Goal: Task Accomplishment & Management: Manage account settings

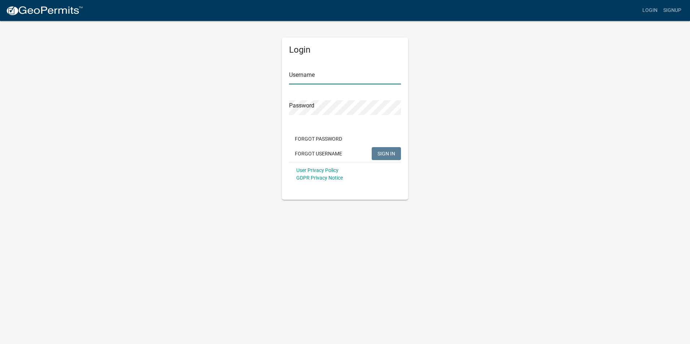
type input "nbaker"
click at [392, 153] on span "SIGN IN" at bounding box center [387, 154] width 18 height 6
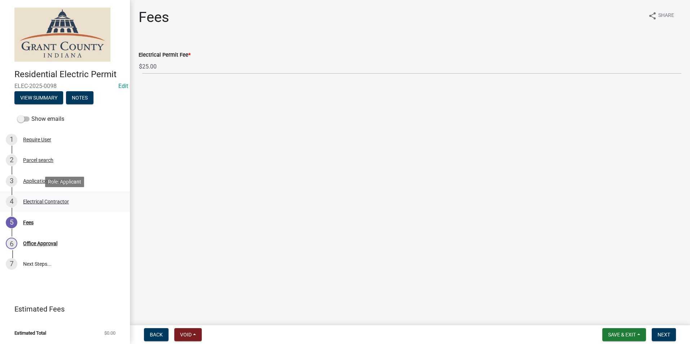
click at [62, 204] on div "Electrical Contractor" at bounding box center [46, 201] width 46 height 5
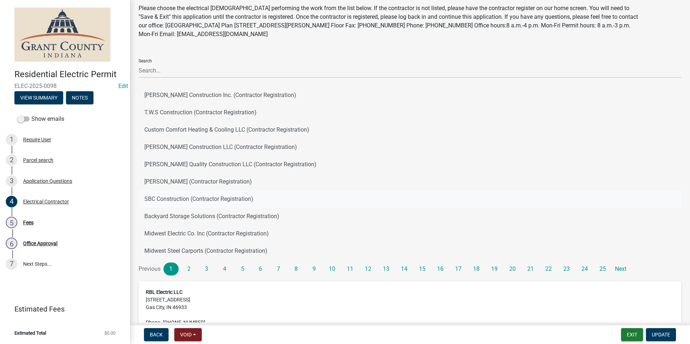
scroll to position [25, 0]
click at [32, 160] on div "Parcel search" at bounding box center [38, 160] width 30 height 5
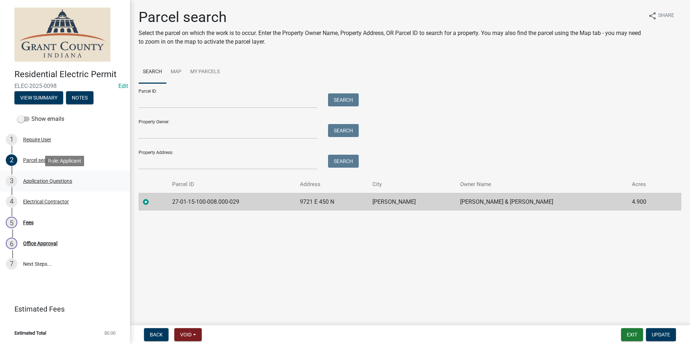
click at [39, 180] on div "Application Questions" at bounding box center [47, 181] width 49 height 5
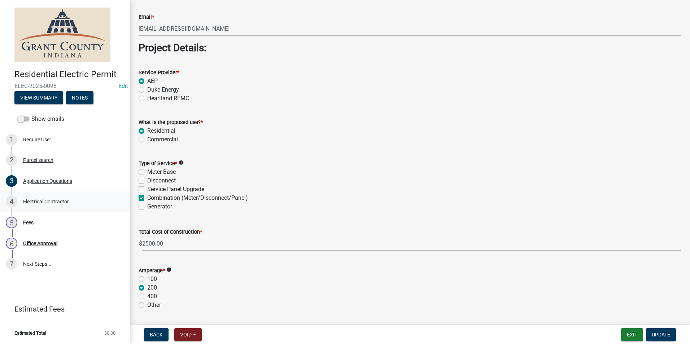
scroll to position [614, 0]
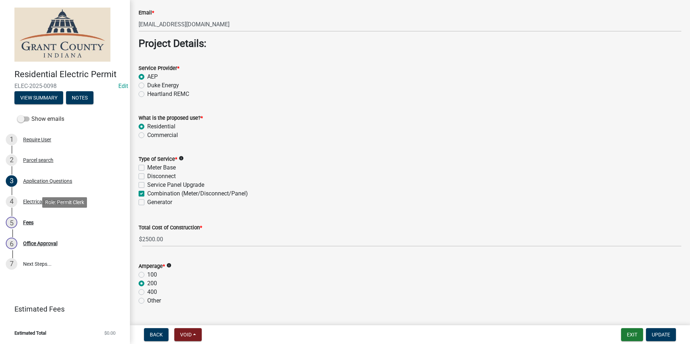
click at [48, 225] on div "5 Fees" at bounding box center [62, 223] width 113 height 12
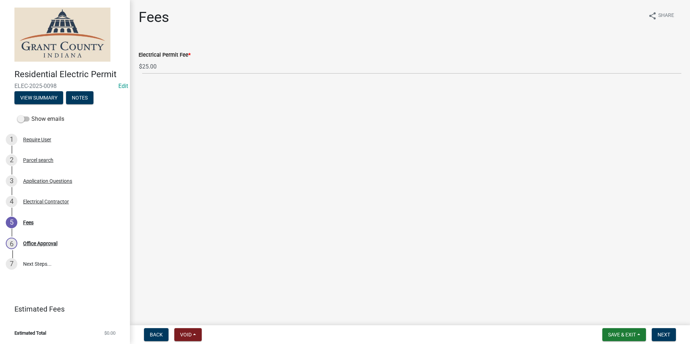
click at [667, 327] on nav "Back Void Withdraw Lock Expire Void Save & Exit Save Save & Exit Next" at bounding box center [410, 335] width 560 height 19
click at [666, 332] on span "Next" at bounding box center [664, 335] width 13 height 6
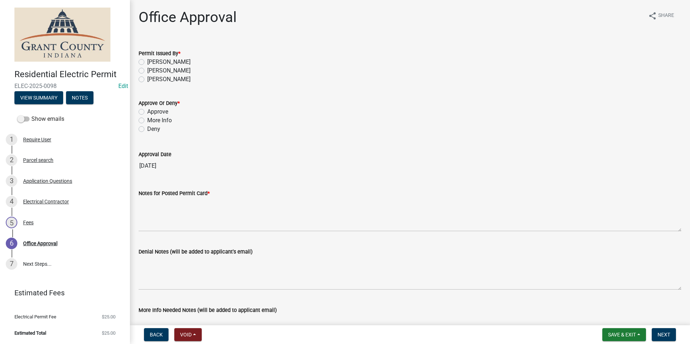
click at [147, 65] on label "Nolan Baker" at bounding box center [168, 62] width 43 height 9
click at [147, 62] on input "Nolan Baker" at bounding box center [149, 60] width 5 height 5
radio input "true"
click at [147, 114] on label "Approve" at bounding box center [157, 112] width 21 height 9
click at [147, 112] on input "Approve" at bounding box center [149, 110] width 5 height 5
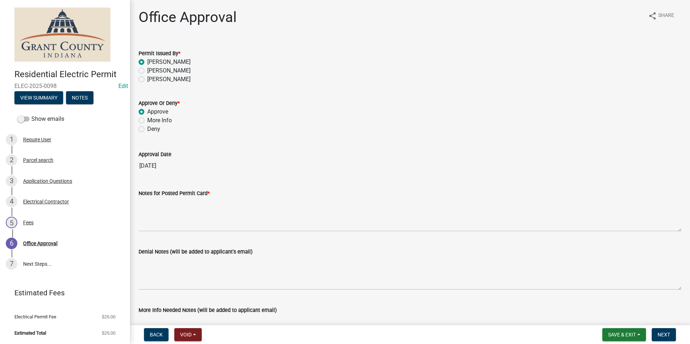
radio input "true"
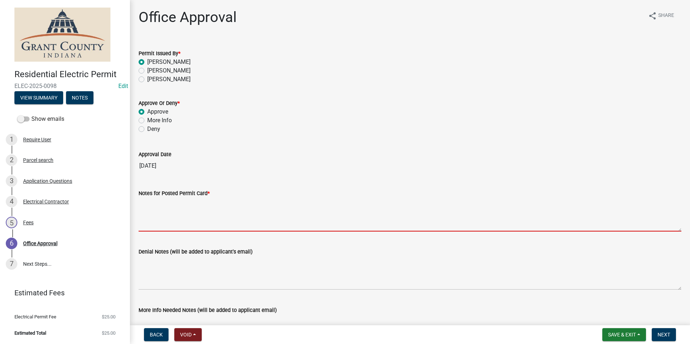
click at [170, 215] on textarea "Notes for Posted Permit Card *" at bounding box center [410, 215] width 543 height 34
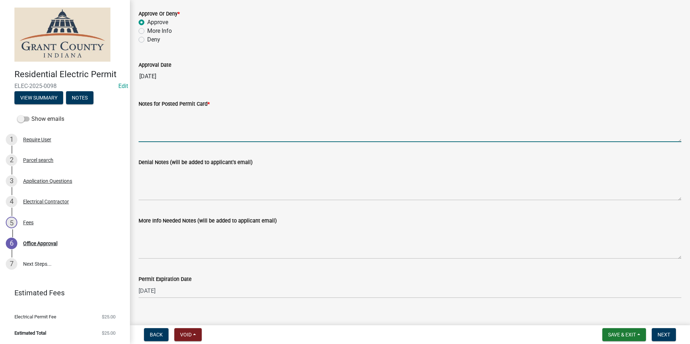
scroll to position [100, 0]
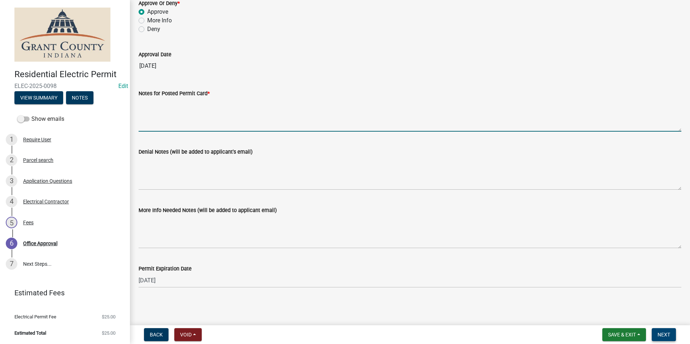
click at [671, 334] on button "Next" at bounding box center [664, 335] width 24 height 13
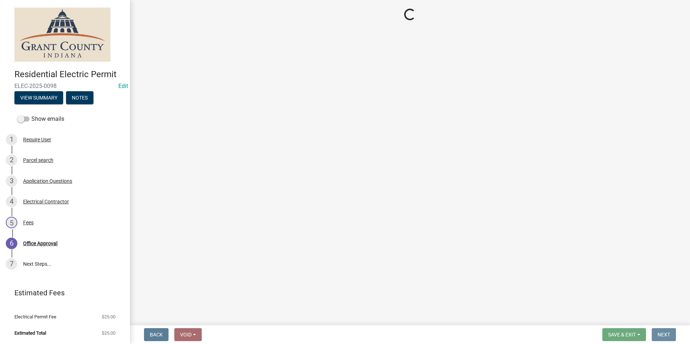
scroll to position [0, 0]
select select "3: 3"
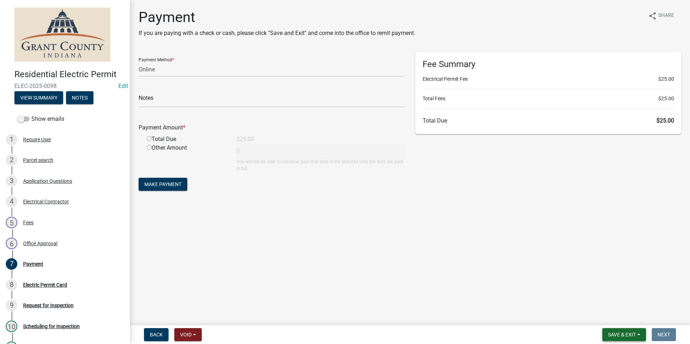
click at [635, 336] on span "Save & Exit" at bounding box center [622, 335] width 28 height 6
click at [628, 326] on div "Save Save & Exit" at bounding box center [618, 307] width 58 height 40
click at [626, 334] on span "Save & Exit" at bounding box center [622, 335] width 28 height 6
click at [624, 318] on button "Save & Exit" at bounding box center [618, 316] width 58 height 17
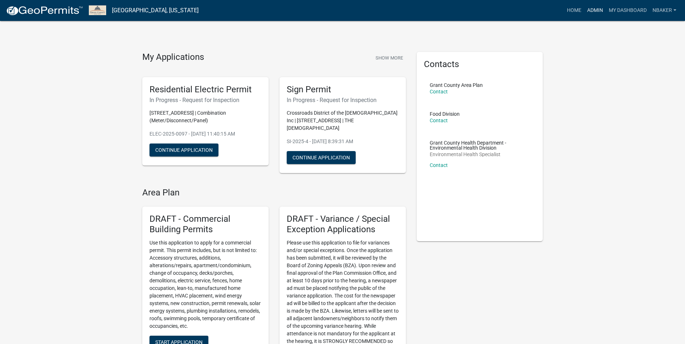
click at [600, 9] on link "Admin" at bounding box center [595, 11] width 22 height 14
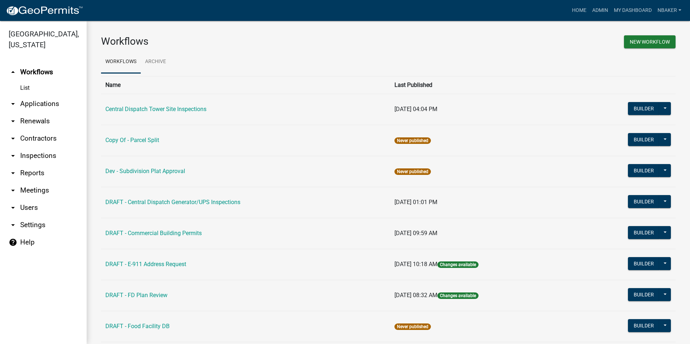
click at [46, 95] on link "arrow_drop_down Applications" at bounding box center [43, 103] width 87 height 17
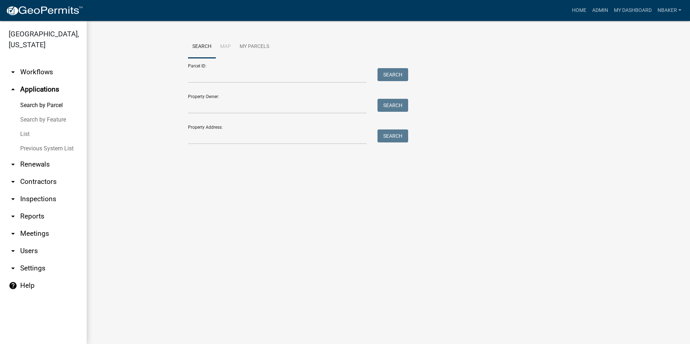
click at [42, 191] on link "arrow_drop_down Inspections" at bounding box center [43, 199] width 87 height 17
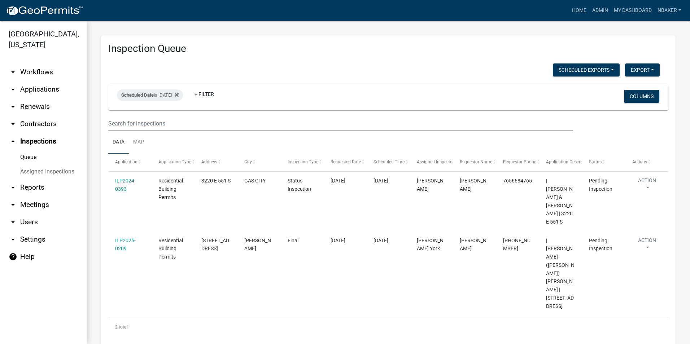
click at [45, 82] on link "arrow_drop_down Applications" at bounding box center [43, 89] width 87 height 17
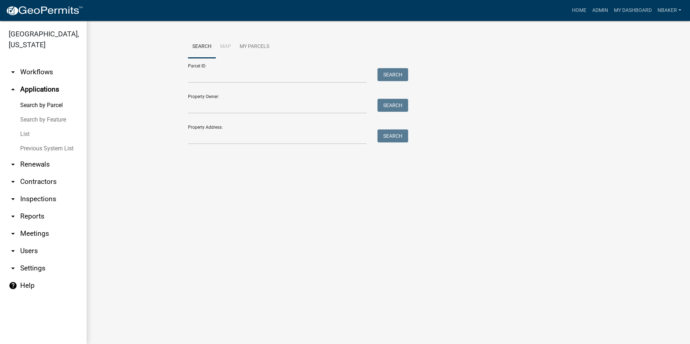
click at [192, 129] on div "Property Address: Search" at bounding box center [296, 132] width 217 height 25
click at [194, 132] on input "Property Address:" at bounding box center [277, 137] width 179 height 15
type input "3502 wildwood"
click at [405, 136] on button "Search" at bounding box center [393, 136] width 31 height 13
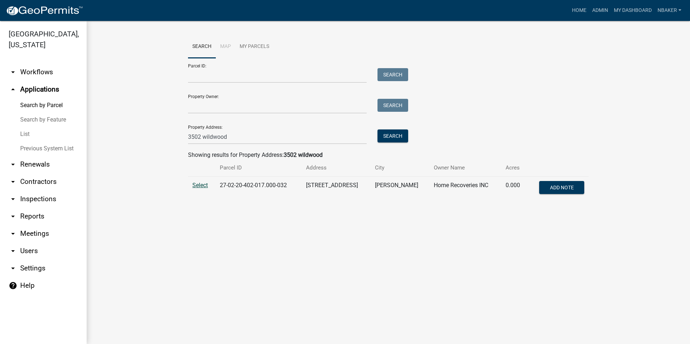
click at [196, 184] on span "Select" at bounding box center [200, 185] width 16 height 7
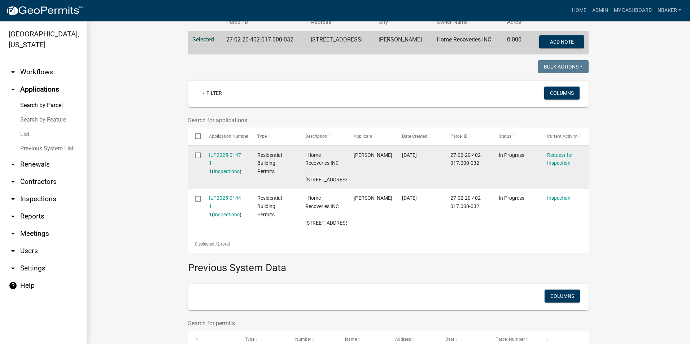
scroll to position [166, 0]
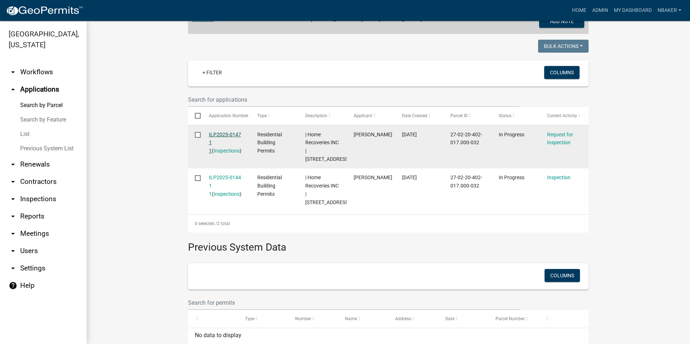
click at [223, 135] on link "ILP2025-0147 1 1" at bounding box center [225, 143] width 32 height 22
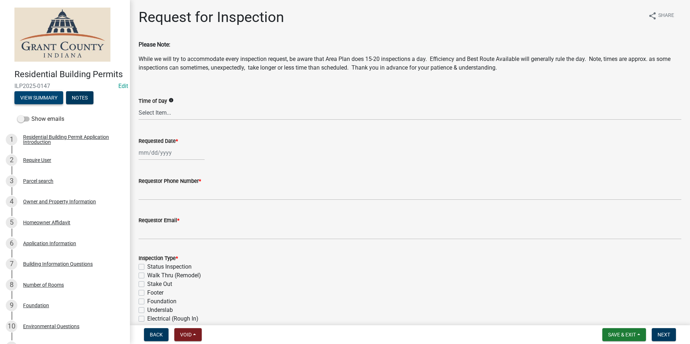
click at [49, 104] on button "View Summary" at bounding box center [38, 97] width 49 height 13
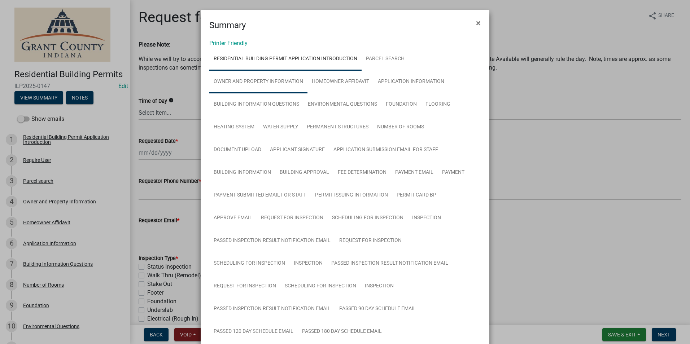
click at [297, 84] on link "Owner and Property Information" at bounding box center [258, 81] width 98 height 23
click at [382, 85] on link "Application Information" at bounding box center [411, 81] width 75 height 23
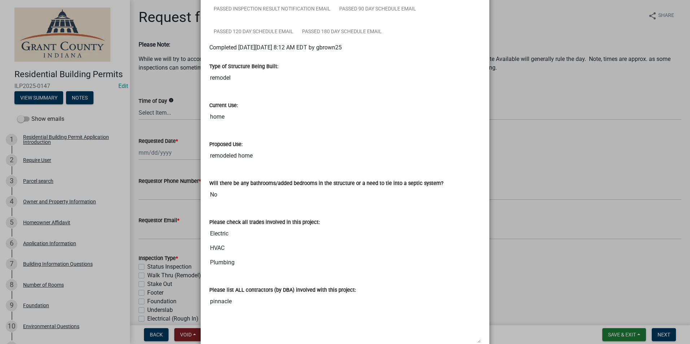
scroll to position [271, 0]
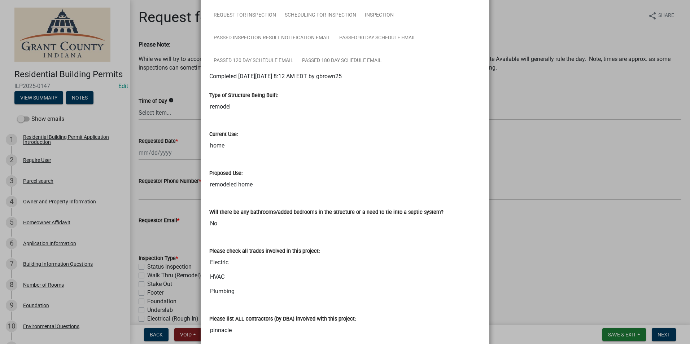
drag, startPoint x: 498, startPoint y: 100, endPoint x: 493, endPoint y: 102, distance: 6.0
click at [498, 100] on ngb-modal-window "Summary × Printer Friendly Residential Building Permit Application Introduction…" at bounding box center [345, 172] width 690 height 344
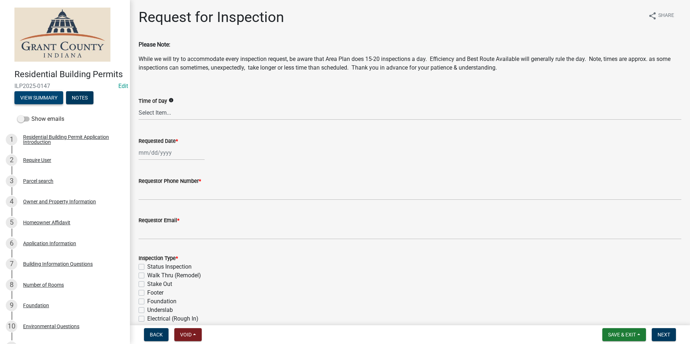
click at [55, 104] on button "View Summary" at bounding box center [38, 97] width 49 height 13
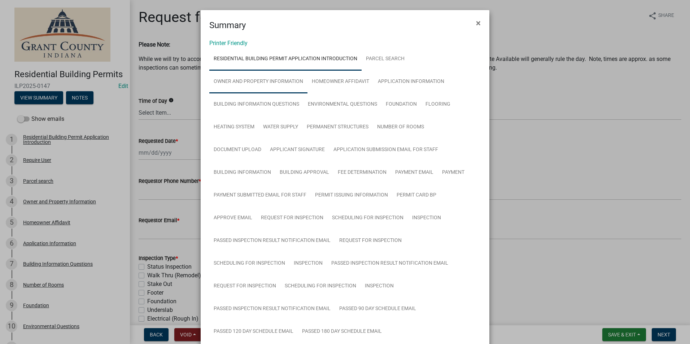
click at [269, 82] on link "Owner and Property Information" at bounding box center [258, 81] width 98 height 23
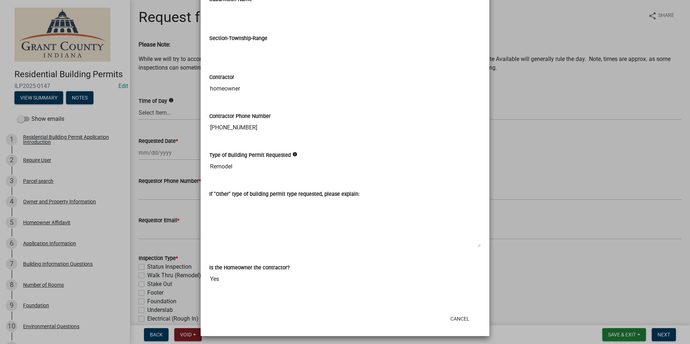
scroll to position [1083, 0]
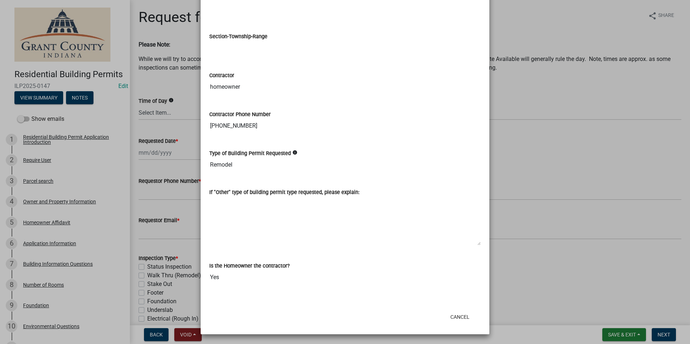
drag, startPoint x: 295, startPoint y: 134, endPoint x: 200, endPoint y: 142, distance: 94.9
click at [516, 124] on ngb-modal-window "Summary × Printer Friendly Residential Building Permit Application Introduction…" at bounding box center [345, 172] width 690 height 344
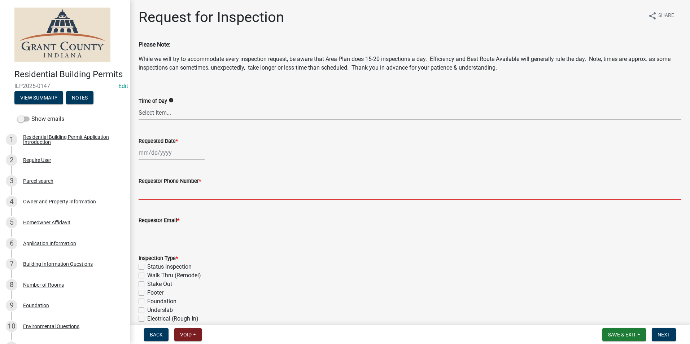
click at [170, 188] on input "Requestor Phone Number *" at bounding box center [410, 193] width 543 height 15
paste input "765-669-1560"
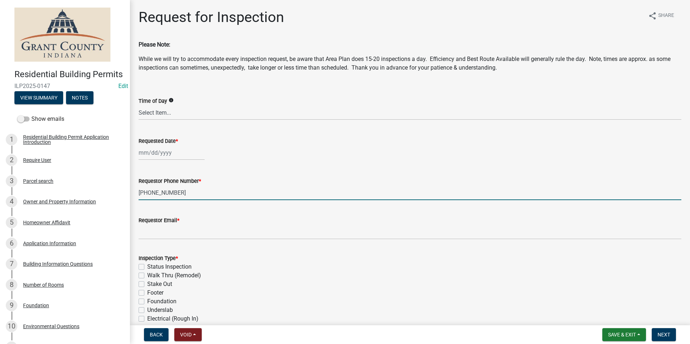
type input "765-669-1560"
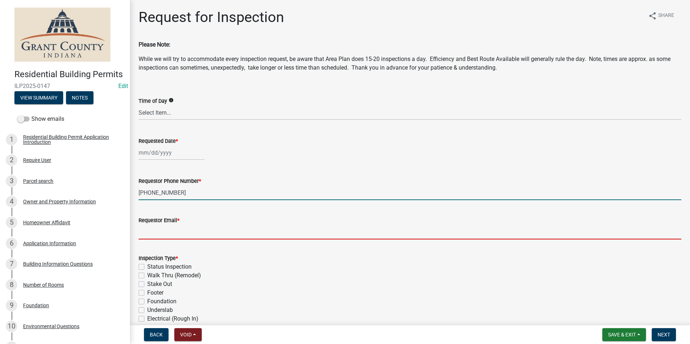
click at [182, 231] on input "Requestor Email *" at bounding box center [410, 232] width 543 height 15
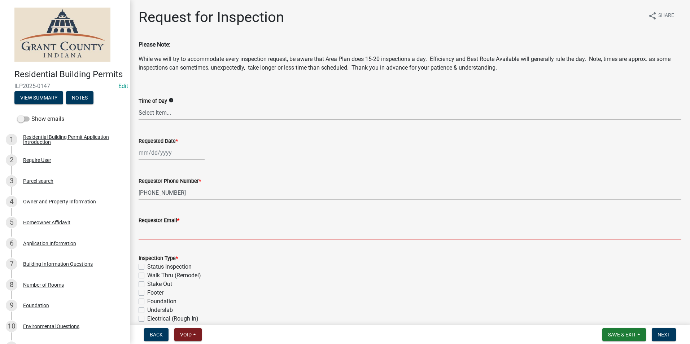
type input "steven@homegrownconstructionco.com"
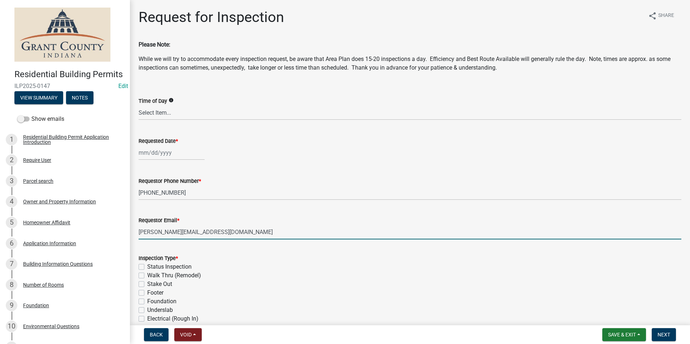
select select "8"
select select "2025"
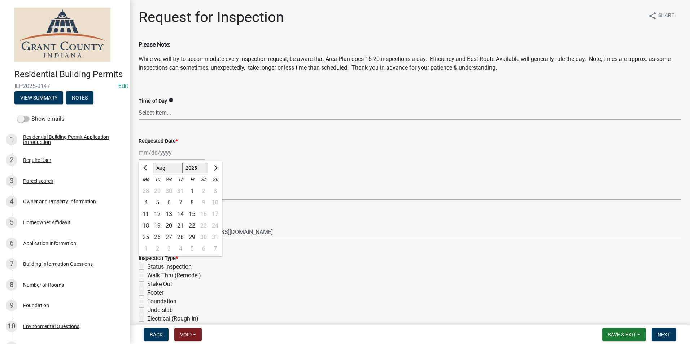
click at [267, 171] on div "Requestor Phone Number * 765-669-1560" at bounding box center [410, 184] width 543 height 34
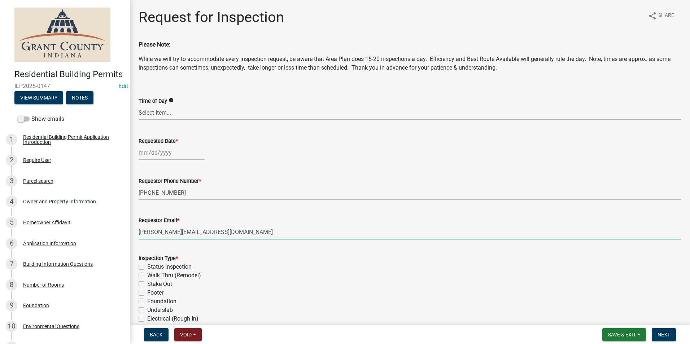
drag, startPoint x: 270, startPoint y: 232, endPoint x: 138, endPoint y: 243, distance: 133.0
click at [138, 243] on div "Request for Inspection share Share Please Note: While we will try to accommodat…" at bounding box center [410, 256] width 554 height 495
type input "noemail@gmail.com"
click at [294, 180] on div "Requestor Phone Number *" at bounding box center [410, 181] width 543 height 9
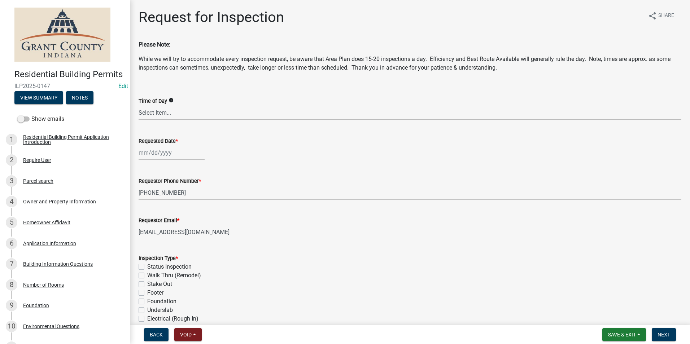
scroll to position [108, 0]
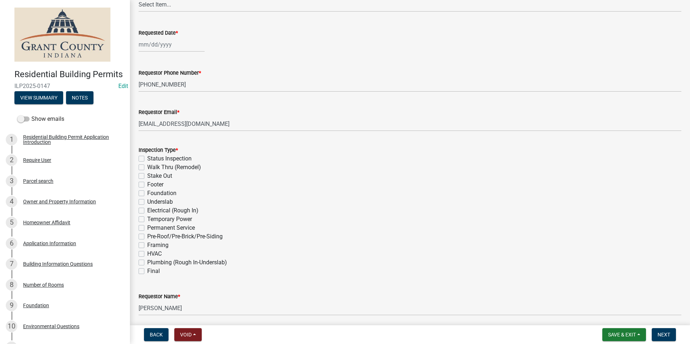
click at [147, 168] on label "Walk Thru (Remodel)" at bounding box center [174, 167] width 54 height 9
click at [147, 168] on input "Walk Thru (Remodel)" at bounding box center [149, 165] width 5 height 5
checkbox input "true"
checkbox input "false"
checkbox input "true"
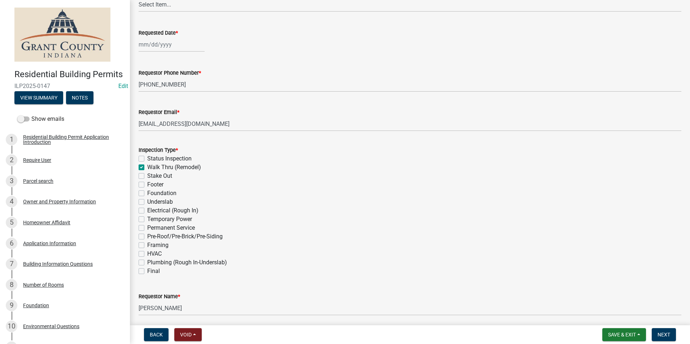
checkbox input "false"
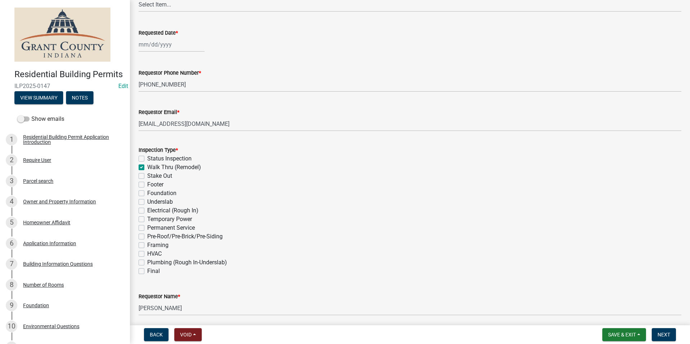
checkbox input "false"
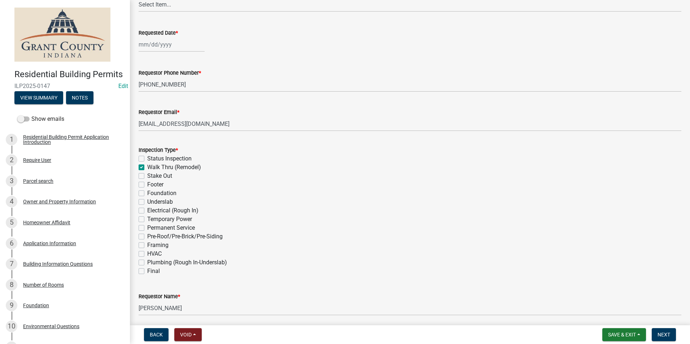
checkbox input "false"
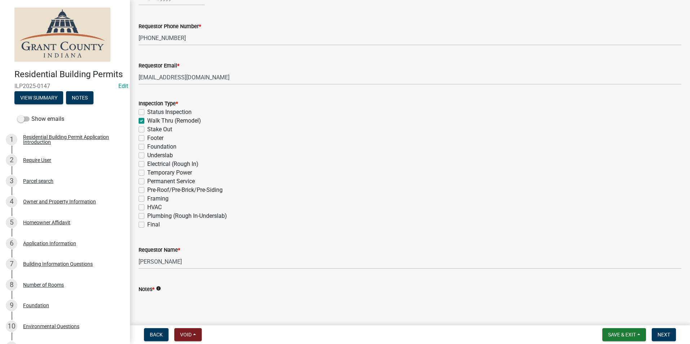
scroll to position [203, 0]
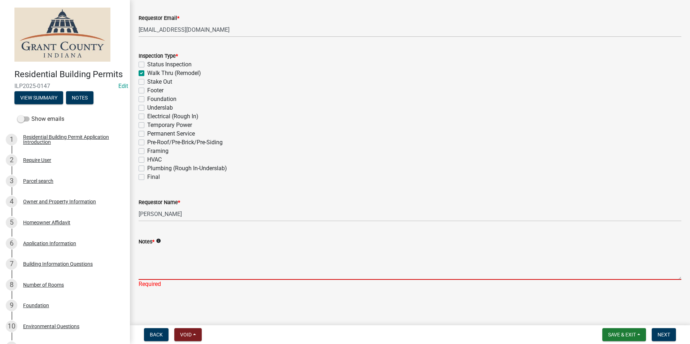
click at [181, 252] on textarea "Notes *" at bounding box center [410, 263] width 543 height 34
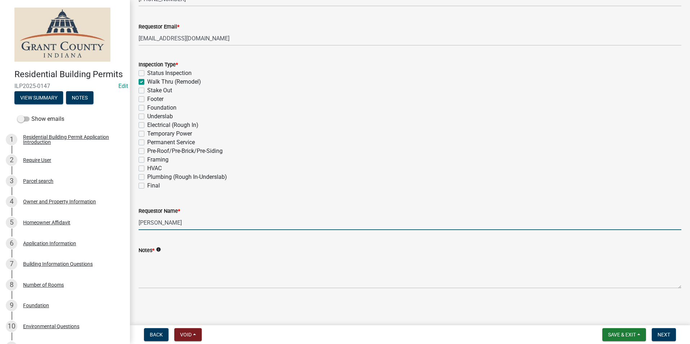
scroll to position [194, 0]
drag, startPoint x: 196, startPoint y: 214, endPoint x: 130, endPoint y: 215, distance: 66.1
click at [130, 215] on div "Request for Inspection share Share Please Note: While we will try to accommodat…" at bounding box center [410, 58] width 560 height 486
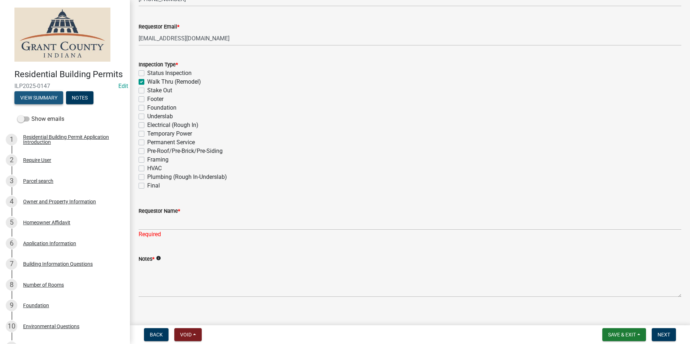
click at [49, 104] on button "View Summary" at bounding box center [38, 97] width 49 height 13
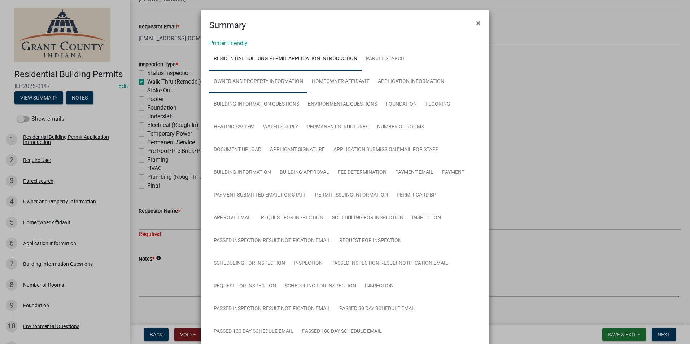
click at [250, 88] on link "Owner and Property Information" at bounding box center [258, 81] width 98 height 23
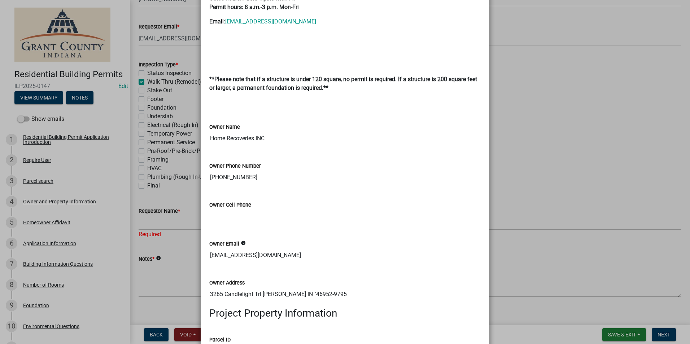
scroll to position [433, 0]
drag, startPoint x: 281, startPoint y: 139, endPoint x: 174, endPoint y: 144, distance: 107.4
click at [174, 144] on ngb-modal-window "Summary × Printer Friendly Residential Building Permit Application Introduction…" at bounding box center [345, 172] width 690 height 344
click at [517, 130] on ngb-modal-window "Summary × Printer Friendly Residential Building Permit Application Introduction…" at bounding box center [345, 172] width 690 height 344
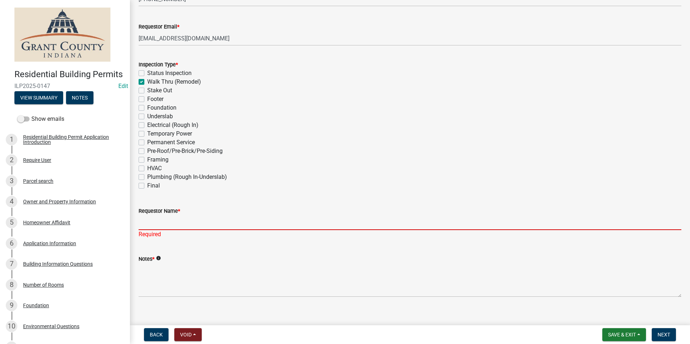
click at [192, 226] on input "Requestor Name *" at bounding box center [410, 223] width 543 height 15
paste input "Home Recoveries INC"
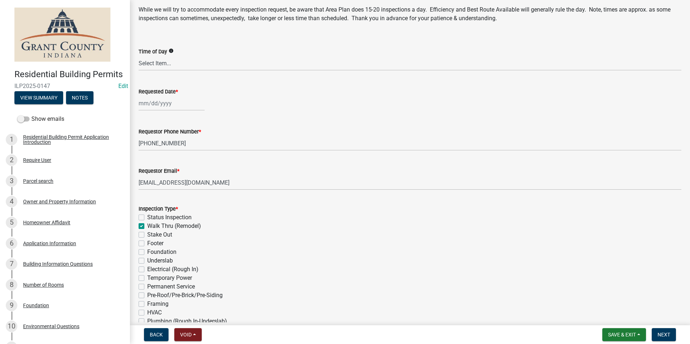
scroll to position [0, 0]
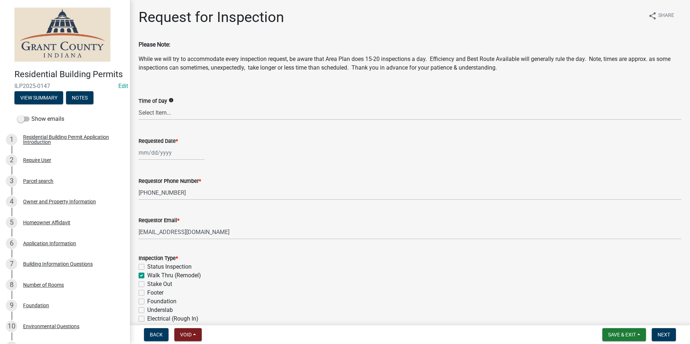
type input "Home Recoveries INC"
click at [168, 150] on div at bounding box center [172, 153] width 66 height 15
select select "8"
select select "2025"
click at [144, 237] on div "25" at bounding box center [146, 238] width 12 height 12
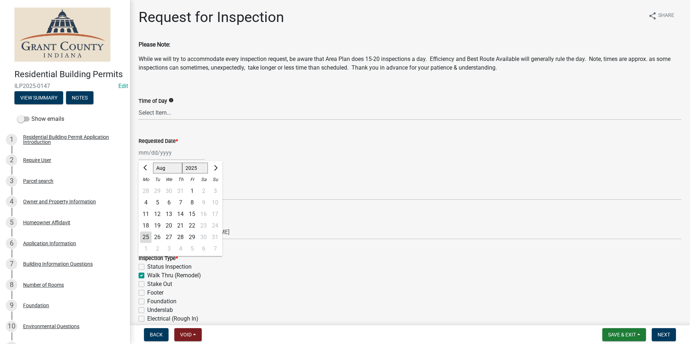
type input "08/25/2025"
click at [648, 334] on form "Save & Exit Save Save & Exit Next" at bounding box center [639, 335] width 79 height 13
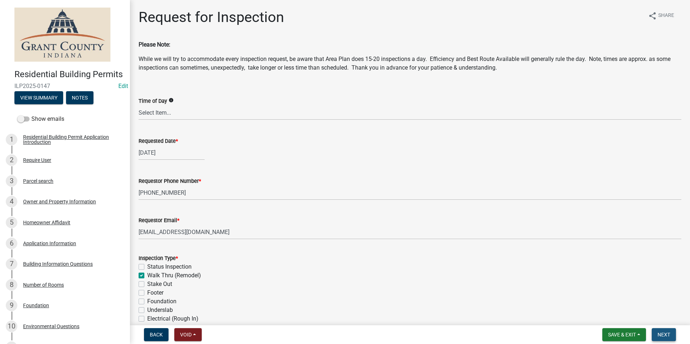
click at [653, 334] on button "Next" at bounding box center [664, 335] width 24 height 13
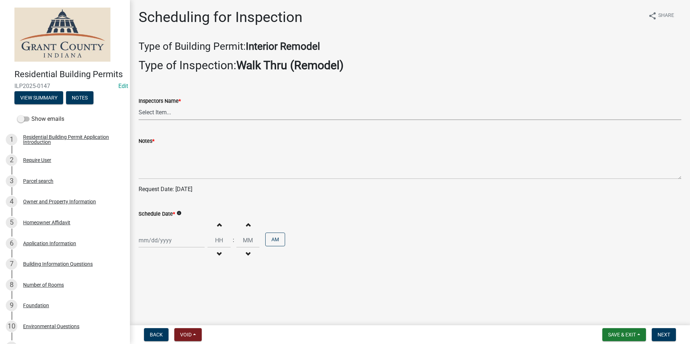
click at [178, 114] on select "Select Item... rberryhill (Randy Berryhill) jecouch (Jeffrey Couch) BBenefield …" at bounding box center [410, 112] width 543 height 15
select select "d7f9a44a-d2ea-4d3c-83b3-1aa71c950bd5"
click at [139, 105] on select "Select Item... rberryhill (Randy Berryhill) jecouch (Jeffrey Couch) BBenefield …" at bounding box center [410, 112] width 543 height 15
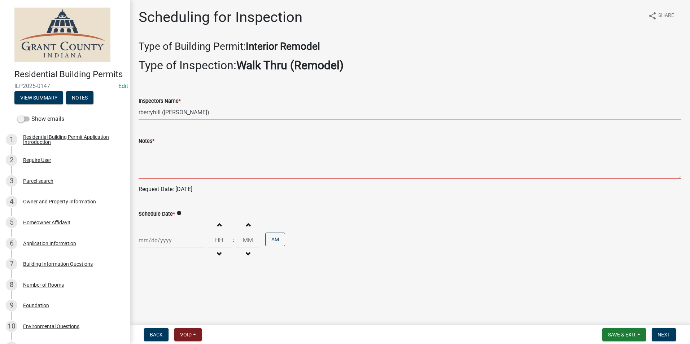
click at [175, 154] on textarea "Notes *" at bounding box center [410, 163] width 543 height 34
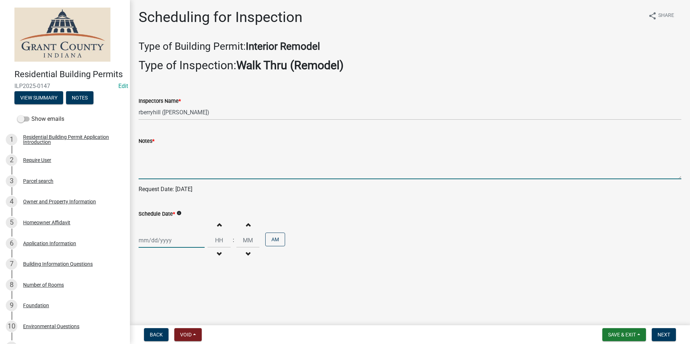
click at [174, 238] on div at bounding box center [172, 240] width 66 height 15
select select "8"
select select "2025"
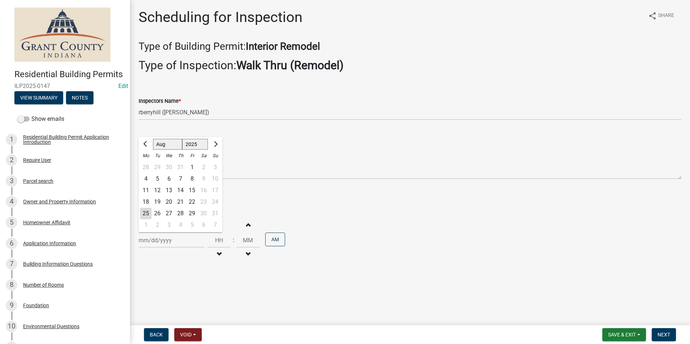
click at [148, 212] on div "25" at bounding box center [146, 214] width 12 height 12
type input "08/25/2025"
click at [676, 331] on button "Next" at bounding box center [664, 335] width 24 height 13
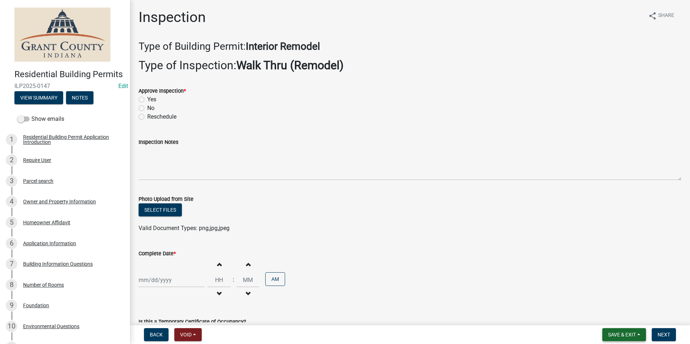
click at [627, 331] on button "Save & Exit" at bounding box center [625, 335] width 44 height 13
click at [608, 315] on button "Save & Exit" at bounding box center [618, 316] width 58 height 17
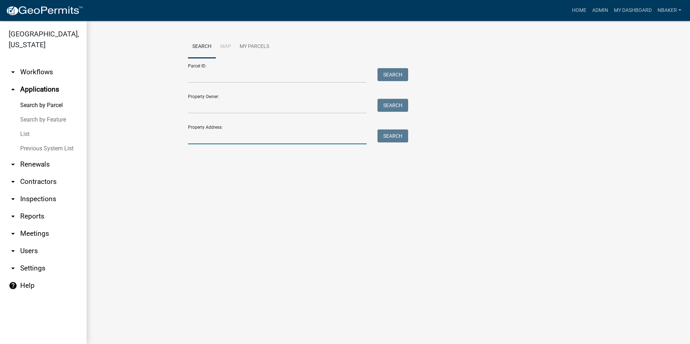
click at [196, 141] on input "Property Address:" at bounding box center [277, 137] width 179 height 15
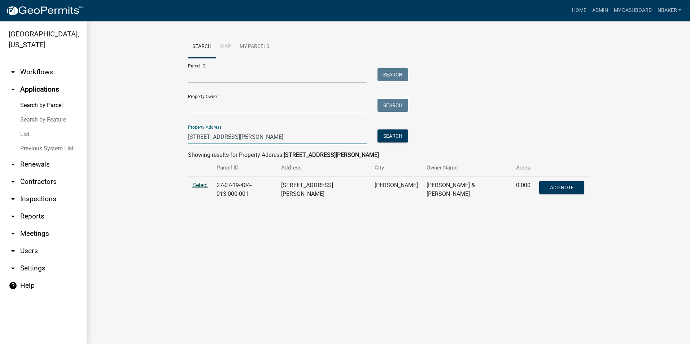
type input "4819 s florence dr"
click at [204, 183] on span "Select" at bounding box center [200, 185] width 16 height 7
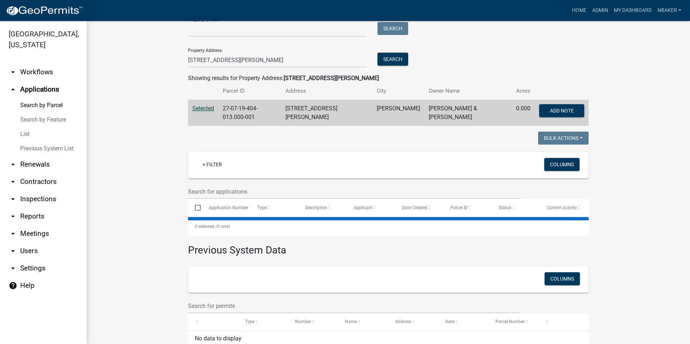
scroll to position [113, 0]
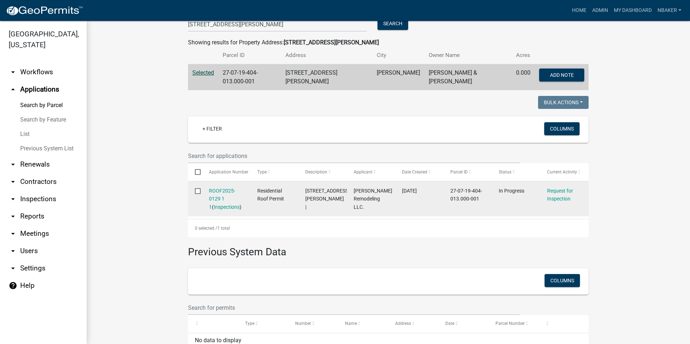
click at [205, 198] on datatable-body-cell "ROOF2025-0129 1 1 ( Inspections )" at bounding box center [226, 199] width 48 height 35
click at [211, 190] on link "ROOF2025-0129 1 1" at bounding box center [222, 199] width 26 height 22
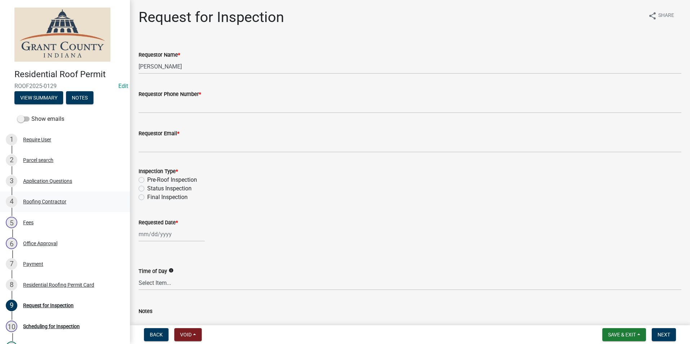
click at [49, 204] on div "Roofing Contractor" at bounding box center [44, 201] width 43 height 5
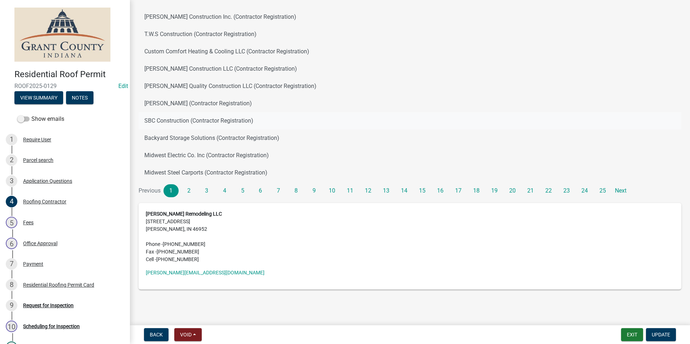
scroll to position [104, 0]
click at [47, 218] on div "5 Fees" at bounding box center [62, 223] width 113 height 12
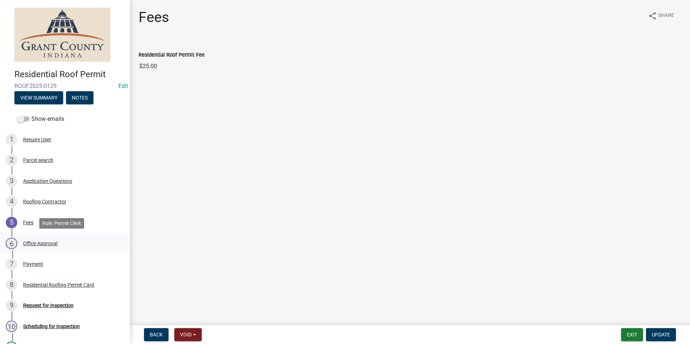
click at [61, 244] on div "6 Office Approval" at bounding box center [62, 244] width 113 height 12
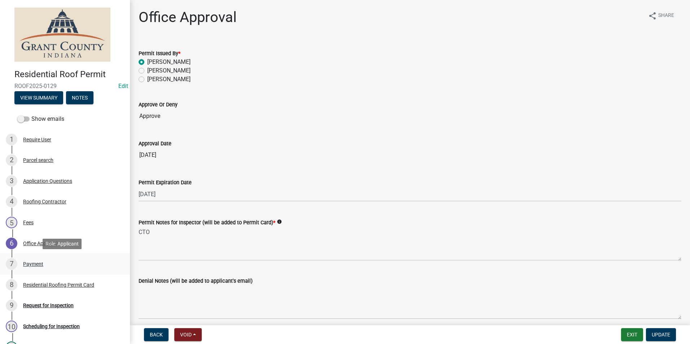
click at [57, 260] on div "7 Payment" at bounding box center [62, 265] width 113 height 12
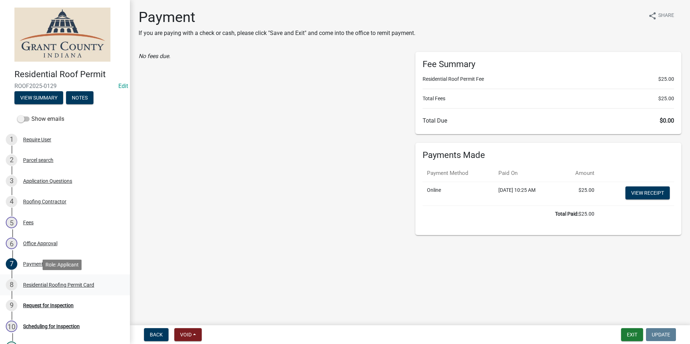
click at [73, 279] on div "8 Residential Roofing Permit Card" at bounding box center [62, 285] width 113 height 12
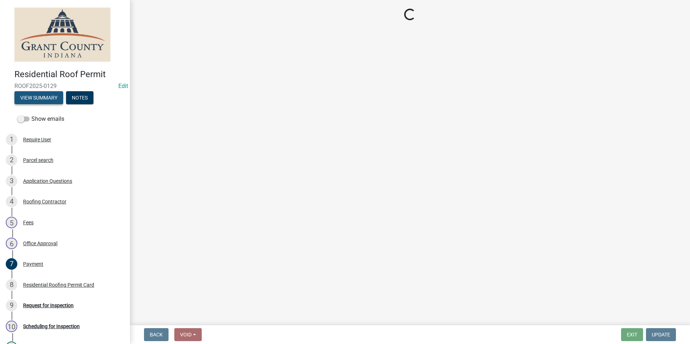
click at [44, 98] on button "View Summary" at bounding box center [38, 97] width 49 height 13
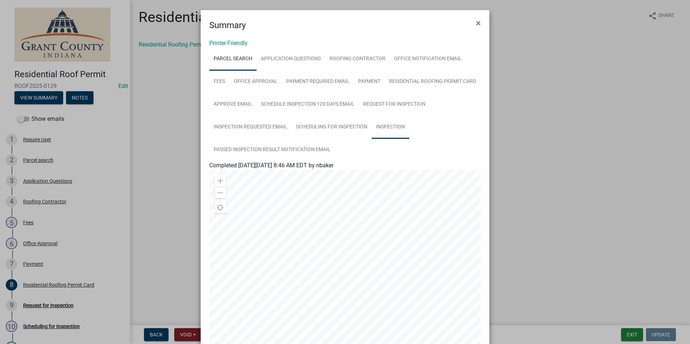
click at [402, 123] on link "Inspection" at bounding box center [391, 127] width 38 height 23
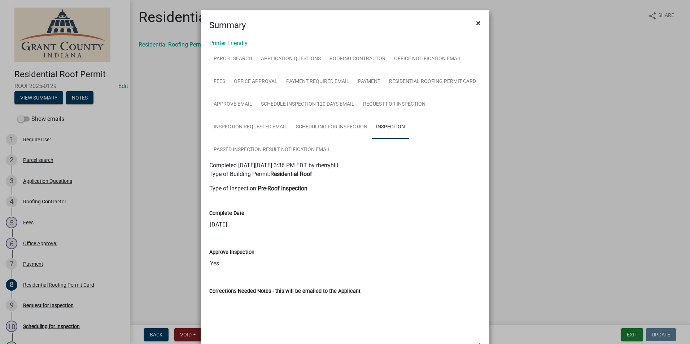
click at [479, 19] on button "×" at bounding box center [478, 23] width 16 height 20
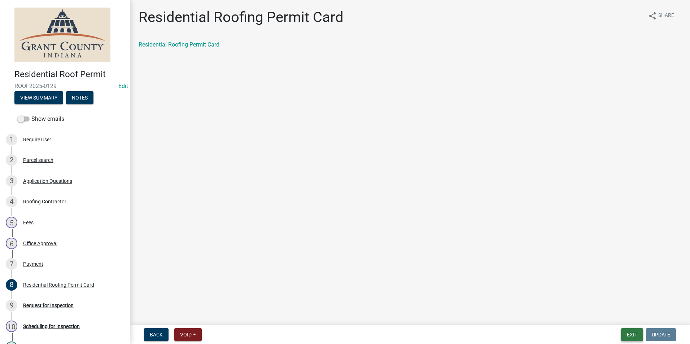
click at [624, 331] on button "Exit" at bounding box center [632, 335] width 22 height 13
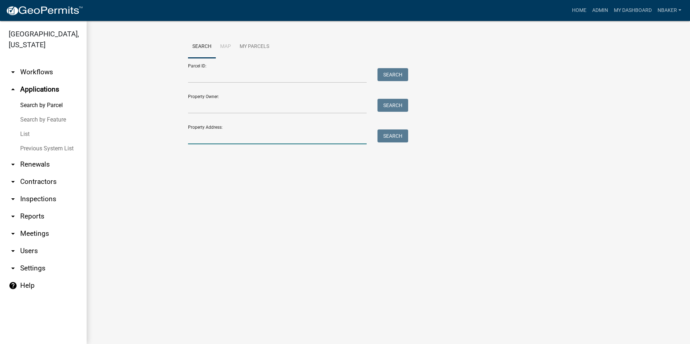
click at [198, 133] on input "Property Address:" at bounding box center [277, 137] width 179 height 15
click at [152, 192] on main "Search Map My Parcels Parcel ID: Search Property Owner: Search Property Address…" at bounding box center [389, 183] width 604 height 324
click at [198, 135] on input "Property Address:" at bounding box center [277, 137] width 179 height 15
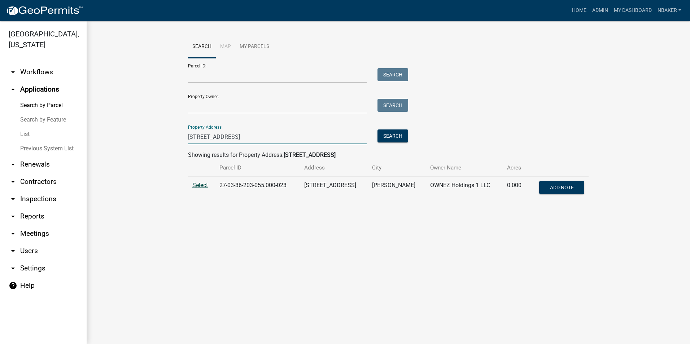
type input "2025 w maplewood dr"
click at [205, 187] on span "Select" at bounding box center [200, 185] width 16 height 7
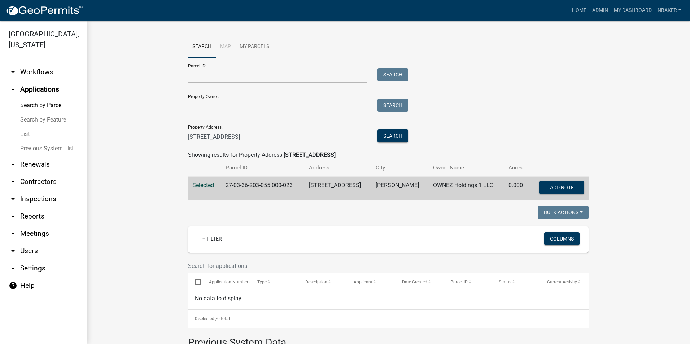
click at [43, 81] on link "arrow_drop_up Applications" at bounding box center [43, 89] width 87 height 17
click at [587, 15] on link "Home" at bounding box center [579, 11] width 20 height 14
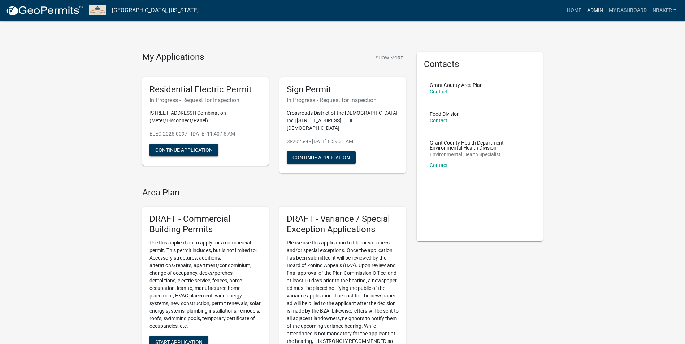
click at [595, 8] on link "Admin" at bounding box center [595, 11] width 22 height 14
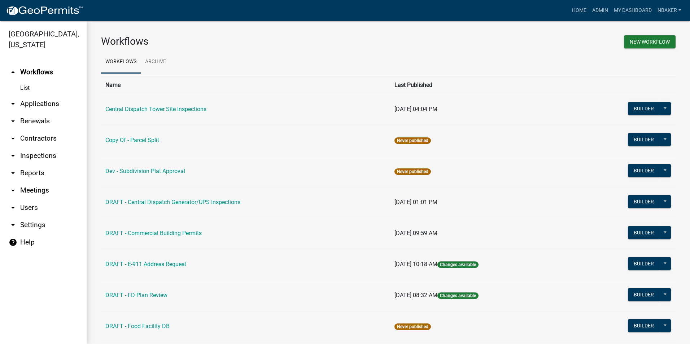
click at [49, 98] on link "arrow_drop_down Applications" at bounding box center [43, 103] width 87 height 17
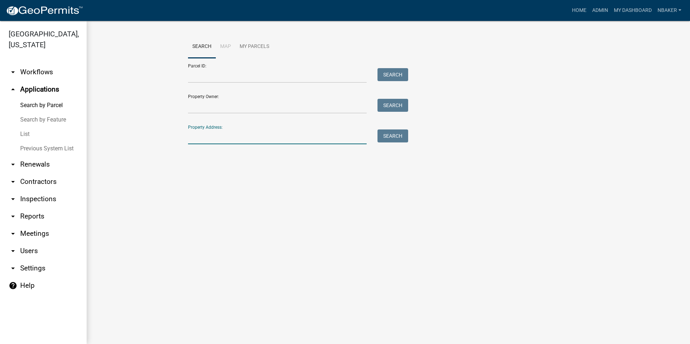
click at [207, 139] on input "Property Address:" at bounding box center [277, 137] width 179 height 15
click at [44, 64] on link "arrow_drop_down Workflows" at bounding box center [43, 72] width 87 height 17
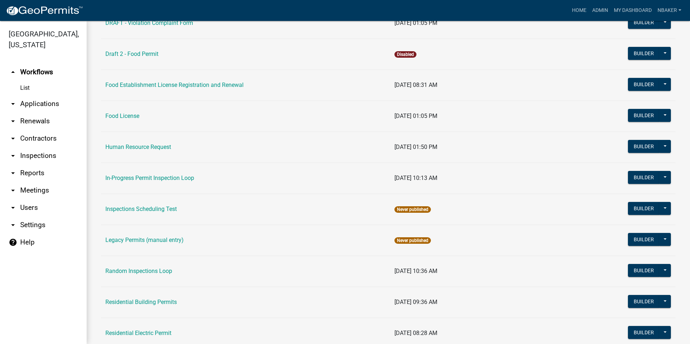
scroll to position [578, 0]
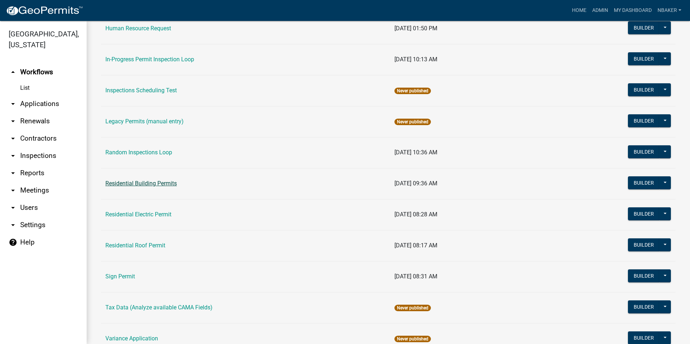
click at [155, 184] on link "Residential Building Permits" at bounding box center [140, 183] width 71 height 7
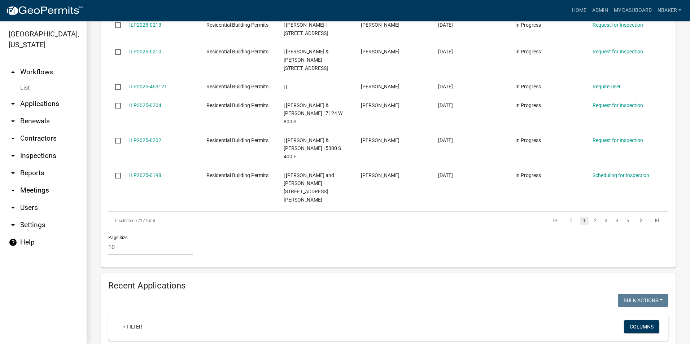
scroll to position [578, 0]
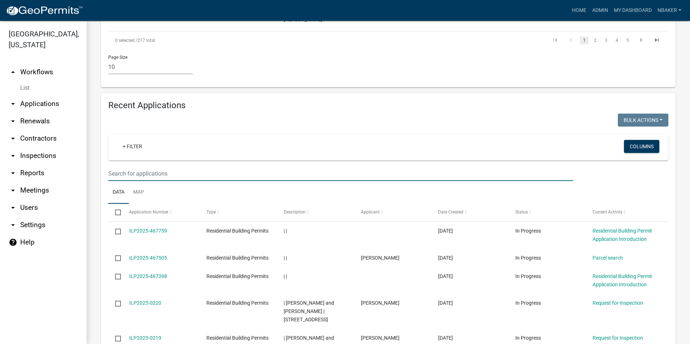
click at [155, 166] on input "text" at bounding box center [340, 173] width 465 height 15
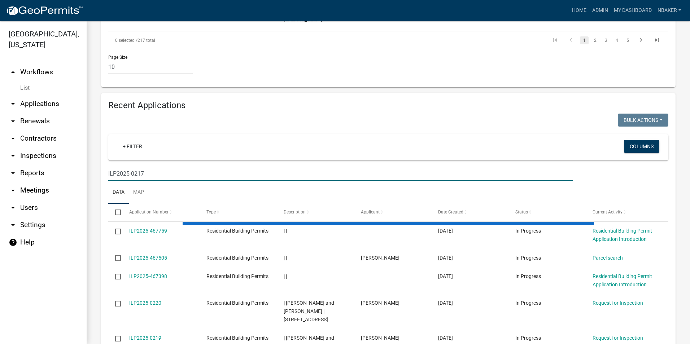
scroll to position [467, 0]
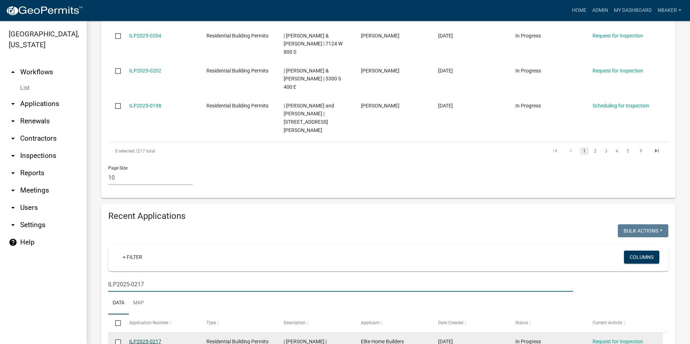
type input "ILP2025-0217"
click at [152, 339] on link "ILP2025-0217" at bounding box center [145, 342] width 32 height 6
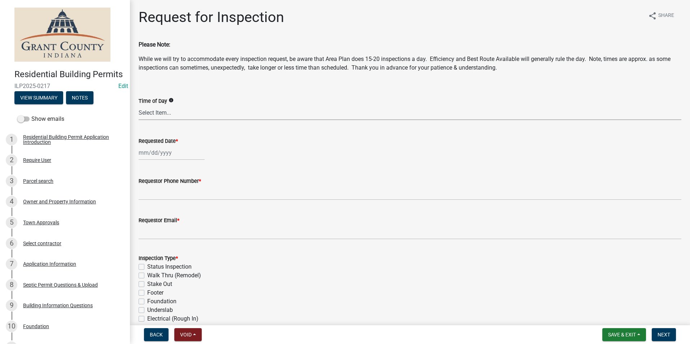
click at [178, 111] on select "Select Item... AM PM Anytime" at bounding box center [410, 112] width 543 height 15
click at [139, 105] on select "Select Item... AM PM Anytime" at bounding box center [410, 112] width 543 height 15
select select "09b124d7-43c3-4753-bff5-8bc664ad0283"
select select "8"
select select "2025"
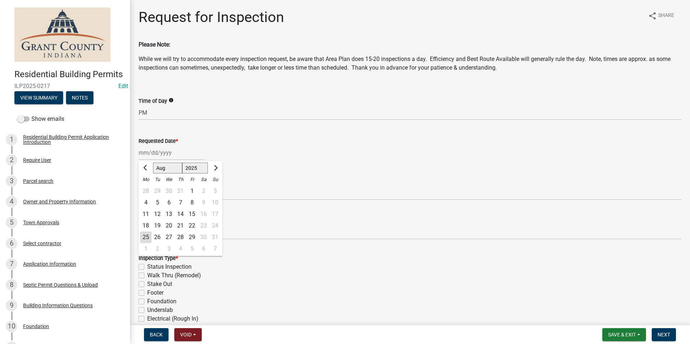
click at [174, 154] on div "Jan Feb Mar Apr May Jun Jul Aug Sep Oct Nov Dec 1525 1526 1527 1528 1529 1530 1…" at bounding box center [172, 153] width 66 height 15
click at [169, 236] on div "27" at bounding box center [169, 238] width 12 height 12
type input "08/27/2025"
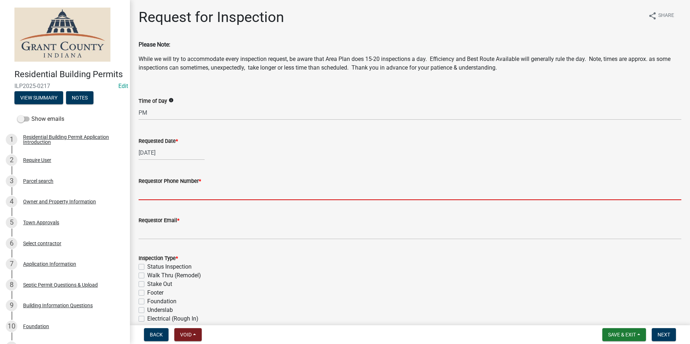
click at [178, 193] on input "Requestor Phone Number *" at bounding box center [410, 193] width 543 height 15
click at [58, 104] on button "View Summary" at bounding box center [38, 97] width 49 height 13
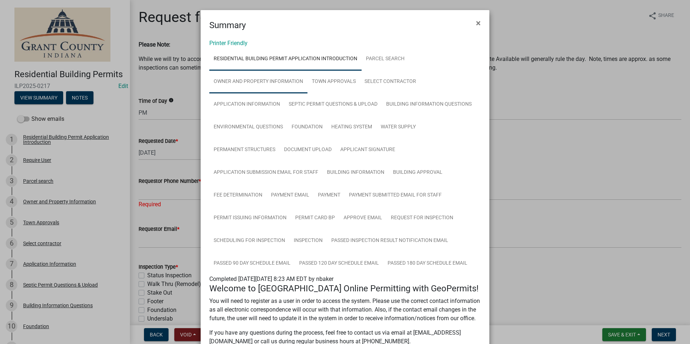
click at [275, 82] on link "Owner and Property Information" at bounding box center [258, 81] width 98 height 23
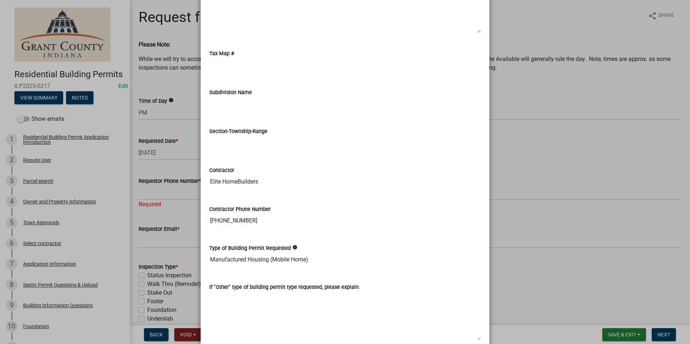
scroll to position [975, 0]
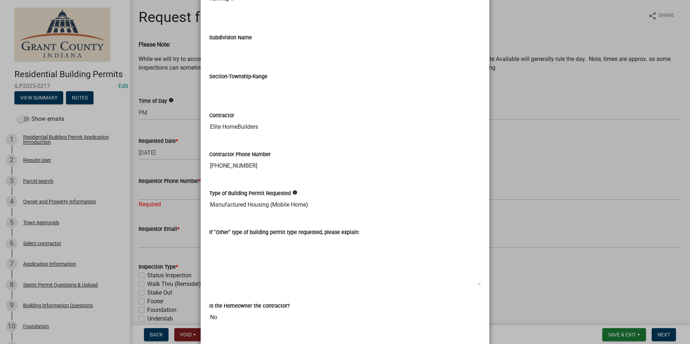
drag, startPoint x: 308, startPoint y: 166, endPoint x: 208, endPoint y: 158, distance: 100.3
click at [209, 158] on div "Contractor Phone Number 765-618-7698" at bounding box center [345, 156] width 272 height 33
click at [558, 192] on ngb-modal-window "Summary × Printer Friendly Residential Building Permit Application Introduction…" at bounding box center [345, 172] width 690 height 344
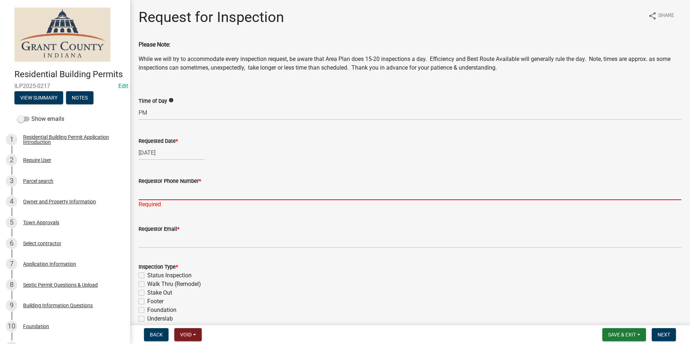
click at [236, 190] on input "Requestor Phone Number *" at bounding box center [410, 193] width 543 height 15
paste input "765-618-7698"
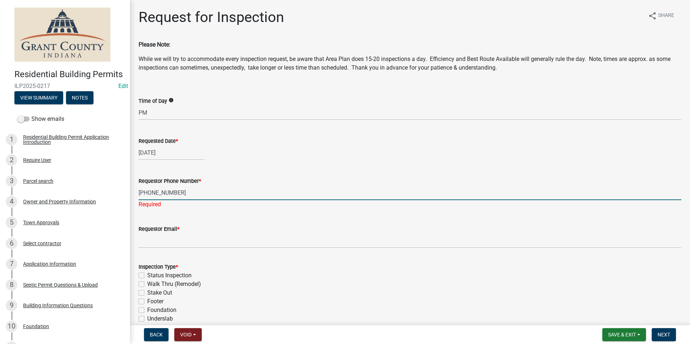
type input "765-618-7698"
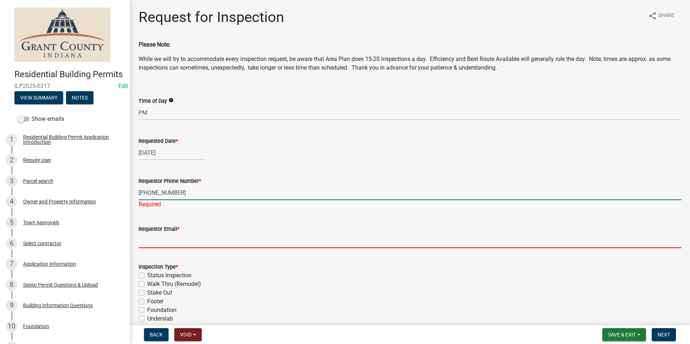
click at [214, 240] on wm-data-entity-input "Requestor Email *" at bounding box center [410, 234] width 543 height 39
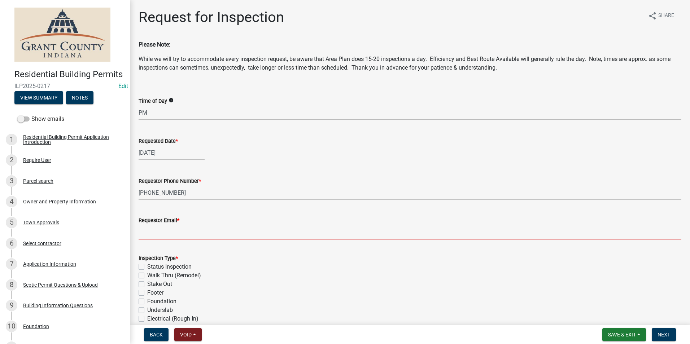
type input "noemail@gmail.com"
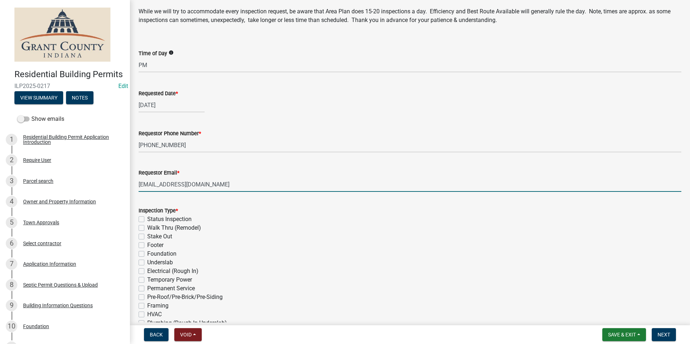
scroll to position [108, 0]
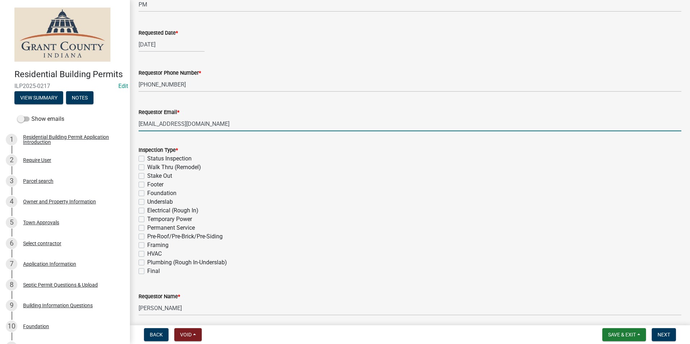
click at [138, 184] on div "Inspection Type * Status Inspection Walk Thru (Remodel) Stake Out Footer Founda…" at bounding box center [410, 206] width 554 height 139
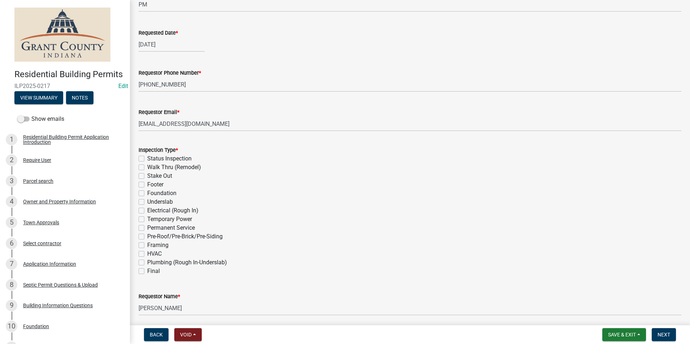
click at [147, 185] on label "Footer" at bounding box center [155, 185] width 16 height 9
click at [147, 185] on input "Footer" at bounding box center [149, 183] width 5 height 5
checkbox input "true"
checkbox input "false"
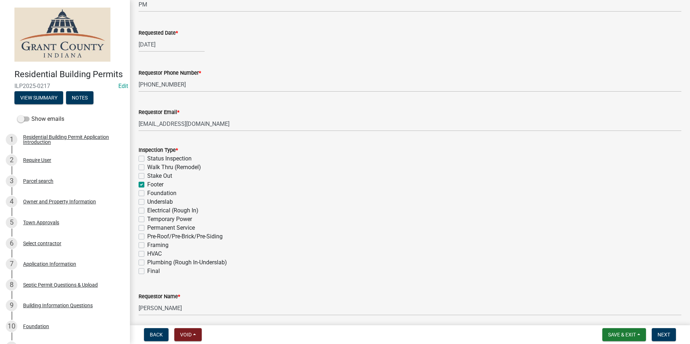
checkbox input "false"
checkbox input "true"
checkbox input "false"
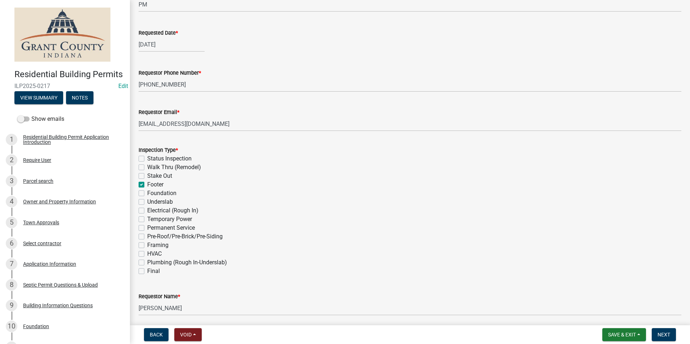
checkbox input "false"
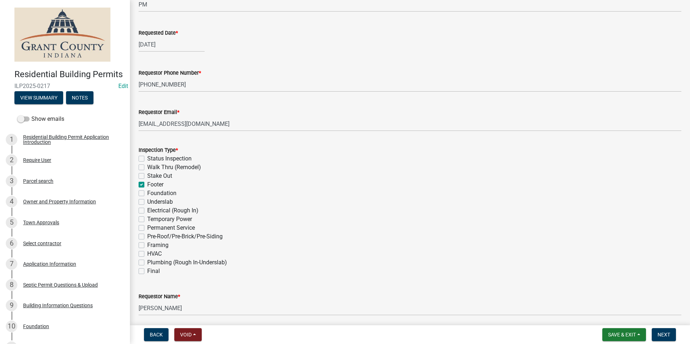
checkbox input "false"
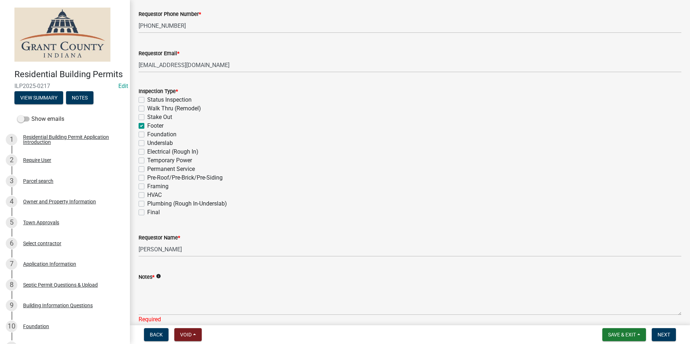
scroll to position [181, 0]
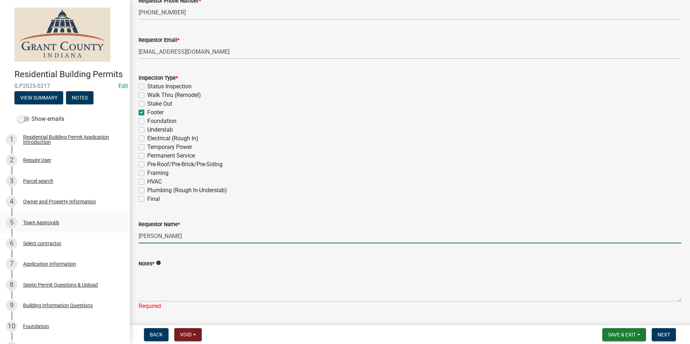
drag, startPoint x: 200, startPoint y: 238, endPoint x: 105, endPoint y: 229, distance: 95.8
click at [105, 229] on div "Residential Building Permits ILP2025-0217 Edit View Summary Notes Show emails 1…" at bounding box center [345, 172] width 690 height 344
type input "Elite HomeBuilders"
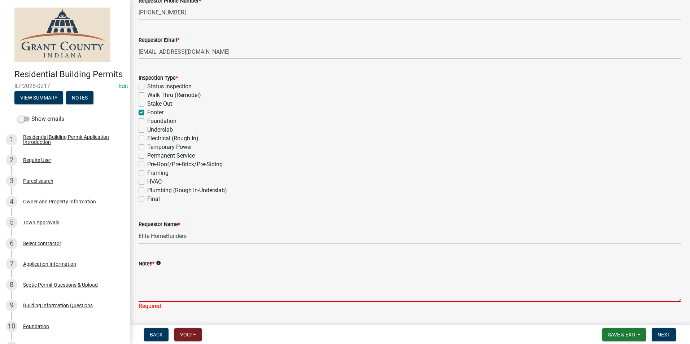
click at [155, 276] on textarea "Notes *" at bounding box center [410, 285] width 543 height 34
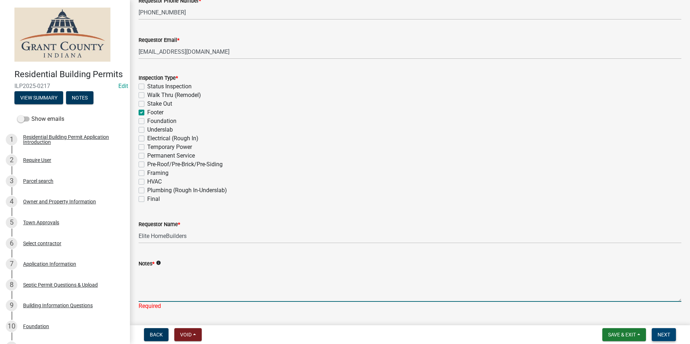
click at [666, 335] on span "Next" at bounding box center [664, 335] width 13 height 6
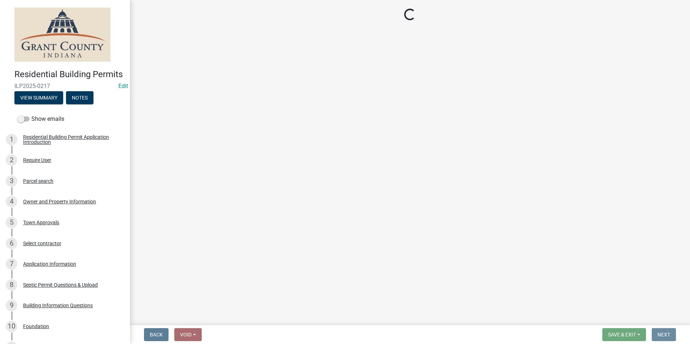
scroll to position [0, 0]
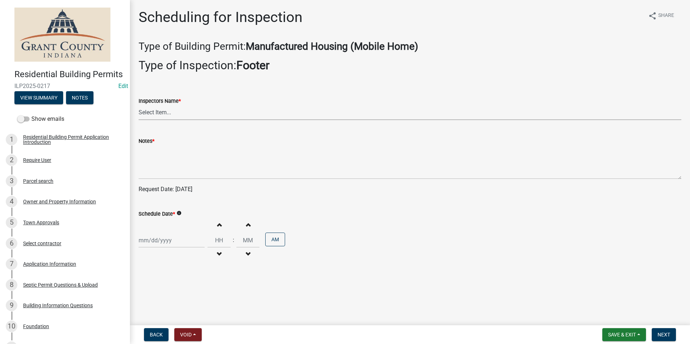
click at [181, 113] on select "Select Item... rberryhill (Randy Berryhill) jecouch (Jeffrey Couch) BBenefield …" at bounding box center [410, 112] width 543 height 15
select select "d7f9a44a-d2ea-4d3c-83b3-1aa71c950bd5"
click at [139, 105] on select "Select Item... rberryhill (Randy Berryhill) jecouch (Jeffrey Couch) BBenefield …" at bounding box center [410, 112] width 543 height 15
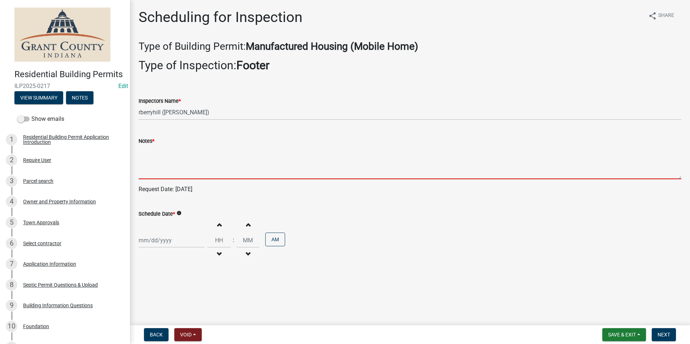
click at [170, 151] on textarea "Notes *" at bounding box center [410, 163] width 543 height 34
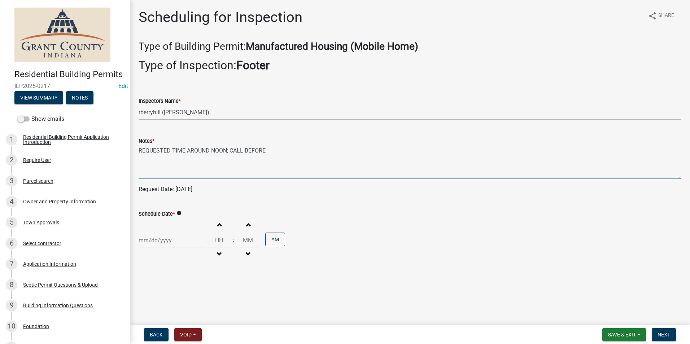
type textarea "REQUESTED TIME AROUND NOON; CALL BEFORE"
select select "8"
select select "2025"
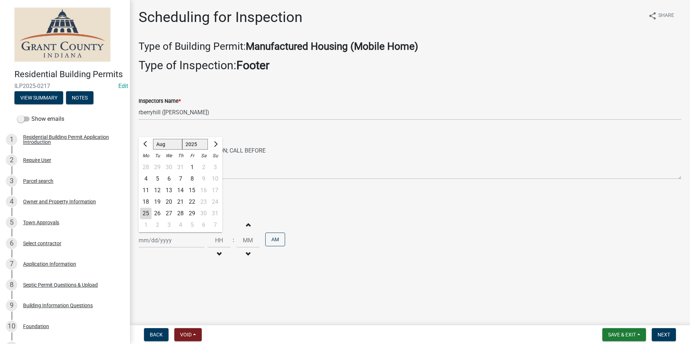
click at [162, 241] on div "Jan Feb Mar Apr May Jun Jul Aug Sep Oct Nov Dec 1525 1526 1527 1528 1529 1530 1…" at bounding box center [172, 240] width 66 height 15
click at [169, 211] on div "27" at bounding box center [169, 214] width 12 height 12
type input "08/27/2025"
click at [667, 333] on span "Next" at bounding box center [664, 335] width 13 height 6
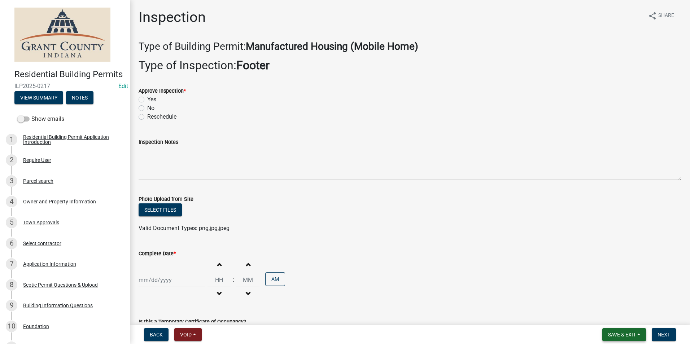
click at [633, 333] on span "Save & Exit" at bounding box center [622, 335] width 28 height 6
click at [627, 320] on button "Save & Exit" at bounding box center [618, 316] width 58 height 17
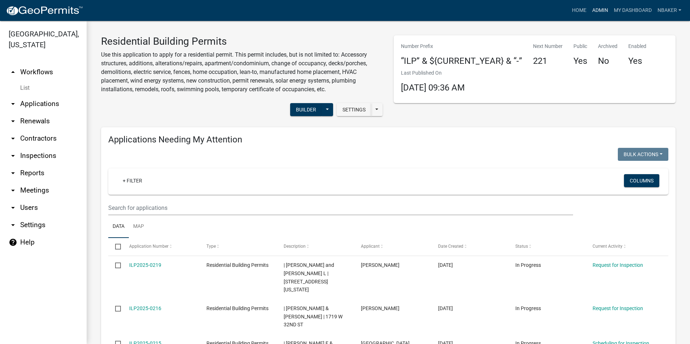
click at [596, 9] on link "Admin" at bounding box center [601, 11] width 22 height 14
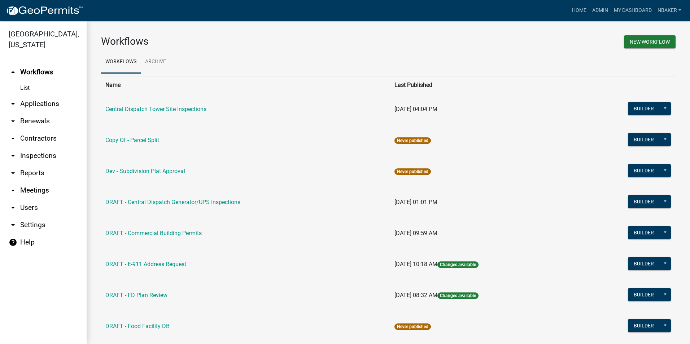
click at [44, 147] on link "arrow_drop_down Inspections" at bounding box center [43, 155] width 87 height 17
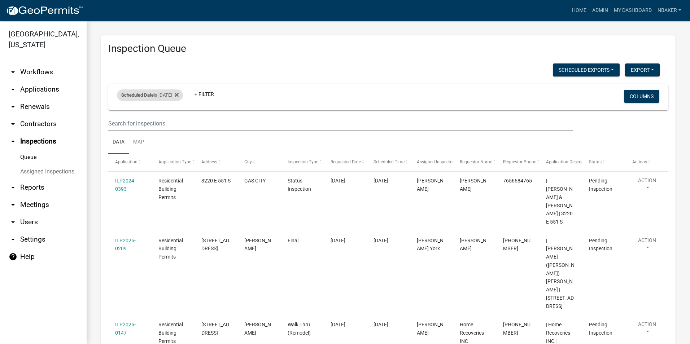
click at [166, 96] on div "Scheduled Date is 08/25/2025" at bounding box center [150, 96] width 66 height 12
click at [177, 123] on input "2025-08-25" at bounding box center [156, 122] width 51 height 15
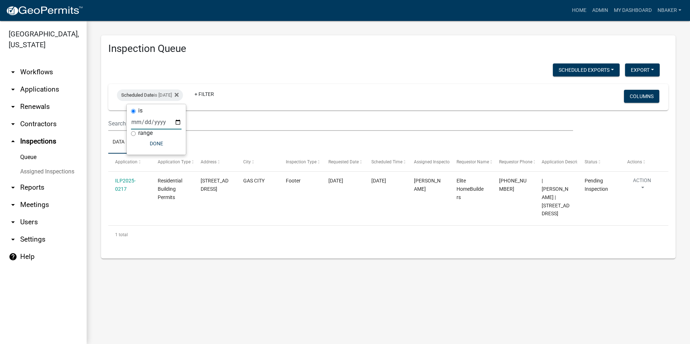
click at [180, 122] on input "2025-08-27" at bounding box center [156, 122] width 51 height 15
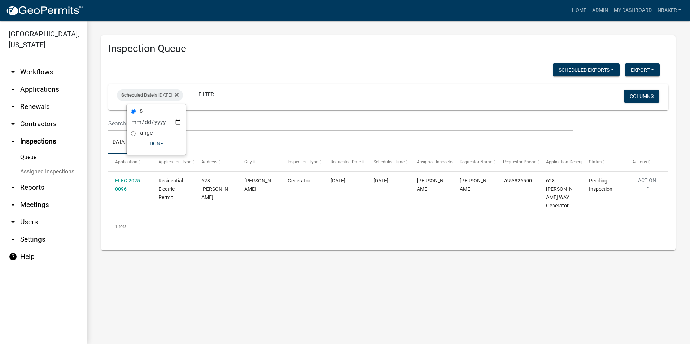
click at [174, 123] on input "2025-08-26" at bounding box center [156, 122] width 51 height 15
click at [178, 122] on input "2025-08-26" at bounding box center [156, 122] width 51 height 15
type input "2025-08-25"
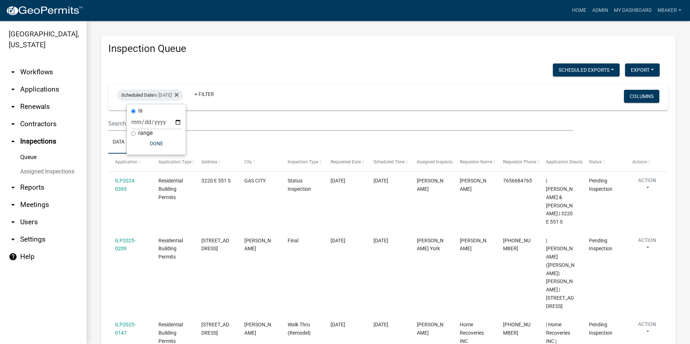
click at [330, 78] on div "Scheduled Exports + Create New Monthly Tower Site Inspections Export Excel Form…" at bounding box center [384, 71] width 563 height 15
click at [581, 18] on nav "Toggle drawer menu more_horiz Home Admin My Dashboard nbaker Admin Account Logo…" at bounding box center [345, 10] width 690 height 21
click at [581, 14] on link "Home" at bounding box center [579, 11] width 20 height 14
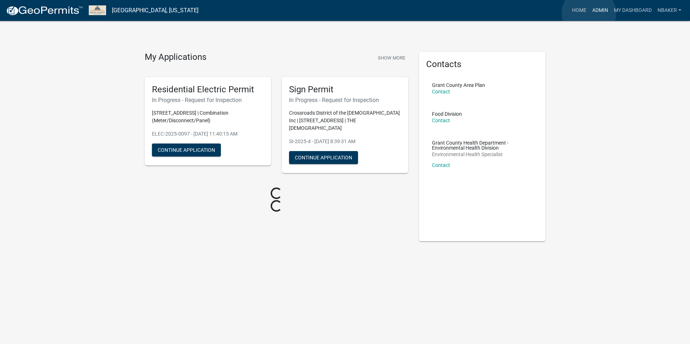
click at [590, 13] on link "Admin" at bounding box center [601, 11] width 22 height 14
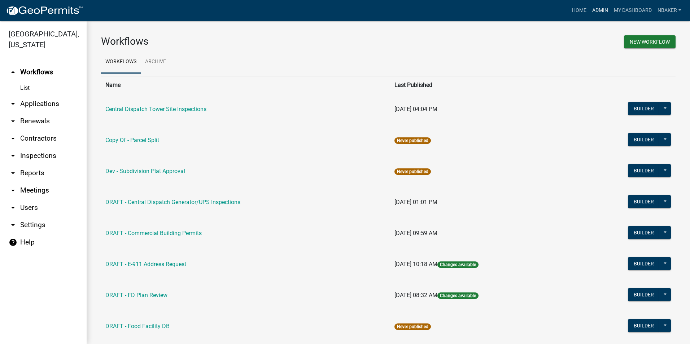
click at [599, 8] on link "Admin" at bounding box center [601, 11] width 22 height 14
click at [20, 96] on link "arrow_drop_down Applications" at bounding box center [43, 103] width 87 height 17
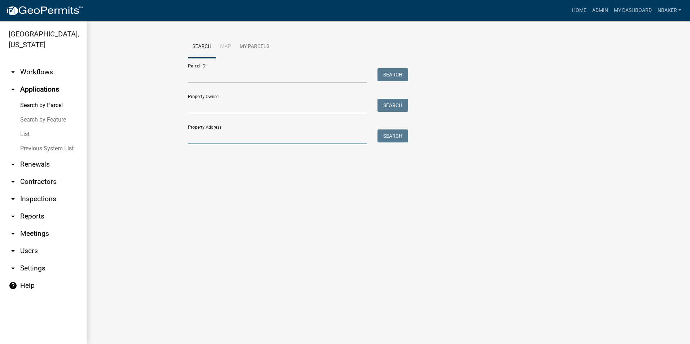
click at [222, 134] on input "Property Address:" at bounding box center [277, 137] width 179 height 15
type input "705 w landess"
click at [398, 138] on button "Search" at bounding box center [393, 136] width 31 height 13
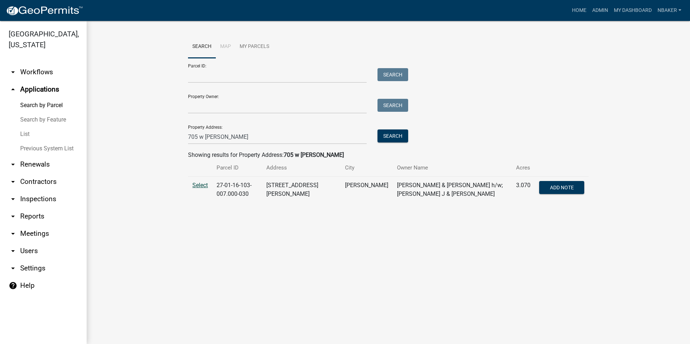
click at [204, 183] on span "Select" at bounding box center [200, 185] width 16 height 7
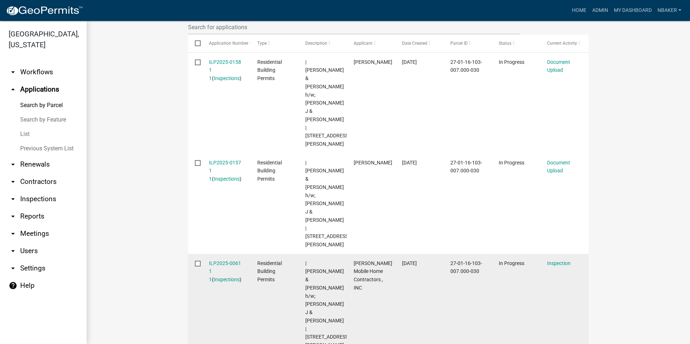
scroll to position [205, 0]
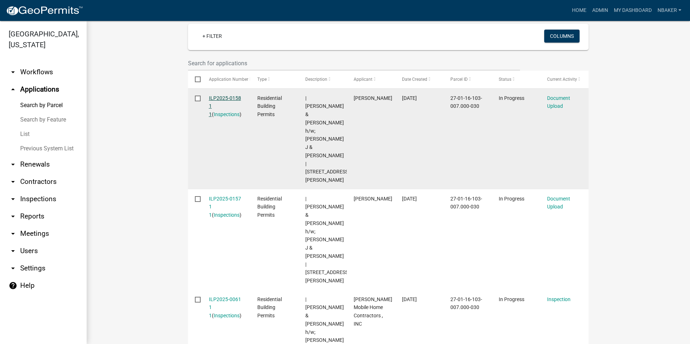
click at [214, 96] on link "ILP2025-0158 1 1" at bounding box center [225, 106] width 32 height 22
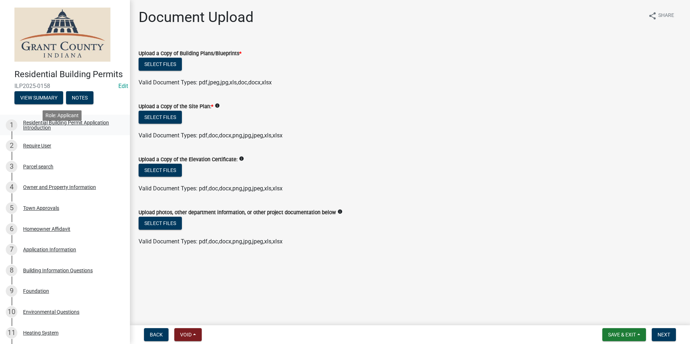
click at [47, 130] on div "Residential Building Permit Application Introduction" at bounding box center [70, 125] width 95 height 10
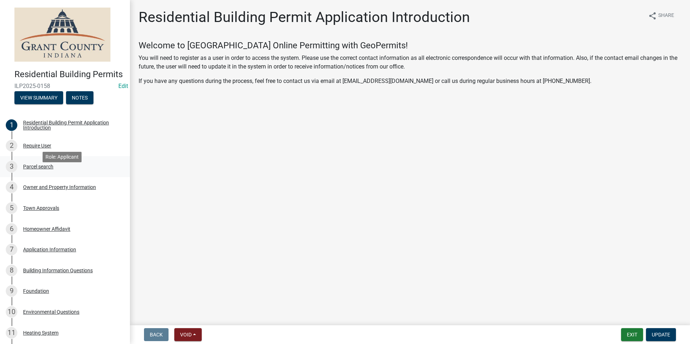
click at [44, 173] on div "3 Parcel search" at bounding box center [62, 167] width 113 height 12
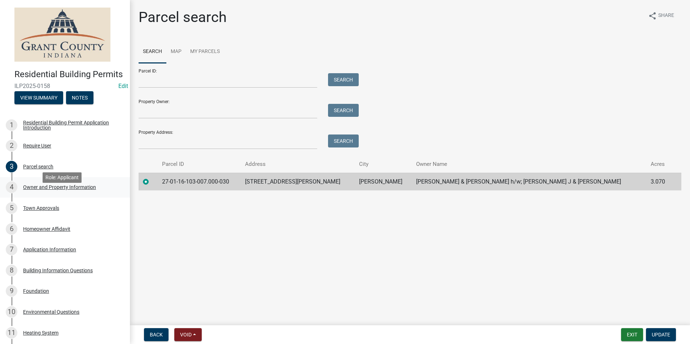
click at [43, 193] on div "4 Owner and Property Information" at bounding box center [62, 188] width 113 height 12
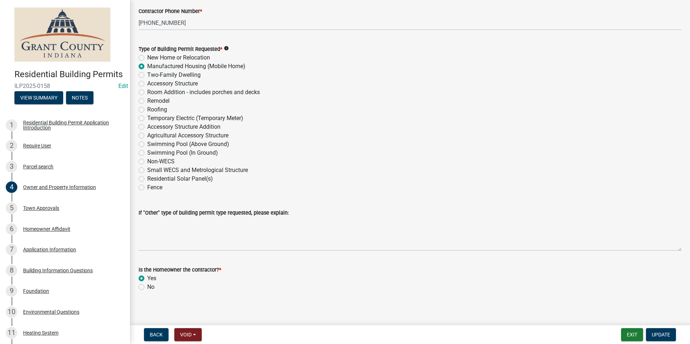
scroll to position [852, 0]
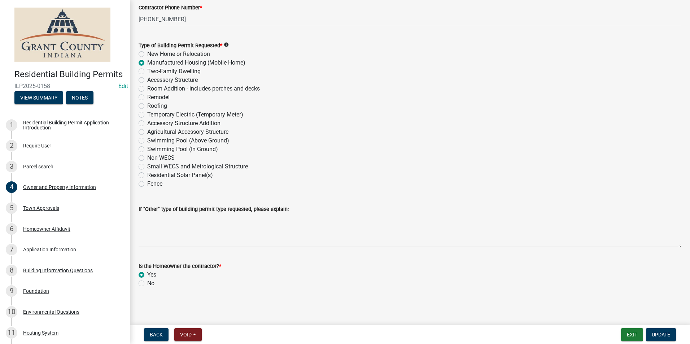
click at [196, 326] on nav "Back Void Withdraw Lock Expire Void Exit Update" at bounding box center [410, 335] width 560 height 19
click at [195, 331] on button "Void" at bounding box center [187, 335] width 27 height 13
click at [190, 320] on button "Void" at bounding box center [203, 316] width 58 height 17
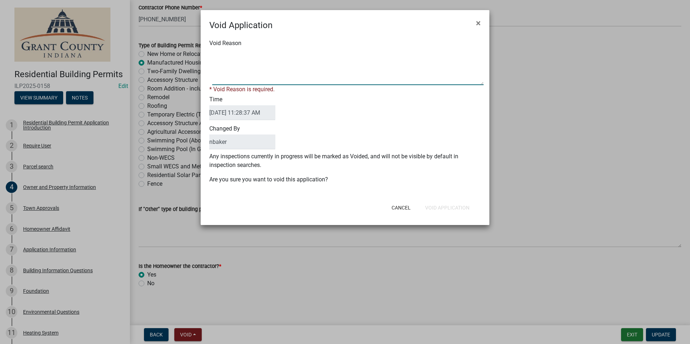
click at [257, 61] on textarea "Void Reason" at bounding box center [348, 67] width 272 height 36
type textarea "APPLIED FOR NEW PERMIT"
click at [450, 204] on button "Void Application" at bounding box center [448, 207] width 56 height 13
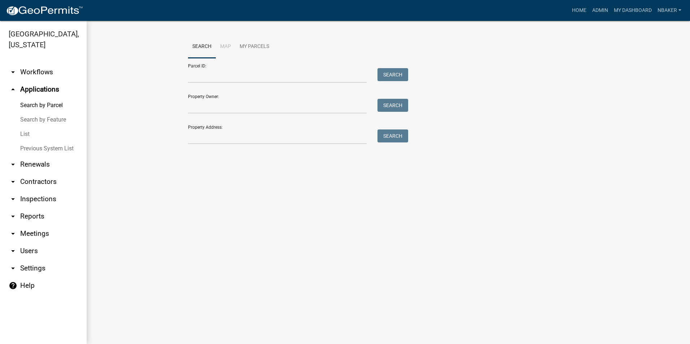
click at [42, 173] on link "arrow_drop_down Contractors" at bounding box center [43, 181] width 87 height 17
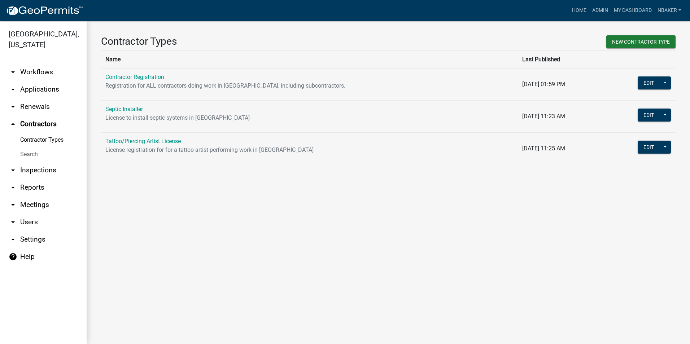
click at [131, 76] on link "Contractor Registration" at bounding box center [134, 77] width 59 height 7
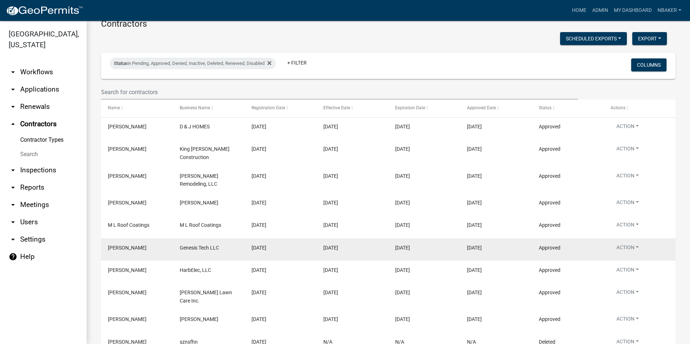
scroll to position [144, 0]
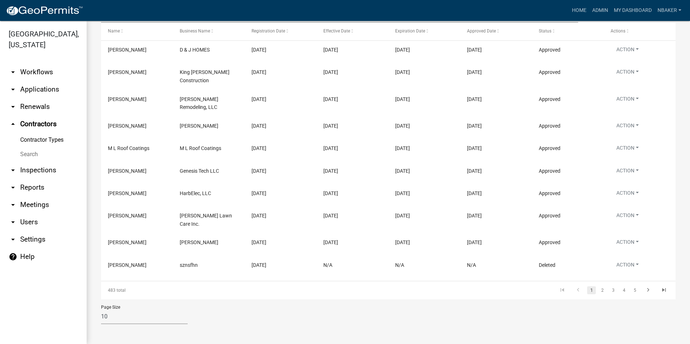
drag, startPoint x: 108, startPoint y: 296, endPoint x: 138, endPoint y: 300, distance: 30.6
click at [138, 300] on div "483 total" at bounding box center [158, 291] width 114 height 18
drag, startPoint x: 138, startPoint y: 300, endPoint x: 160, endPoint y: 303, distance: 21.9
click at [160, 300] on div "483 total" at bounding box center [158, 291] width 114 height 18
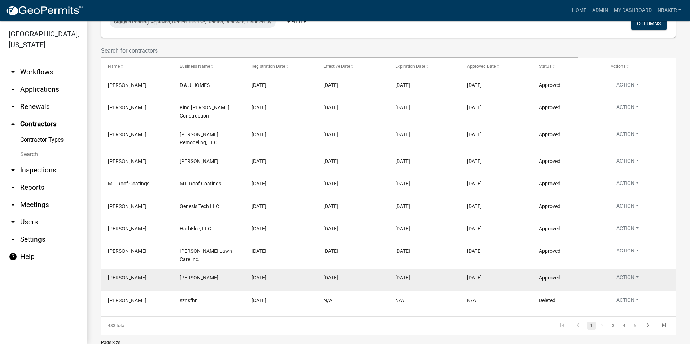
scroll to position [72, 0]
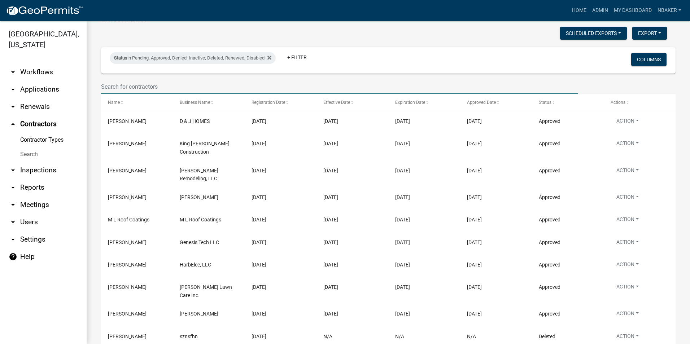
click at [142, 94] on input "text" at bounding box center [339, 86] width 477 height 15
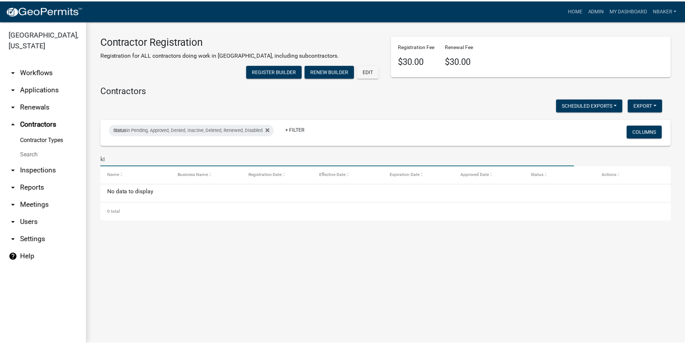
scroll to position [0, 0]
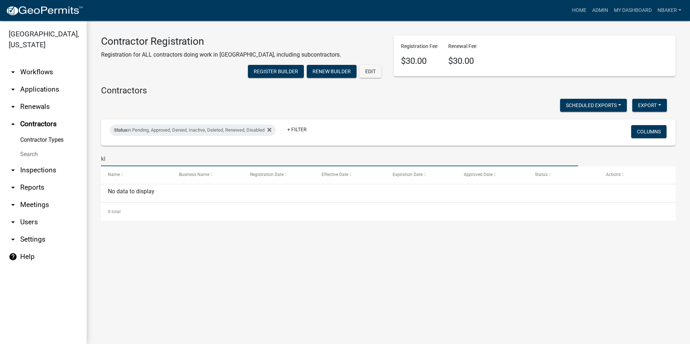
type input "k"
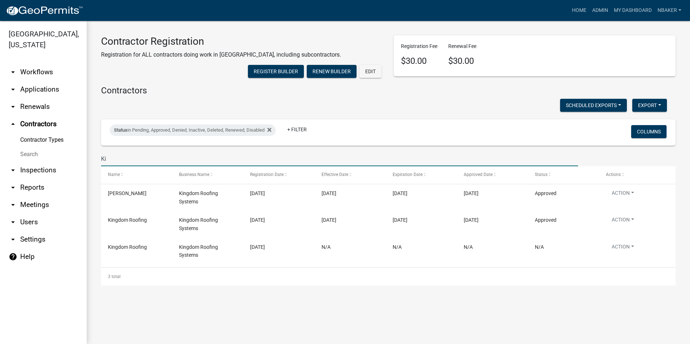
type input "K"
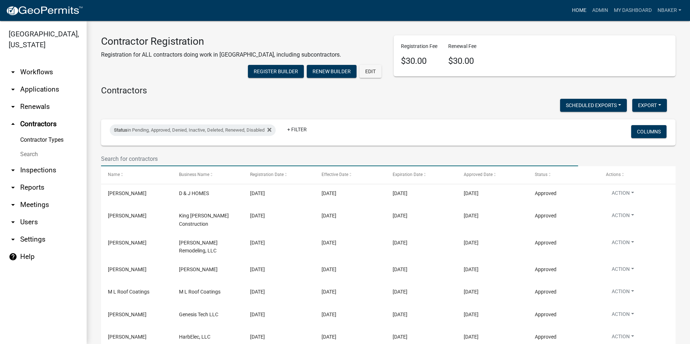
click at [573, 11] on link "Home" at bounding box center [579, 11] width 20 height 14
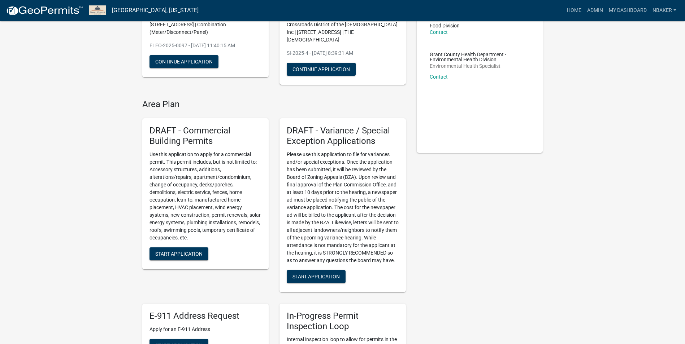
scroll to position [108, 0]
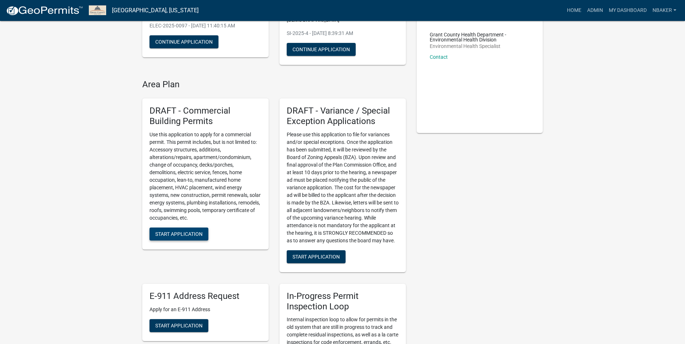
click at [197, 235] on span "Start Application" at bounding box center [178, 234] width 47 height 6
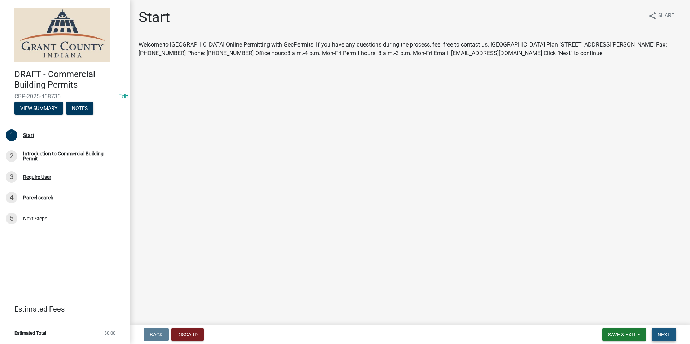
click at [670, 333] on span "Next" at bounding box center [664, 335] width 13 height 6
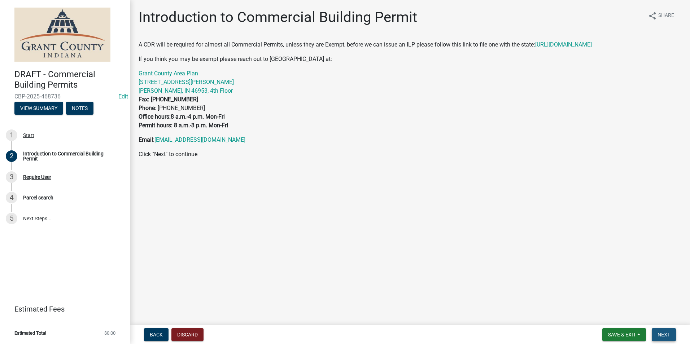
click at [669, 339] on button "Next" at bounding box center [664, 335] width 24 height 13
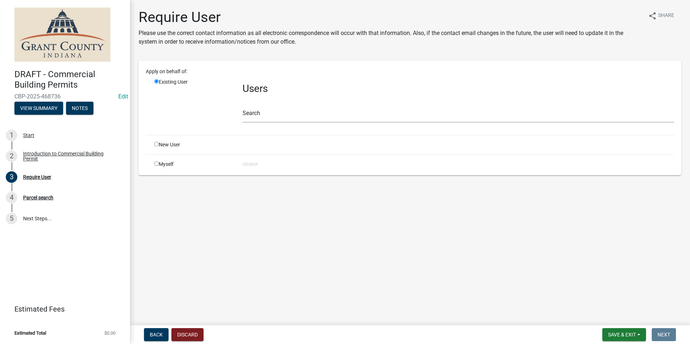
click at [157, 162] on input "radio" at bounding box center [156, 163] width 5 height 5
radio input "true"
radio input "false"
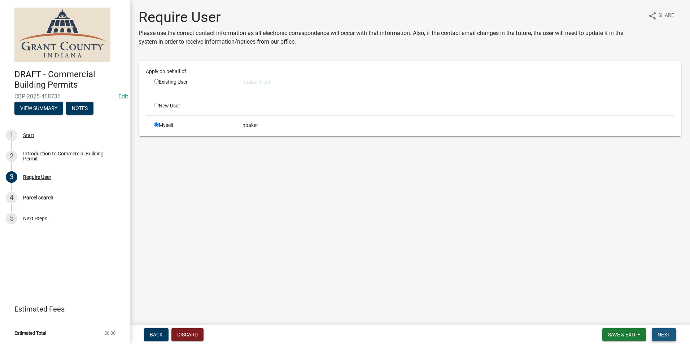
click at [668, 335] on span "Next" at bounding box center [664, 335] width 13 height 6
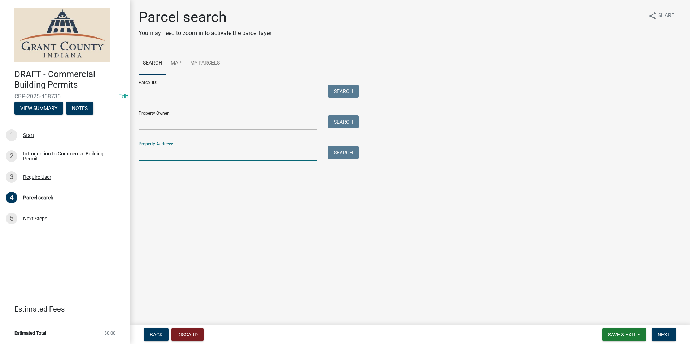
click at [169, 153] on input "Property Address:" at bounding box center [228, 153] width 179 height 15
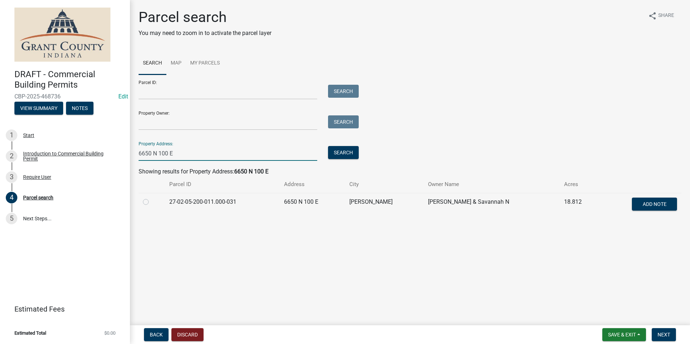
type input "6650 N 100 E"
click at [152, 198] on label at bounding box center [152, 198] width 0 height 0
click at [152, 203] on input "radio" at bounding box center [154, 200] width 5 height 5
radio input "true"
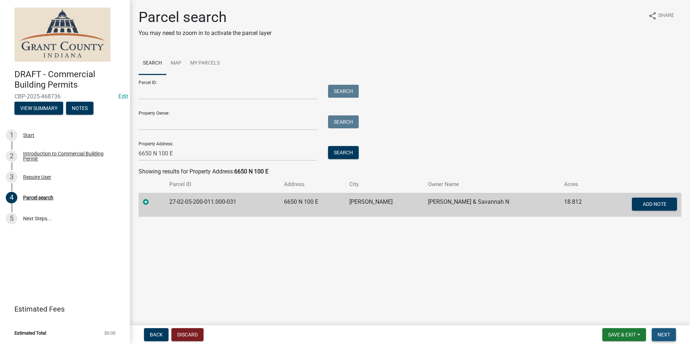
click at [667, 334] on span "Next" at bounding box center [664, 335] width 13 height 6
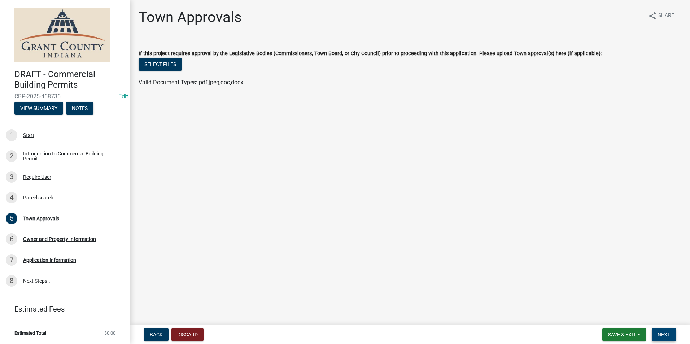
click at [663, 331] on button "Next" at bounding box center [664, 335] width 24 height 13
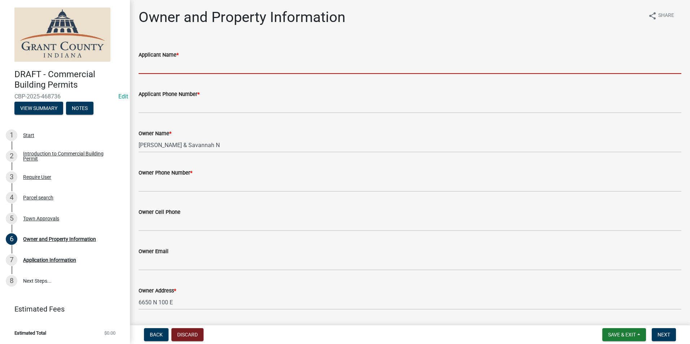
click at [282, 67] on input "Applicant Name *" at bounding box center [410, 66] width 543 height 15
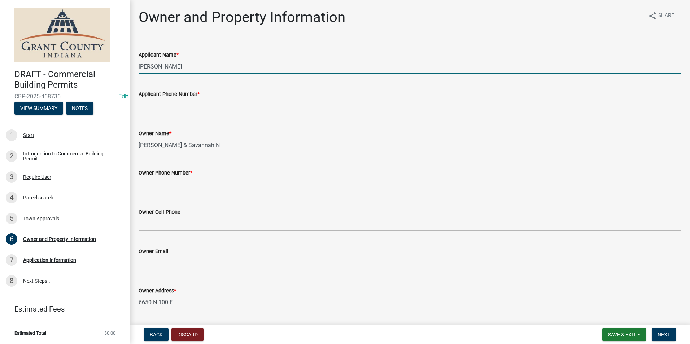
type input "Austin Crouch"
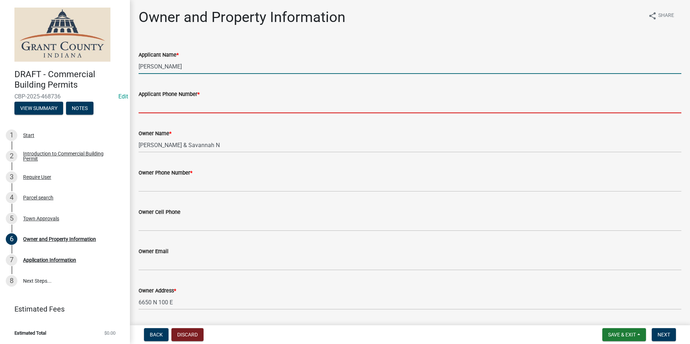
click at [169, 103] on input "Applicant Phone Number *" at bounding box center [410, 106] width 543 height 15
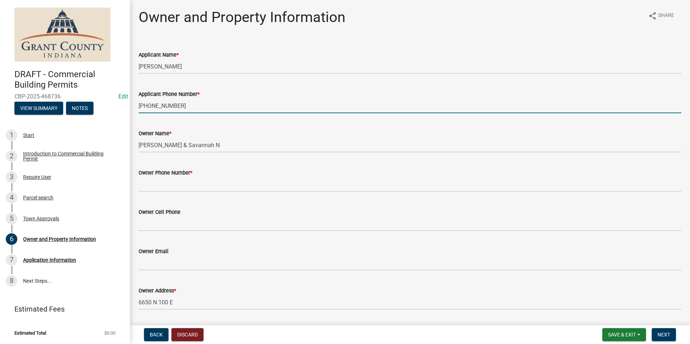
type input "765-251-1626"
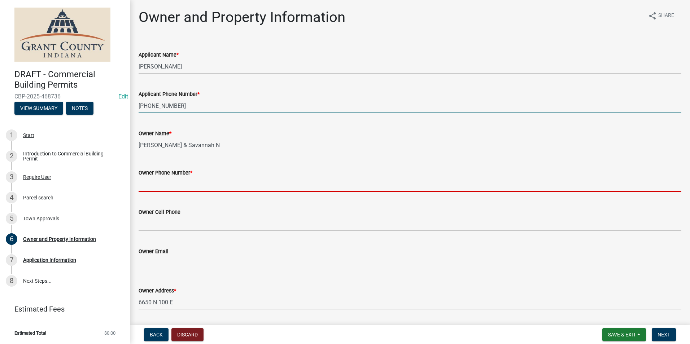
click at [173, 180] on input "Owner Phone Number *" at bounding box center [410, 184] width 543 height 15
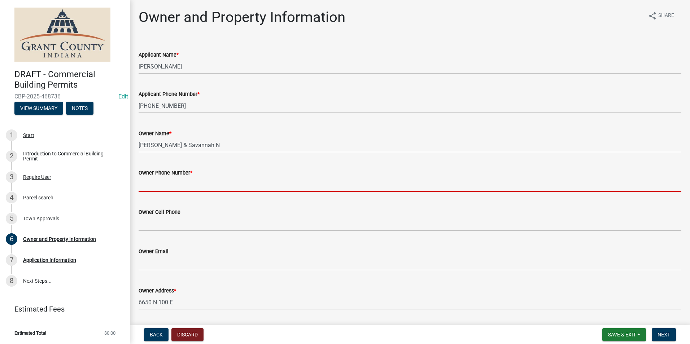
type input "1"
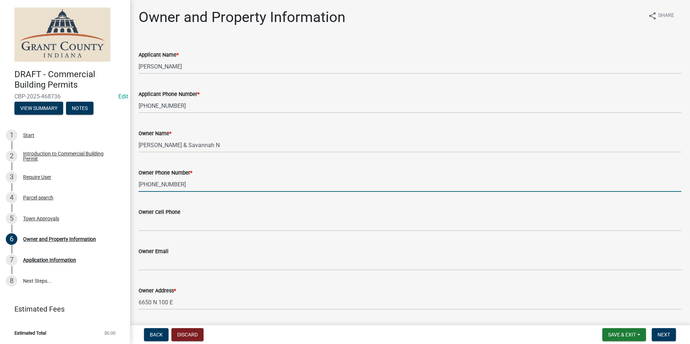
type input "765-251-1626"
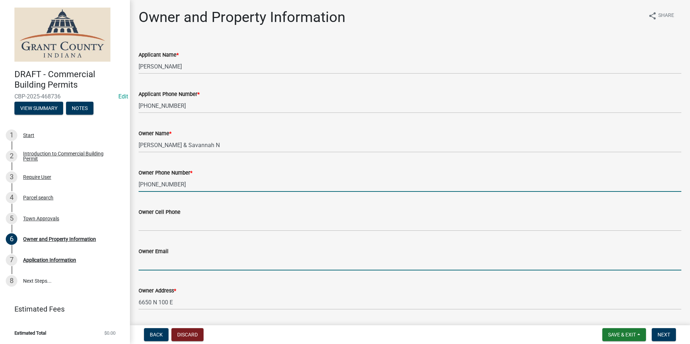
click at [211, 258] on input "Owner Email" at bounding box center [410, 263] width 543 height 15
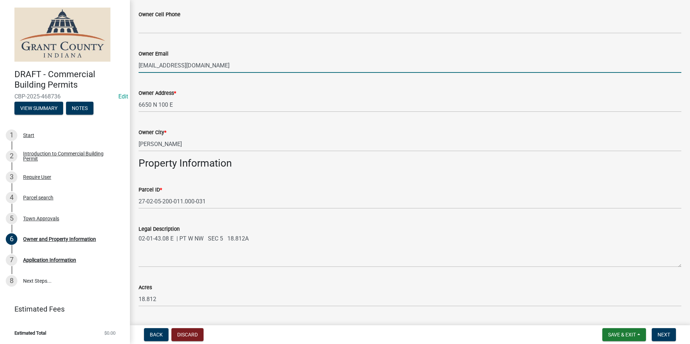
scroll to position [181, 0]
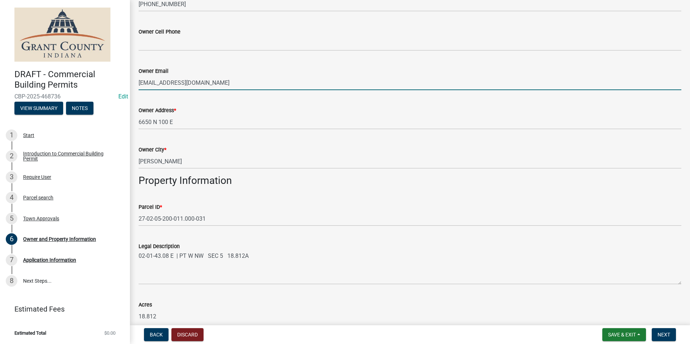
type input "ausitincrouch645@gmail.com"
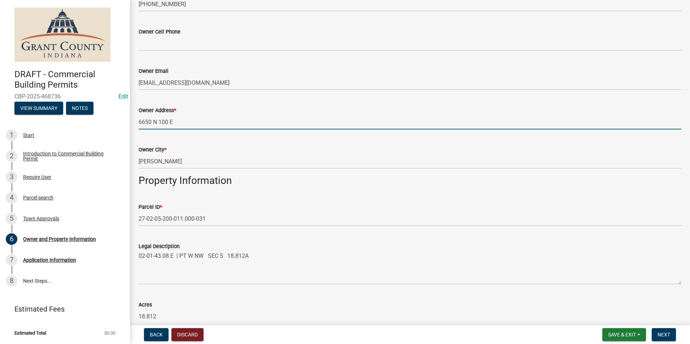
drag, startPoint x: 190, startPoint y: 123, endPoint x: 127, endPoint y: 123, distance: 62.8
click at [127, 123] on div "DRAFT - Commercial Building Permits CBP-2025-468736 Edit View Summary Notes 1 S…" at bounding box center [345, 172] width 690 height 344
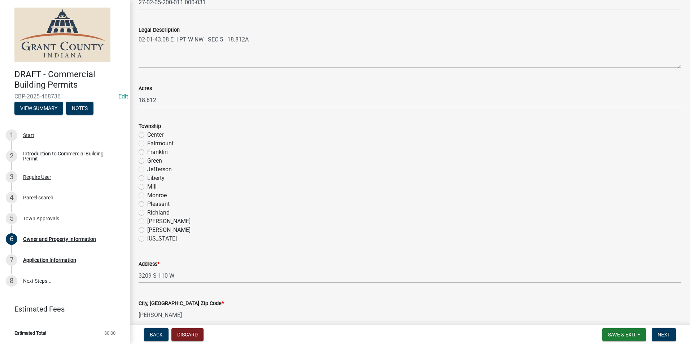
scroll to position [578, 0]
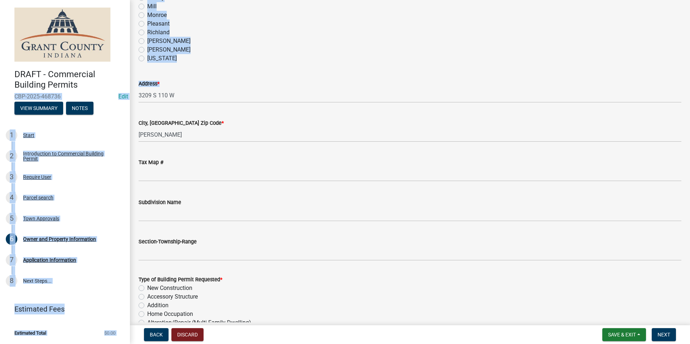
drag, startPoint x: 200, startPoint y: 87, endPoint x: 126, endPoint y: 87, distance: 73.3
click at [126, 87] on div "DRAFT - Commercial Building Permits CBP-2025-468736 Edit View Summary Notes 1 S…" at bounding box center [345, 172] width 690 height 344
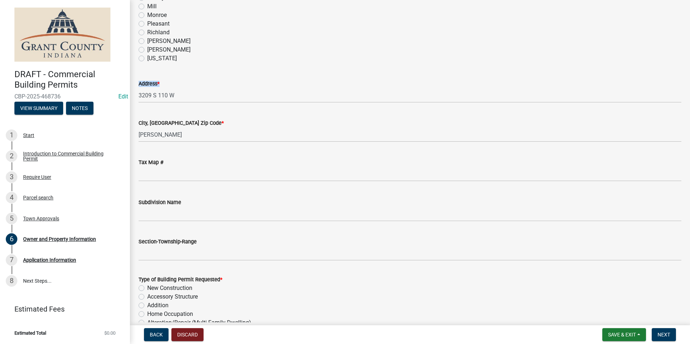
drag, startPoint x: 126, startPoint y: 87, endPoint x: 190, endPoint y: 92, distance: 63.7
click at [190, 91] on form "Address * 3209 S 110 W" at bounding box center [410, 90] width 543 height 23
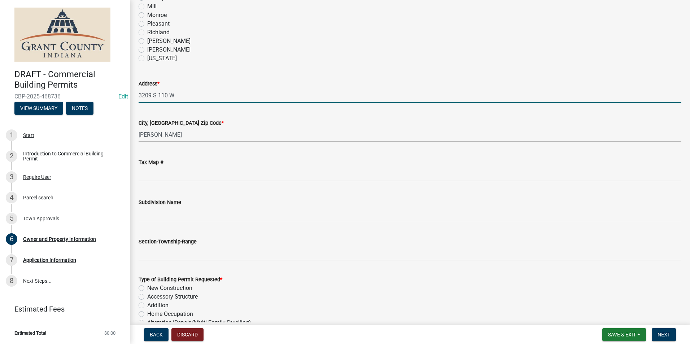
drag, startPoint x: 189, startPoint y: 94, endPoint x: 138, endPoint y: 95, distance: 51.3
click at [138, 95] on div "Address * 3209 S 110 W" at bounding box center [410, 86] width 554 height 34
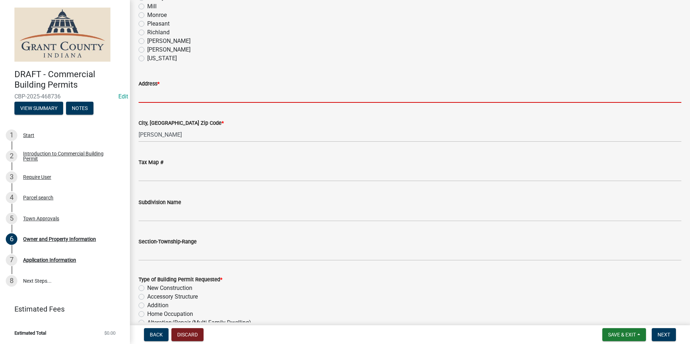
paste input "6650 N 100 E"
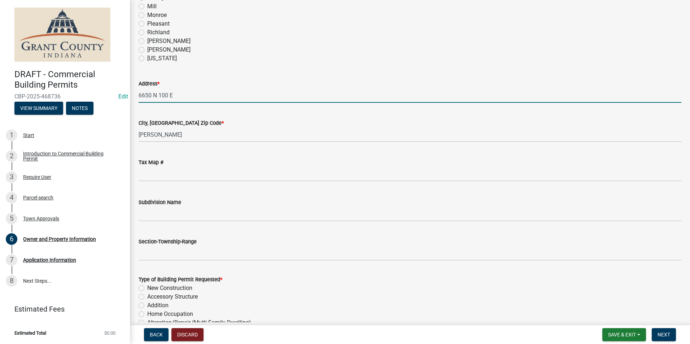
type input "6650 N 100 E"
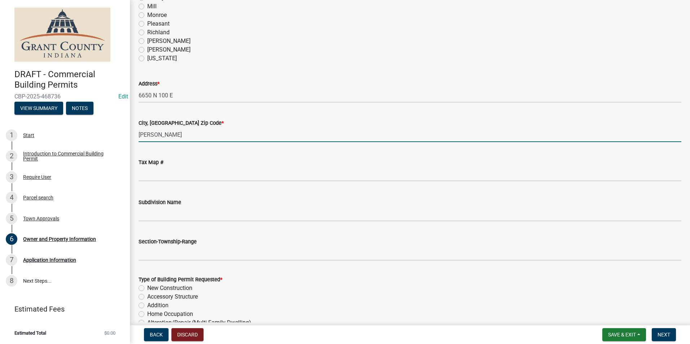
drag, startPoint x: 157, startPoint y: 130, endPoint x: 135, endPoint y: 130, distance: 22.0
click at [135, 131] on div "City, St. Zip Code * Tipton" at bounding box center [410, 126] width 554 height 34
type input "Marion"
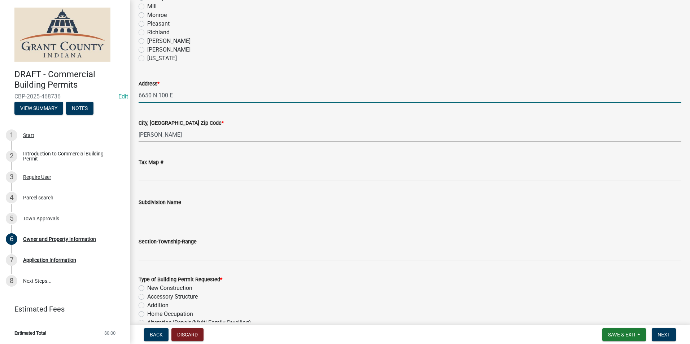
click at [295, 89] on input "6650 N 100 E" at bounding box center [410, 95] width 543 height 15
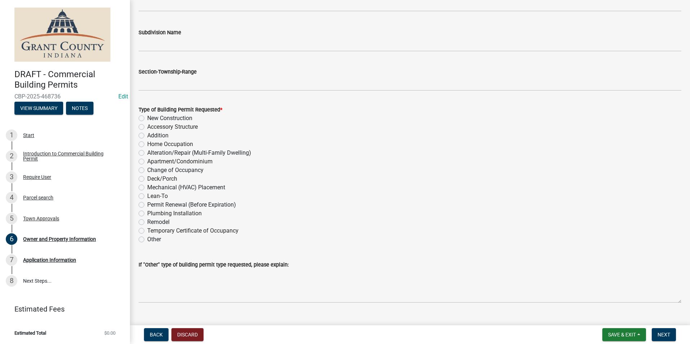
scroll to position [758, 0]
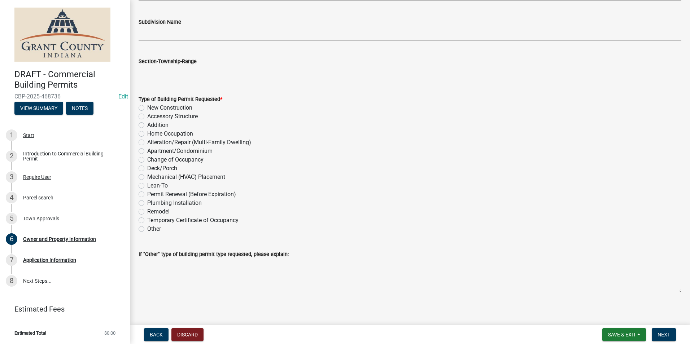
click at [147, 117] on label "Accessory Structure" at bounding box center [172, 116] width 51 height 9
click at [147, 117] on input "Accessory Structure" at bounding box center [149, 114] width 5 height 5
radio input "true"
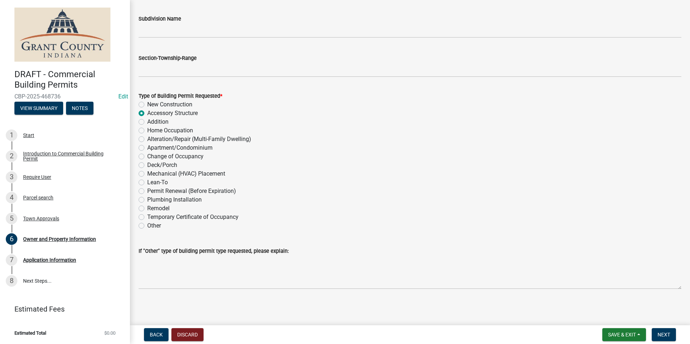
scroll to position [762, 0]
click at [663, 329] on button "Next" at bounding box center [664, 335] width 24 height 13
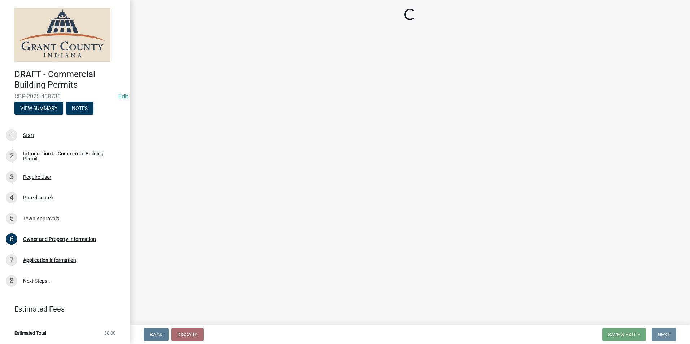
scroll to position [0, 0]
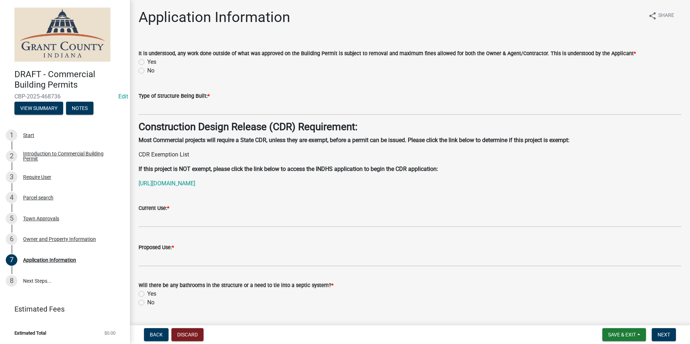
click at [147, 63] on label "Yes" at bounding box center [151, 62] width 9 height 9
click at [147, 62] on input "Yes" at bounding box center [149, 60] width 5 height 5
radio input "true"
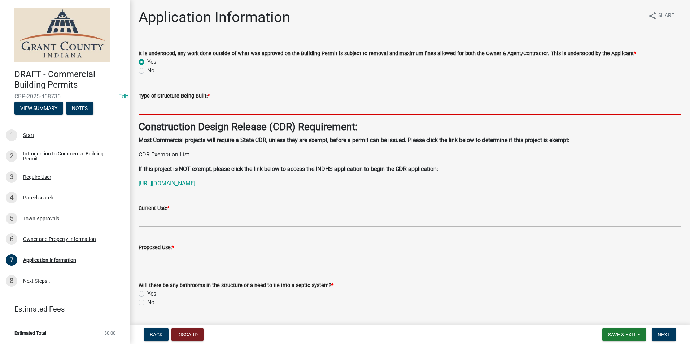
click at [155, 109] on input "Type of Structure Being Built: *" at bounding box center [410, 107] width 543 height 15
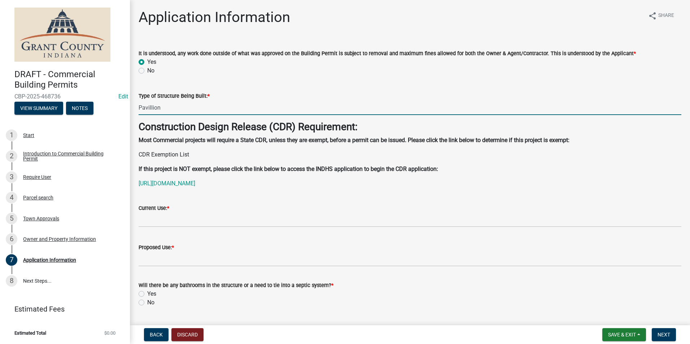
scroll to position [108, 0]
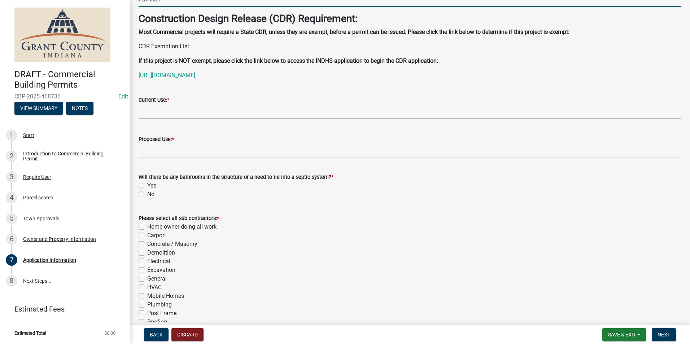
type input "Pavillion"
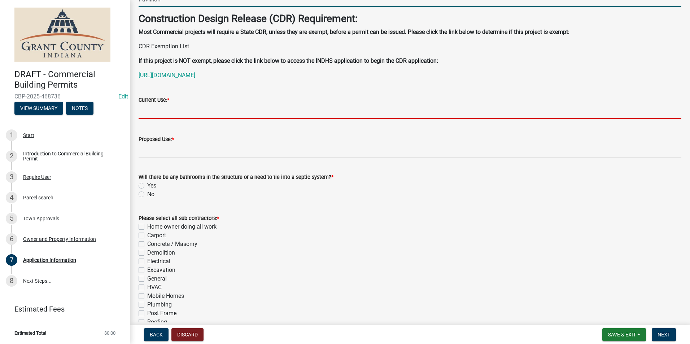
click at [170, 111] on input "Current Use: *" at bounding box center [410, 111] width 543 height 15
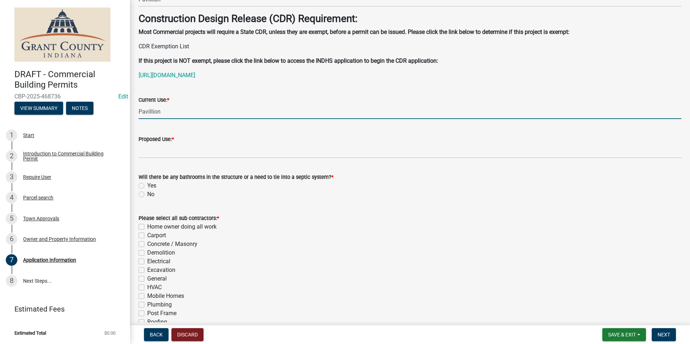
type input "Pavillion"
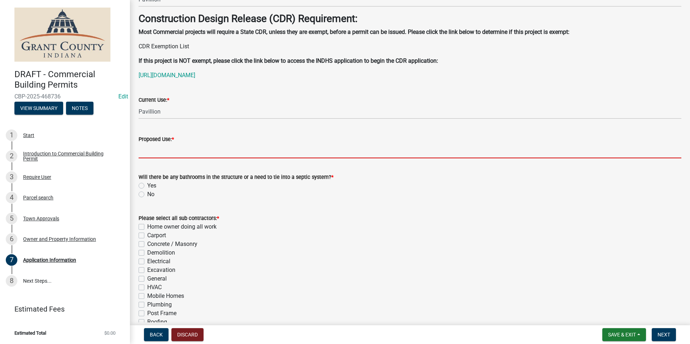
click at [173, 150] on input "Proposed Use: *" at bounding box center [410, 151] width 543 height 15
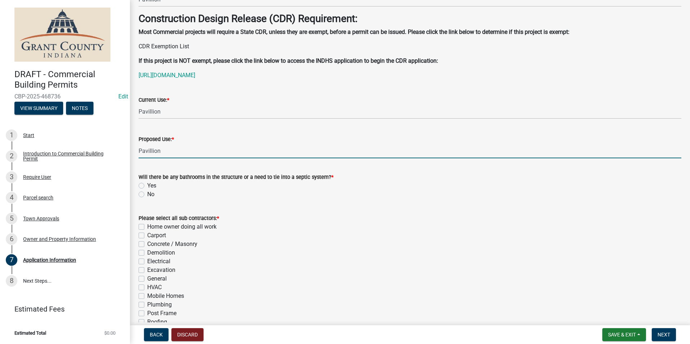
type input "Pavillion"
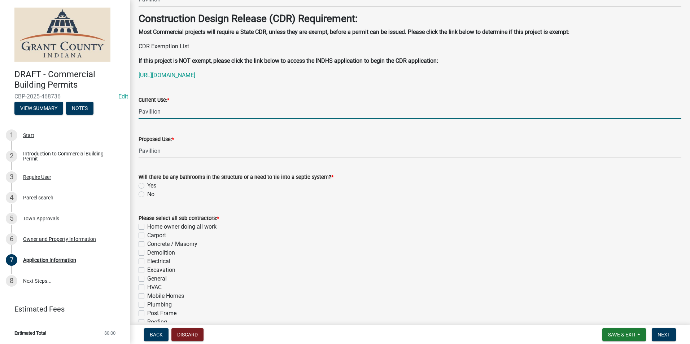
drag, startPoint x: 182, startPoint y: 109, endPoint x: 135, endPoint y: 110, distance: 47.0
click at [135, 110] on div "Current Use: * Pavillion" at bounding box center [410, 103] width 554 height 34
click at [174, 109] on input "Wedding Even Center" at bounding box center [410, 111] width 543 height 15
click at [196, 111] on input "Wedding Event Center" at bounding box center [410, 111] width 543 height 15
click at [139, 112] on input "Wedding Event Center" at bounding box center [410, 111] width 543 height 15
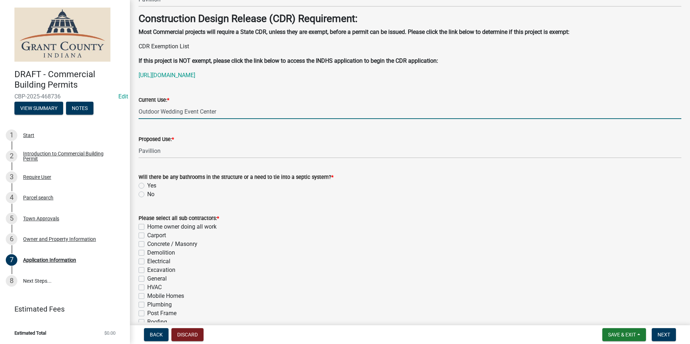
type input "Outdoor Wedding Event Center"
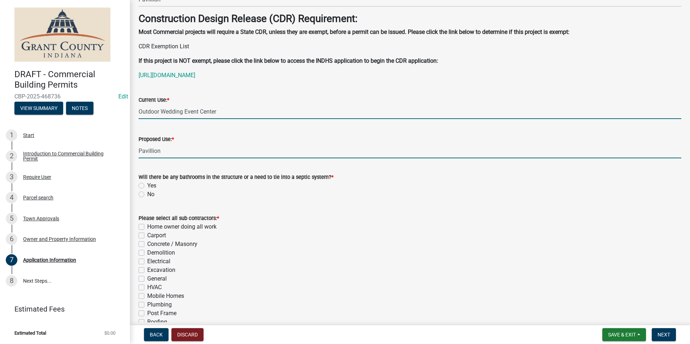
click at [177, 156] on input "Pavillion" at bounding box center [410, 151] width 543 height 15
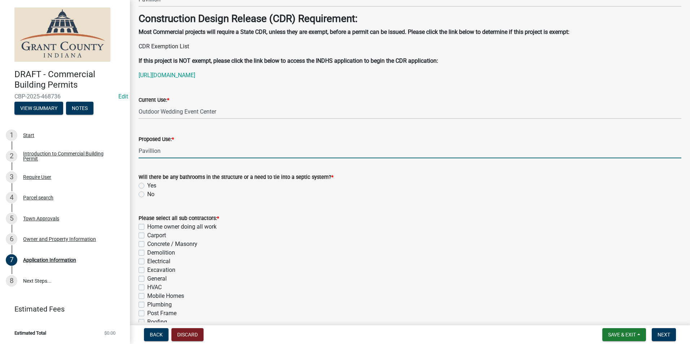
scroll to position [156, 0]
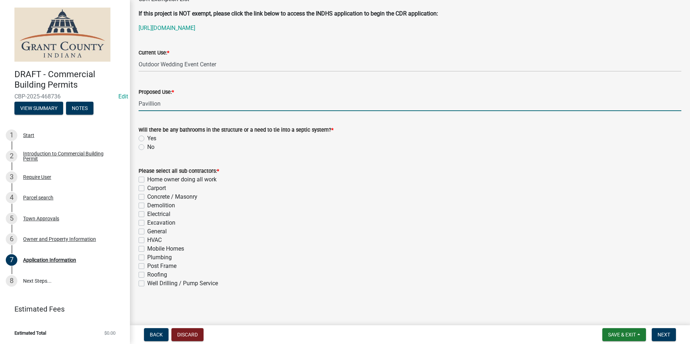
drag, startPoint x: 172, startPoint y: 105, endPoint x: 142, endPoint y: 105, distance: 30.7
click at [142, 105] on input "Pavillion" at bounding box center [410, 103] width 543 height 15
type input "P"
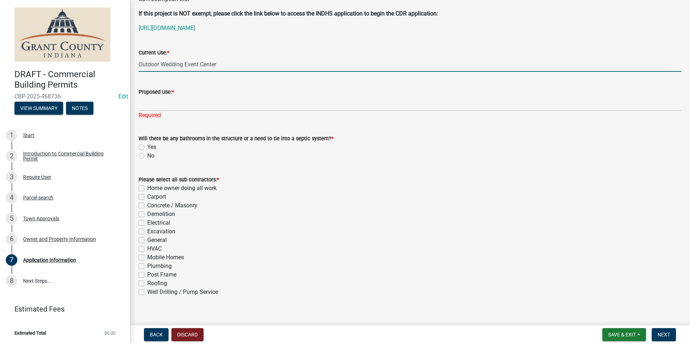
drag, startPoint x: 234, startPoint y: 63, endPoint x: 87, endPoint y: 48, distance: 148.5
click at [87, 48] on div "DRAFT - Commercial Building Permits CBP-2025-468736 Edit View Summary Notes 1 S…" at bounding box center [345, 172] width 690 height 344
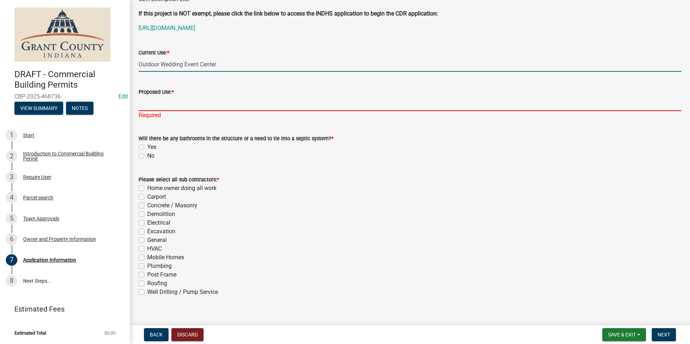
click at [153, 98] on input "Proposed Use: *" at bounding box center [410, 103] width 543 height 15
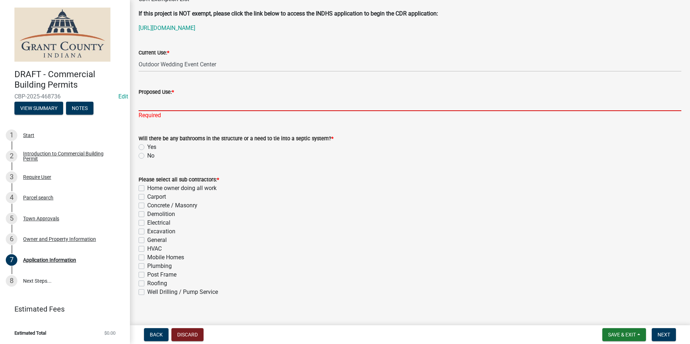
paste input "Outdoor Wedding Event Center"
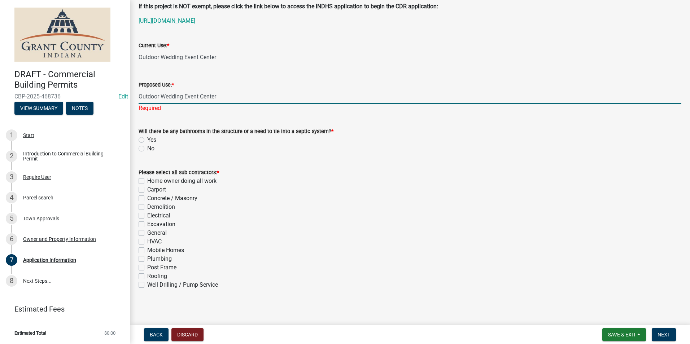
scroll to position [164, 0]
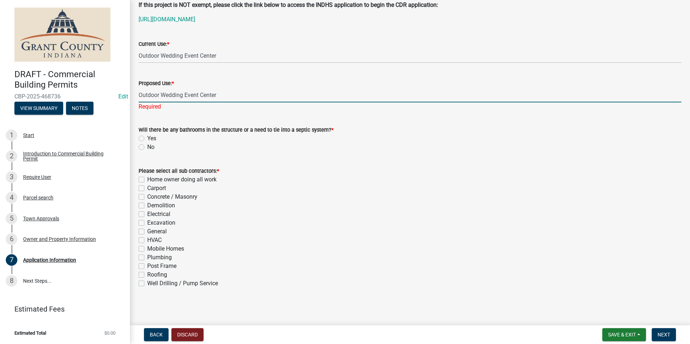
type input "Outdoor Wedding Event Center"
click at [147, 147] on label "No" at bounding box center [150, 147] width 7 height 9
click at [147, 147] on input "No" at bounding box center [149, 145] width 5 height 5
radio input "true"
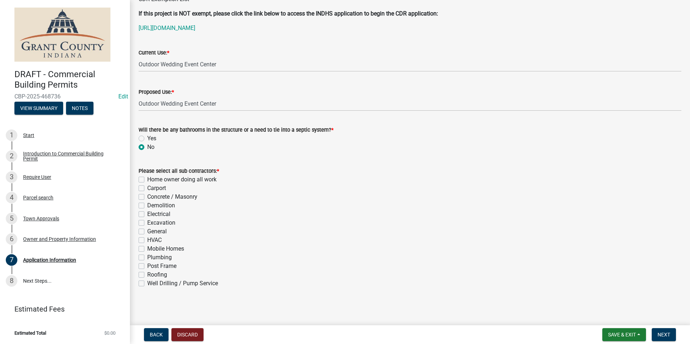
scroll to position [156, 0]
click at [147, 231] on label "General" at bounding box center [156, 231] width 19 height 9
click at [147, 231] on input "General" at bounding box center [149, 229] width 5 height 5
checkbox input "true"
checkbox input "false"
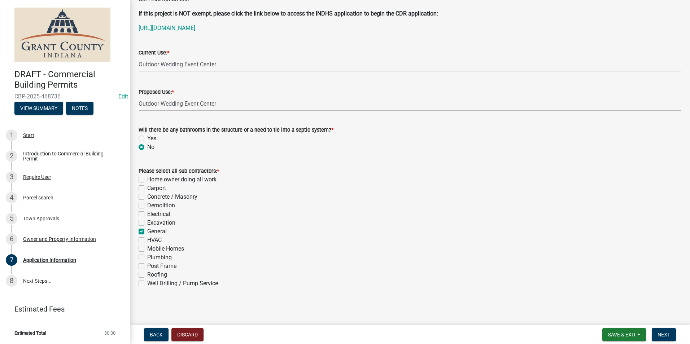
checkbox input "false"
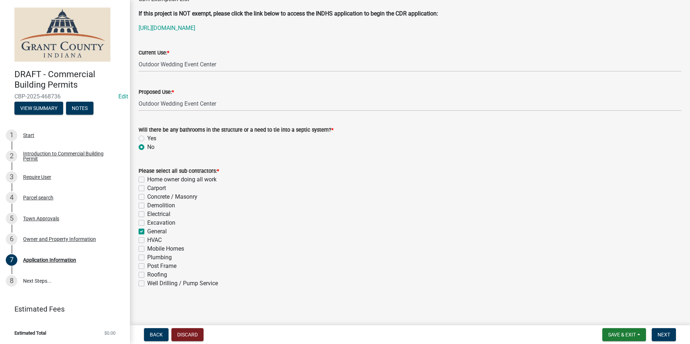
checkbox input "true"
checkbox input "false"
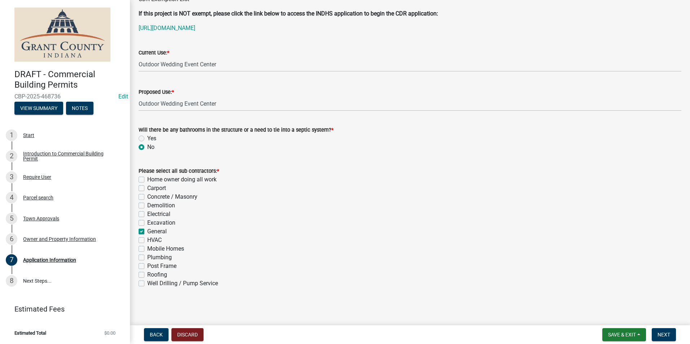
checkbox input "false"
click at [147, 181] on label "Home owner doing all work" at bounding box center [181, 179] width 69 height 9
click at [147, 180] on input "Home owner doing all work" at bounding box center [149, 177] width 5 height 5
checkbox input "true"
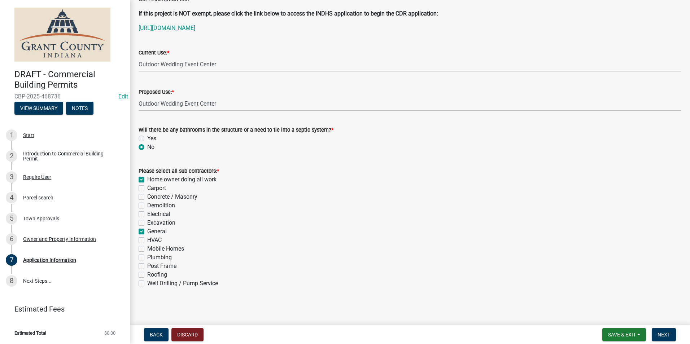
checkbox input "false"
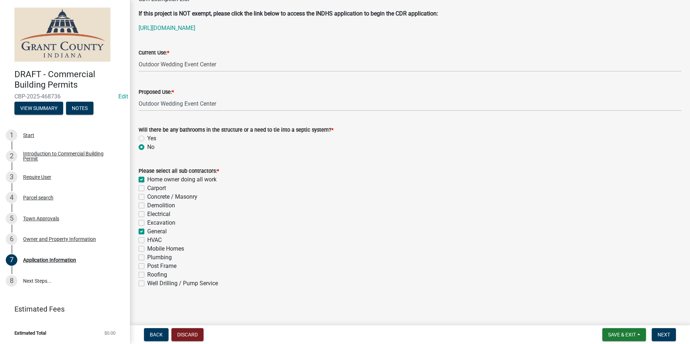
checkbox input "true"
checkbox input "false"
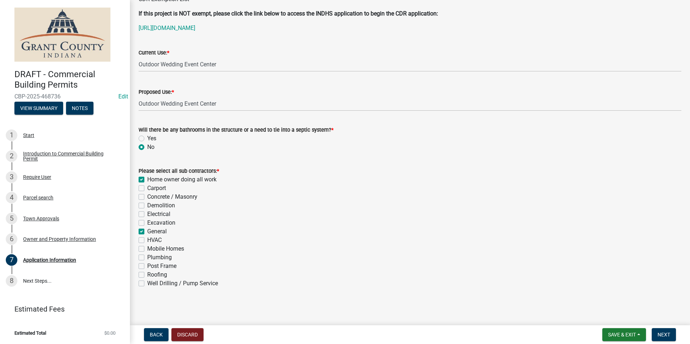
checkbox input "false"
click at [663, 332] on span "Next" at bounding box center [664, 335] width 13 height 6
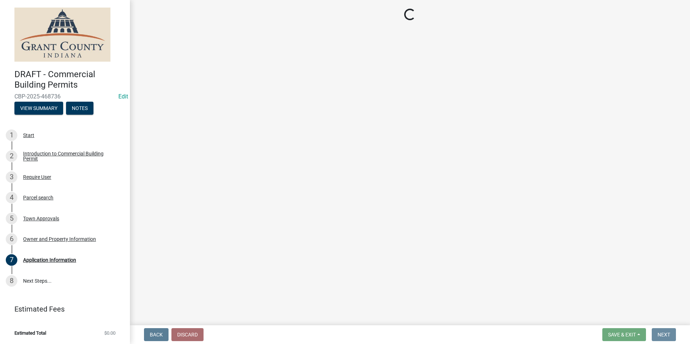
scroll to position [0, 0]
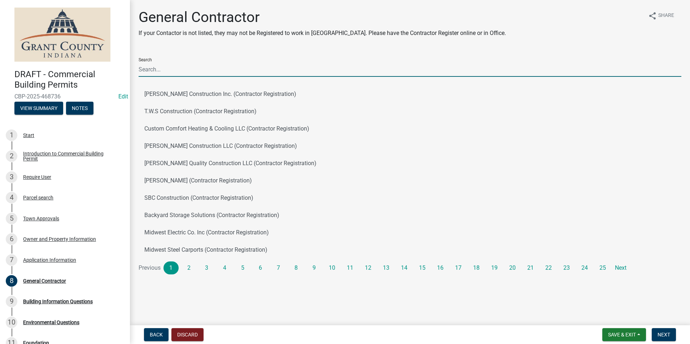
click at [198, 65] on input "Search" at bounding box center [410, 69] width 543 height 15
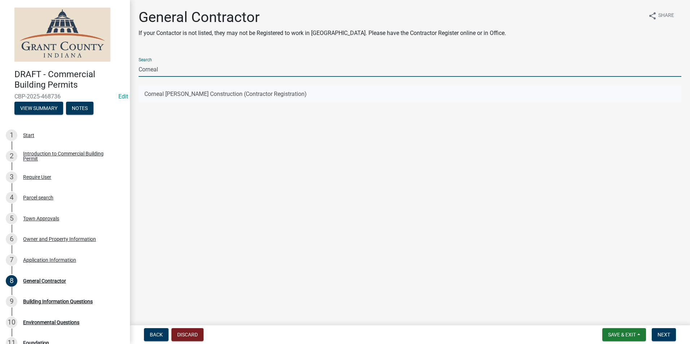
type input "Corneal"
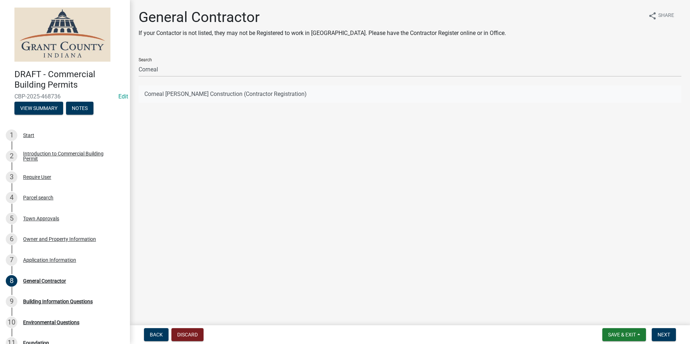
click at [275, 90] on button "Corneal Schwartz Construction (Contractor Registration)" at bounding box center [410, 94] width 543 height 17
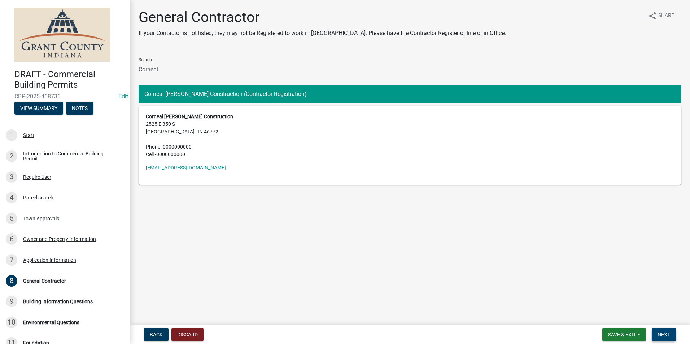
click at [665, 335] on span "Next" at bounding box center [664, 335] width 13 height 6
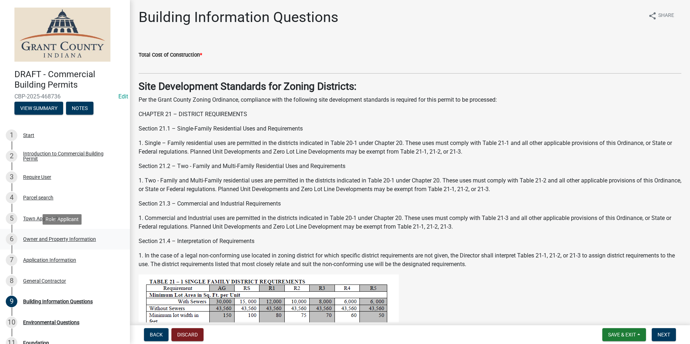
click at [92, 235] on div "6 Owner and Property Information" at bounding box center [62, 240] width 113 height 12
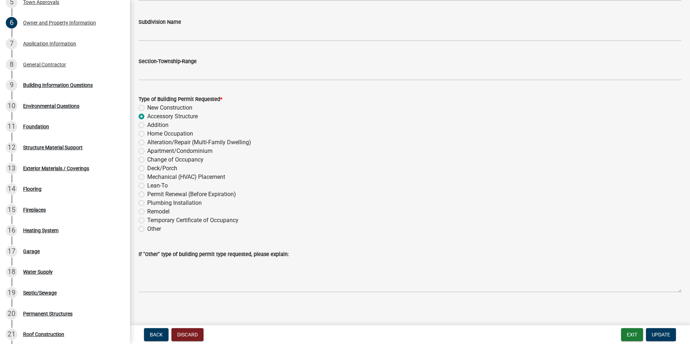
scroll to position [762, 0]
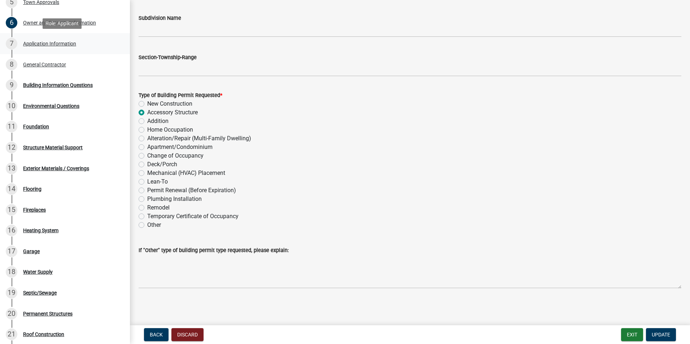
click at [58, 48] on div "7 Application Information" at bounding box center [62, 44] width 113 height 12
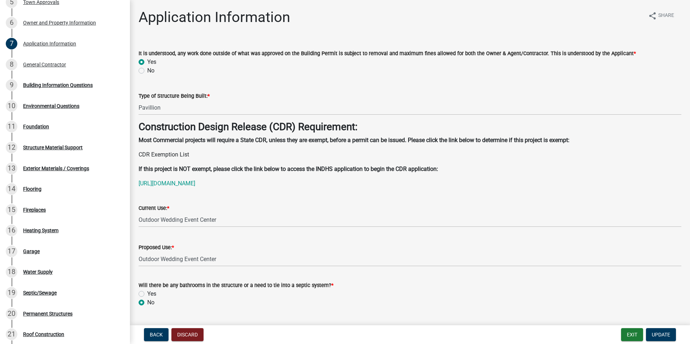
scroll to position [156, 0]
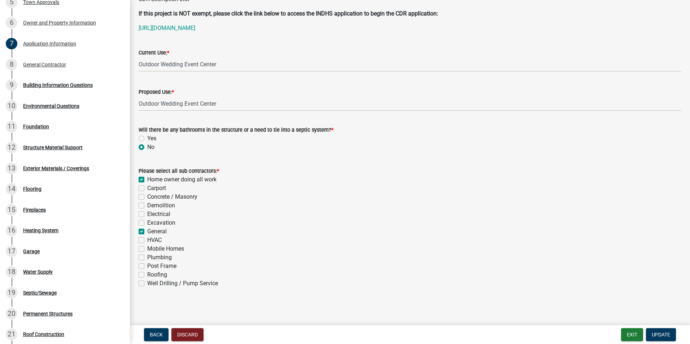
click at [147, 179] on label "Home owner doing all work" at bounding box center [181, 179] width 69 height 9
click at [147, 179] on input "Home owner doing all work" at bounding box center [149, 177] width 5 height 5
checkbox input "false"
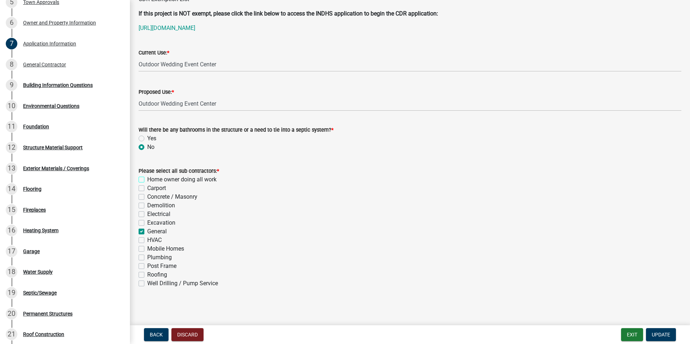
checkbox input "false"
checkbox input "true"
checkbox input "false"
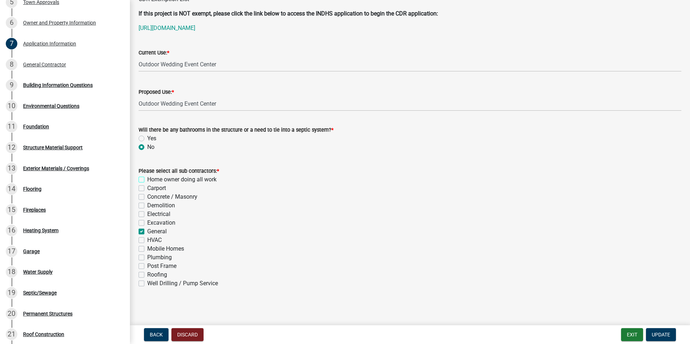
checkbox input "false"
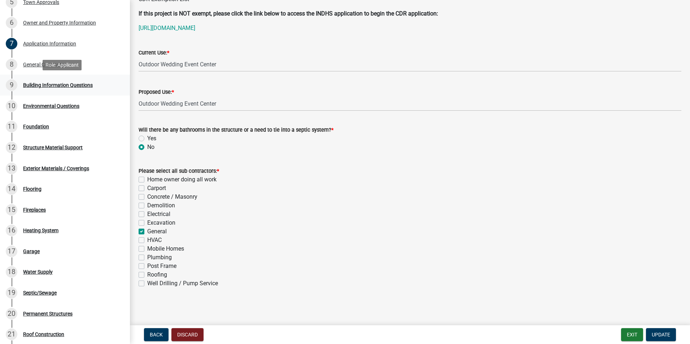
click at [45, 89] on div "9 Building Information Questions" at bounding box center [62, 85] width 113 height 12
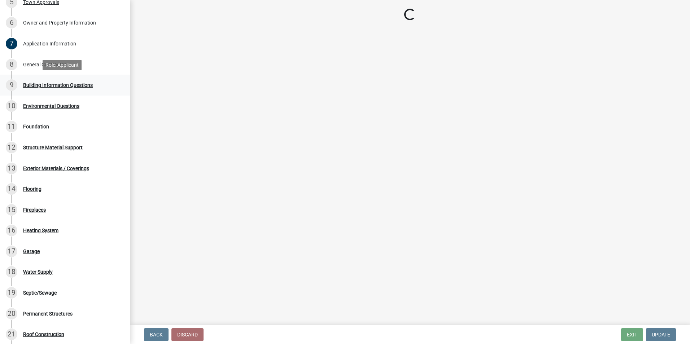
scroll to position [0, 0]
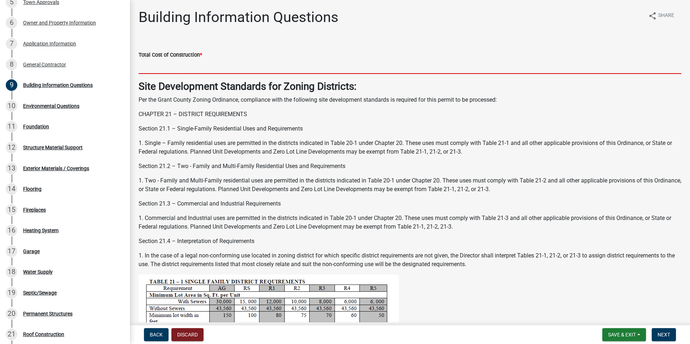
click at [149, 67] on input "text" at bounding box center [410, 66] width 543 height 15
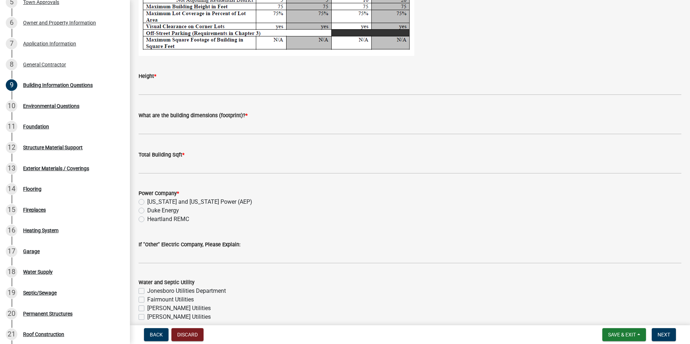
scroll to position [1300, 0]
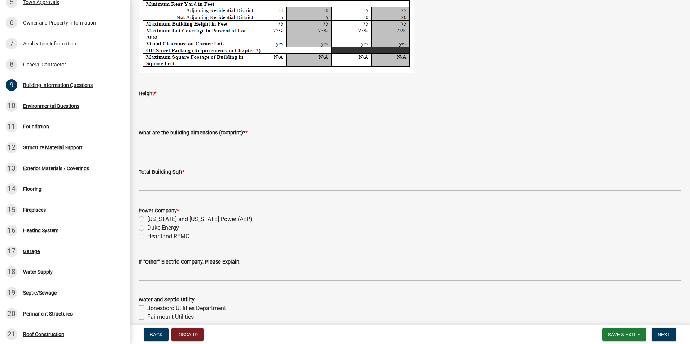
type input "60000"
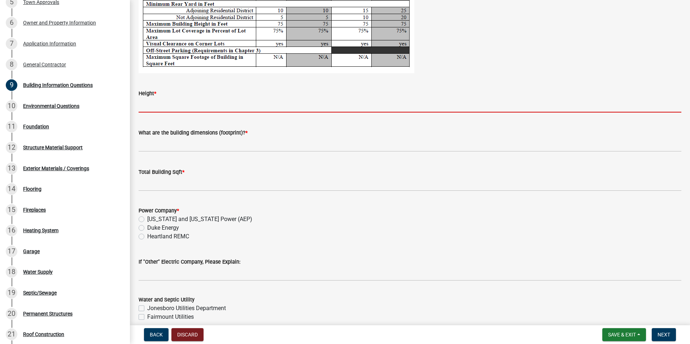
click at [203, 109] on input "Height *" at bounding box center [410, 105] width 543 height 15
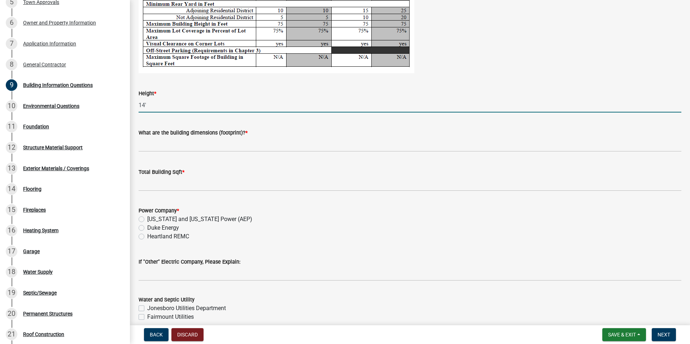
type input "14'"
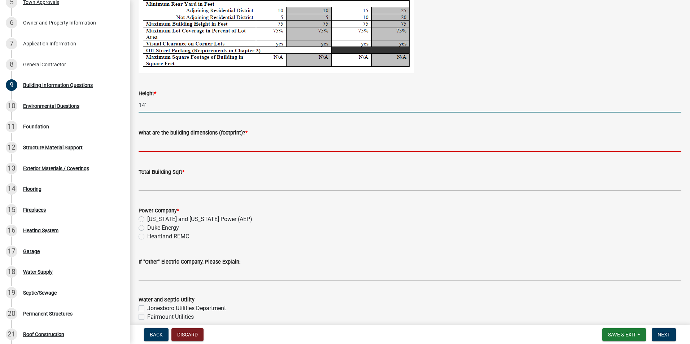
click at [207, 140] on input "What are the building dimensions (footprint)? *" at bounding box center [410, 144] width 543 height 15
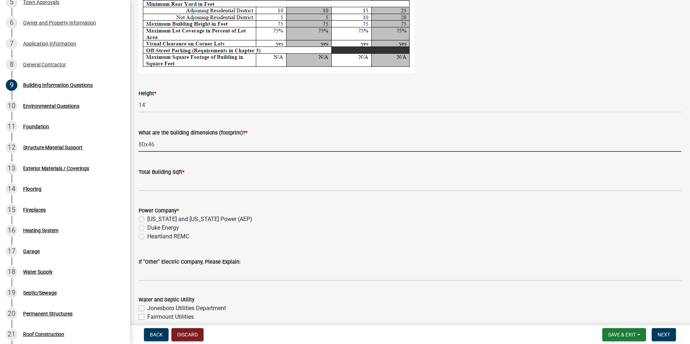
type input "80x46"
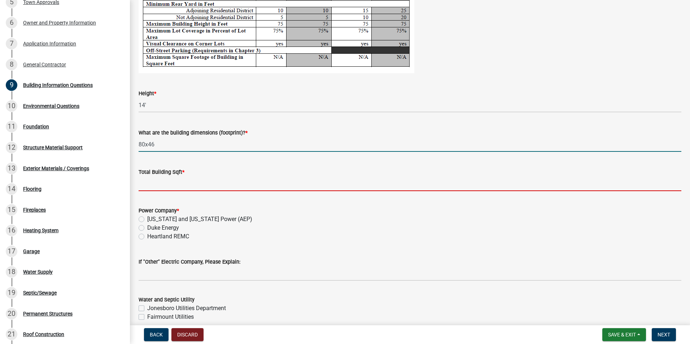
click at [177, 186] on input "text" at bounding box center [410, 184] width 543 height 15
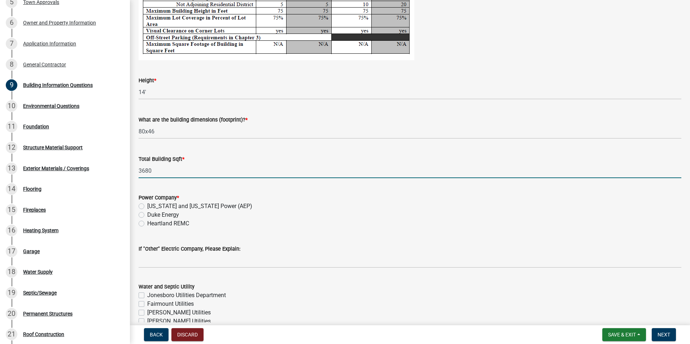
scroll to position [1336, 0]
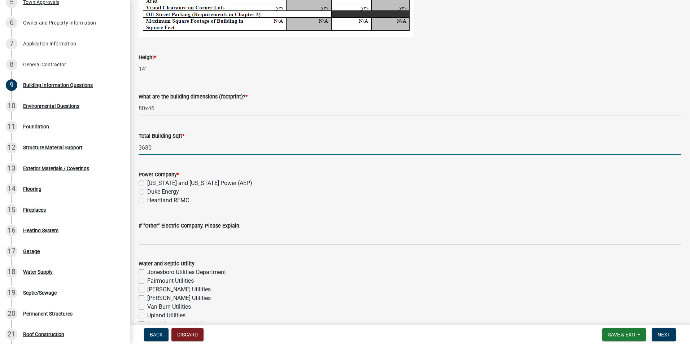
type input "3680"
click at [147, 182] on label "Indiana and Michigan Power (AEP)" at bounding box center [199, 183] width 105 height 9
click at [147, 182] on input "Indiana and Michigan Power (AEP)" at bounding box center [149, 181] width 5 height 5
radio input "true"
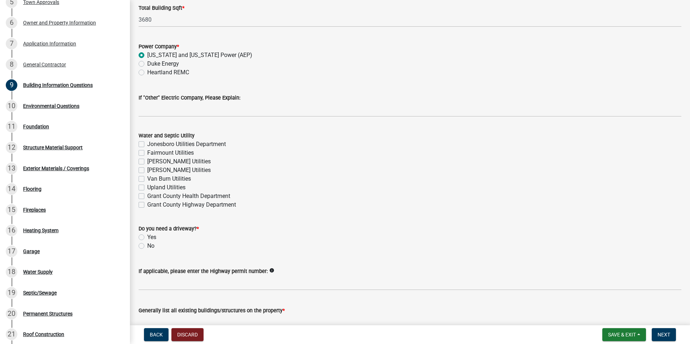
scroll to position [1480, 0]
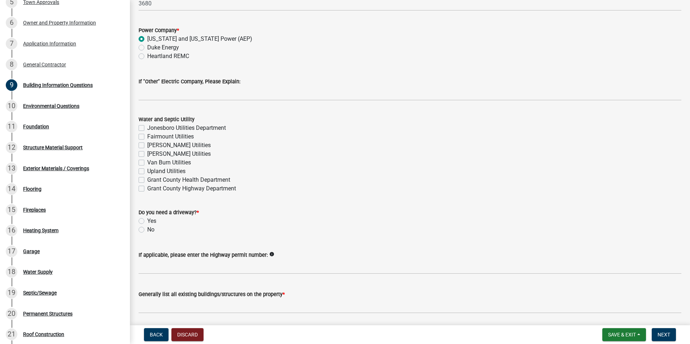
click at [147, 230] on label "No" at bounding box center [150, 230] width 7 height 9
click at [147, 230] on input "No" at bounding box center [149, 228] width 5 height 5
radio input "true"
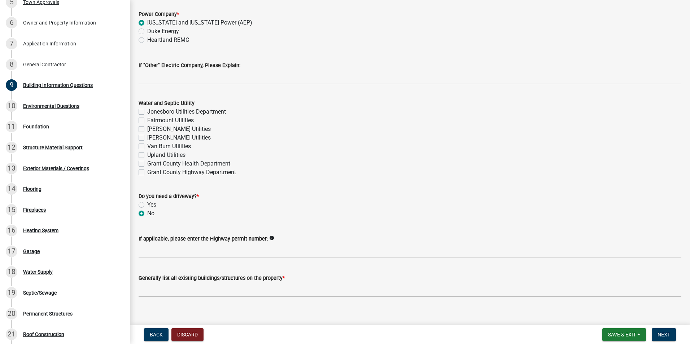
scroll to position [1505, 0]
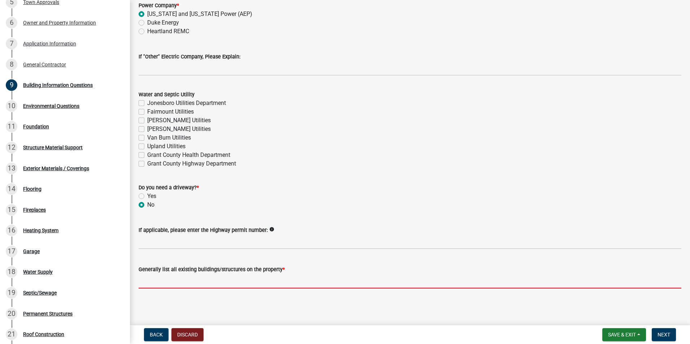
click at [255, 278] on input "Generally list all existing buildings/structures on the property *" at bounding box center [410, 281] width 543 height 15
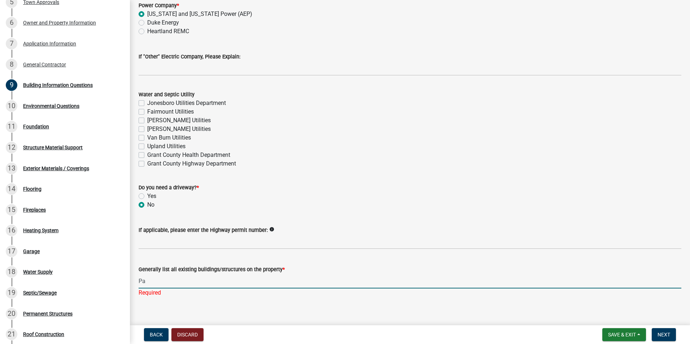
type input "P"
type input "W"
type input "Outdoor Wedding Event Center; Trailer for Bride/Groom Suite"
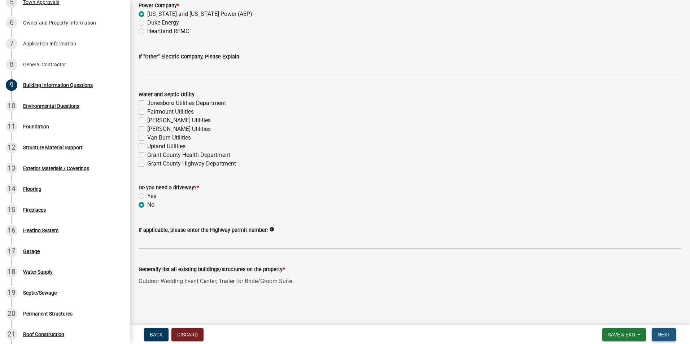
click at [669, 335] on span "Next" at bounding box center [664, 335] width 13 height 6
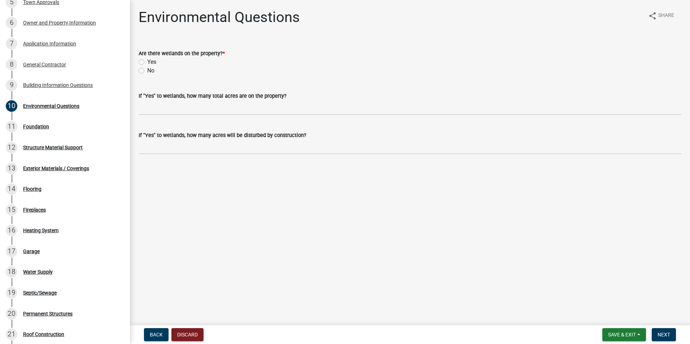
click at [147, 71] on label "No" at bounding box center [150, 70] width 7 height 9
click at [147, 71] on input "No" at bounding box center [149, 68] width 5 height 5
radio input "true"
click at [670, 330] on button "Next" at bounding box center [664, 335] width 24 height 13
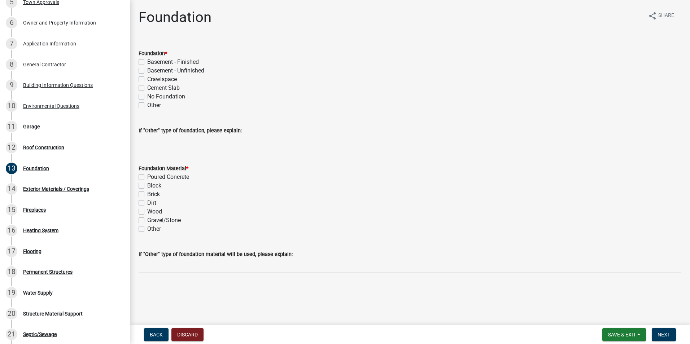
click at [147, 86] on label "Cement Slab" at bounding box center [163, 88] width 32 height 9
click at [147, 86] on input "Cement Slab" at bounding box center [149, 86] width 5 height 5
checkbox input "true"
checkbox input "false"
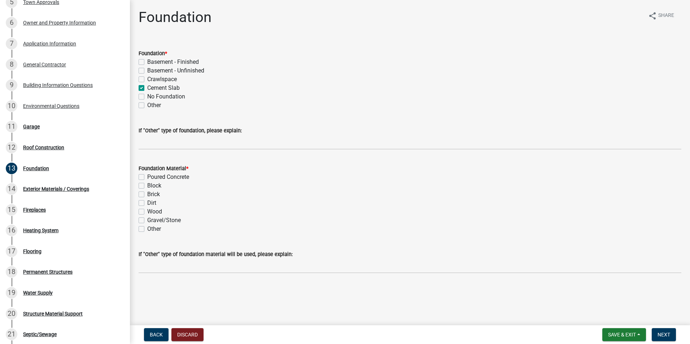
checkbox input "false"
checkbox input "true"
checkbox input "false"
click at [147, 176] on label "Poured Concrete" at bounding box center [168, 177] width 42 height 9
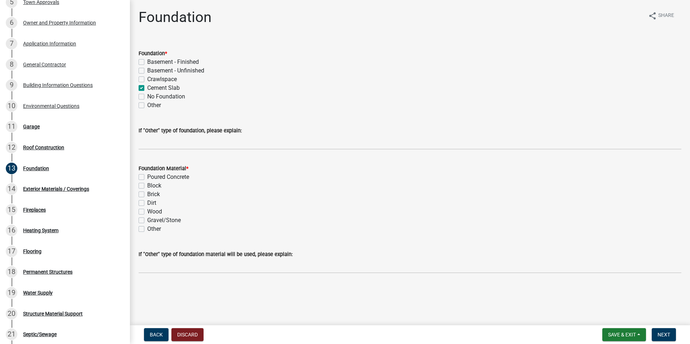
click at [147, 176] on input "Poured Concrete" at bounding box center [149, 175] width 5 height 5
checkbox input "true"
checkbox input "false"
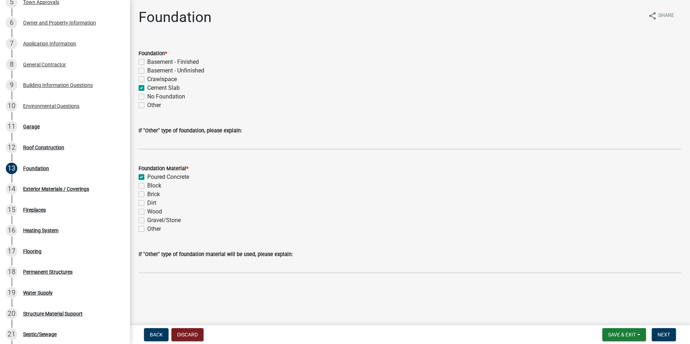
checkbox input "false"
click at [665, 337] on span "Next" at bounding box center [664, 335] width 13 height 6
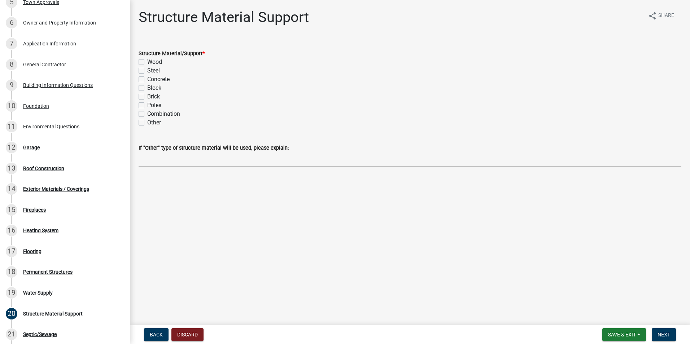
click at [147, 61] on label "Wood" at bounding box center [154, 62] width 15 height 9
click at [147, 61] on input "Wood" at bounding box center [149, 60] width 5 height 5
checkbox input "true"
checkbox input "false"
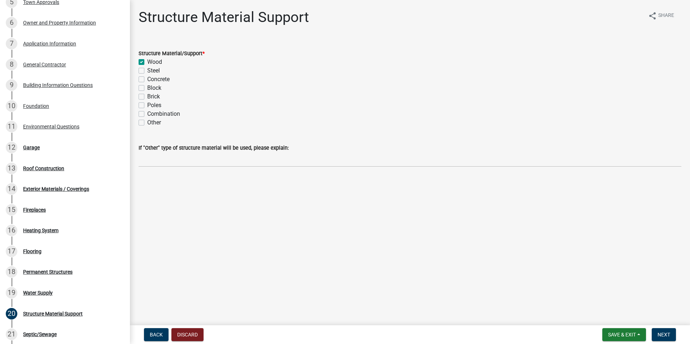
checkbox input "false"
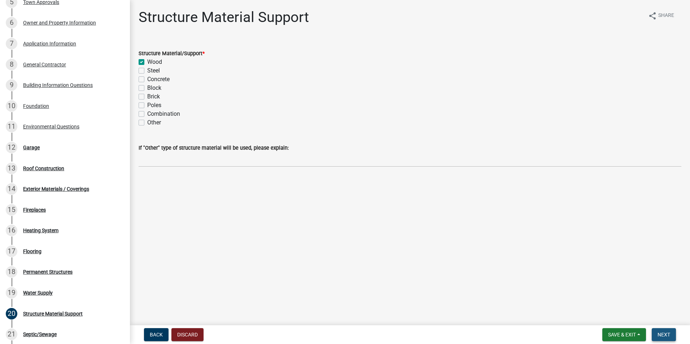
click at [661, 331] on button "Next" at bounding box center [664, 335] width 24 height 13
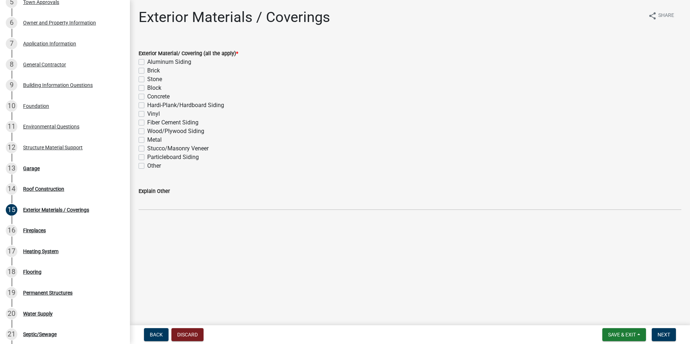
click at [147, 166] on label "Other" at bounding box center [154, 166] width 14 height 9
click at [147, 166] on input "Other" at bounding box center [149, 164] width 5 height 5
checkbox input "true"
checkbox input "false"
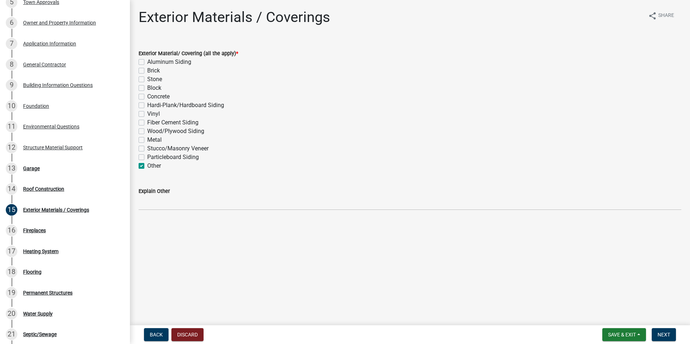
checkbox input "false"
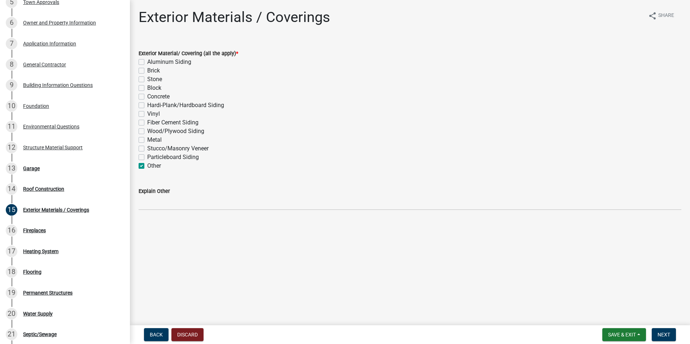
checkbox input "false"
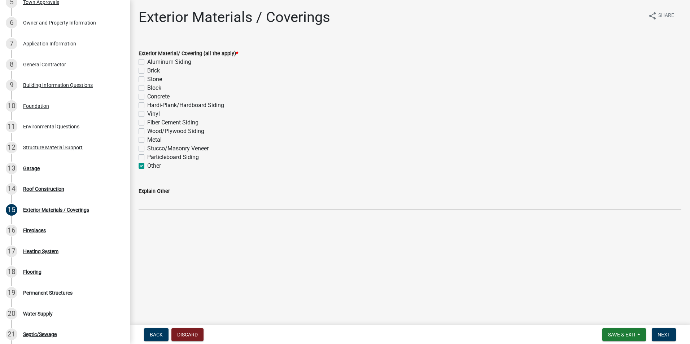
checkbox input "true"
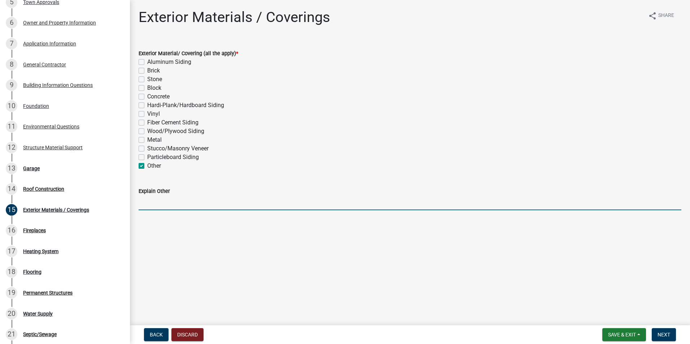
click at [163, 198] on input "Explain Other" at bounding box center [410, 203] width 543 height 15
type input "n"
type input "NO SIDING OPEN CENTER"
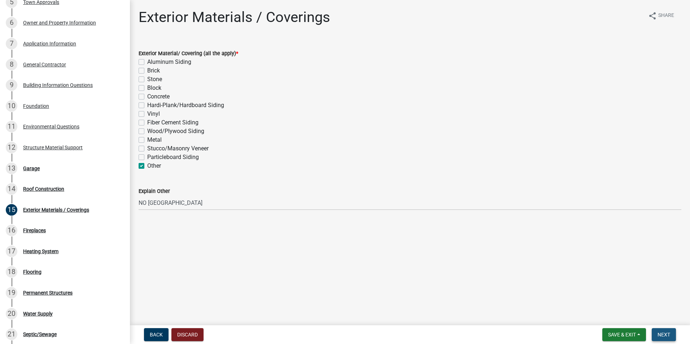
click at [665, 331] on button "Next" at bounding box center [664, 335] width 24 height 13
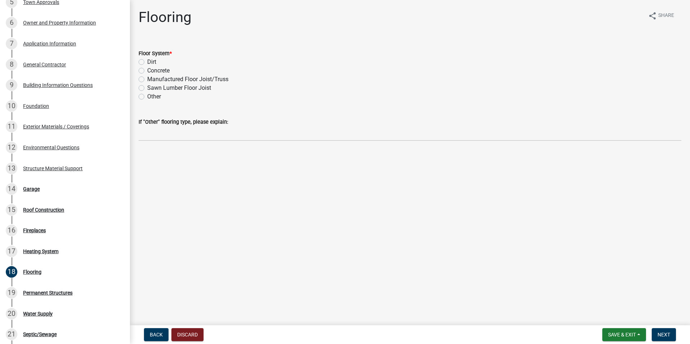
click at [147, 72] on label "Concrete" at bounding box center [158, 70] width 22 height 9
click at [147, 71] on input "Concrete" at bounding box center [149, 68] width 5 height 5
radio input "true"
click at [302, 223] on main "Flooring share Share Floor System * Dirt Concrete Manufactured Floor Joist/Trus…" at bounding box center [410, 161] width 560 height 323
click at [667, 333] on span "Next" at bounding box center [664, 335] width 13 height 6
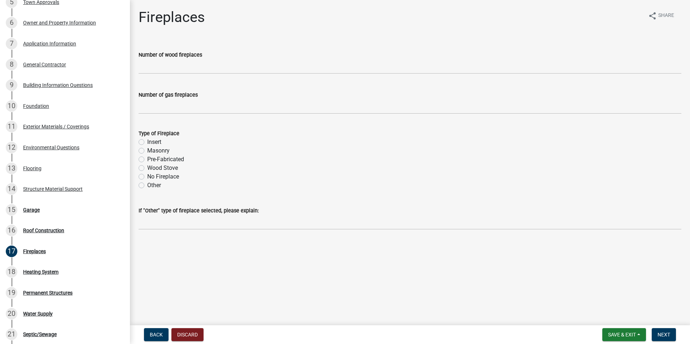
click at [147, 179] on label "No Fireplace" at bounding box center [163, 177] width 32 height 9
click at [147, 177] on input "No Fireplace" at bounding box center [149, 175] width 5 height 5
radio input "true"
click at [669, 332] on span "Next" at bounding box center [664, 335] width 13 height 6
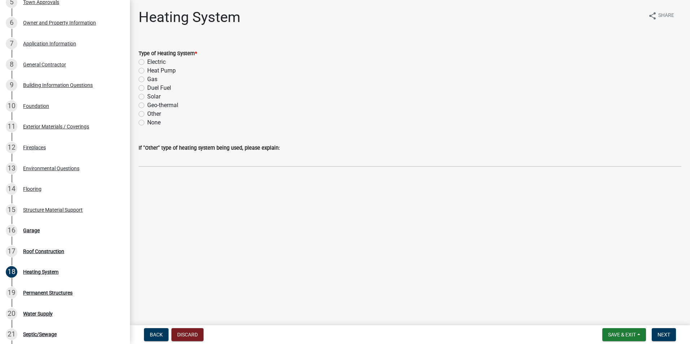
click at [147, 122] on label "None" at bounding box center [153, 122] width 13 height 9
click at [147, 122] on input "None" at bounding box center [149, 120] width 5 height 5
radio input "true"
click at [665, 333] on span "Next" at bounding box center [664, 335] width 13 height 6
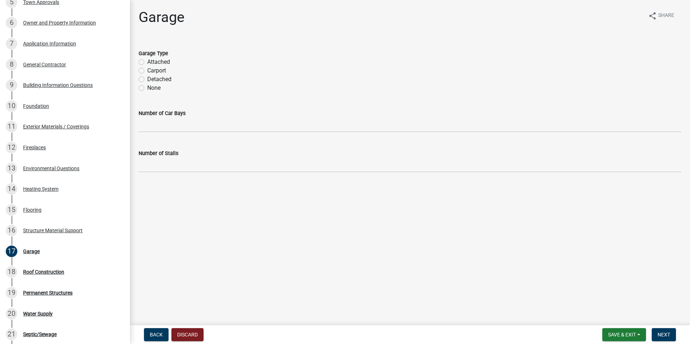
click at [147, 88] on label "None" at bounding box center [153, 88] width 13 height 9
click at [147, 88] on input "None" at bounding box center [149, 86] width 5 height 5
radio input "true"
click at [671, 335] on button "Next" at bounding box center [664, 335] width 24 height 13
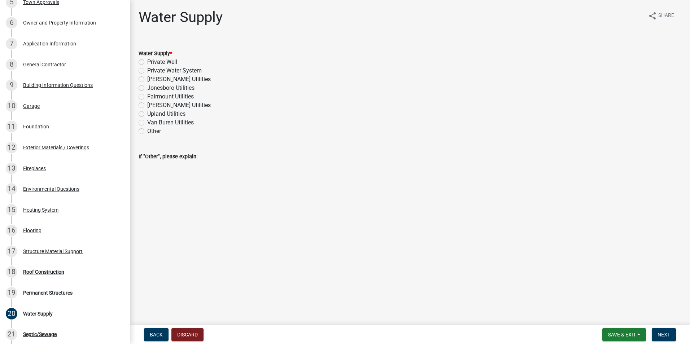
click at [147, 131] on label "Other" at bounding box center [154, 131] width 14 height 9
click at [147, 131] on input "Other" at bounding box center [149, 129] width 5 height 5
radio input "true"
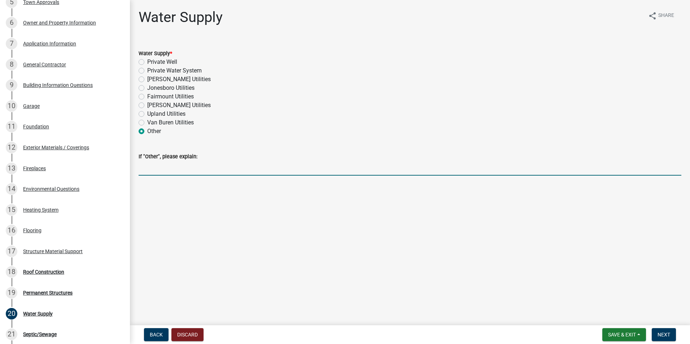
click at [173, 171] on input "If "Other", please explain:" at bounding box center [410, 168] width 543 height 15
type input "N/A"
click at [662, 335] on span "Next" at bounding box center [664, 335] width 13 height 6
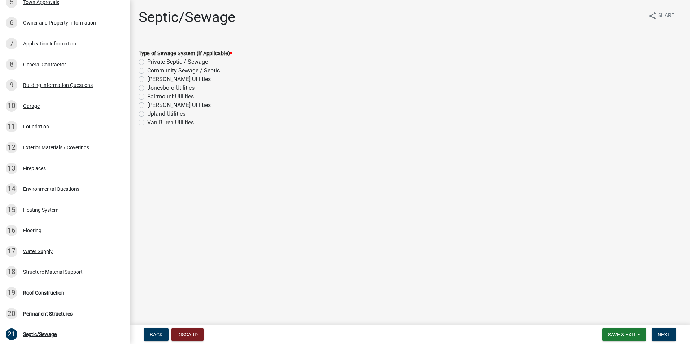
click at [147, 64] on label "Private Septic / Sewage" at bounding box center [177, 62] width 61 height 9
click at [147, 62] on input "Private Septic / Sewage" at bounding box center [149, 60] width 5 height 5
radio input "true"
click at [660, 338] on button "Next" at bounding box center [664, 335] width 24 height 13
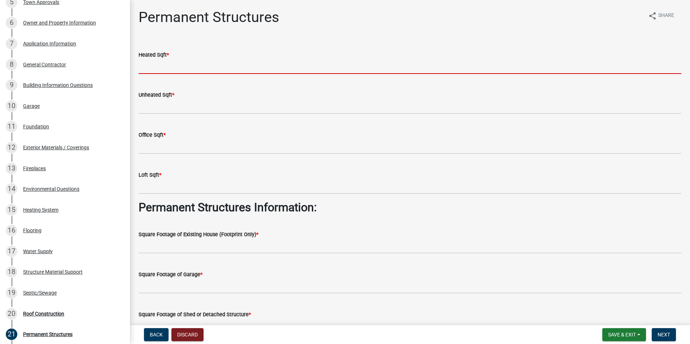
click at [174, 64] on input "text" at bounding box center [410, 66] width 543 height 15
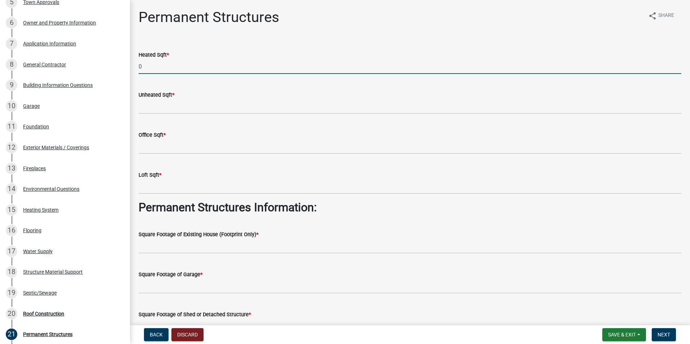
type input "0"
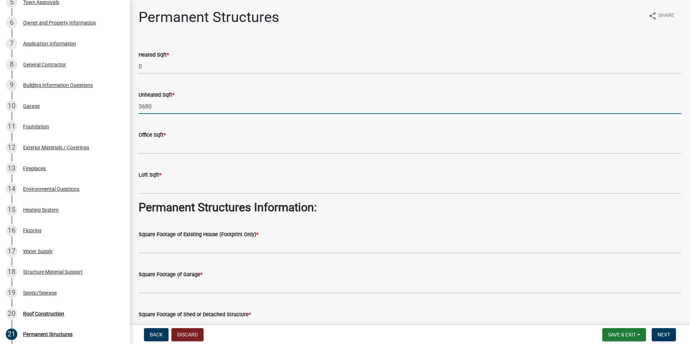
type input "3680"
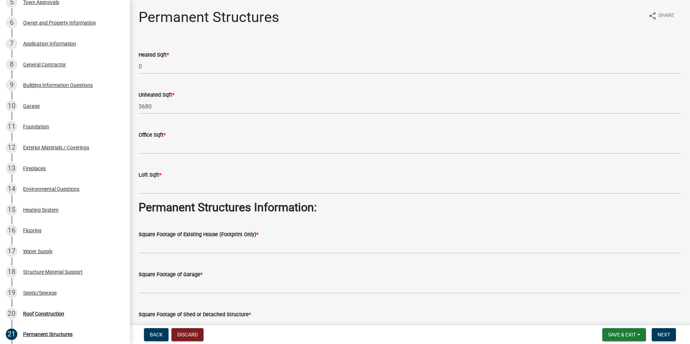
click at [171, 137] on div "Office Sqft *" at bounding box center [410, 135] width 543 height 9
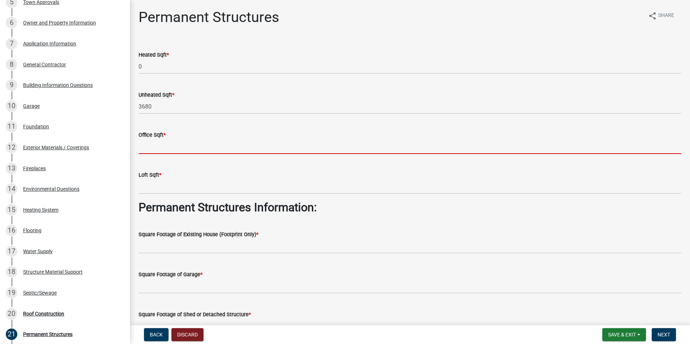
click at [171, 140] on input "text" at bounding box center [410, 146] width 543 height 15
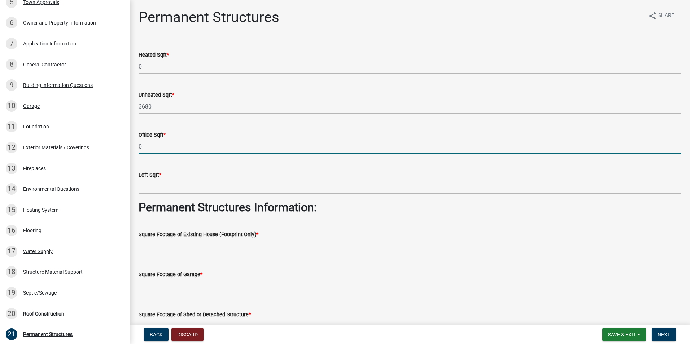
type input "0"
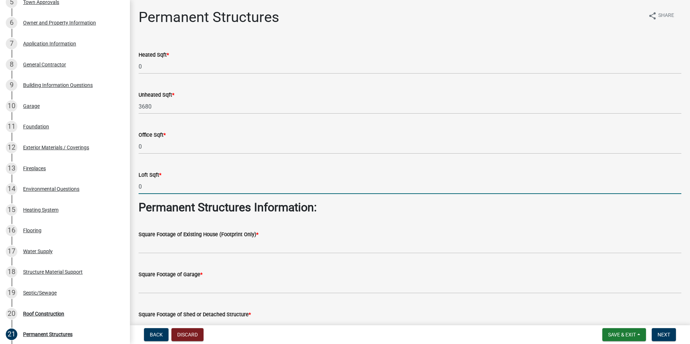
type input "0"
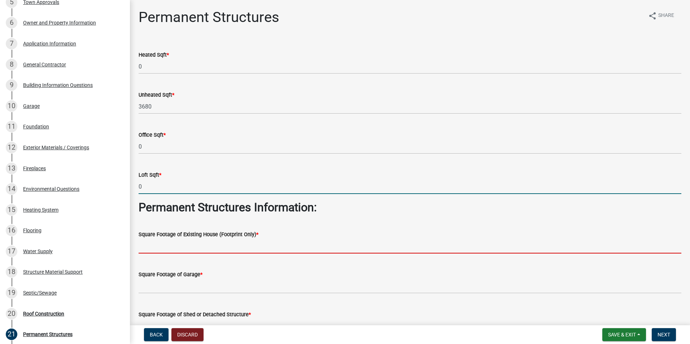
click at [169, 243] on input "text" at bounding box center [410, 246] width 543 height 15
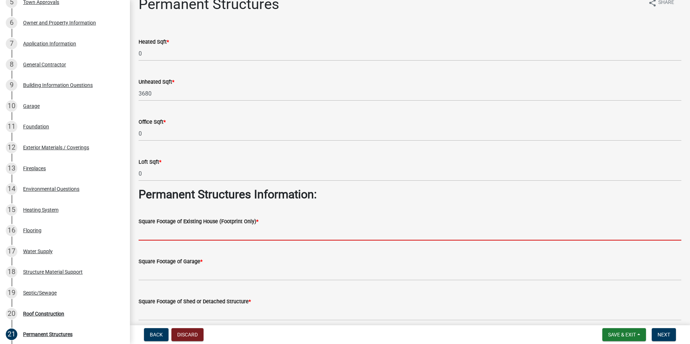
scroll to position [36, 0]
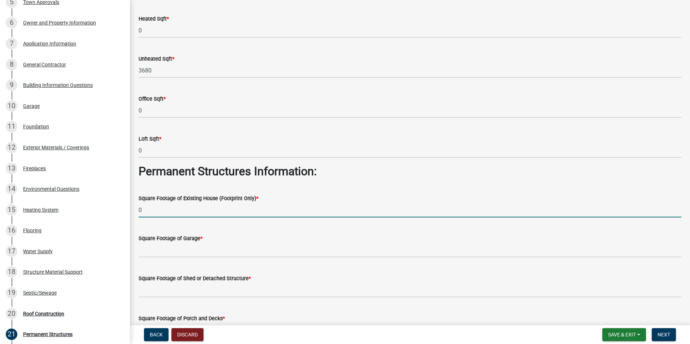
type input "0"
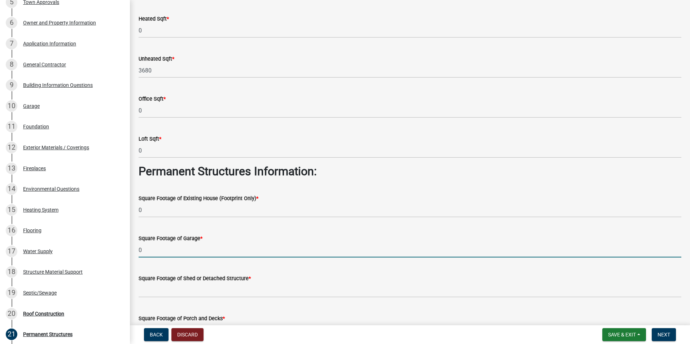
type input "0"
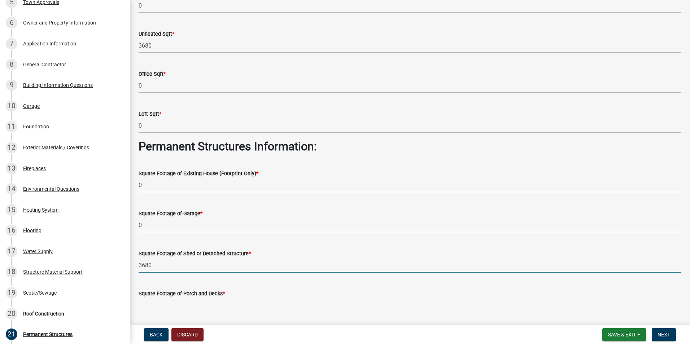
scroll to position [144, 0]
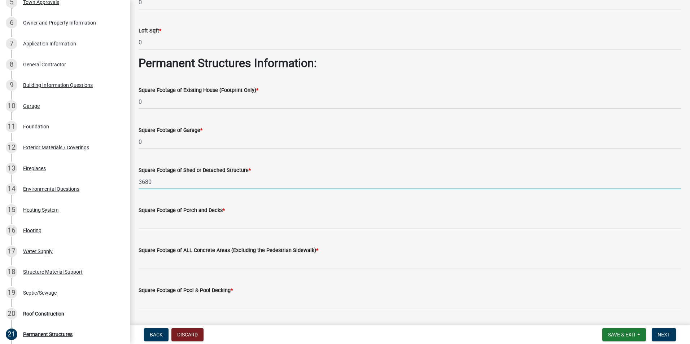
type input "3680"
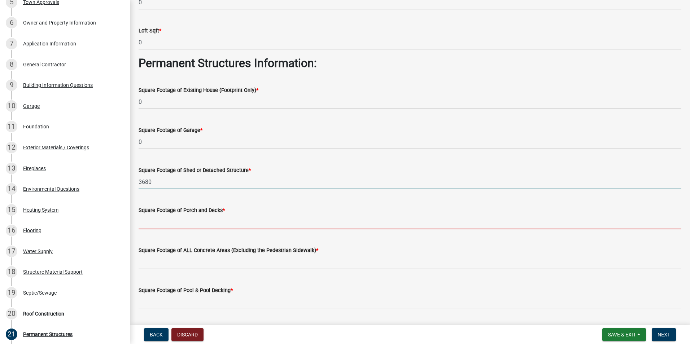
click at [220, 219] on input "text" at bounding box center [410, 222] width 543 height 15
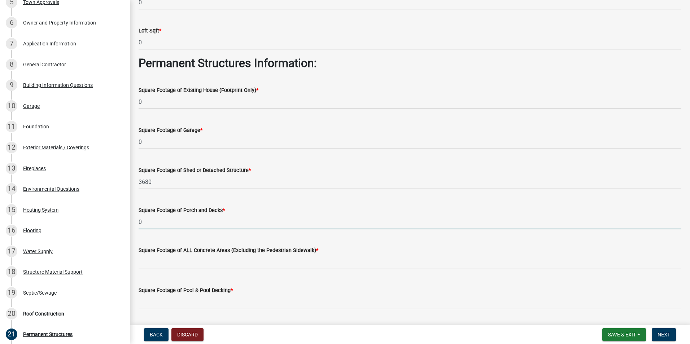
type input "0"
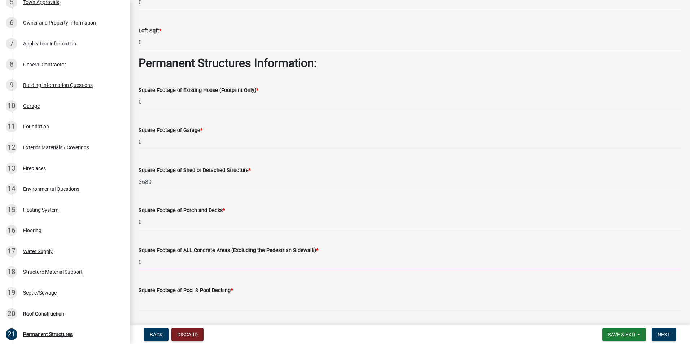
type input "0"
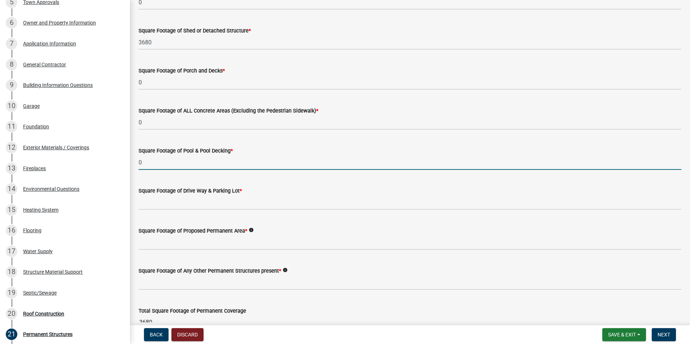
scroll to position [325, 0]
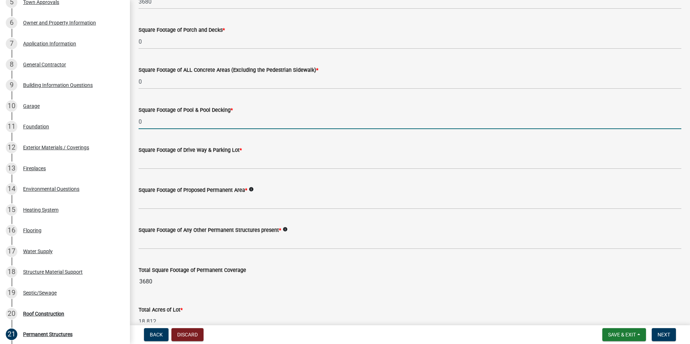
type input "0"
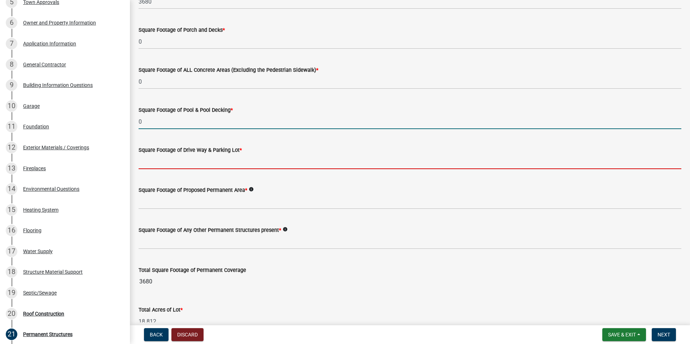
click at [177, 161] on input "text" at bounding box center [410, 162] width 543 height 15
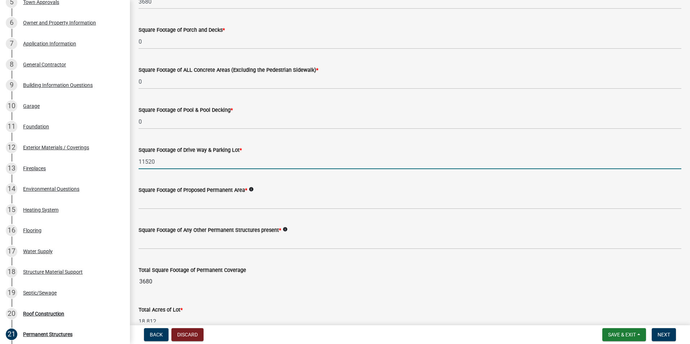
type input "11520"
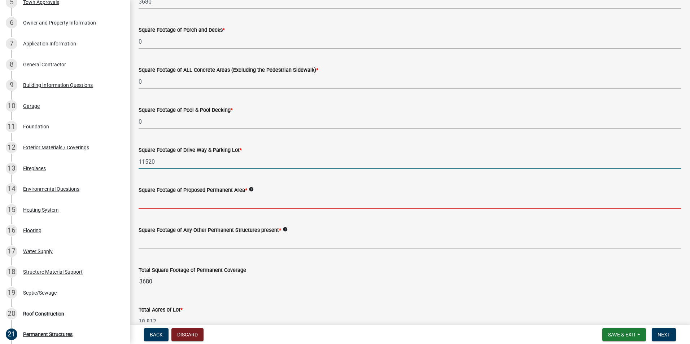
click at [199, 206] on input "text" at bounding box center [410, 202] width 543 height 15
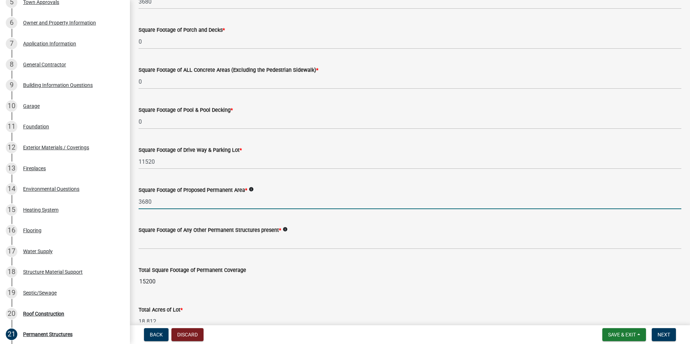
type input "3680"
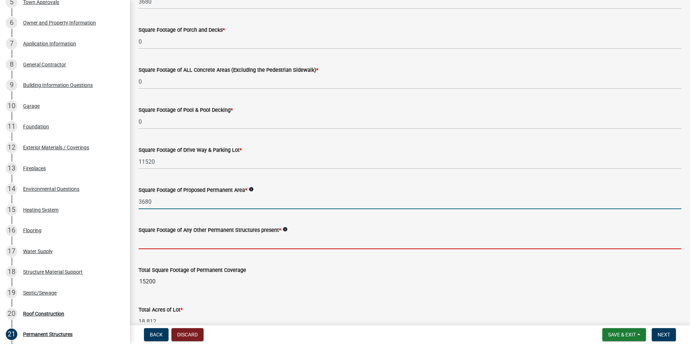
click at [205, 238] on input "text" at bounding box center [410, 242] width 543 height 15
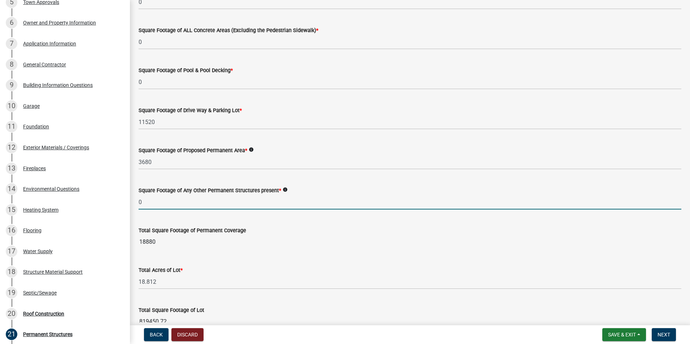
scroll to position [446, 0]
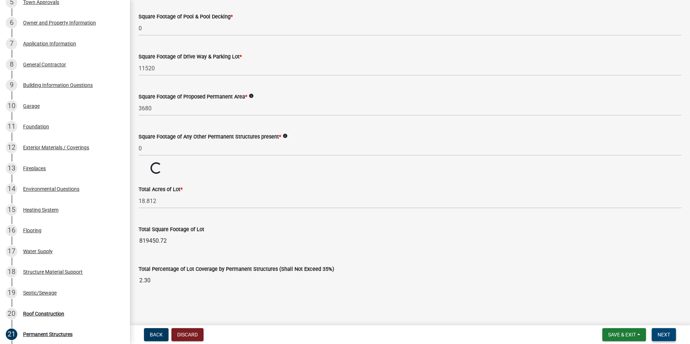
click at [664, 329] on nav "Back Discard Save & Exit Save Save & Exit Next" at bounding box center [410, 335] width 560 height 19
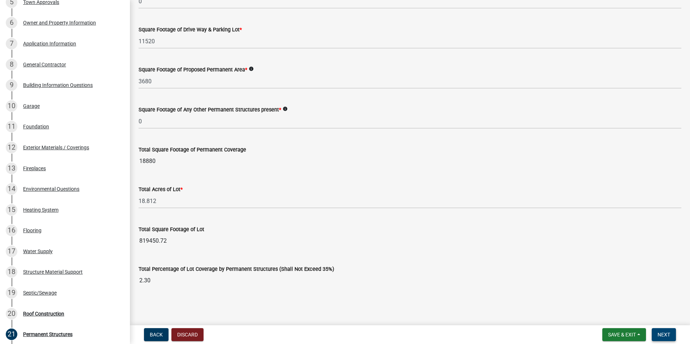
click at [665, 337] on span "Next" at bounding box center [664, 335] width 13 height 6
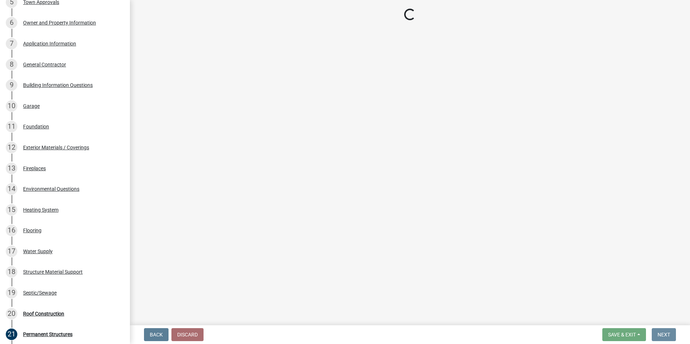
scroll to position [0, 0]
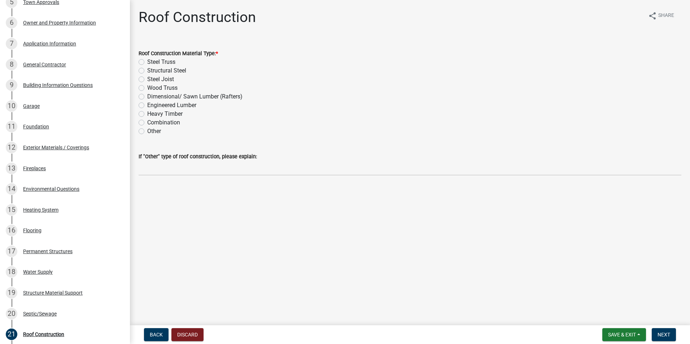
click at [147, 96] on label "Dimensional/ Sawn Lumber (Rafters)" at bounding box center [194, 96] width 95 height 9
click at [147, 96] on input "Dimensional/ Sawn Lumber (Rafters)" at bounding box center [149, 94] width 5 height 5
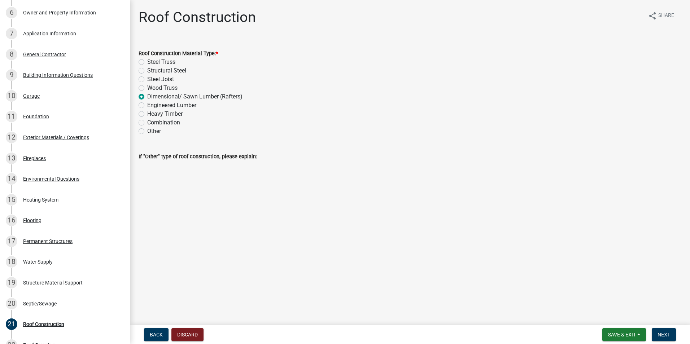
scroll to position [181, 0]
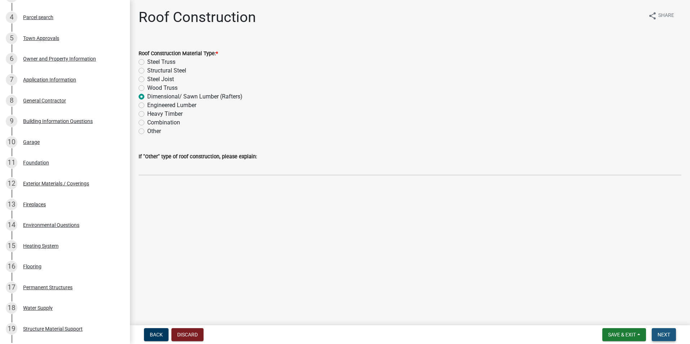
click at [671, 333] on button "Next" at bounding box center [664, 335] width 24 height 13
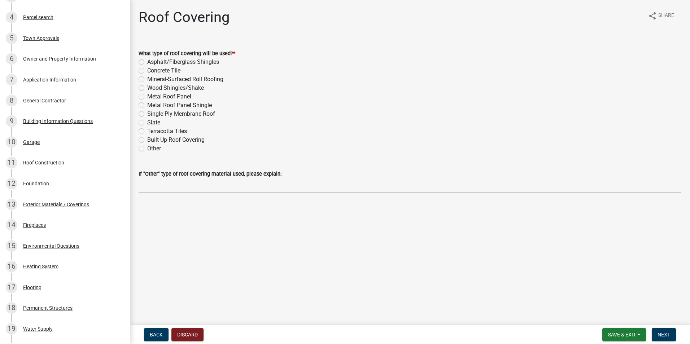
click at [147, 97] on label "Metal Roof Panel" at bounding box center [169, 96] width 44 height 9
click at [147, 97] on input "Metal Roof Panel" at bounding box center [149, 94] width 5 height 5
click at [674, 335] on button "Next" at bounding box center [664, 335] width 24 height 13
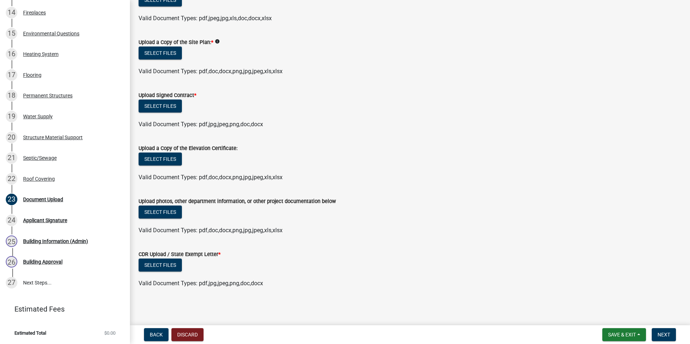
scroll to position [0, 0]
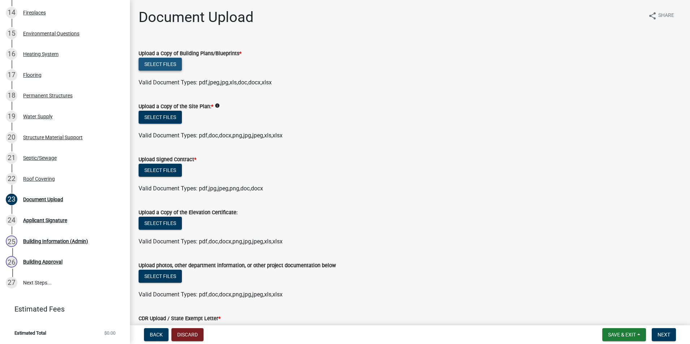
click at [167, 63] on button "Select files" at bounding box center [160, 64] width 43 height 13
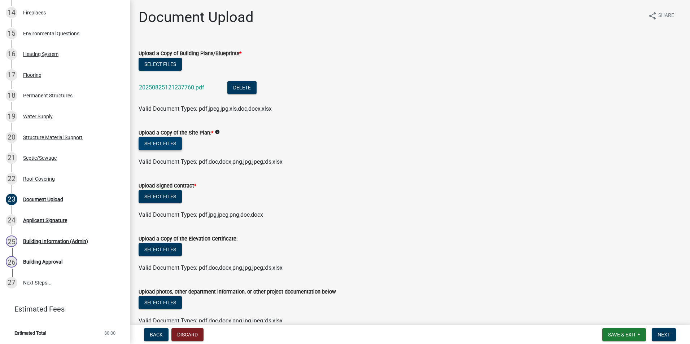
click at [175, 145] on button "Select files" at bounding box center [160, 143] width 43 height 13
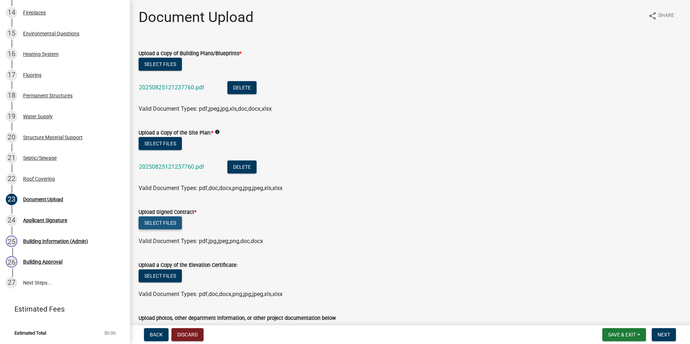
click at [169, 221] on button "Select files" at bounding box center [160, 223] width 43 height 13
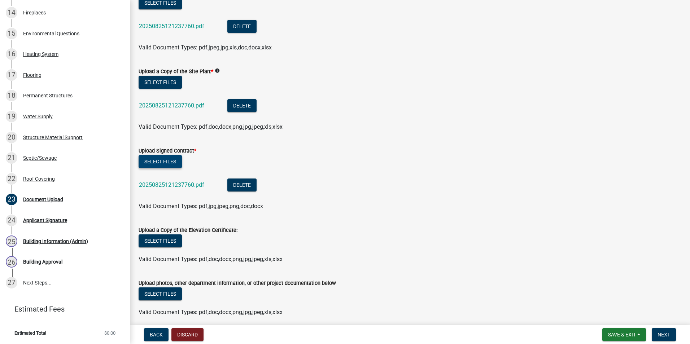
scroll to position [143, 0]
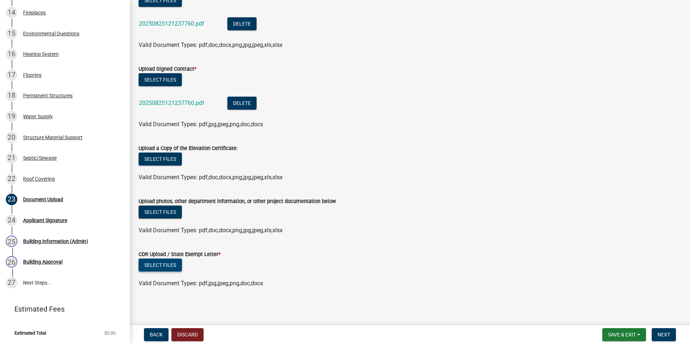
click at [176, 265] on button "Select files" at bounding box center [160, 265] width 43 height 13
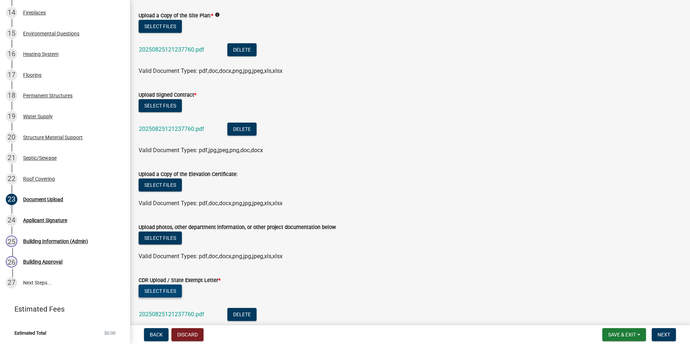
scroll to position [25, 0]
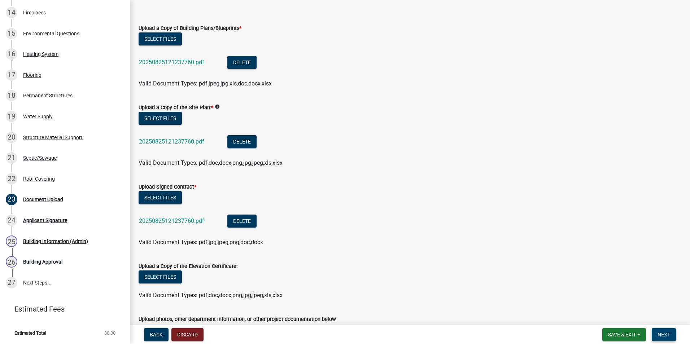
click at [661, 334] on span "Next" at bounding box center [664, 335] width 13 height 6
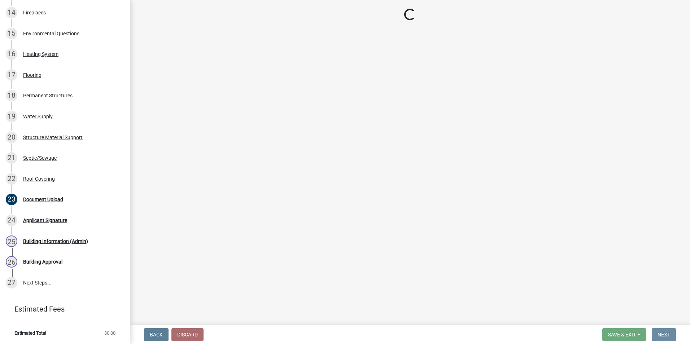
scroll to position [0, 0]
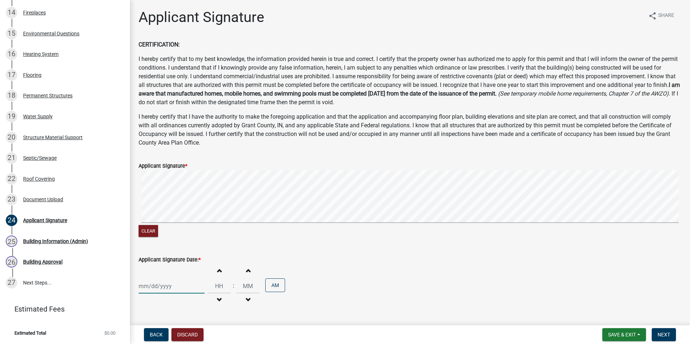
click at [196, 280] on div at bounding box center [172, 286] width 66 height 15
click at [149, 257] on div "25" at bounding box center [146, 260] width 12 height 12
click at [665, 338] on span "Next" at bounding box center [664, 335] width 13 height 6
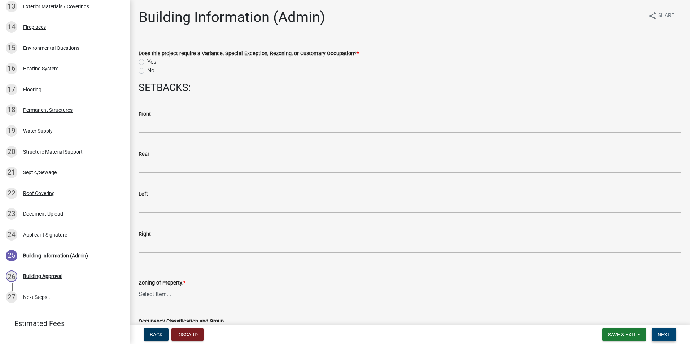
scroll to position [408, 0]
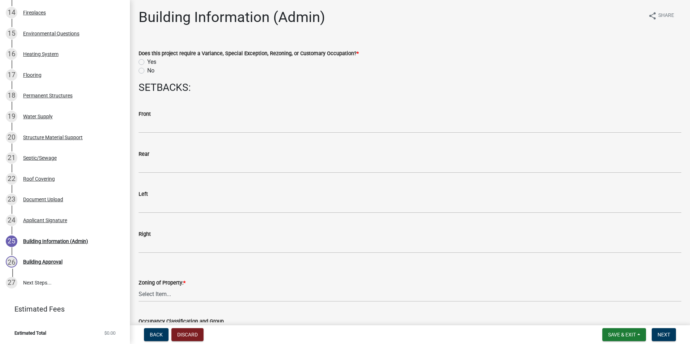
click at [147, 71] on label "No" at bounding box center [150, 70] width 7 height 9
click at [147, 71] on input "No" at bounding box center [149, 68] width 5 height 5
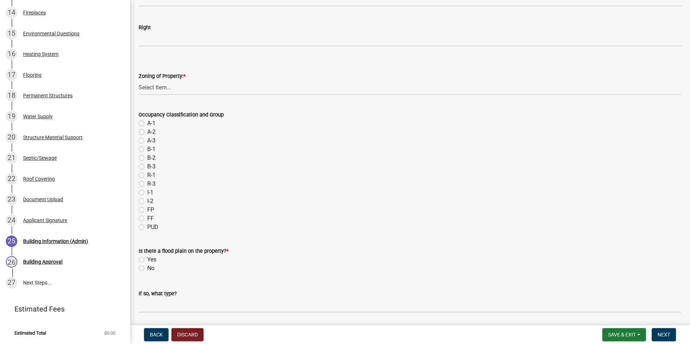
scroll to position [217, 0]
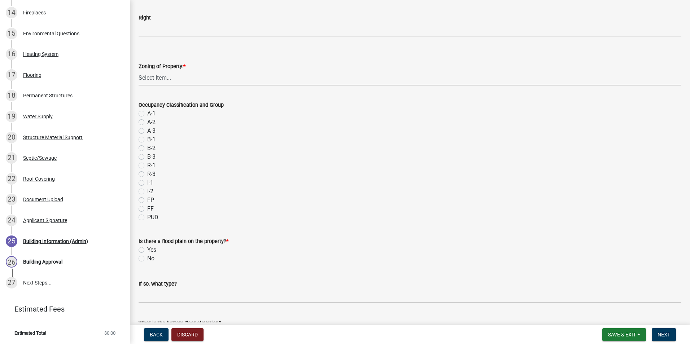
click at [160, 75] on select "Select Item... AG RS R1 R2 R3 R4 R5 PB NC LB CC GB I1 I2 I3 MH" at bounding box center [410, 78] width 543 height 15
drag, startPoint x: 160, startPoint y: 75, endPoint x: 178, endPoint y: 51, distance: 29.9
click at [160, 75] on select "Select Item... AG RS R1 R2 R3 R4 R5 PB NC LB CC GB I1 I2 I3 MH" at bounding box center [410, 78] width 543 height 15
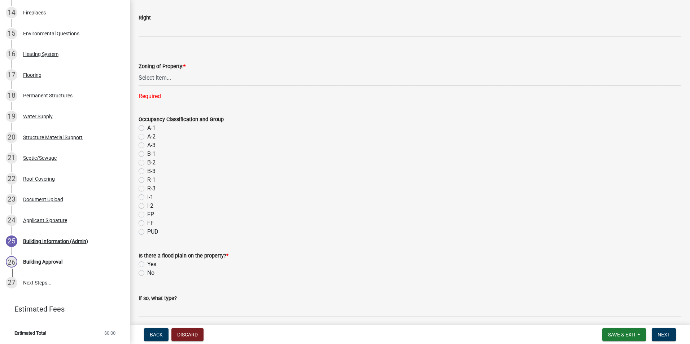
click at [183, 80] on select "Select Item... AG RS R1 R2 R3 R4 R5 PB NC LB CC GB I1 I2 I3 MH" at bounding box center [410, 78] width 543 height 15
click at [139, 71] on select "Select Item... AG RS R1 R2 R3 R4 R5 PB NC LB CC GB I1 I2 I3 MH" at bounding box center [410, 78] width 543 height 15
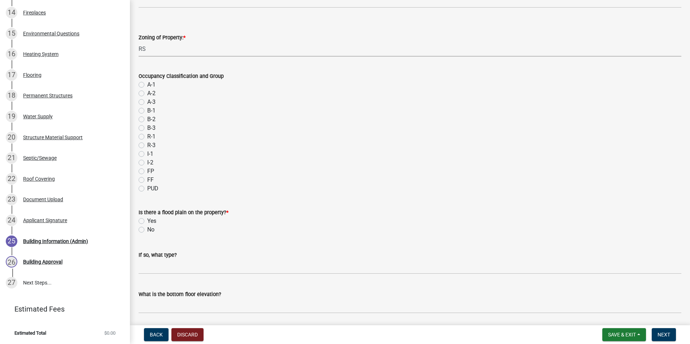
scroll to position [289, 0]
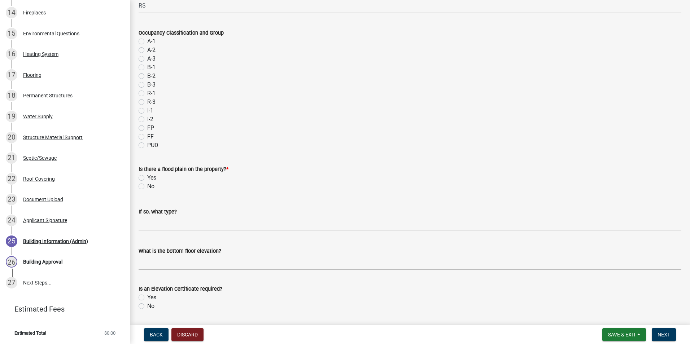
click at [135, 185] on div "Is there a flood plain on the property? * Yes No" at bounding box center [410, 173] width 554 height 35
click at [147, 188] on label "No" at bounding box center [150, 186] width 7 height 9
click at [147, 187] on input "No" at bounding box center [149, 184] width 5 height 5
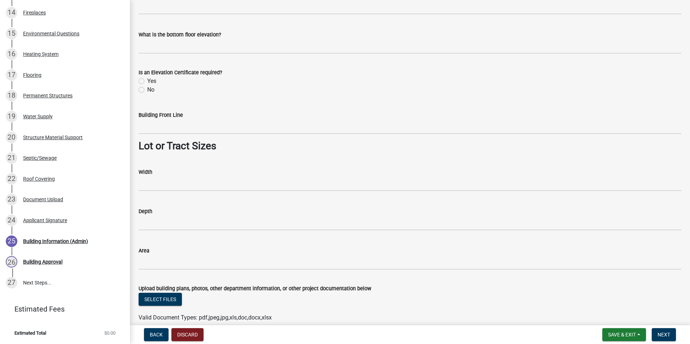
scroll to position [540, 0]
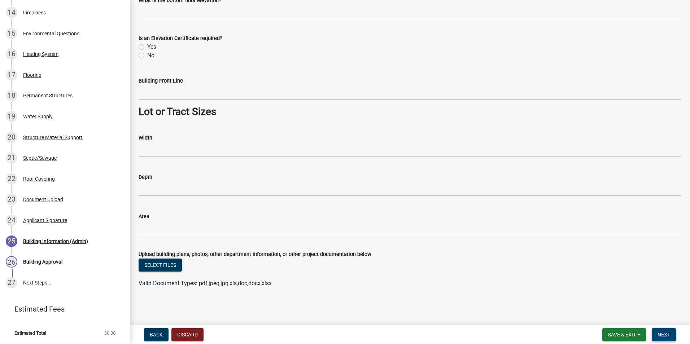
click at [663, 334] on span "Next" at bounding box center [664, 335] width 13 height 6
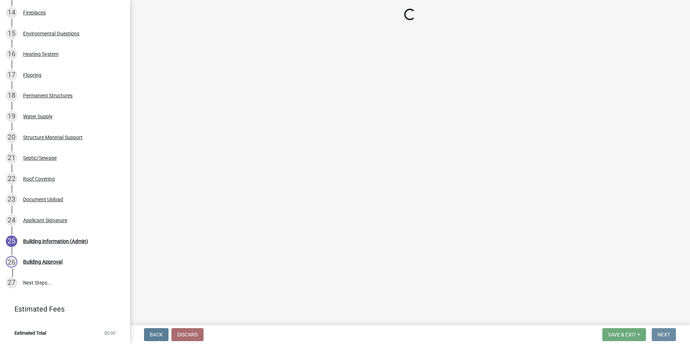
scroll to position [0, 0]
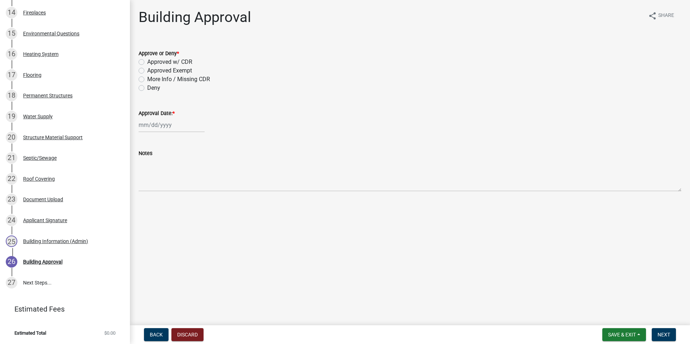
click at [147, 61] on label "Approved w/ CDR" at bounding box center [169, 62] width 45 height 9
click at [147, 61] on input "Approved w/ CDR" at bounding box center [149, 60] width 5 height 5
click at [156, 123] on div at bounding box center [172, 125] width 66 height 15
click at [143, 208] on div "25" at bounding box center [146, 210] width 12 height 12
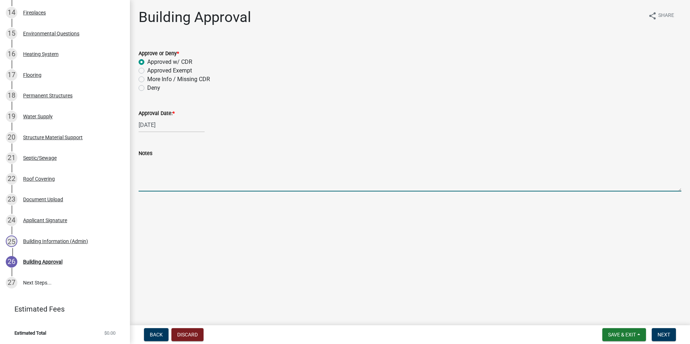
click at [154, 166] on textarea "Notes" at bounding box center [410, 175] width 543 height 34
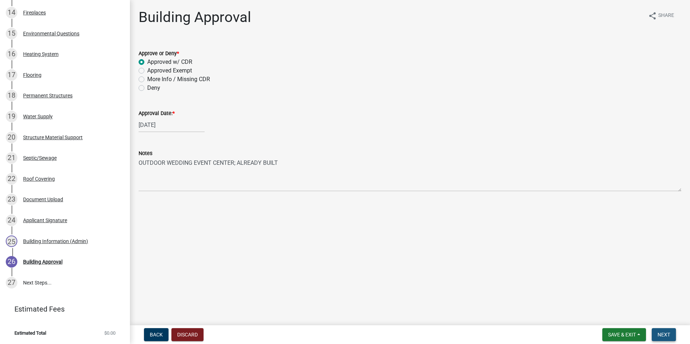
click at [665, 330] on button "Next" at bounding box center [664, 335] width 24 height 13
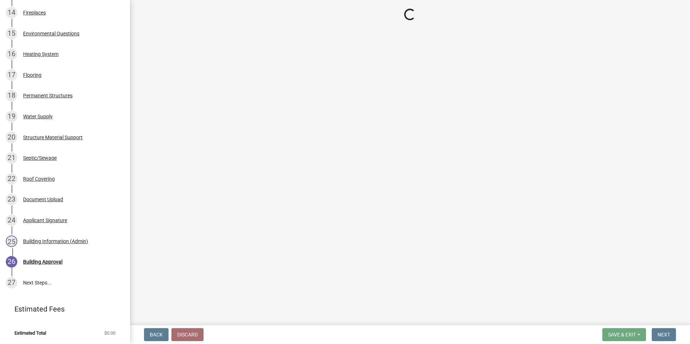
scroll to position [553, 0]
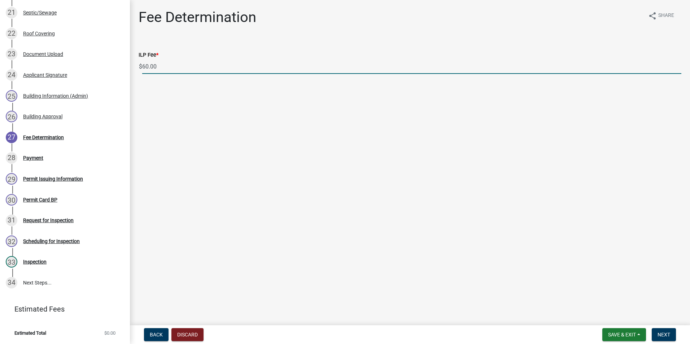
drag, startPoint x: 174, startPoint y: 65, endPoint x: 136, endPoint y: 58, distance: 38.2
click at [136, 58] on div "ILP Fee * $ 60.00" at bounding box center [410, 57] width 554 height 34
click at [661, 335] on span "Next" at bounding box center [664, 335] width 13 height 6
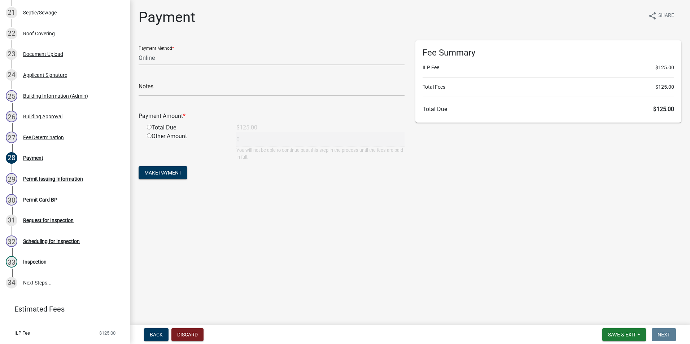
click at [155, 55] on select "Credit Card POS Check Cash Online" at bounding box center [272, 58] width 266 height 15
click at [139, 51] on select "Credit Card POS Check Cash Online" at bounding box center [272, 58] width 266 height 15
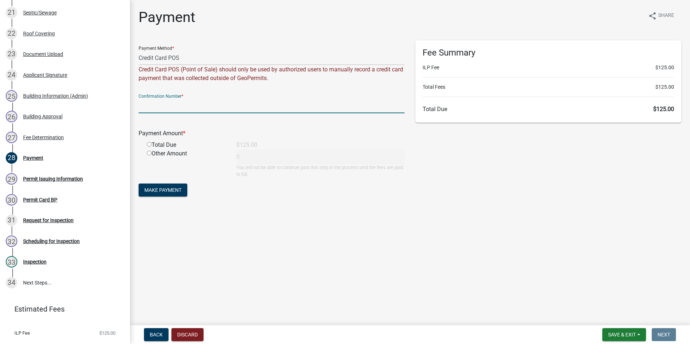
click at [160, 106] on input "text" at bounding box center [272, 106] width 266 height 15
paste input "14872190"
click at [149, 144] on input "radio" at bounding box center [149, 144] width 5 height 5
click at [172, 187] on span "Make Payment" at bounding box center [162, 190] width 37 height 6
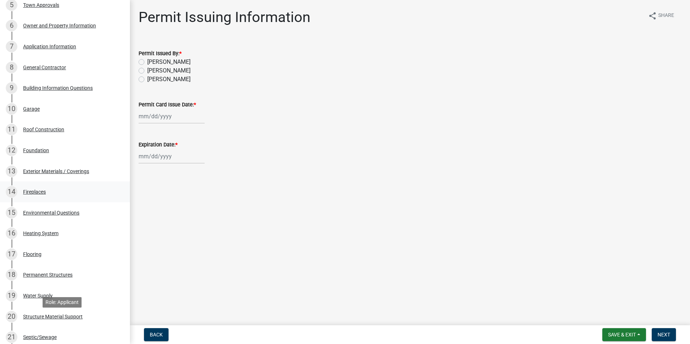
scroll to position [0, 0]
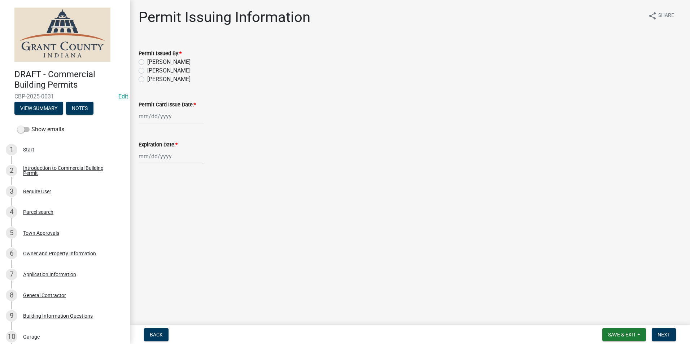
click at [147, 63] on label "Nolan Baker" at bounding box center [168, 62] width 43 height 9
click at [147, 62] on input "Nolan Baker" at bounding box center [149, 60] width 5 height 5
click at [165, 114] on div at bounding box center [172, 116] width 66 height 15
click at [147, 198] on div "25" at bounding box center [146, 201] width 12 height 12
click at [172, 154] on div at bounding box center [172, 156] width 66 height 15
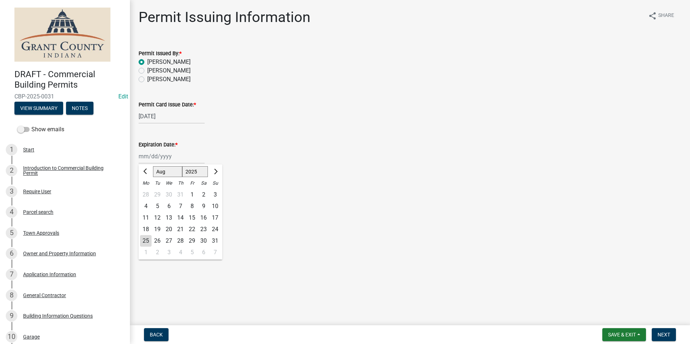
click at [197, 173] on select "1525 1526 1527 1528 1529 1530 1531 1532 1533 1534 1535 1536 1537 1538 1539 1540…" at bounding box center [195, 171] width 26 height 11
click at [182, 166] on select "1525 1526 1527 1528 1529 1530 1531 1532 1533 1534 1535 1536 1537 1538 1539 1540…" at bounding box center [195, 171] width 26 height 11
click at [156, 239] on div "25" at bounding box center [158, 241] width 12 height 12
click at [671, 332] on button "Next" at bounding box center [664, 335] width 24 height 13
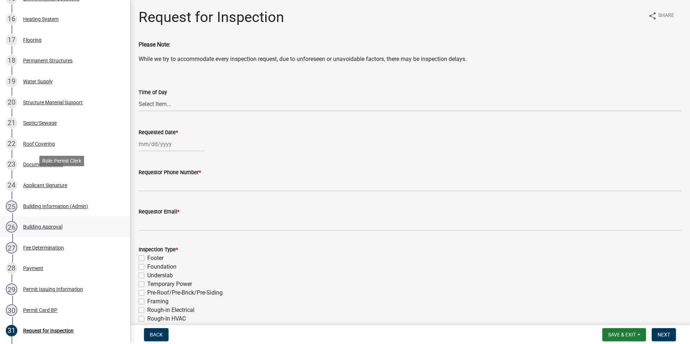
scroll to position [505, 0]
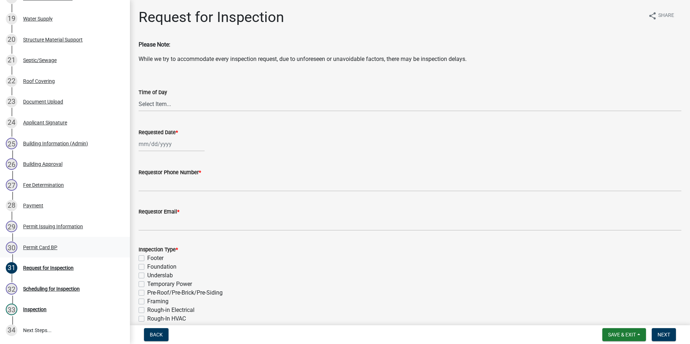
click at [44, 248] on div "Permit Card BP" at bounding box center [40, 247] width 34 height 5
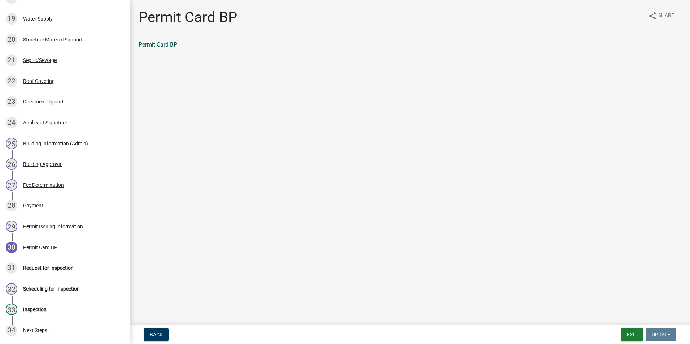
click at [169, 45] on link "Permit Card BP" at bounding box center [158, 44] width 39 height 7
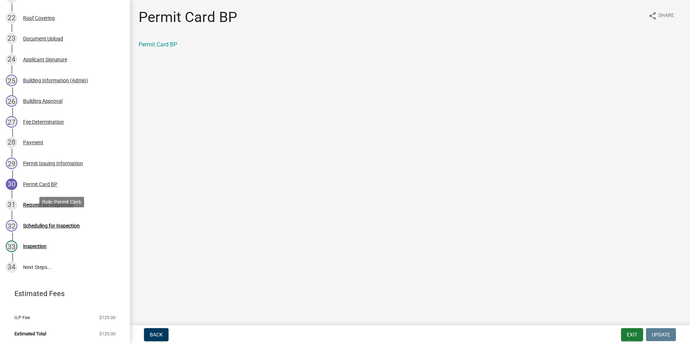
scroll to position [569, 0]
click at [67, 204] on div "Request for Inspection" at bounding box center [48, 204] width 51 height 5
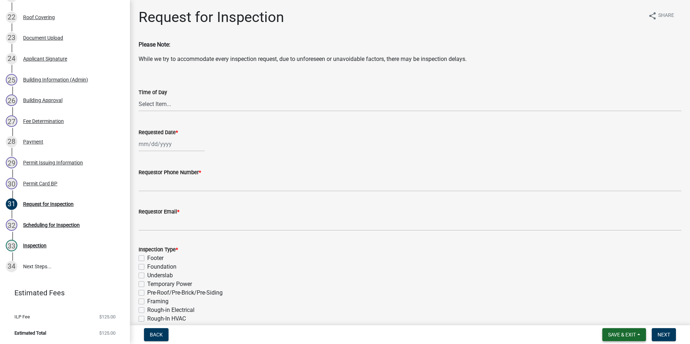
click at [621, 330] on button "Save & Exit" at bounding box center [625, 335] width 44 height 13
click at [618, 316] on button "Save & Exit" at bounding box center [618, 316] width 58 height 17
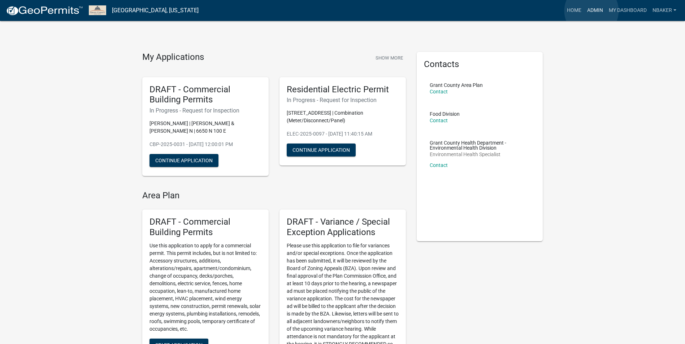
click at [591, 11] on link "Admin" at bounding box center [595, 11] width 22 height 14
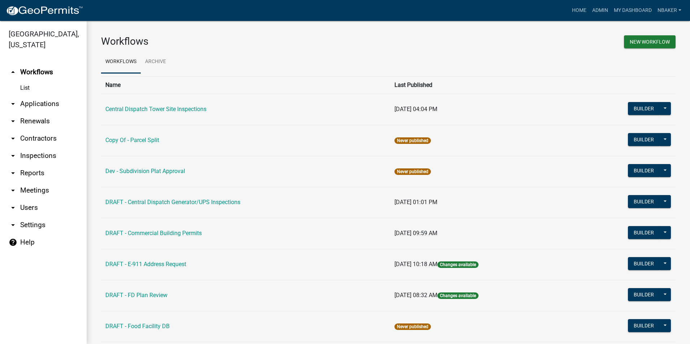
click at [33, 95] on link "arrow_drop_down Applications" at bounding box center [43, 103] width 87 height 17
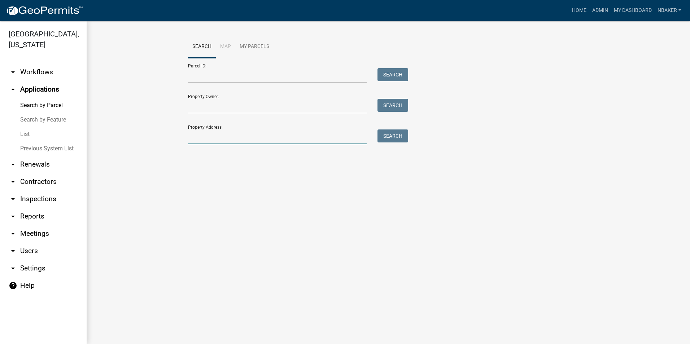
click at [214, 137] on input "Property Address:" at bounding box center [277, 137] width 179 height 15
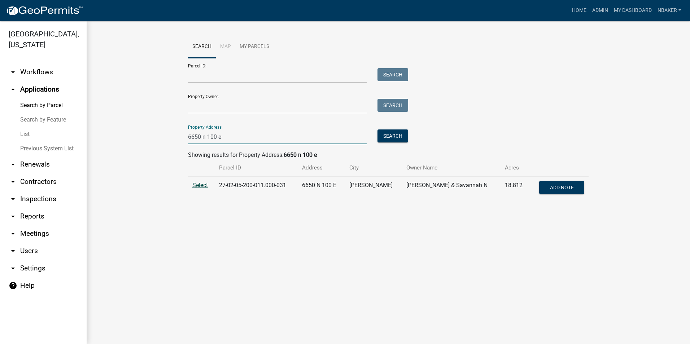
click at [198, 187] on span "Select" at bounding box center [200, 185] width 16 height 7
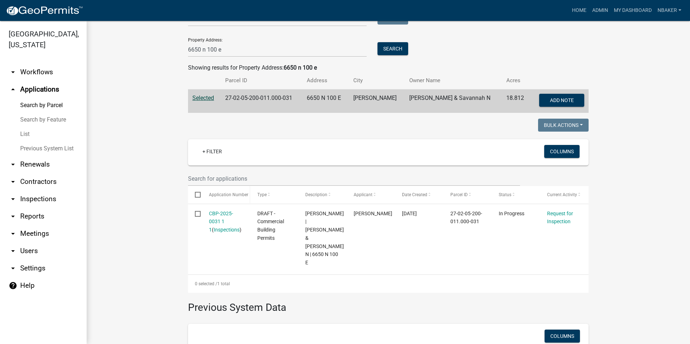
scroll to position [108, 0]
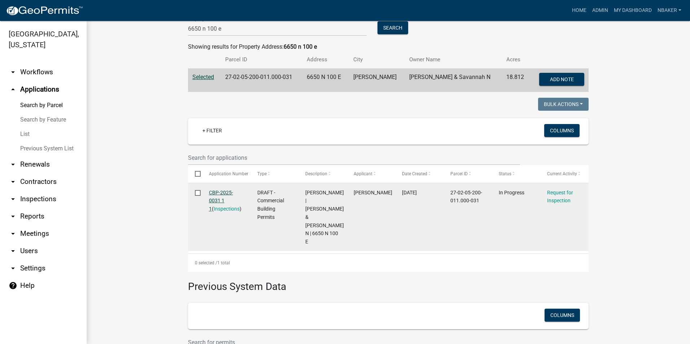
click at [226, 193] on link "CBP-2025-0031 1 1" at bounding box center [221, 201] width 24 height 22
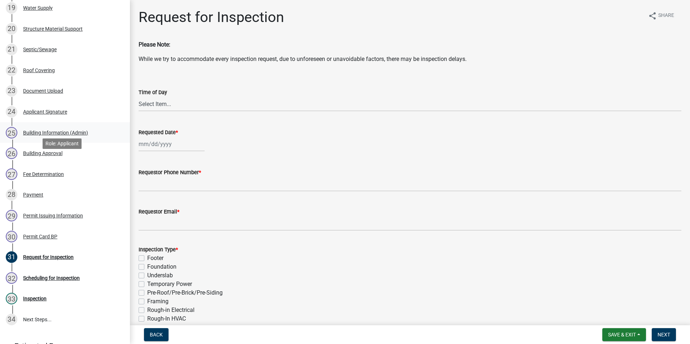
scroll to position [542, 0]
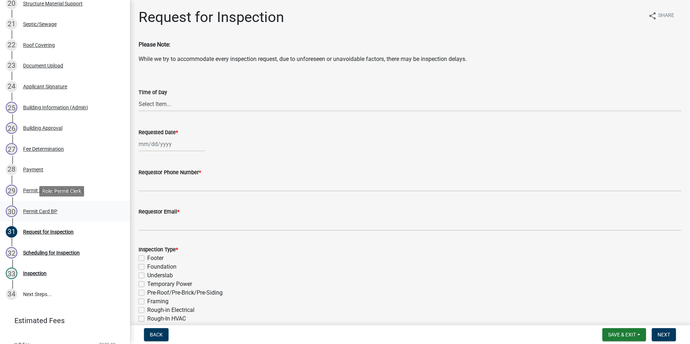
click at [49, 212] on div "Permit Card BP" at bounding box center [40, 211] width 34 height 5
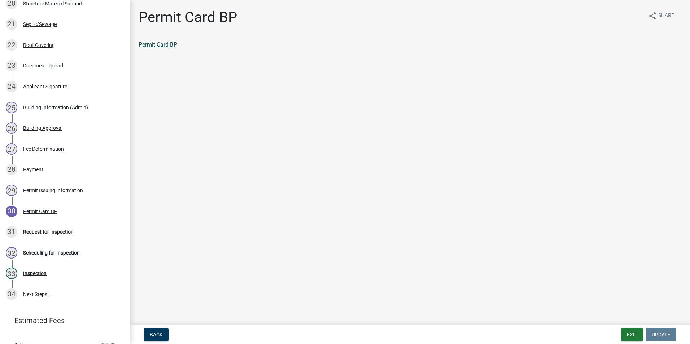
click at [163, 45] on link "Permit Card BP" at bounding box center [158, 44] width 39 height 7
drag, startPoint x: 636, startPoint y: 336, endPoint x: 638, endPoint y: 341, distance: 5.0
click at [638, 341] on button "Exit" at bounding box center [632, 335] width 22 height 13
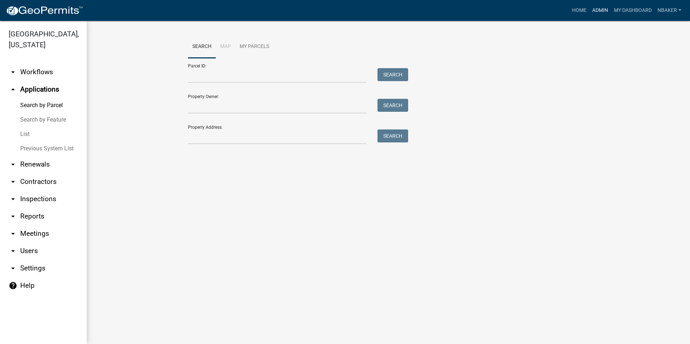
click at [595, 10] on link "Admin" at bounding box center [601, 11] width 22 height 14
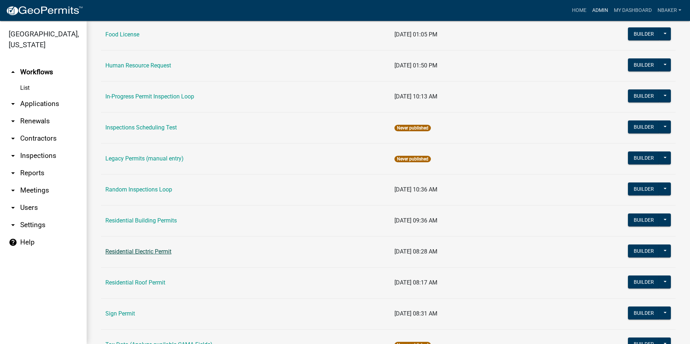
scroll to position [542, 0]
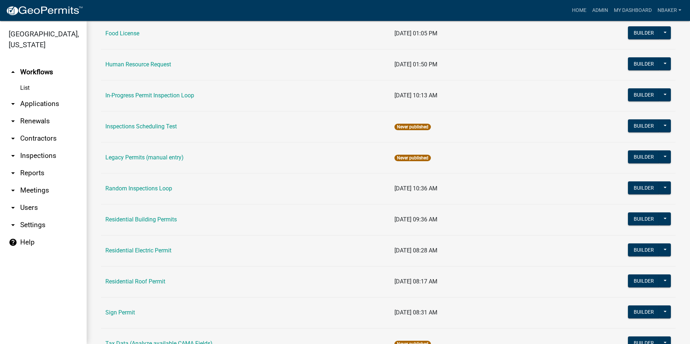
click at [159, 222] on link "Residential Building Permits" at bounding box center [140, 219] width 71 height 7
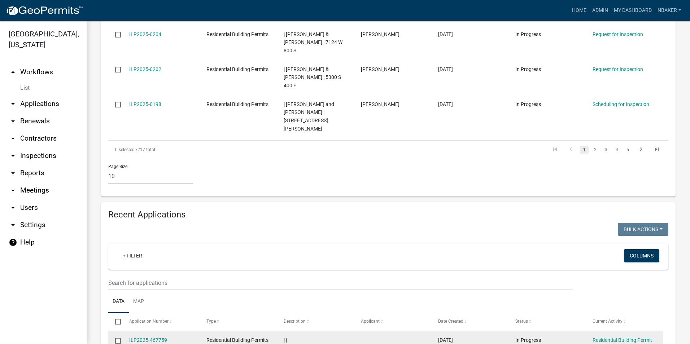
scroll to position [542, 0]
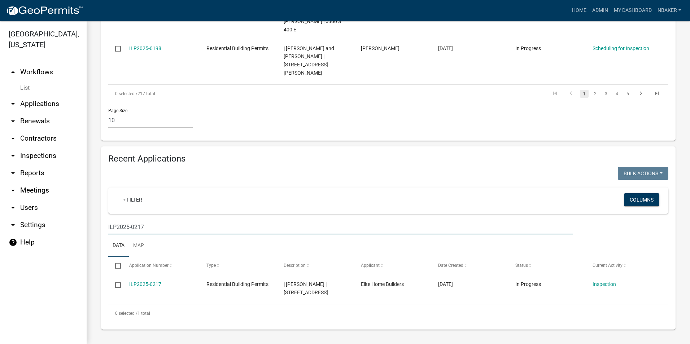
scroll to position [467, 0]
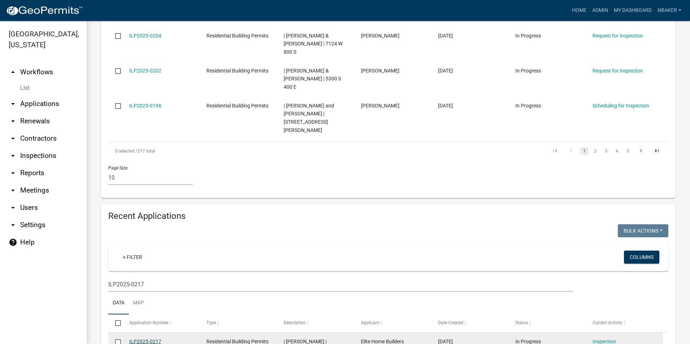
click at [148, 339] on link "ILP2025-0217" at bounding box center [145, 342] width 32 height 6
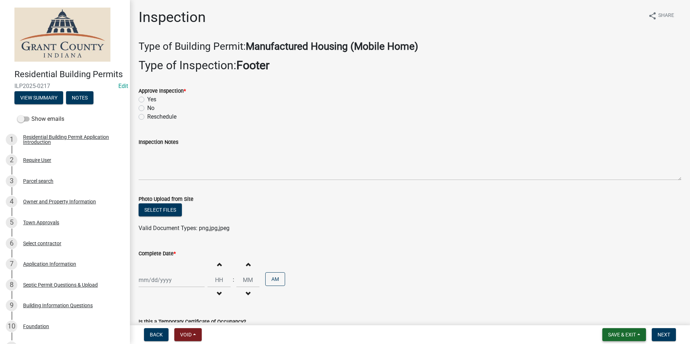
click at [621, 338] on button "Save & Exit" at bounding box center [625, 335] width 44 height 13
click at [611, 316] on button "Save & Exit" at bounding box center [618, 316] width 58 height 17
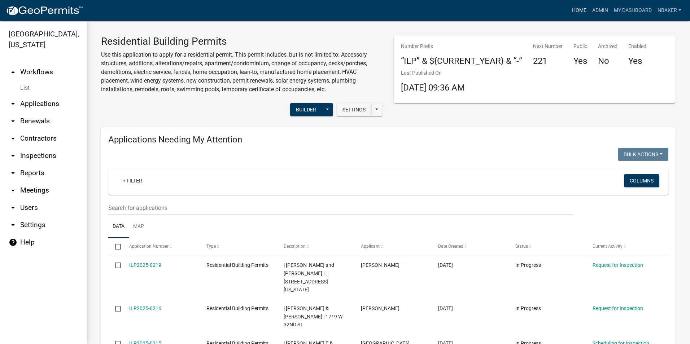
click at [581, 13] on link "Home" at bounding box center [579, 11] width 20 height 14
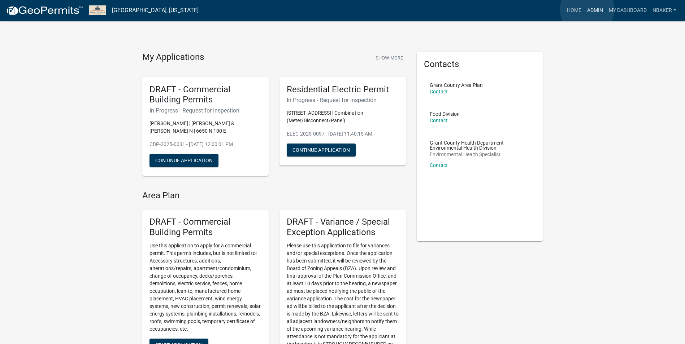
click at [587, 9] on link "Admin" at bounding box center [595, 11] width 22 height 14
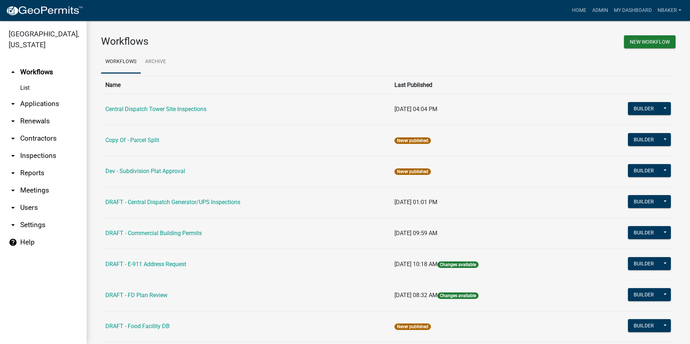
click at [23, 147] on link "arrow_drop_down Inspections" at bounding box center [43, 155] width 87 height 17
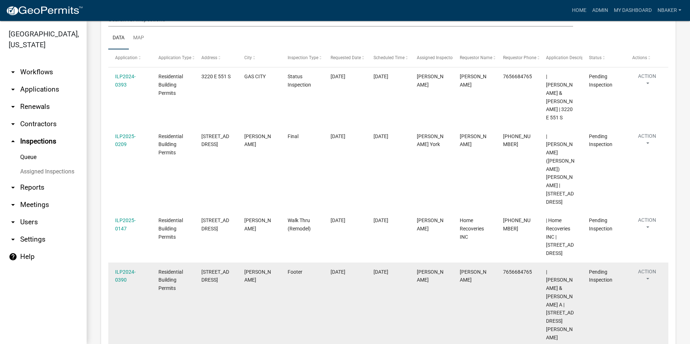
scroll to position [108, 0]
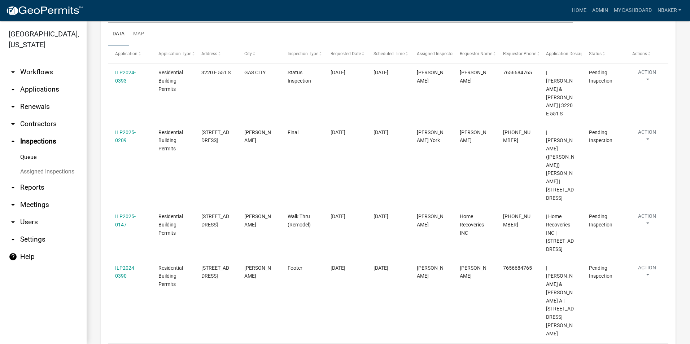
drag, startPoint x: 329, startPoint y: 273, endPoint x: 314, endPoint y: 272, distance: 15.3
click at [314, 272] on datatable-scroller "ILP2024-0393 Residential Building Permits 3220 E 551 S GAS CITY Status Inspecti…" at bounding box center [388, 288] width 560 height 448
click at [98, 240] on div "Inspection Queue Scheduled Exports + Create New Monthly Tower Site Inspections …" at bounding box center [389, 237] width 604 height 649
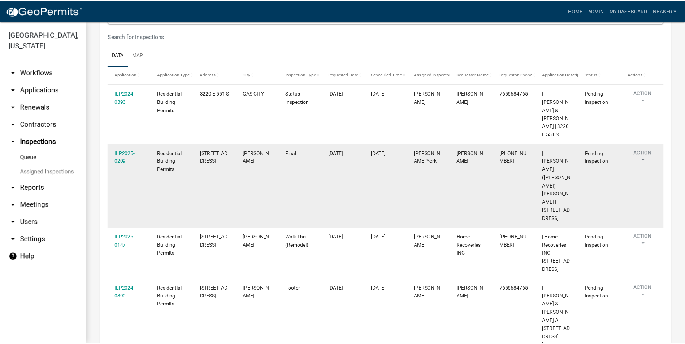
scroll to position [0, 0]
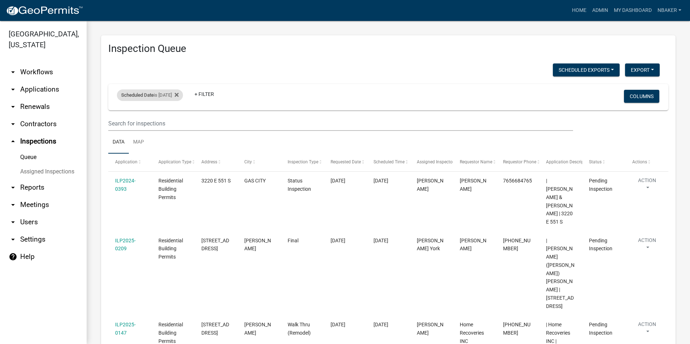
drag, startPoint x: 149, startPoint y: 98, endPoint x: 153, endPoint y: 96, distance: 4.8
click at [149, 98] on div "Scheduled Date is 08/25/2025" at bounding box center [150, 96] width 66 height 12
click at [179, 121] on input "2025-08-25" at bounding box center [156, 122] width 51 height 15
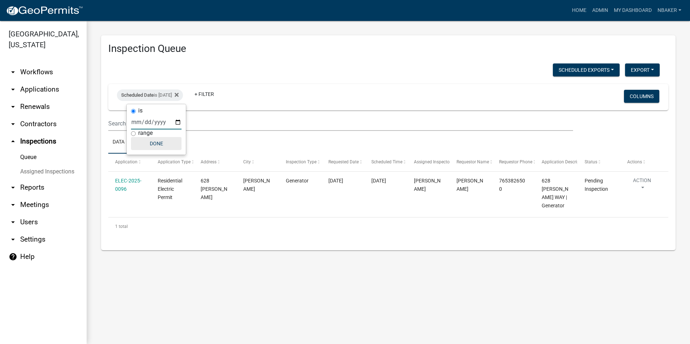
click at [158, 144] on button "Done" at bounding box center [156, 143] width 51 height 13
click at [574, 16] on link "Home" at bounding box center [579, 11] width 20 height 14
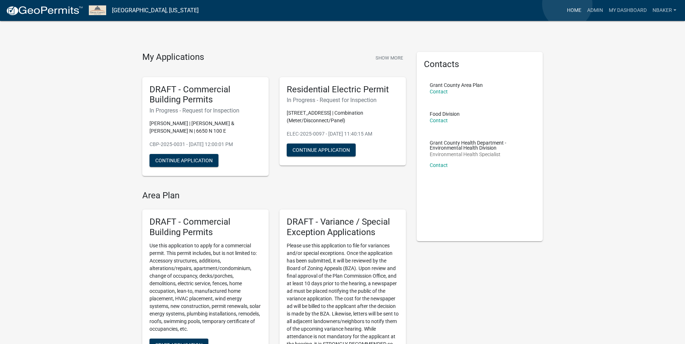
click at [567, 4] on link "Home" at bounding box center [574, 11] width 20 height 14
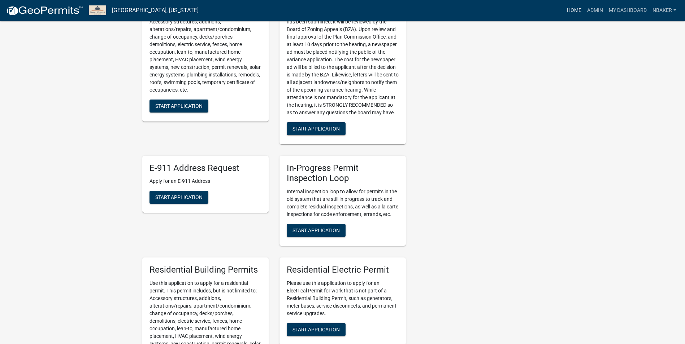
scroll to position [253, 0]
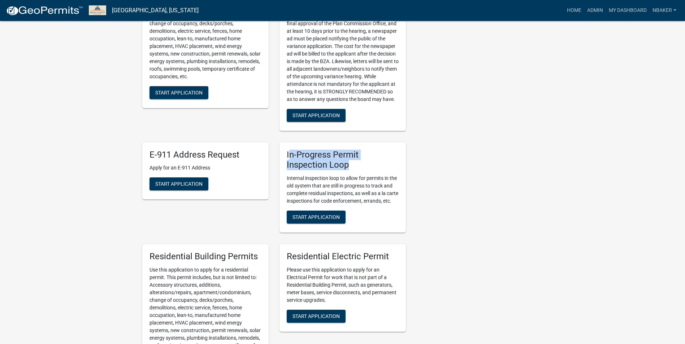
drag, startPoint x: 288, startPoint y: 156, endPoint x: 352, endPoint y: 169, distance: 65.6
click at [352, 169] on h5 "In-Progress Permit Inspection Loop" at bounding box center [343, 160] width 112 height 21
drag, startPoint x: 352, startPoint y: 169, endPoint x: 427, endPoint y: 167, distance: 74.8
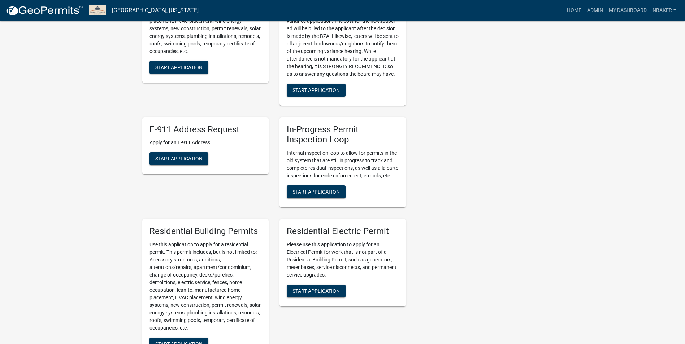
scroll to position [289, 0]
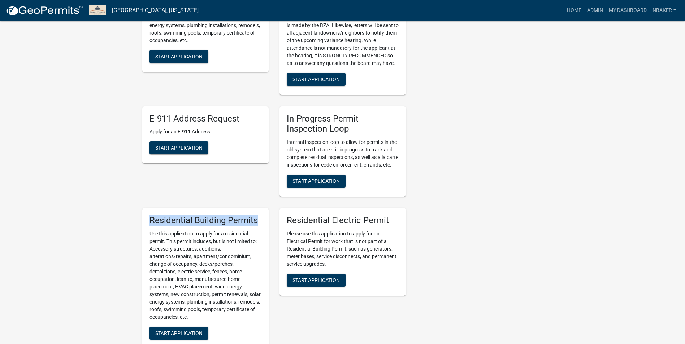
drag, startPoint x: 149, startPoint y: 226, endPoint x: 265, endPoint y: 228, distance: 115.5
click at [265, 228] on div "Residential Building Permits Use this application to apply for a residential pe…" at bounding box center [205, 278] width 126 height 141
drag, startPoint x: 265, startPoint y: 228, endPoint x: 403, endPoint y: 232, distance: 138.3
click at [403, 232] on div "Residential Electric Permit Please use this application to apply for an Electri…" at bounding box center [342, 252] width 126 height 88
drag, startPoint x: 403, startPoint y: 232, endPoint x: 454, endPoint y: 235, distance: 51.0
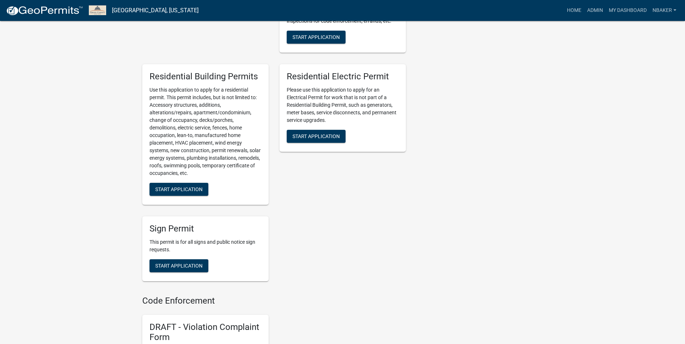
scroll to position [361, 0]
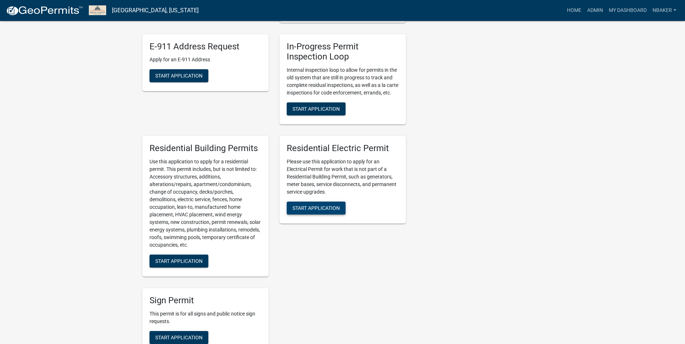
click at [339, 211] on span "Start Application" at bounding box center [315, 208] width 47 height 6
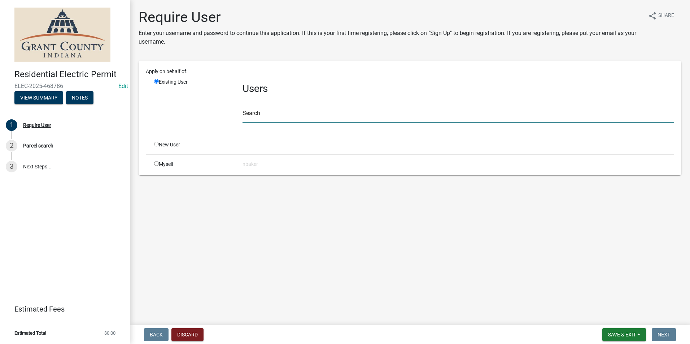
click at [269, 109] on input "text" at bounding box center [459, 115] width 432 height 15
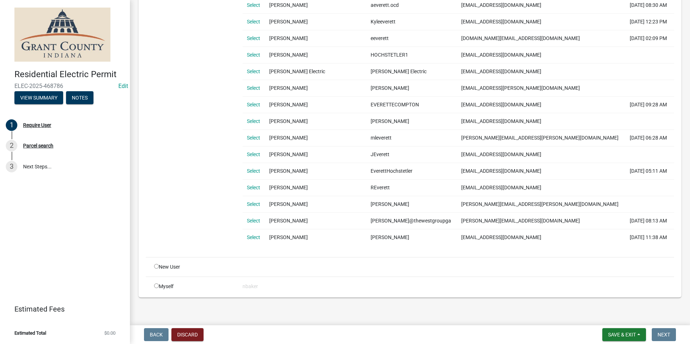
scroll to position [551, 0]
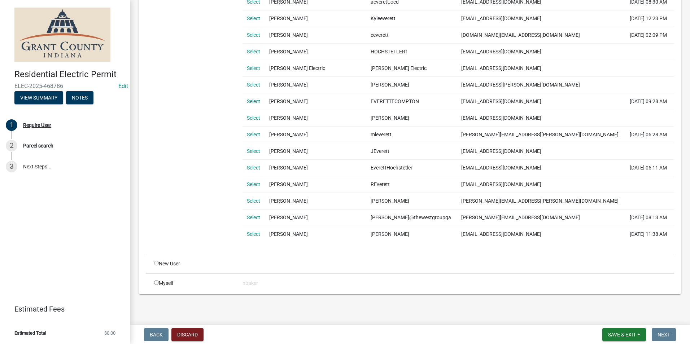
click at [157, 282] on input "radio" at bounding box center [156, 283] width 5 height 5
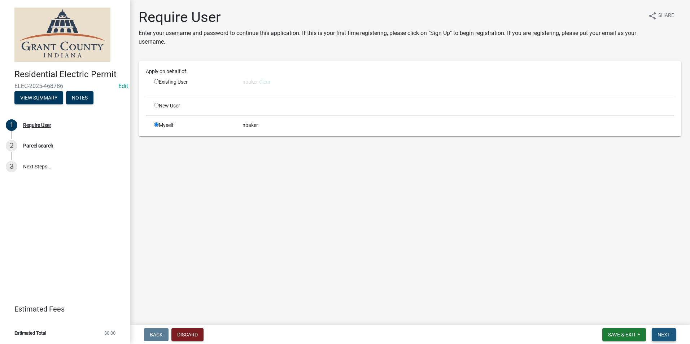
click at [665, 331] on button "Next" at bounding box center [664, 335] width 24 height 13
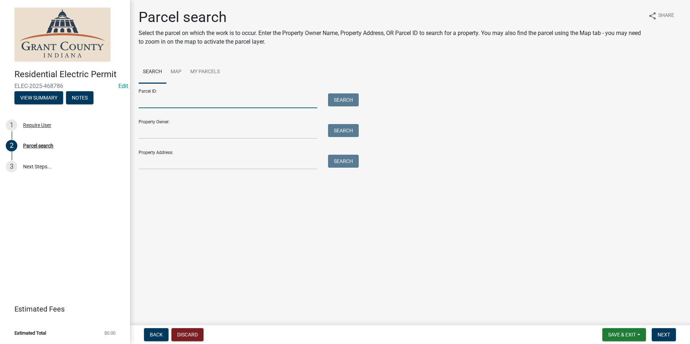
click at [155, 101] on input "Parcel ID:" at bounding box center [228, 101] width 179 height 15
paste input "27-12-27-400-011.000-010"
click at [151, 100] on input "27-12-27-400-011.000-010" at bounding box center [228, 101] width 179 height 15
click at [332, 93] on div "Parcel ID: 27-12-27-400-011.000-010 Search" at bounding box center [247, 95] width 217 height 25
click at [335, 98] on button "Search" at bounding box center [343, 100] width 31 height 13
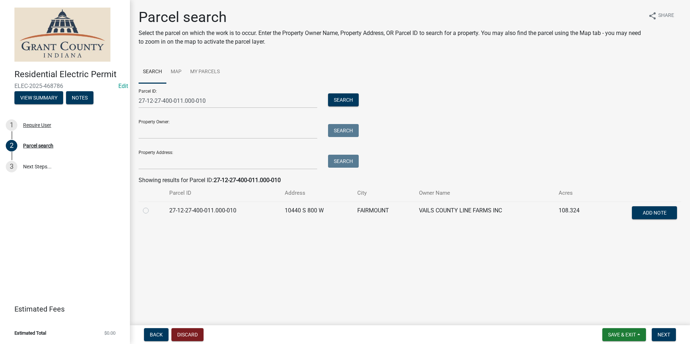
click at [152, 207] on label at bounding box center [152, 207] width 0 height 0
click at [152, 210] on input "radio" at bounding box center [154, 209] width 5 height 5
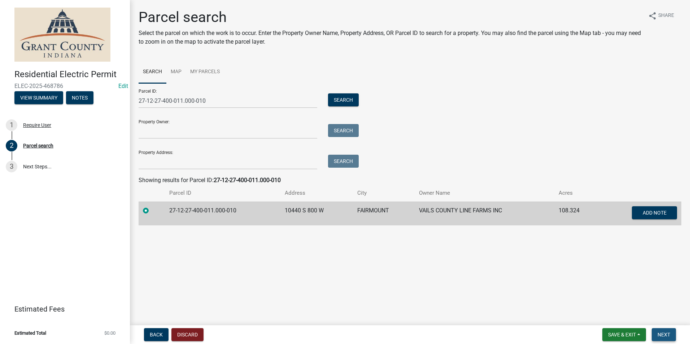
click at [662, 329] on button "Next" at bounding box center [664, 335] width 24 height 13
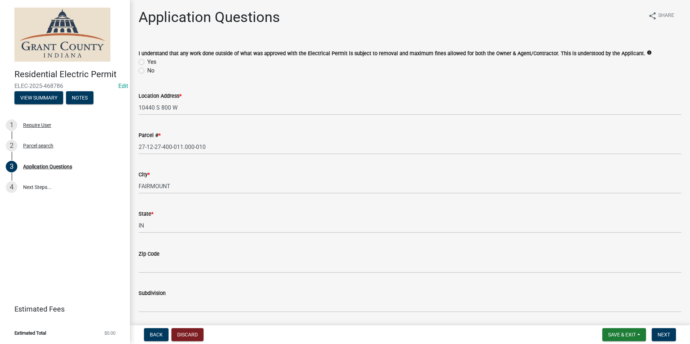
click at [147, 61] on label "Yes" at bounding box center [151, 62] width 9 height 9
click at [147, 61] on input "Yes" at bounding box center [149, 60] width 5 height 5
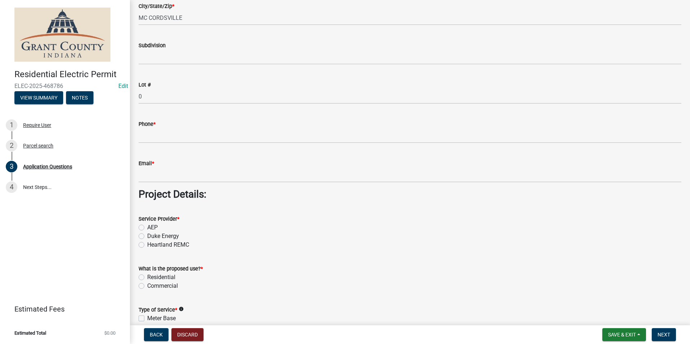
scroll to position [469, 0]
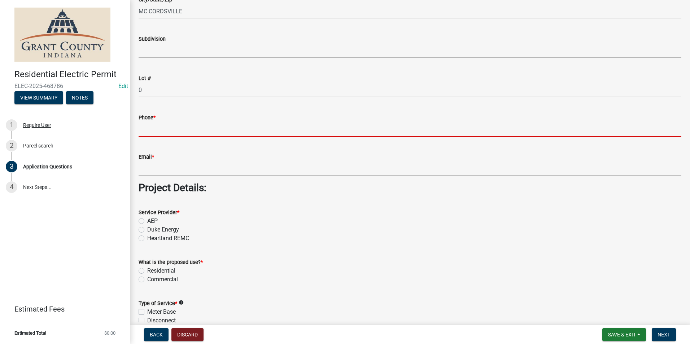
click at [173, 129] on input "Phone *" at bounding box center [410, 129] width 543 height 15
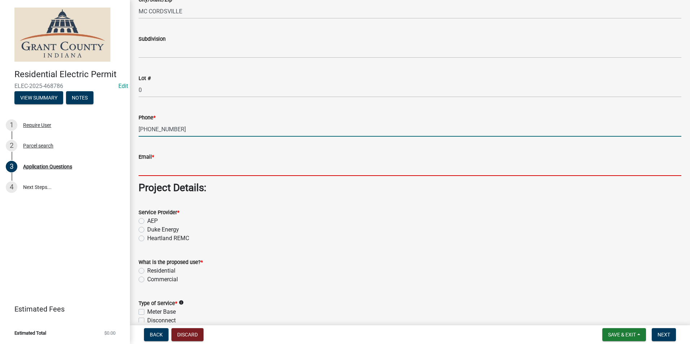
click at [194, 172] on input "Email *" at bounding box center [410, 168] width 543 height 15
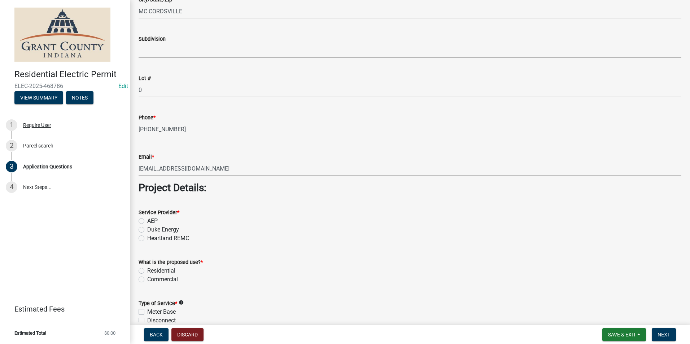
click at [147, 220] on label "AEP" at bounding box center [152, 221] width 10 height 9
click at [147, 220] on input "AEP" at bounding box center [149, 219] width 5 height 5
click at [147, 273] on label "Residential" at bounding box center [161, 271] width 28 height 9
click at [147, 272] on input "Residential" at bounding box center [149, 269] width 5 height 5
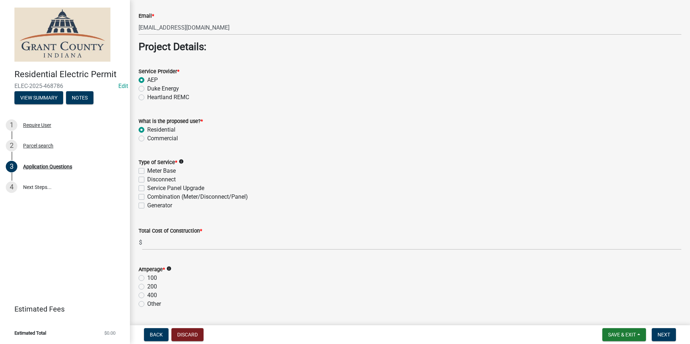
scroll to position [614, 0]
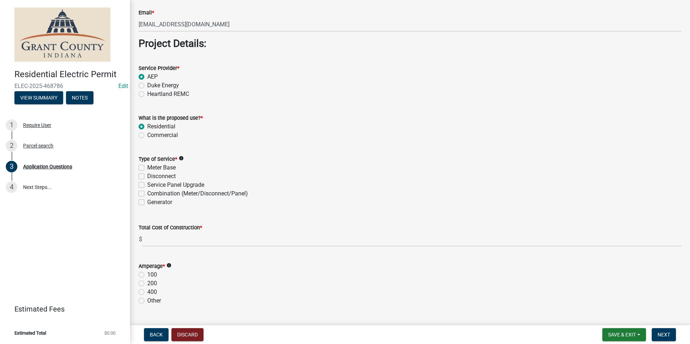
click at [147, 194] on label "Combination (Meter/Disconnect/Panel)" at bounding box center [197, 194] width 101 height 9
click at [147, 194] on input "Combination (Meter/Disconnect/Panel)" at bounding box center [149, 192] width 5 height 5
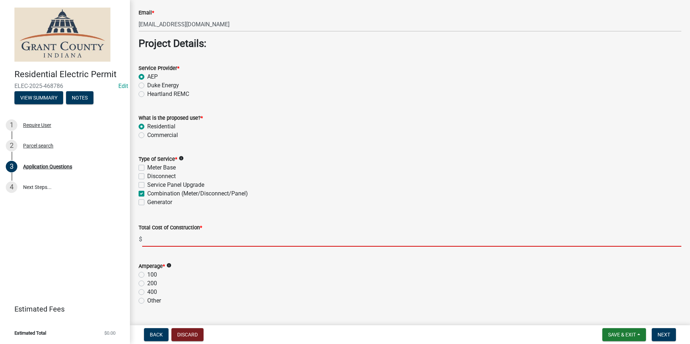
click at [171, 240] on input "text" at bounding box center [411, 239] width 539 height 15
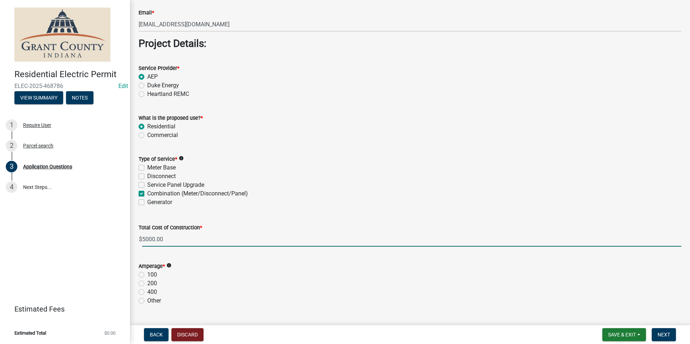
click at [303, 209] on wm-data-entity-input "Type of Service * info Meter Base Disconnect Service Panel Upgrade Combination …" at bounding box center [410, 179] width 543 height 67
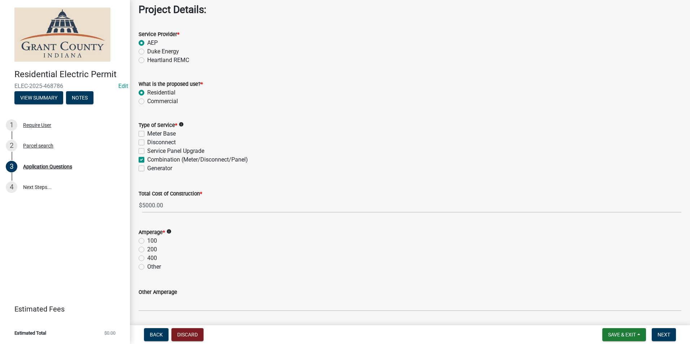
scroll to position [686, 0]
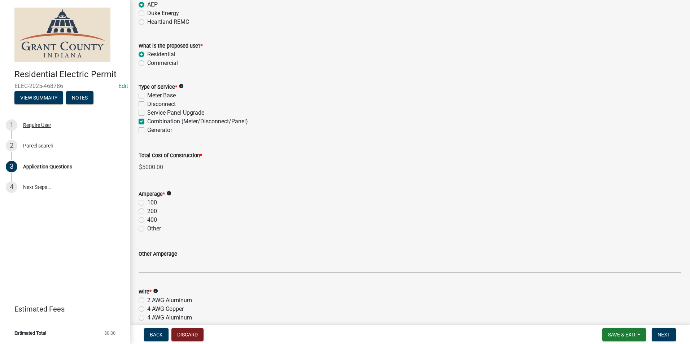
click at [147, 212] on label "200" at bounding box center [152, 211] width 10 height 9
click at [147, 212] on input "200" at bounding box center [149, 209] width 5 height 5
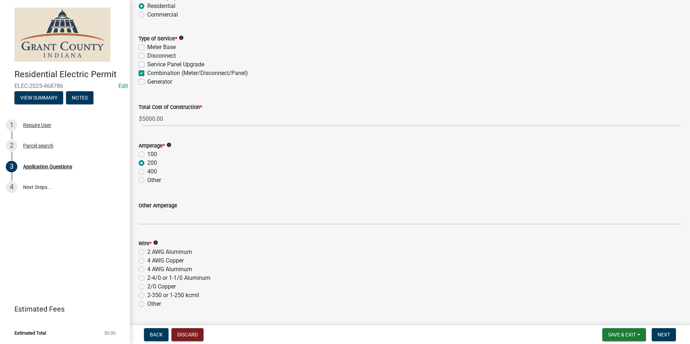
scroll to position [794, 0]
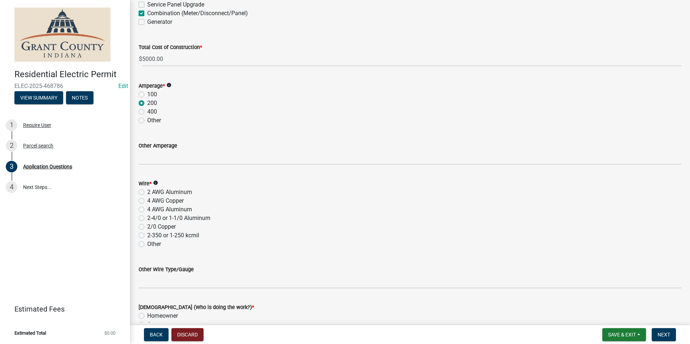
click at [147, 211] on label "4 AWG Aluminum" at bounding box center [169, 209] width 45 height 9
click at [147, 210] on input "4 AWG Aluminum" at bounding box center [149, 207] width 5 height 5
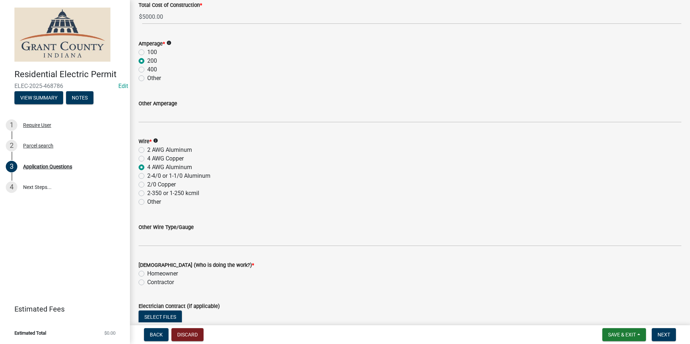
scroll to position [903, 0]
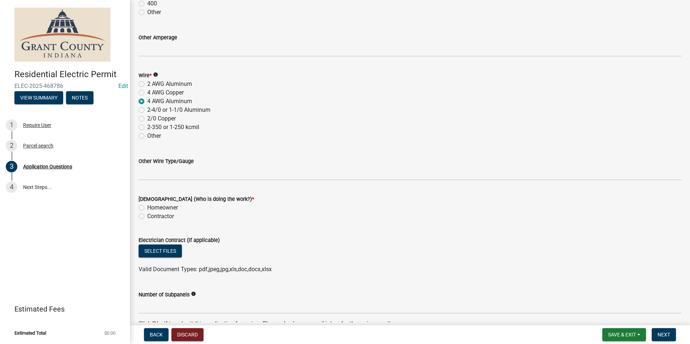
click at [147, 216] on label "Contractor" at bounding box center [160, 216] width 27 height 9
click at [147, 216] on input "Contractor" at bounding box center [149, 214] width 5 height 5
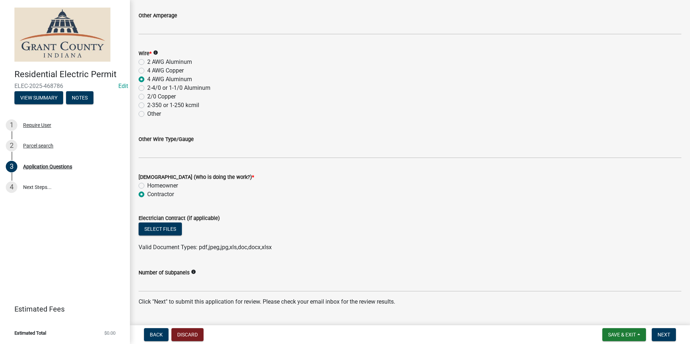
scroll to position [942, 0]
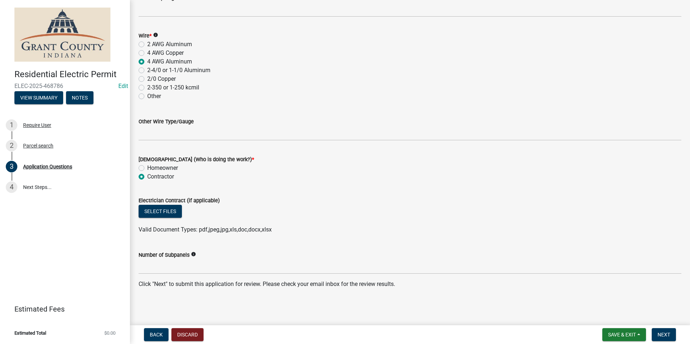
click at [670, 328] on nav "Back Discard Save & Exit Save Save & Exit Next" at bounding box center [410, 335] width 560 height 19
click at [670, 331] on button "Next" at bounding box center [664, 335] width 24 height 13
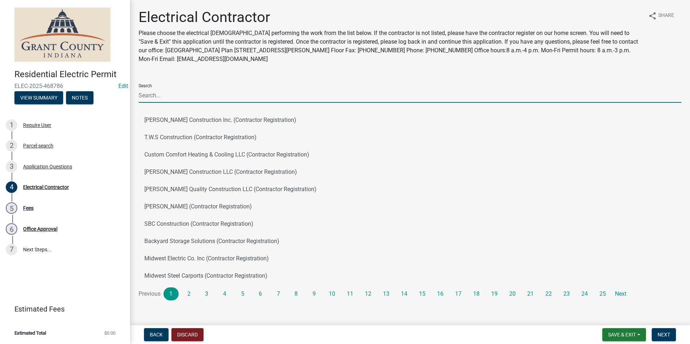
click at [200, 96] on input "Search" at bounding box center [410, 95] width 543 height 15
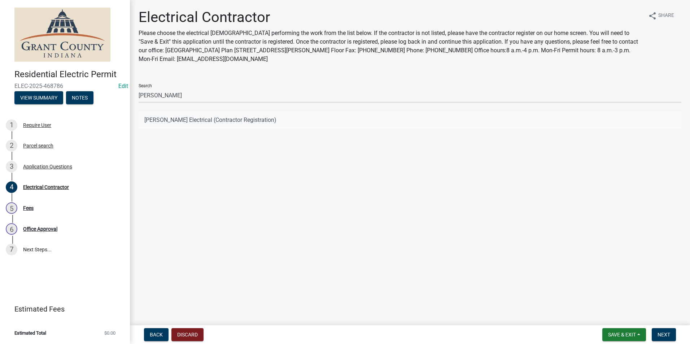
click at [149, 120] on button "Everett Electrical (Contractor Registration)" at bounding box center [410, 120] width 543 height 17
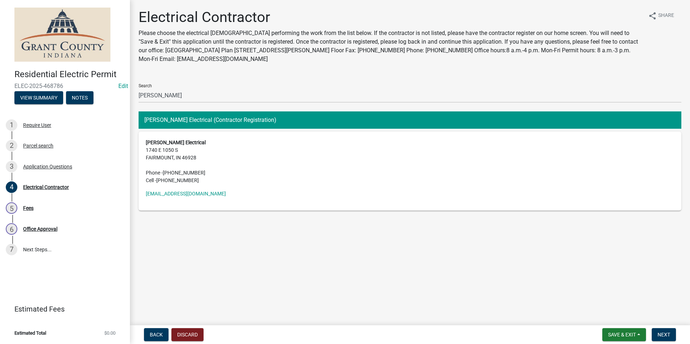
click at [670, 327] on nav "Back Discard Save & Exit Save Save & Exit Next" at bounding box center [410, 335] width 560 height 19
click at [670, 330] on button "Next" at bounding box center [664, 335] width 24 height 13
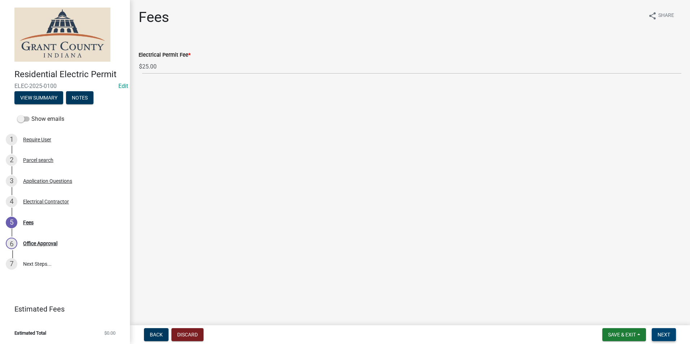
click at [674, 333] on button "Next" at bounding box center [664, 335] width 24 height 13
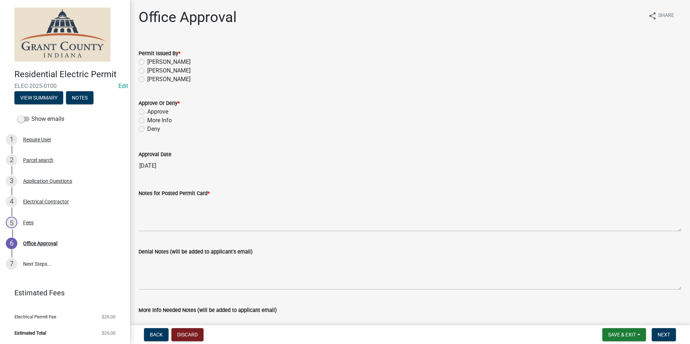
click at [147, 62] on label "Nolan Baker" at bounding box center [168, 62] width 43 height 9
click at [147, 62] on input "Nolan Baker" at bounding box center [149, 60] width 5 height 5
click at [147, 111] on label "Approve" at bounding box center [157, 112] width 21 height 9
click at [147, 111] on input "Approve" at bounding box center [149, 110] width 5 height 5
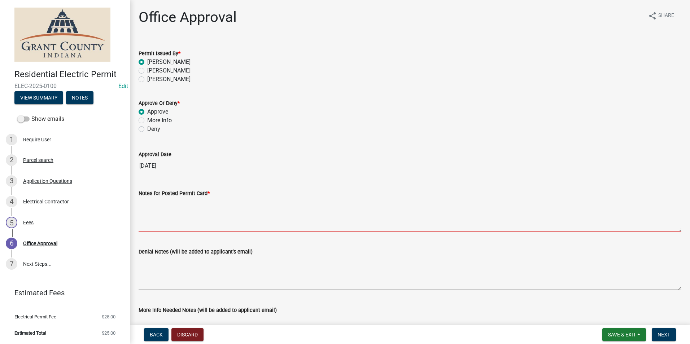
click at [196, 200] on textarea "Notes for Posted Permit Card *" at bounding box center [410, 215] width 543 height 34
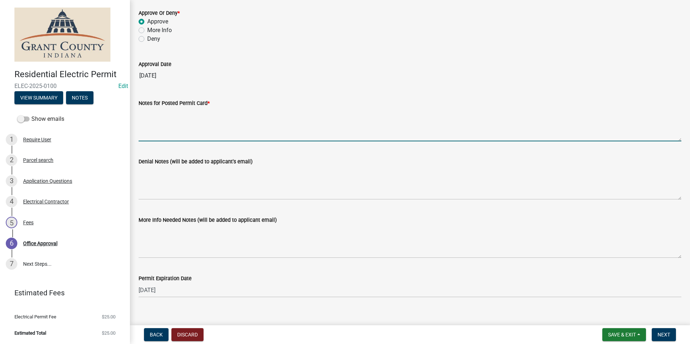
scroll to position [100, 0]
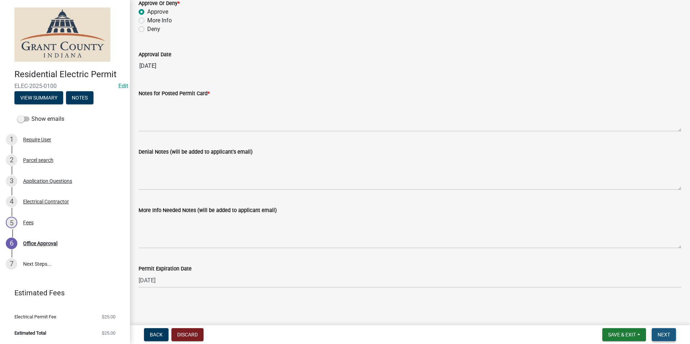
click at [670, 336] on span "Next" at bounding box center [664, 335] width 13 height 6
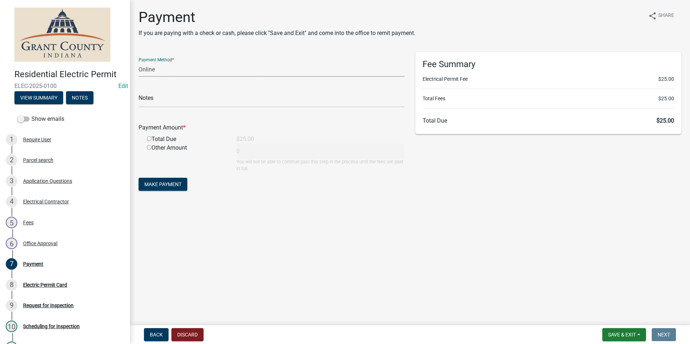
click at [204, 64] on select "Credit Card POS Check Cash Online" at bounding box center [272, 69] width 266 height 15
click at [139, 62] on select "Credit Card POS Check Cash Online" at bounding box center [272, 69] width 266 height 15
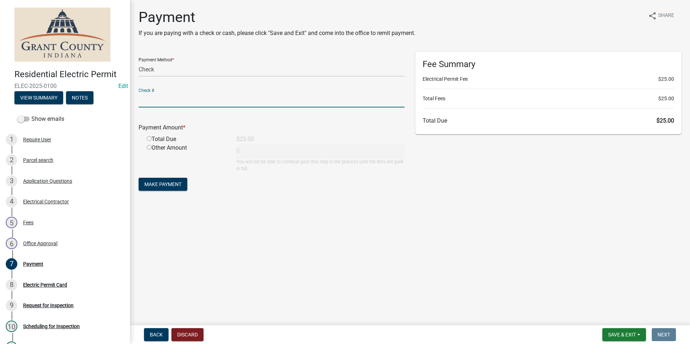
click at [183, 99] on input "text" at bounding box center [272, 100] width 266 height 15
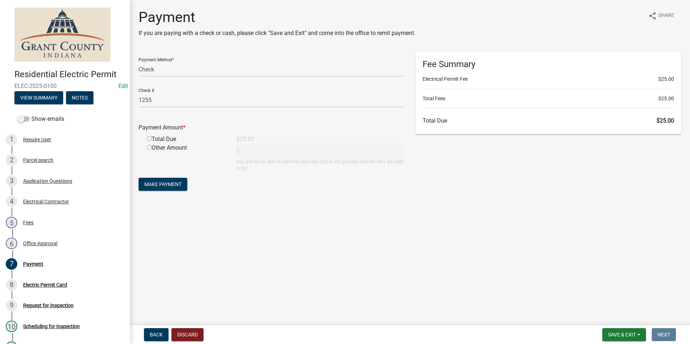
click at [149, 141] on div "Total Due" at bounding box center [187, 139] width 90 height 9
click at [149, 139] on input "radio" at bounding box center [149, 138] width 5 height 5
click at [170, 184] on span "Make Payment" at bounding box center [162, 185] width 37 height 6
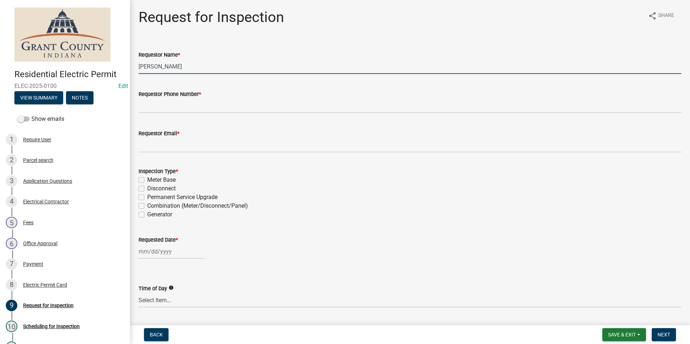
drag, startPoint x: 178, startPoint y: 64, endPoint x: 72, endPoint y: 62, distance: 105.4
click at [73, 63] on div "Residential Electric Permit ELEC-2025-0100 Edit View Summary Notes Show emails …" at bounding box center [345, 172] width 690 height 344
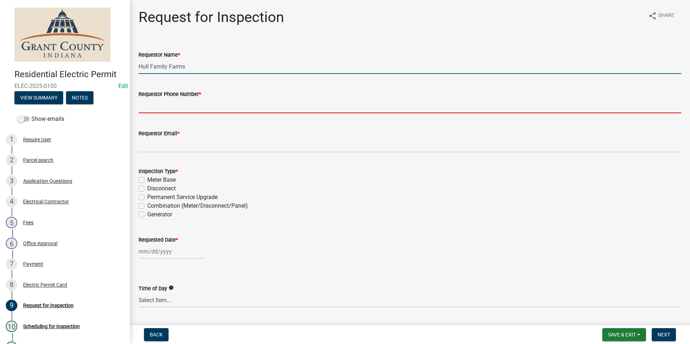
click at [181, 100] on input "Requestor Phone Number *" at bounding box center [410, 106] width 543 height 15
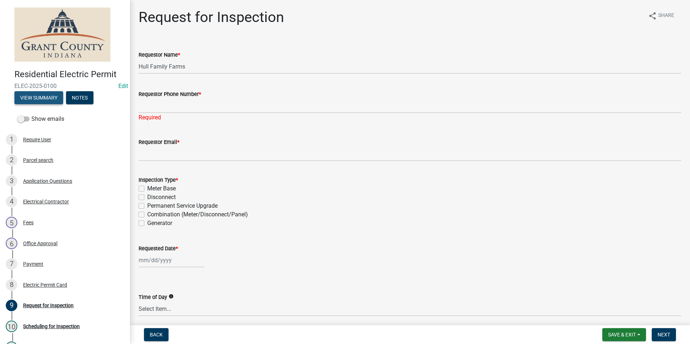
click at [43, 97] on button "View Summary" at bounding box center [38, 97] width 49 height 13
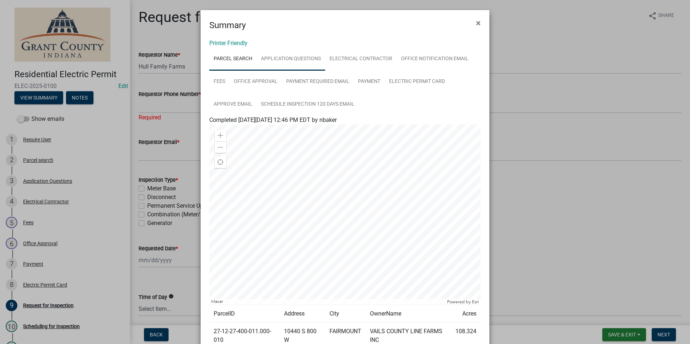
click at [309, 60] on link "Application Questions" at bounding box center [291, 59] width 69 height 23
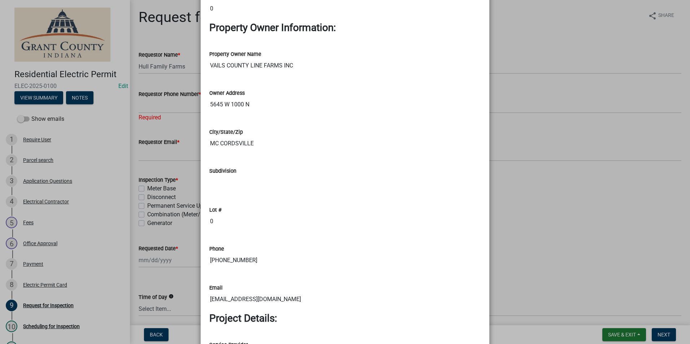
scroll to position [469, 0]
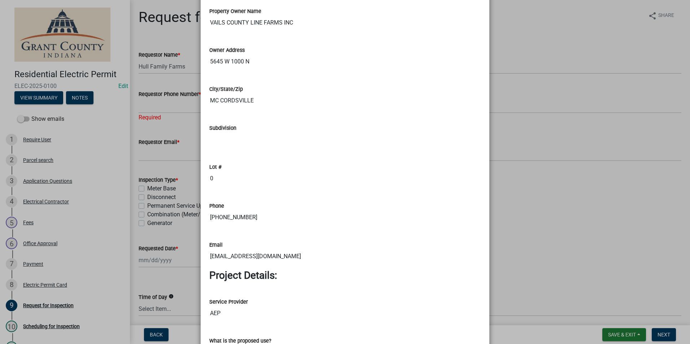
drag, startPoint x: 254, startPoint y: 220, endPoint x: 201, endPoint y: 221, distance: 52.7
click at [204, 221] on div "Phone 765-623-2525" at bounding box center [345, 211] width 282 height 39
click at [518, 96] on ngb-modal-window "Summary × Printer Friendly Parcel search Application Questions Electrical Contr…" at bounding box center [345, 172] width 690 height 344
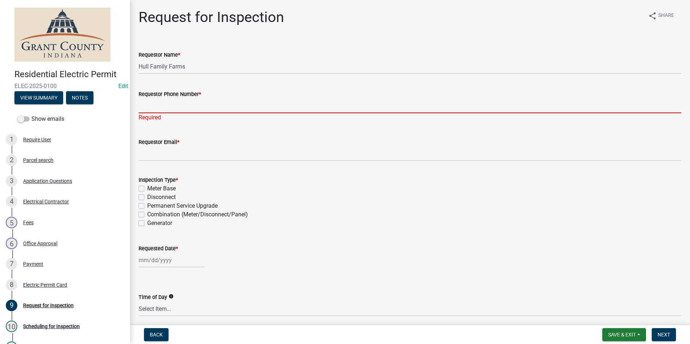
click at [236, 103] on input "Requestor Phone Number *" at bounding box center [410, 106] width 543 height 15
paste input "765-623-2525"
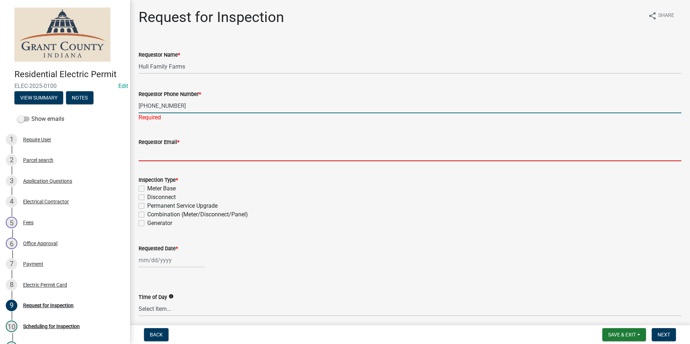
click at [210, 154] on wm-data-entity-input "Requestor Email *" at bounding box center [410, 147] width 543 height 39
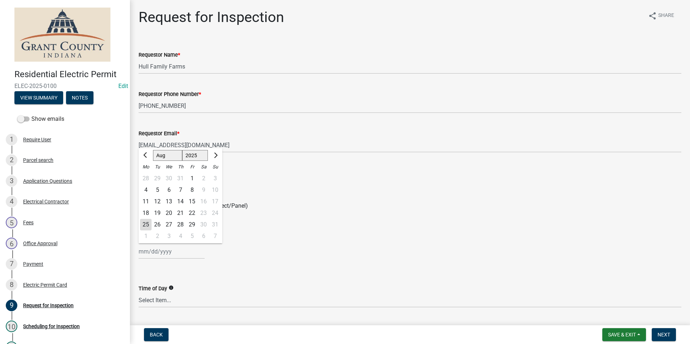
click at [159, 223] on div "26" at bounding box center [158, 225] width 12 height 12
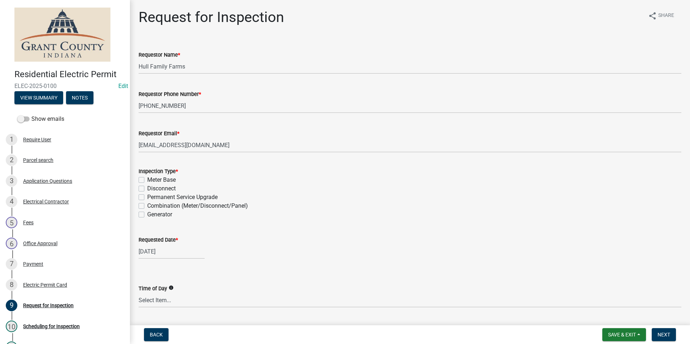
click at [147, 205] on label "Combination (Meter/Disconnect/Panel)" at bounding box center [197, 206] width 101 height 9
click at [147, 205] on input "Combination (Meter/Disconnect/Panel)" at bounding box center [149, 204] width 5 height 5
click at [147, 196] on label "Permanent Service Upgrade" at bounding box center [182, 197] width 70 height 9
click at [147, 196] on input "Permanent Service Upgrade" at bounding box center [149, 195] width 5 height 5
click at [147, 206] on label "Combination (Meter/Disconnect/Panel)" at bounding box center [197, 206] width 101 height 9
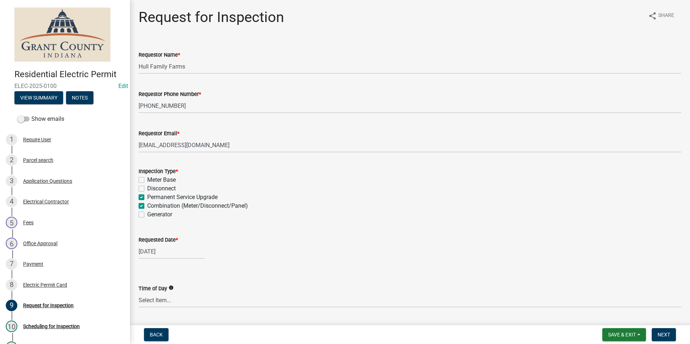
click at [147, 206] on input "Combination (Meter/Disconnect/Panel)" at bounding box center [149, 204] width 5 height 5
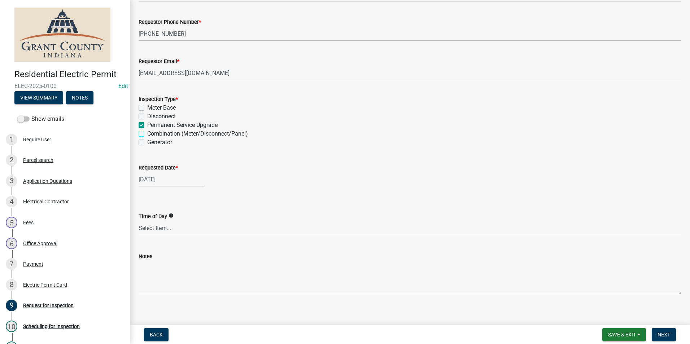
scroll to position [78, 0]
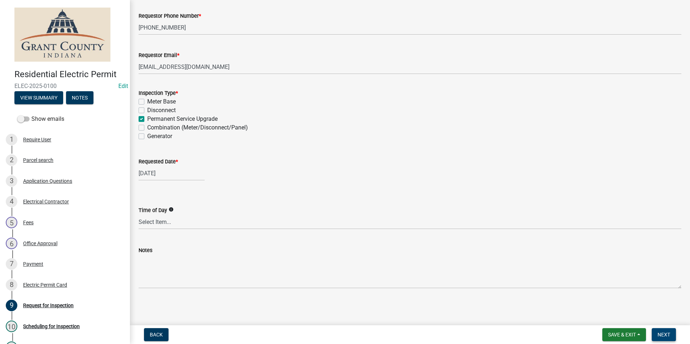
click at [669, 337] on span "Next" at bounding box center [664, 335] width 13 height 6
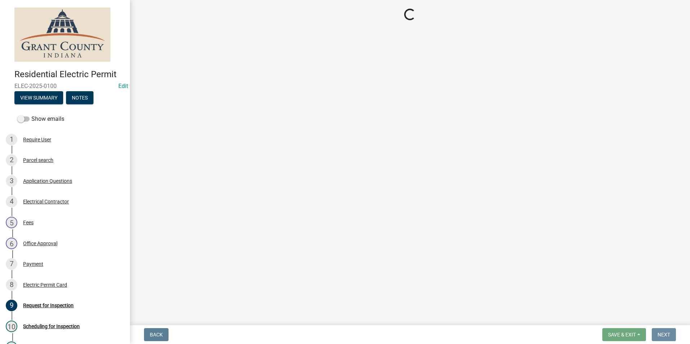
scroll to position [0, 0]
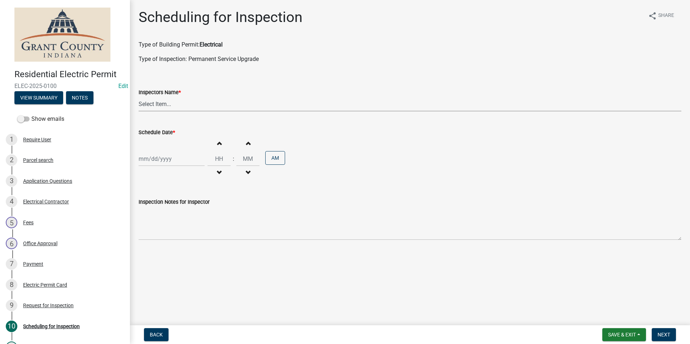
click at [159, 103] on select "Select Item... rberryhill (Randy Berryhill) jecouch (Jeffrey Couch) BBenefield …" at bounding box center [410, 104] width 543 height 15
click at [139, 97] on select "Select Item... rberryhill (Randy Berryhill) jecouch (Jeffrey Couch) BBenefield …" at bounding box center [410, 104] width 543 height 15
click at [172, 164] on div at bounding box center [172, 159] width 66 height 15
click at [159, 239] on div "26" at bounding box center [158, 244] width 12 height 12
click at [659, 336] on span "Next" at bounding box center [664, 335] width 13 height 6
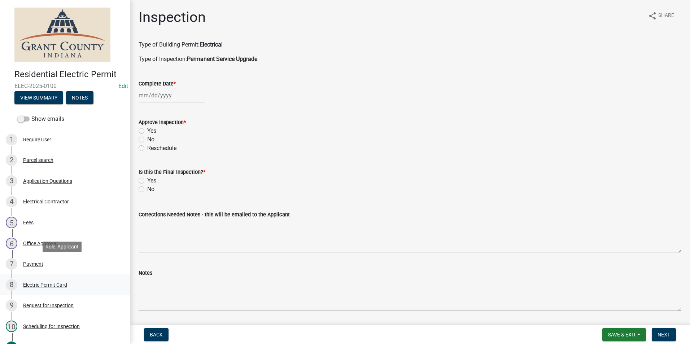
scroll to position [72, 0]
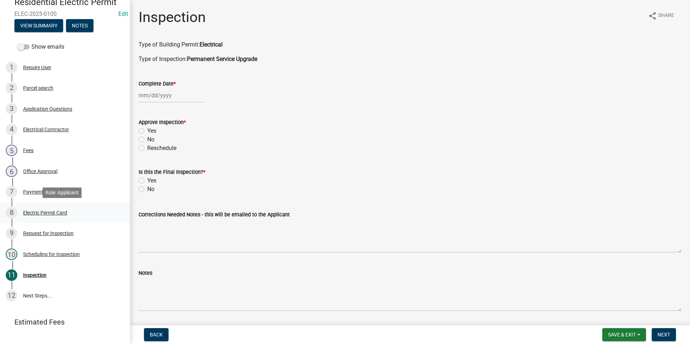
click at [53, 214] on div "Electric Permit Card" at bounding box center [45, 213] width 44 height 5
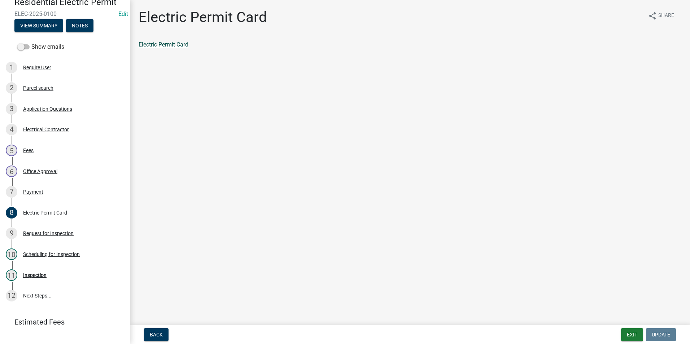
click at [169, 46] on link "Electric Permit Card" at bounding box center [164, 44] width 50 height 7
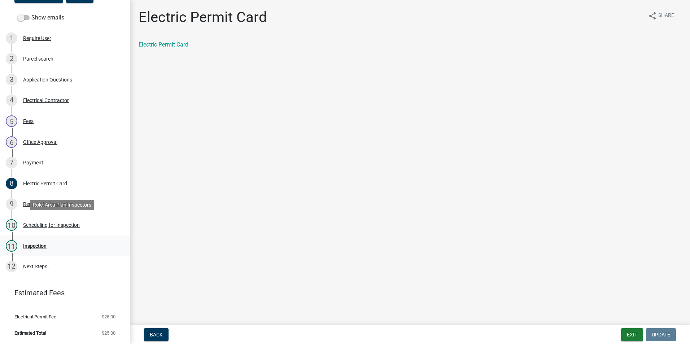
click at [36, 242] on div "11 Inspection" at bounding box center [62, 246] width 113 height 12
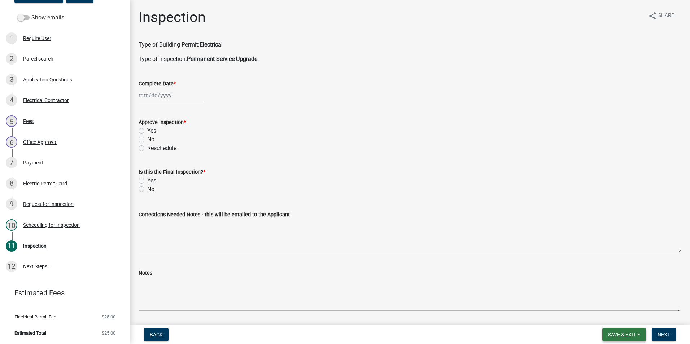
click at [619, 340] on button "Save & Exit" at bounding box center [625, 335] width 44 height 13
click at [609, 320] on button "Save & Exit" at bounding box center [618, 316] width 58 height 17
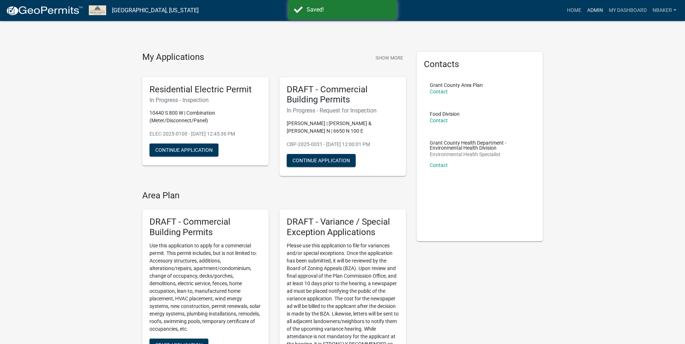
click at [592, 16] on link "Admin" at bounding box center [595, 11] width 22 height 14
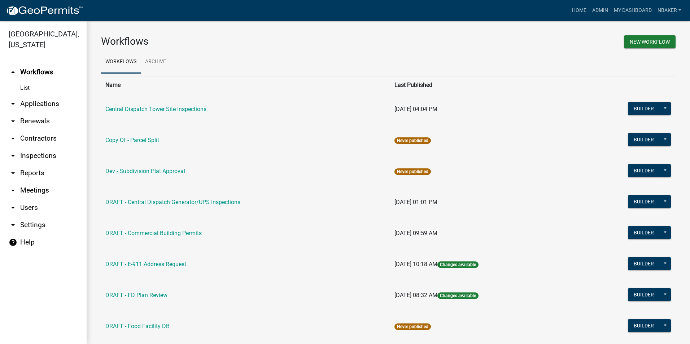
click at [37, 147] on link "arrow_drop_down Inspections" at bounding box center [43, 155] width 87 height 17
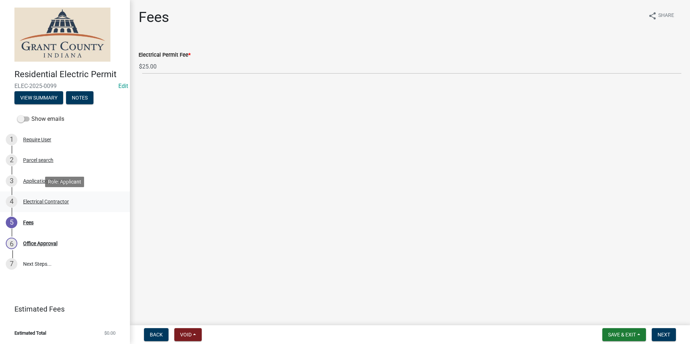
click at [56, 203] on div "Electrical Contractor" at bounding box center [46, 201] width 46 height 5
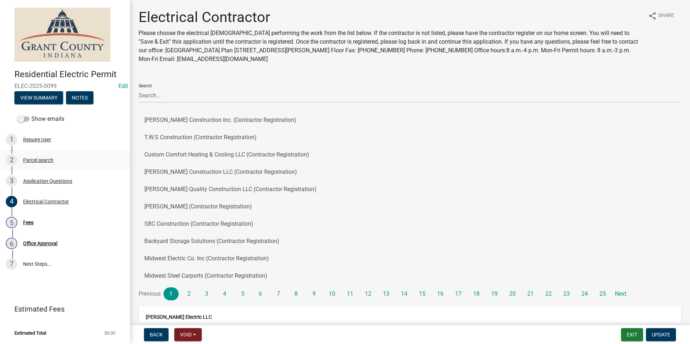
click at [31, 161] on div "Parcel search" at bounding box center [38, 160] width 30 height 5
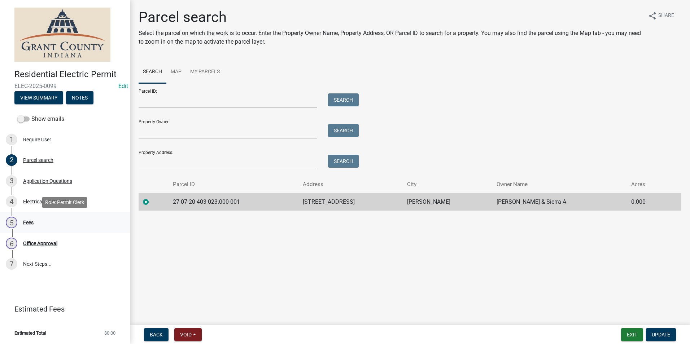
click at [40, 230] on link "5 Fees" at bounding box center [65, 222] width 130 height 21
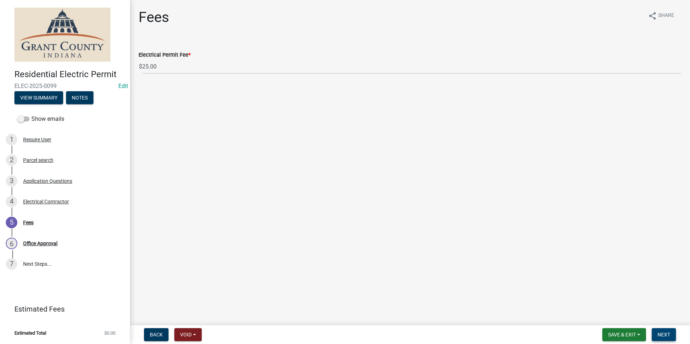
click at [670, 331] on button "Next" at bounding box center [664, 335] width 24 height 13
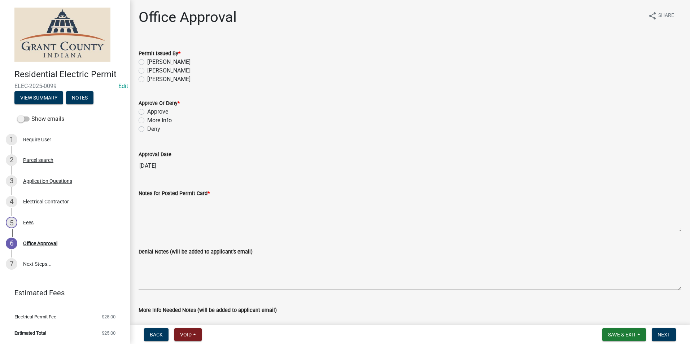
click at [147, 60] on label "Nolan Baker" at bounding box center [168, 62] width 43 height 9
click at [147, 60] on input "Nolan Baker" at bounding box center [149, 60] width 5 height 5
radio input "true"
click at [147, 114] on label "Approve" at bounding box center [157, 112] width 21 height 9
click at [147, 112] on input "Approve" at bounding box center [149, 110] width 5 height 5
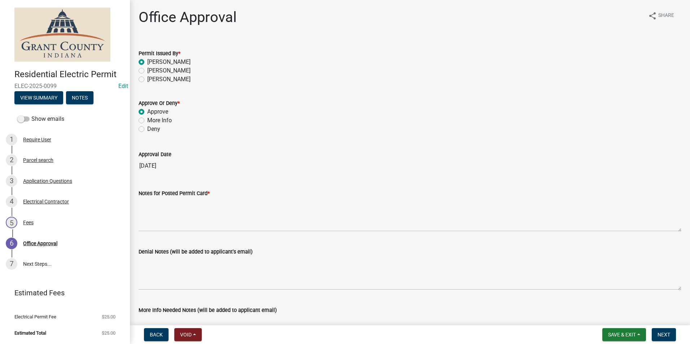
radio input "true"
click at [165, 196] on label "Notes for Posted Permit Card *" at bounding box center [174, 193] width 71 height 5
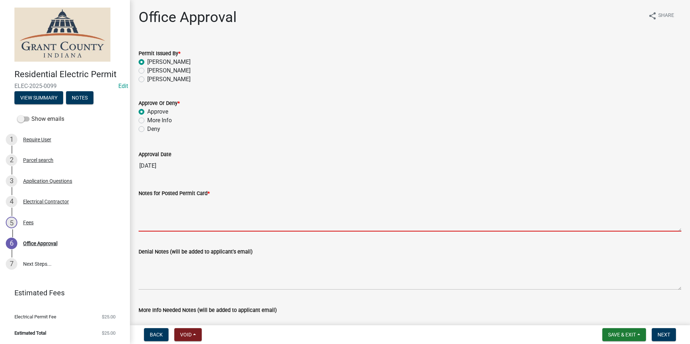
click at [165, 198] on textarea "Notes for Posted Permit Card *" at bounding box center [410, 215] width 543 height 34
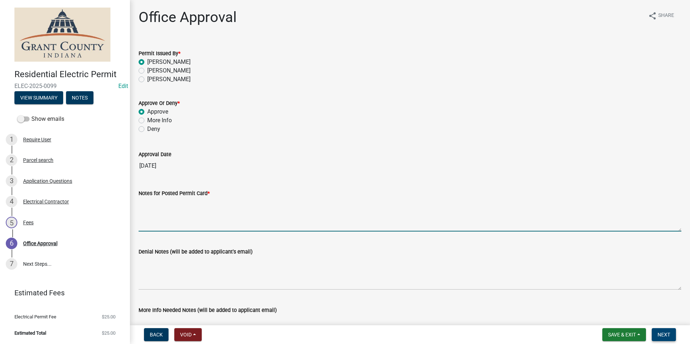
click at [662, 333] on span "Next" at bounding box center [664, 335] width 13 height 6
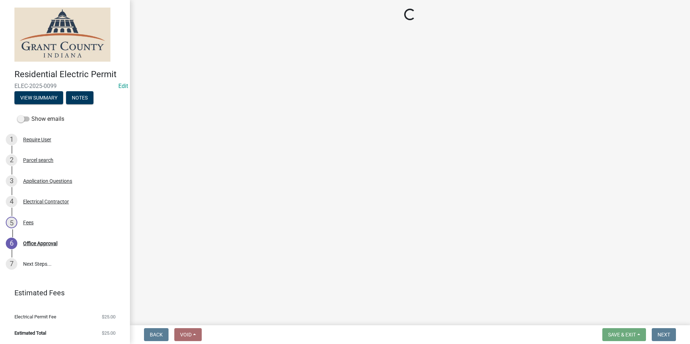
select select "3: 3"
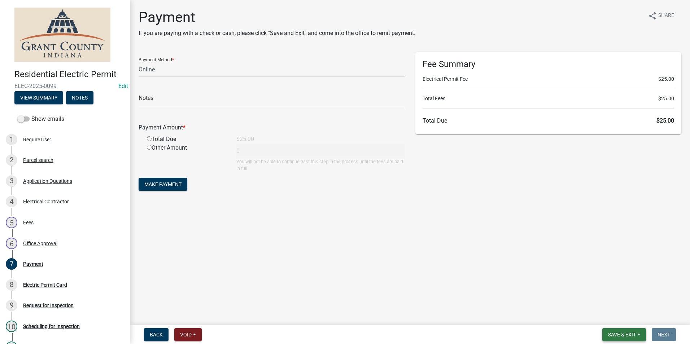
click at [637, 331] on button "Save & Exit" at bounding box center [625, 335] width 44 height 13
click at [633, 321] on button "Save & Exit" at bounding box center [618, 316] width 58 height 17
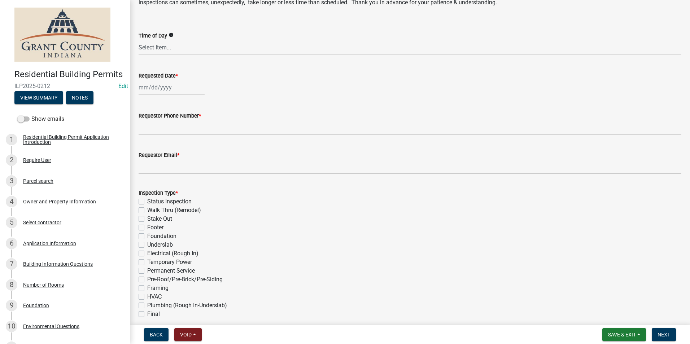
scroll to position [72, 0]
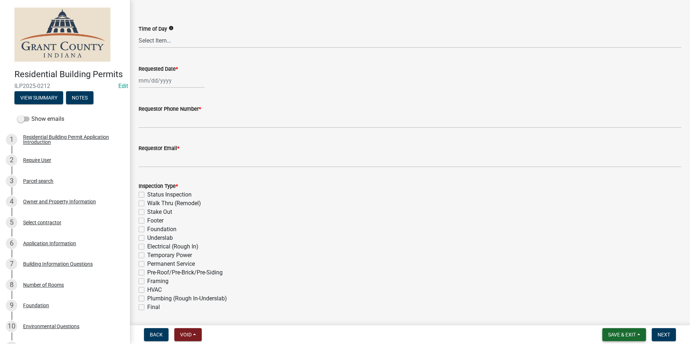
click at [620, 334] on span "Save & Exit" at bounding box center [622, 335] width 28 height 6
click at [614, 320] on button "Save & Exit" at bounding box center [618, 316] width 58 height 17
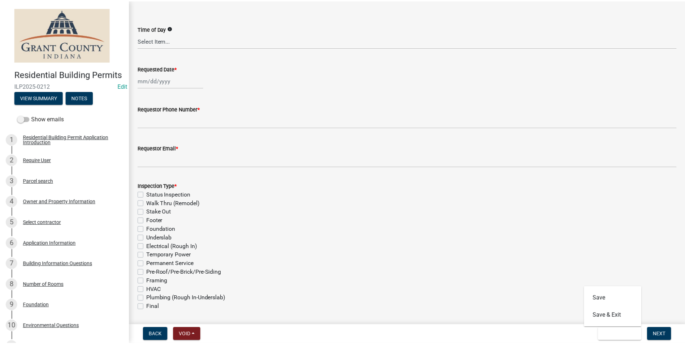
scroll to position [0, 0]
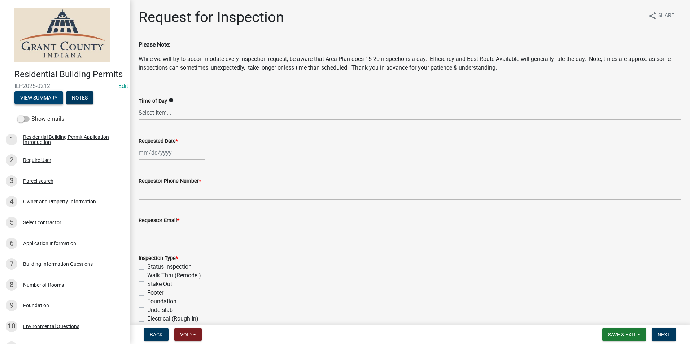
click at [47, 104] on button "View Summary" at bounding box center [38, 97] width 49 height 13
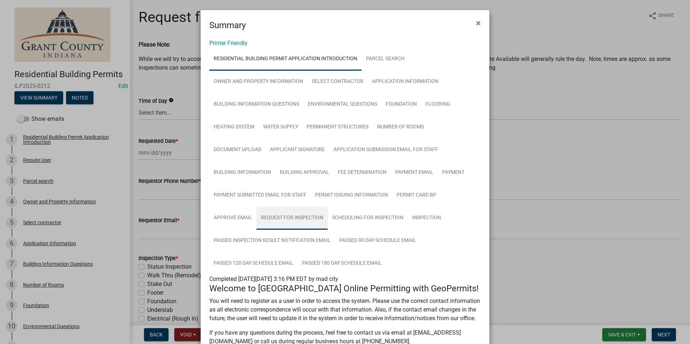
click at [312, 217] on link "Request for Inspection" at bounding box center [292, 218] width 71 height 23
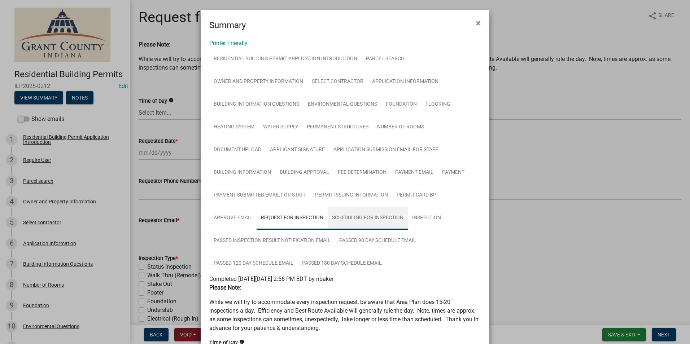
click at [354, 213] on link "Scheduling for Inspection" at bounding box center [368, 218] width 80 height 23
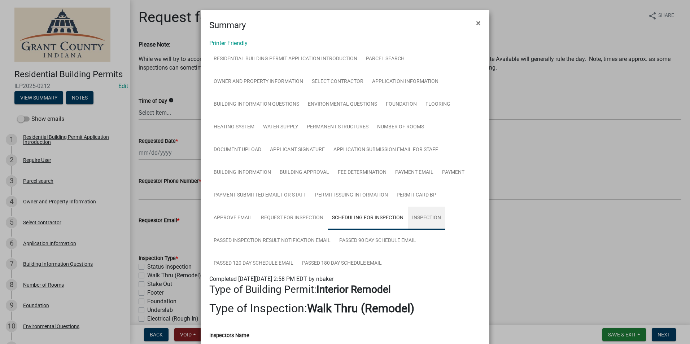
click at [414, 213] on link "Inspection" at bounding box center [427, 218] width 38 height 23
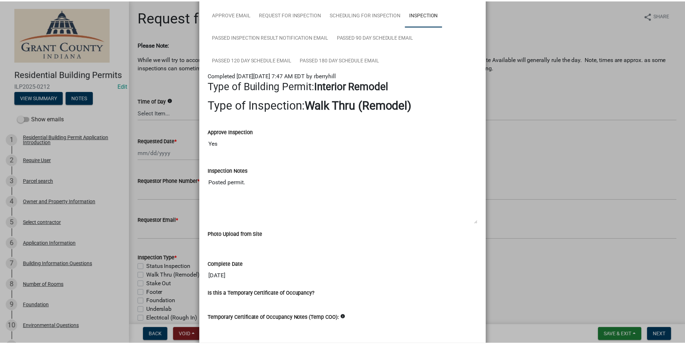
scroll to position [69, 0]
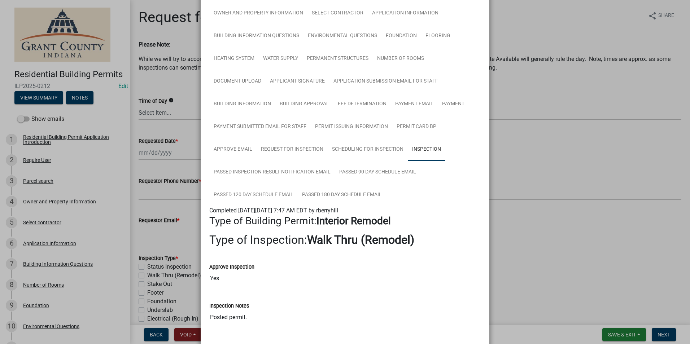
click at [575, 227] on ngb-modal-window "Summary × Printer Friendly Residential Building Permit Application Introduction…" at bounding box center [345, 172] width 690 height 344
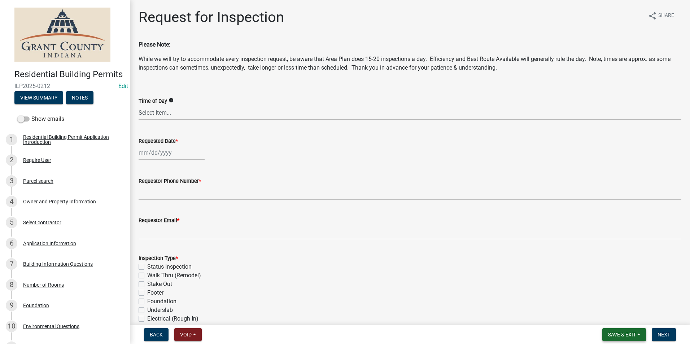
click at [611, 330] on button "Save & Exit" at bounding box center [625, 335] width 44 height 13
click at [608, 322] on button "Save & Exit" at bounding box center [618, 316] width 58 height 17
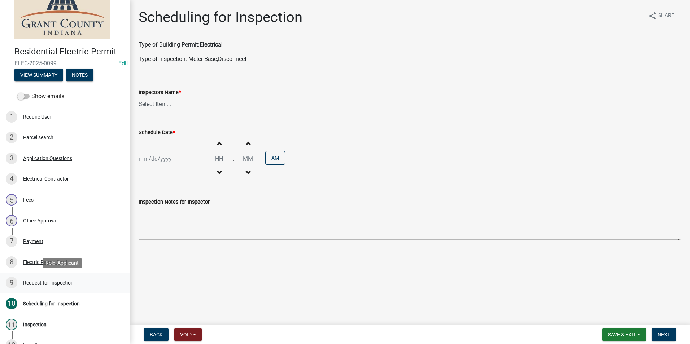
scroll to position [72, 0]
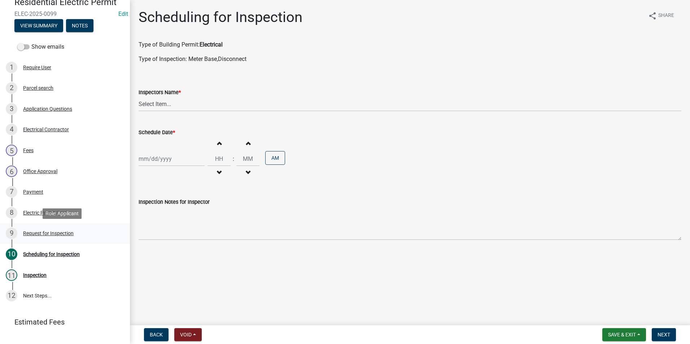
click at [56, 238] on div "9 Request for Inspection" at bounding box center [62, 234] width 113 height 12
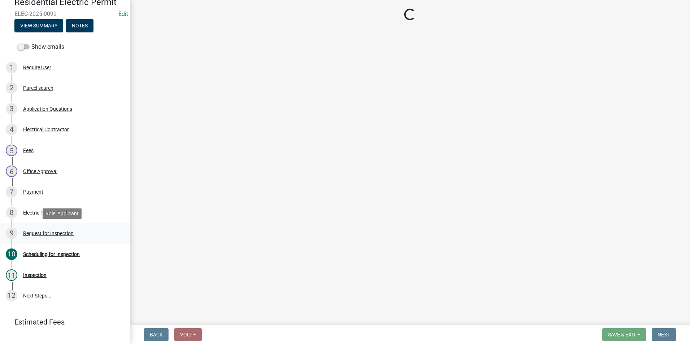
select select "49101b90-ec6f-4600-869b-82a4ca12f2b9"
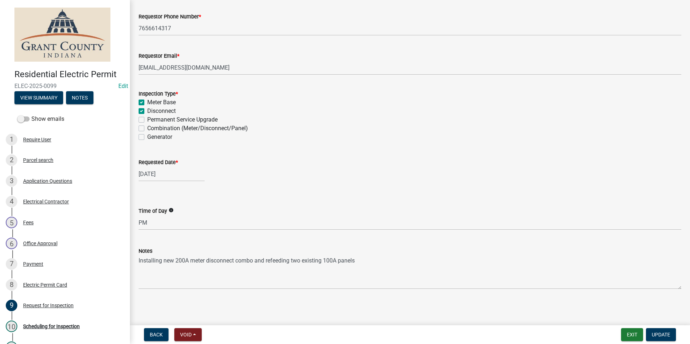
scroll to position [78, 0]
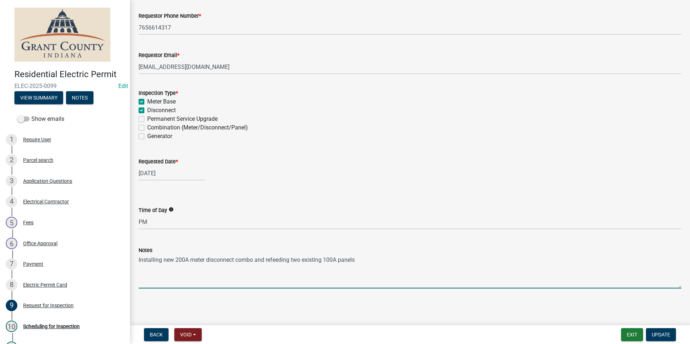
drag, startPoint x: 372, startPoint y: 264, endPoint x: 133, endPoint y: 261, distance: 239.0
click at [133, 261] on div "Request for Inspection share Share Requestor Name * [PERSON_NAME] Electric LLC …" at bounding box center [410, 115] width 560 height 371
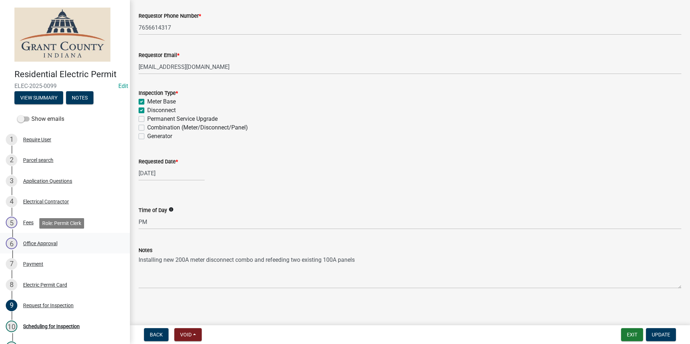
click at [49, 245] on div "Office Approval" at bounding box center [40, 243] width 34 height 5
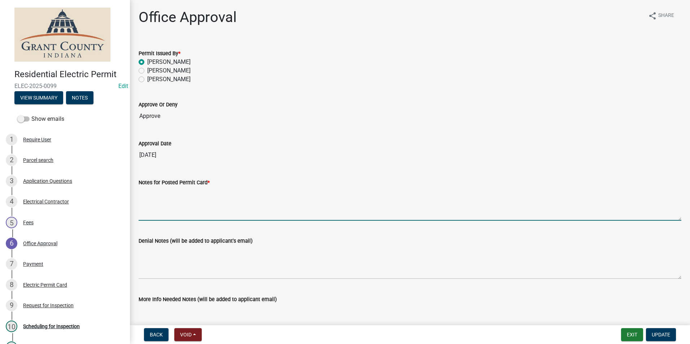
click at [167, 203] on textarea "Notes for Posted Permit Card *" at bounding box center [410, 204] width 543 height 34
drag, startPoint x: 220, startPoint y: 196, endPoint x: 92, endPoint y: 202, distance: 127.6
click at [92, 202] on div "Residential Electric Permit ELEC-2025-0099 Edit View Summary Notes Show emails …" at bounding box center [345, 172] width 690 height 344
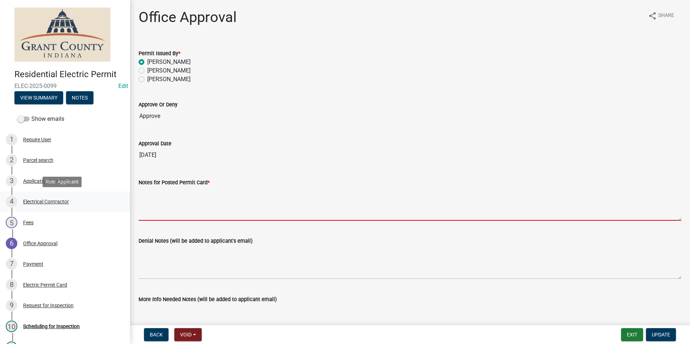
paste textarea "Installing new 200A meter disconnect combo and refeeding two existing 100A pane…"
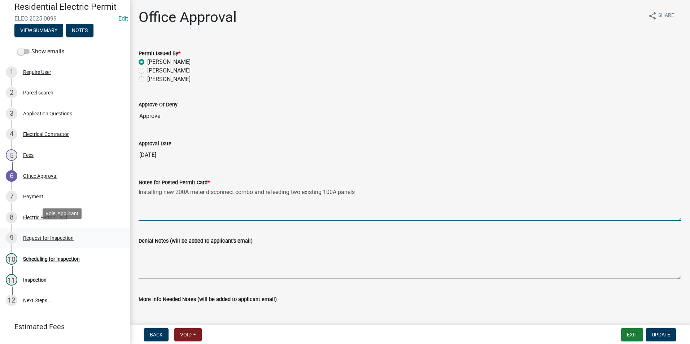
scroll to position [72, 0]
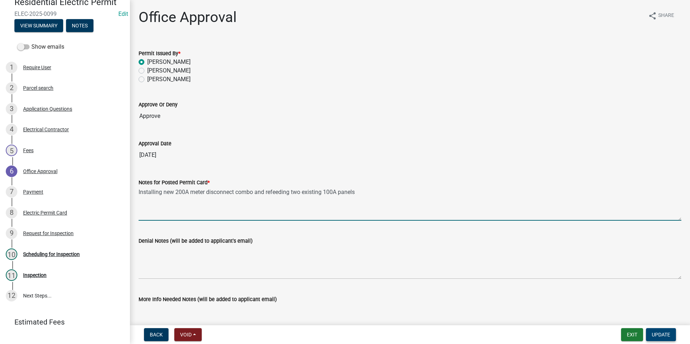
type textarea "Installing new 200A meter disconnect combo and refeeding two existing 100A pane…"
click at [663, 332] on span "Update" at bounding box center [661, 335] width 18 height 6
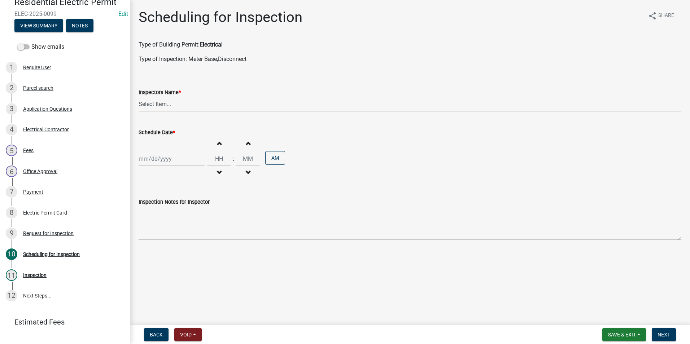
click at [157, 104] on select "Select Item... rberryhill (Randy Berryhill) jecouch (Jeffrey Couch) BBenefield …" at bounding box center [410, 104] width 543 height 15
select select "d7f9a44a-d2ea-4d3c-83b3-1aa71c950bd5"
click at [139, 97] on select "Select Item... rberryhill (Randy Berryhill) jecouch (Jeffrey Couch) BBenefield …" at bounding box center [410, 104] width 543 height 15
click at [161, 163] on div at bounding box center [172, 159] width 66 height 15
select select "8"
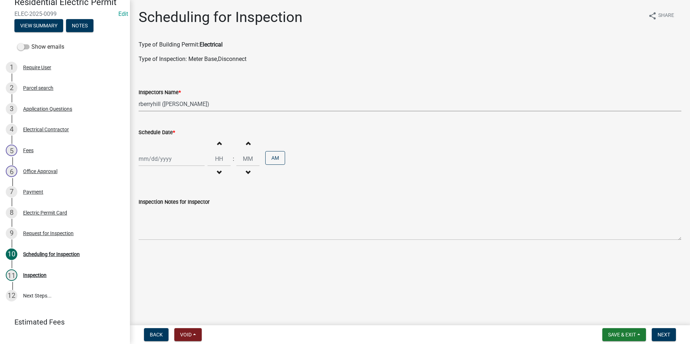
select select "2025"
click at [215, 177] on button "Next month" at bounding box center [215, 175] width 9 height 12
select select "9"
click at [172, 196] on div "3" at bounding box center [169, 198] width 12 height 12
type input "09/03/2025"
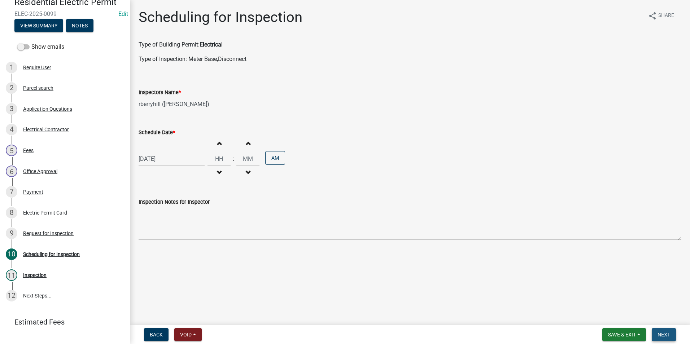
click at [659, 334] on span "Next" at bounding box center [664, 335] width 13 height 6
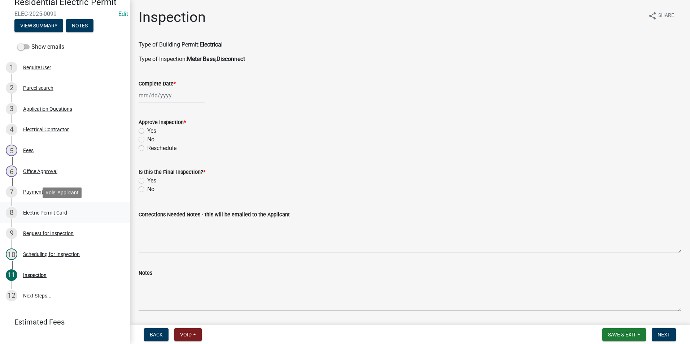
click at [64, 214] on div "Electric Permit Card" at bounding box center [45, 213] width 44 height 5
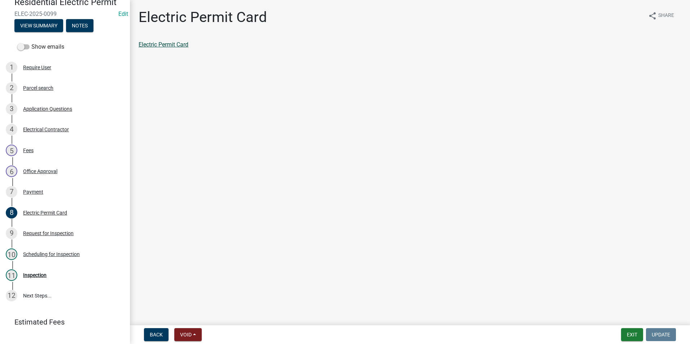
click at [160, 45] on link "Electric Permit Card" at bounding box center [164, 44] width 50 height 7
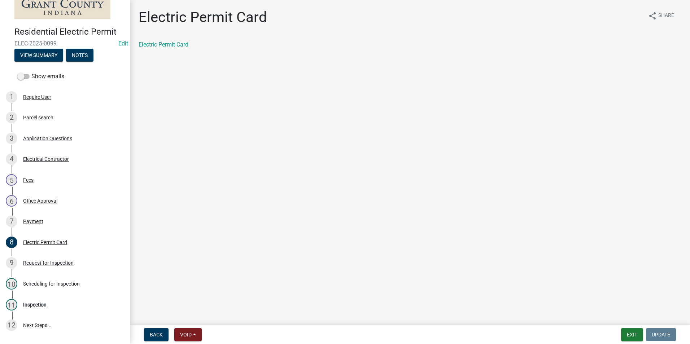
scroll to position [101, 0]
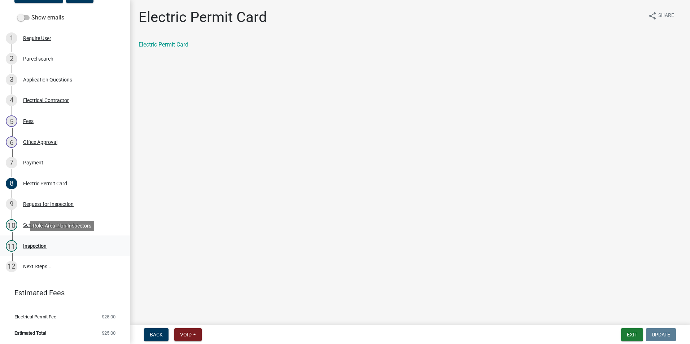
click at [35, 255] on link "11 Inspection" at bounding box center [65, 246] width 130 height 21
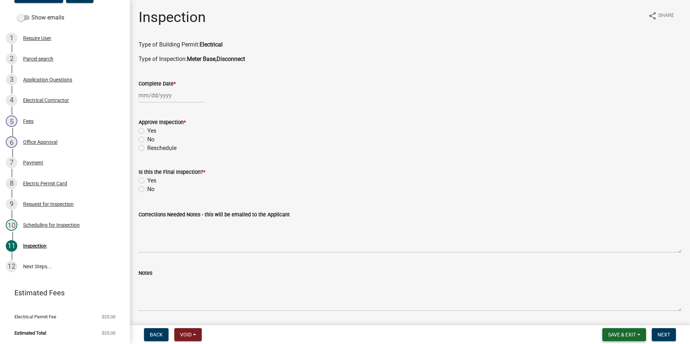
click at [624, 331] on button "Save & Exit" at bounding box center [625, 335] width 44 height 13
click at [617, 318] on button "Save & Exit" at bounding box center [618, 316] width 58 height 17
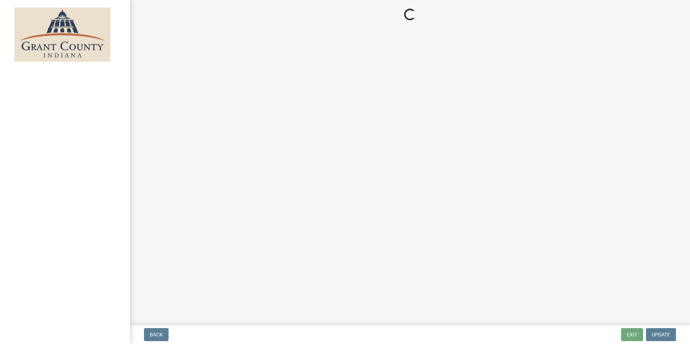
select select "3: 3"
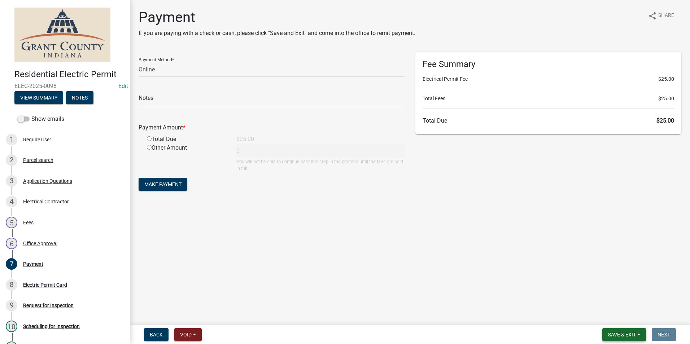
click at [617, 329] on button "Save & Exit" at bounding box center [625, 335] width 44 height 13
click at [617, 321] on button "Save & Exit" at bounding box center [618, 316] width 58 height 17
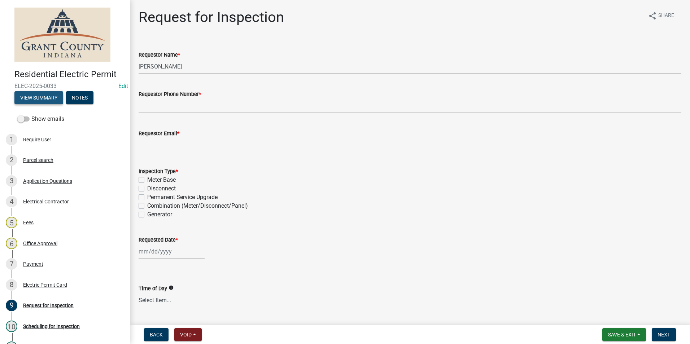
click at [53, 101] on button "View Summary" at bounding box center [38, 97] width 49 height 13
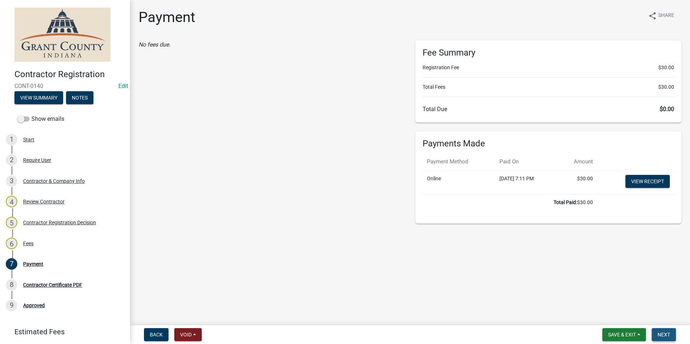
click at [665, 333] on span "Next" at bounding box center [664, 335] width 13 height 6
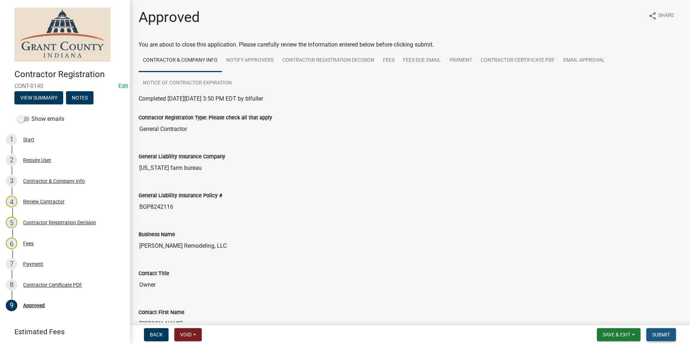
click at [669, 338] on span "Submit" at bounding box center [661, 335] width 18 height 6
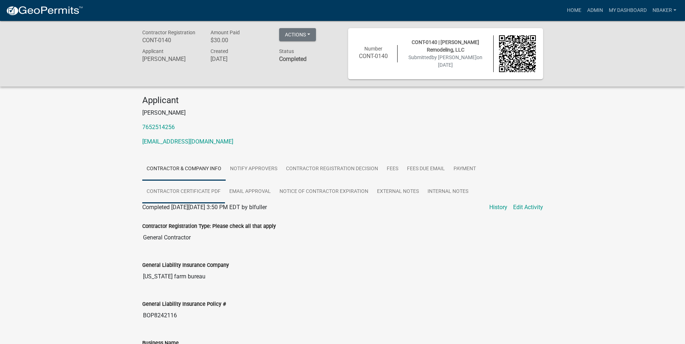
click at [192, 200] on link "Contractor Certificate PDF" at bounding box center [183, 192] width 83 height 23
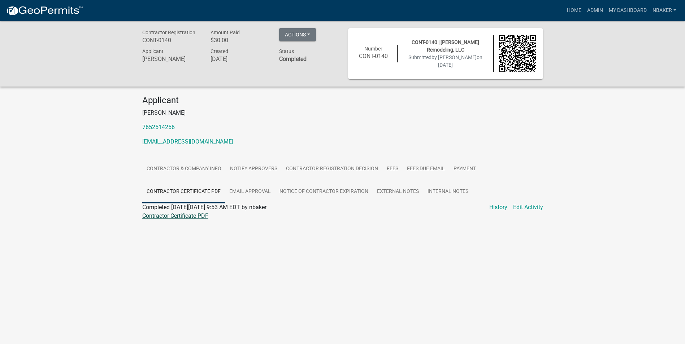
click at [190, 213] on link "Contractor Certificate PDF" at bounding box center [175, 216] width 66 height 7
click at [577, 18] on nav "more_horiz Home Admin My Dashboard nbaker Admin Account Logout" at bounding box center [342, 10] width 685 height 21
click at [577, 13] on link "Home" at bounding box center [574, 11] width 20 height 14
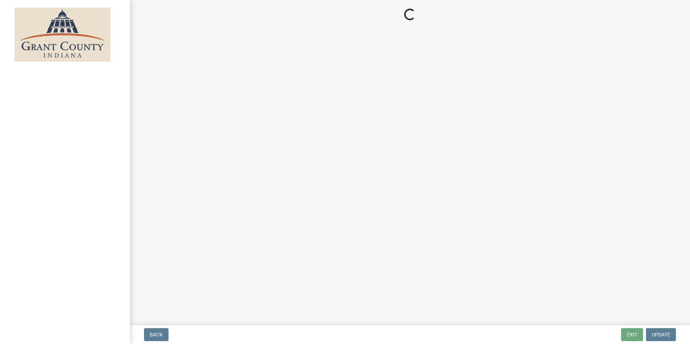
select select "3: 3"
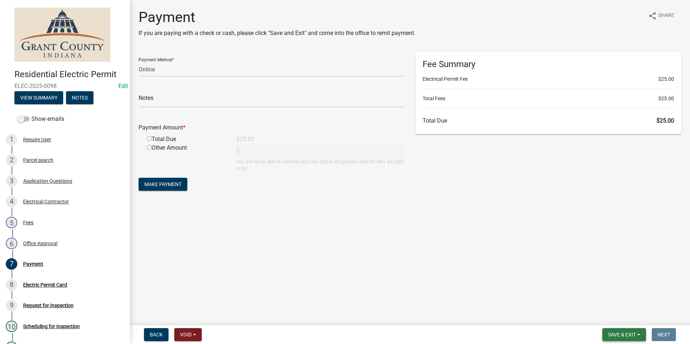
drag, startPoint x: 608, startPoint y: 335, endPoint x: 607, endPoint y: 326, distance: 8.7
click at [608, 332] on span "Save & Exit" at bounding box center [622, 335] width 28 height 6
click at [607, 325] on button "Save & Exit" at bounding box center [618, 316] width 58 height 17
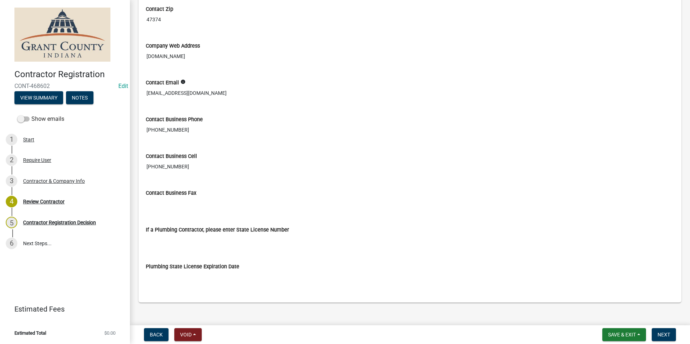
scroll to position [492, 0]
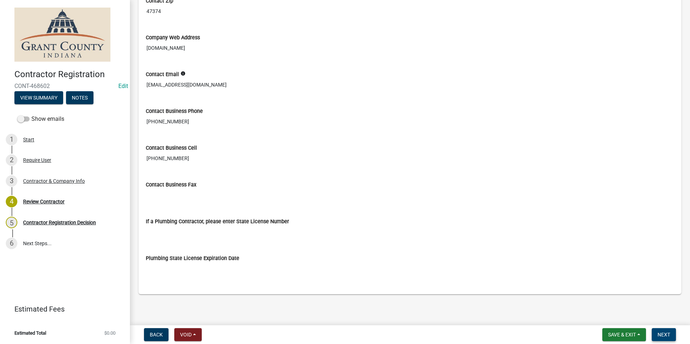
click at [672, 336] on button "Next" at bounding box center [664, 335] width 24 height 13
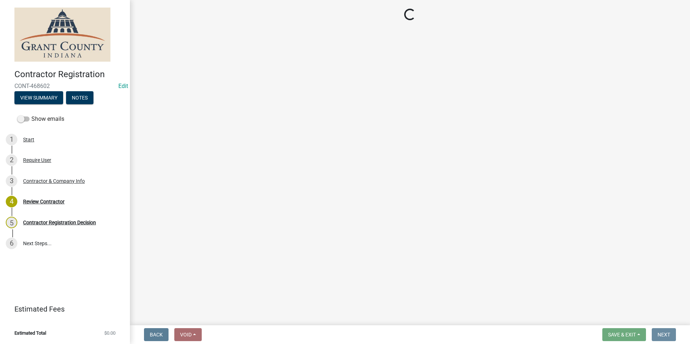
scroll to position [0, 0]
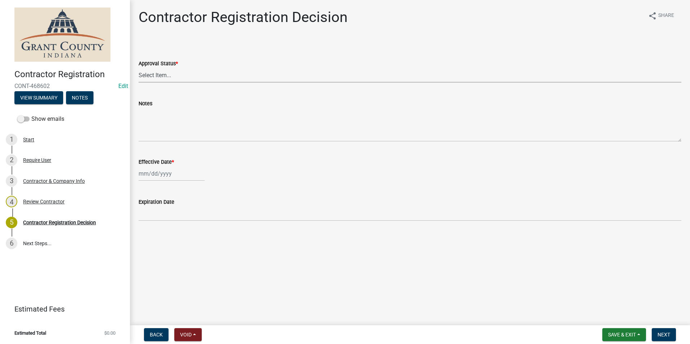
click at [196, 79] on select "Select Item... Approved Denied" at bounding box center [410, 75] width 543 height 15
click at [139, 68] on select "Select Item... Approved Denied" at bounding box center [410, 75] width 543 height 15
select select "4b86b809-39dd-4c68-9f3d-fdb3e7050482"
click at [172, 169] on div at bounding box center [172, 173] width 66 height 15
select select "8"
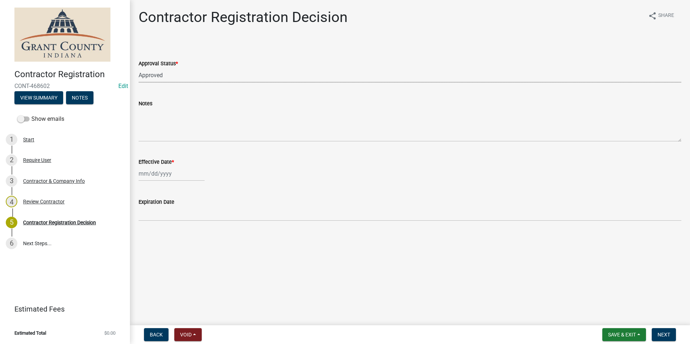
select select "2025"
click at [147, 257] on div "25" at bounding box center [146, 259] width 12 height 12
type input "08/25/2025"
click at [669, 331] on button "Next" at bounding box center [664, 335] width 24 height 13
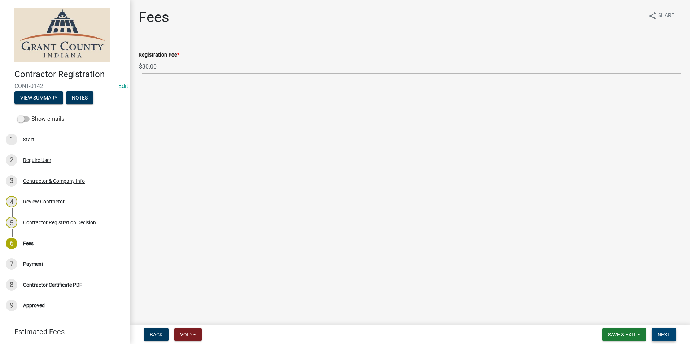
click at [666, 335] on span "Next" at bounding box center [664, 335] width 13 height 6
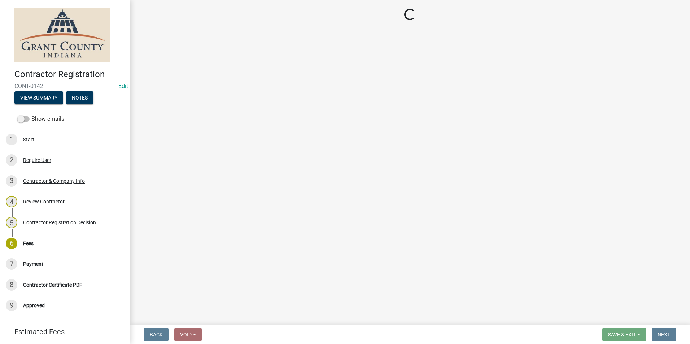
select select "3: 3"
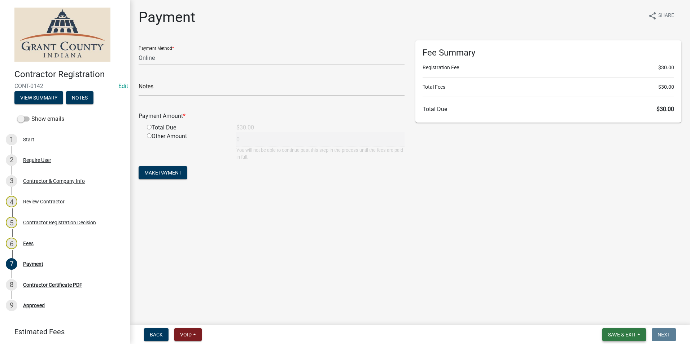
click at [615, 335] on span "Save & Exit" at bounding box center [622, 335] width 28 height 6
click at [612, 327] on div "Save Save & Exit" at bounding box center [618, 307] width 58 height 40
click at [610, 317] on button "Save & Exit" at bounding box center [618, 316] width 58 height 17
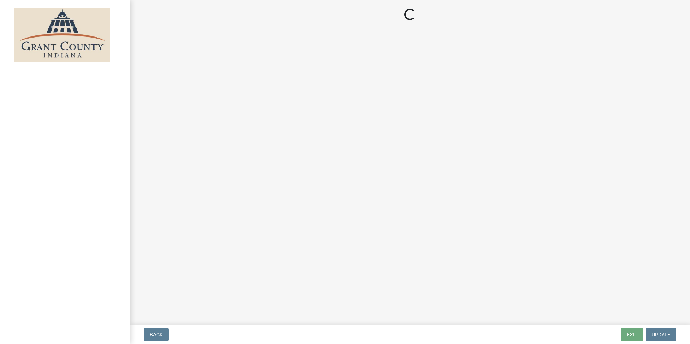
select select "3: 3"
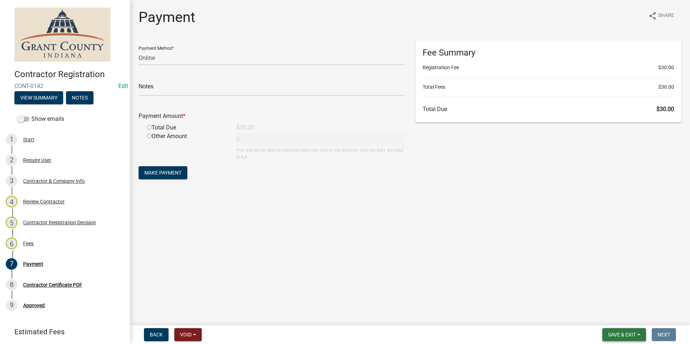
click at [626, 338] on span "Save & Exit" at bounding box center [622, 335] width 28 height 6
click at [616, 317] on button "Save & Exit" at bounding box center [618, 316] width 58 height 17
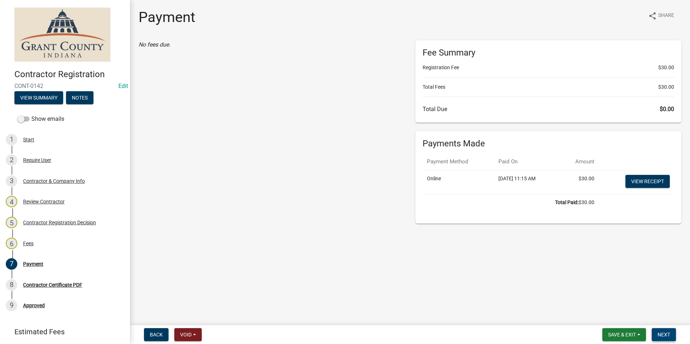
click at [665, 329] on button "Next" at bounding box center [664, 335] width 24 height 13
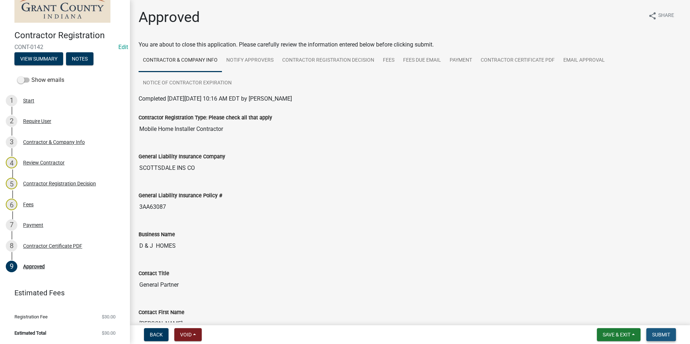
click at [666, 329] on button "Submit" at bounding box center [662, 335] width 30 height 13
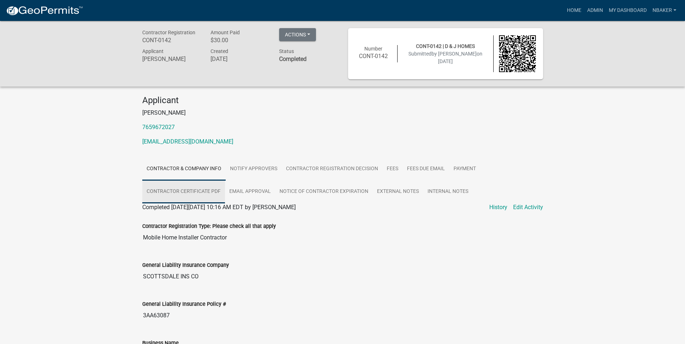
click at [203, 191] on link "Contractor Certificate PDF" at bounding box center [183, 192] width 83 height 23
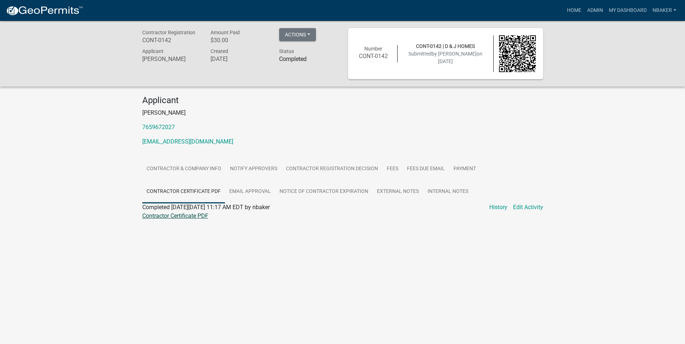
click at [196, 216] on link "Contractor Certificate PDF" at bounding box center [175, 216] width 66 height 7
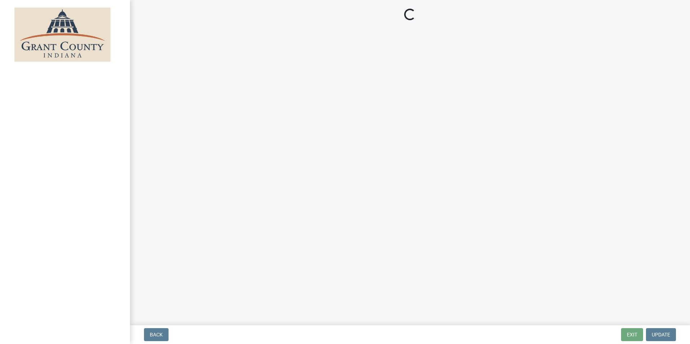
select select "3: 3"
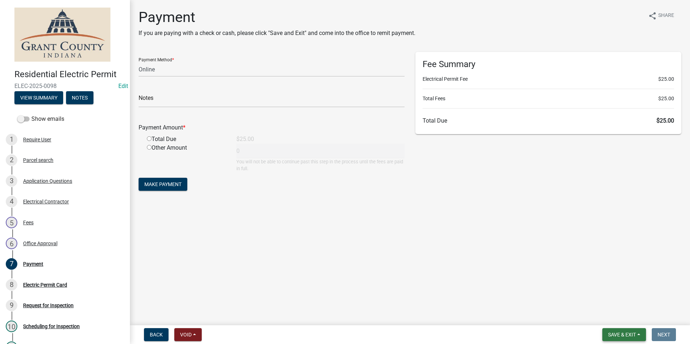
click at [625, 333] on span "Save & Exit" at bounding box center [622, 335] width 28 height 6
click at [618, 322] on button "Save & Exit" at bounding box center [618, 316] width 58 height 17
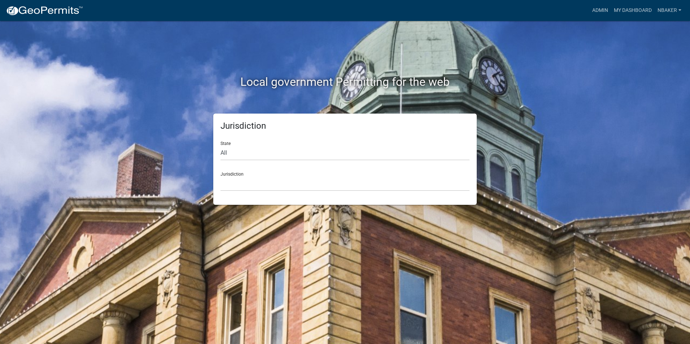
click at [670, 142] on div "Local government Permitting for the web Jurisdiction State All Colorado Georgia…" at bounding box center [345, 172] width 690 height 344
click at [603, 9] on link "Admin" at bounding box center [601, 11] width 22 height 14
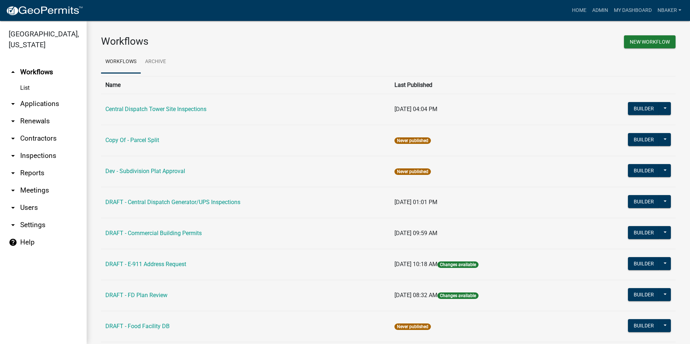
click at [53, 96] on link "arrow_drop_down Applications" at bounding box center [43, 103] width 87 height 17
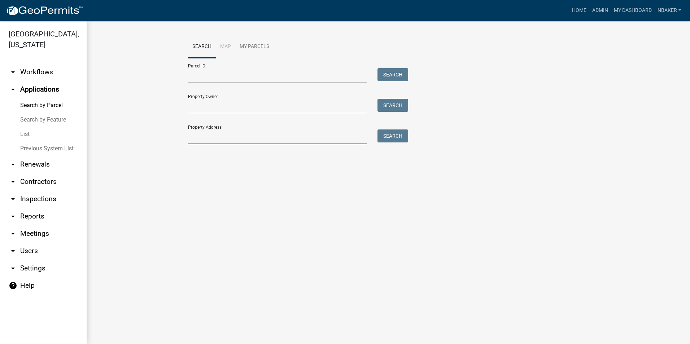
click at [213, 135] on input "Property Address:" at bounding box center [277, 137] width 179 height 15
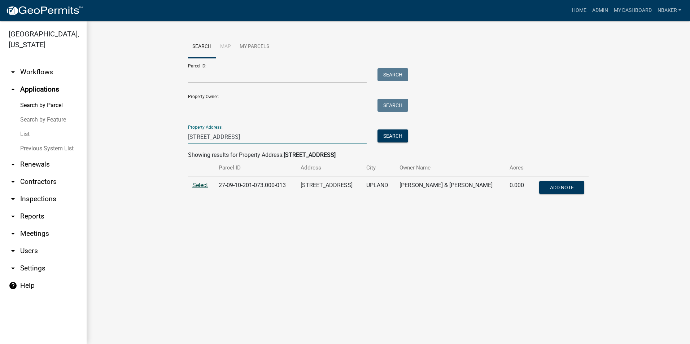
type input "1157 s first st"
click at [204, 183] on span "Select" at bounding box center [200, 185] width 16 height 7
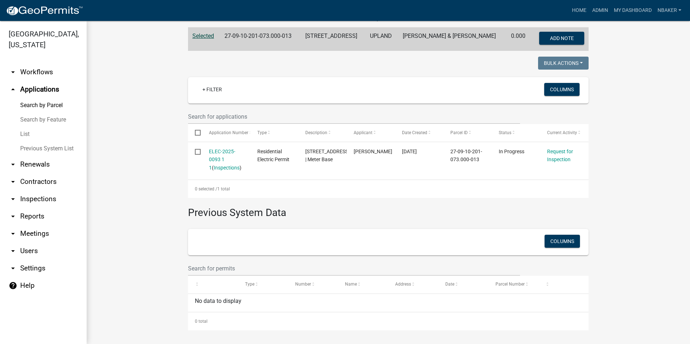
scroll to position [150, 0]
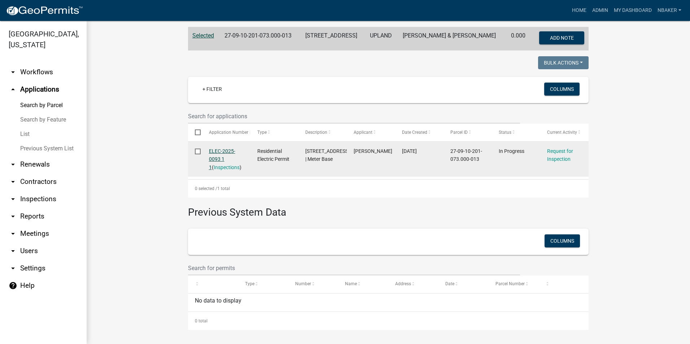
click at [214, 153] on link "ELEC-2025-0093 1 1" at bounding box center [222, 159] width 26 height 22
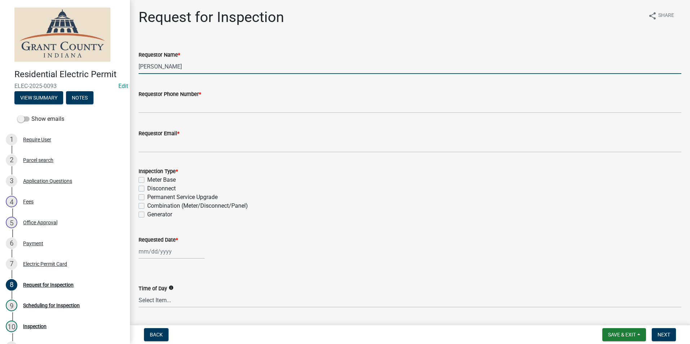
drag, startPoint x: 205, startPoint y: 62, endPoint x: 94, endPoint y: 71, distance: 111.2
click at [96, 71] on div "Residential Electric Permit ELEC-2025-0093 Edit View Summary Notes Show emails …" at bounding box center [345, 172] width 690 height 344
type input "Bruce Howard"
click at [51, 95] on button "View Summary" at bounding box center [38, 97] width 49 height 13
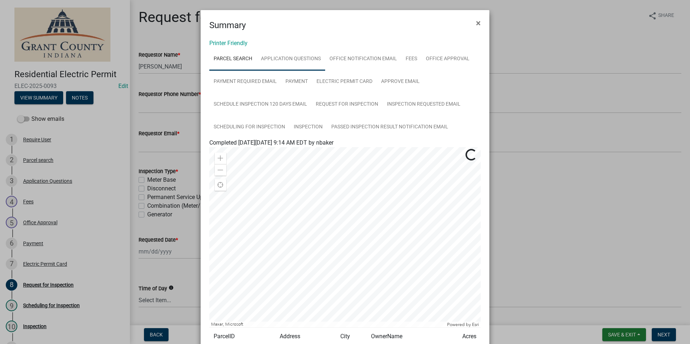
click at [286, 68] on link "Application Questions" at bounding box center [291, 59] width 69 height 23
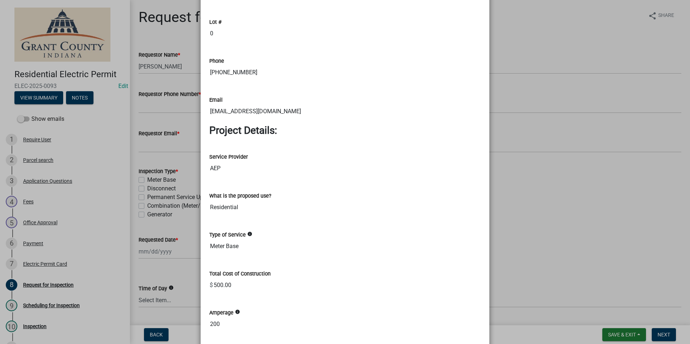
scroll to position [650, 0]
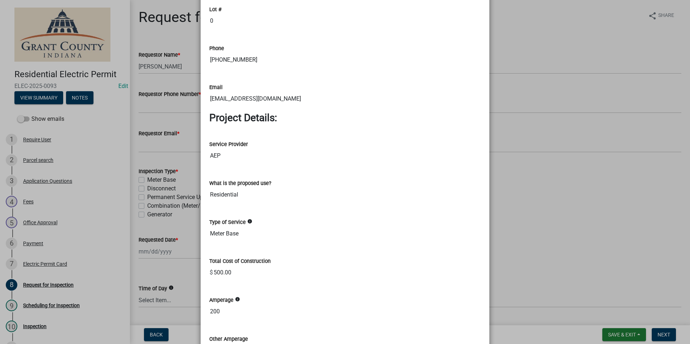
drag, startPoint x: 270, startPoint y: 57, endPoint x: 200, endPoint y: 58, distance: 70.1
click at [180, 133] on ngb-modal-window "Summary × Printer Friendly Parcel search Application Questions Office Notificat…" at bounding box center [345, 172] width 690 height 344
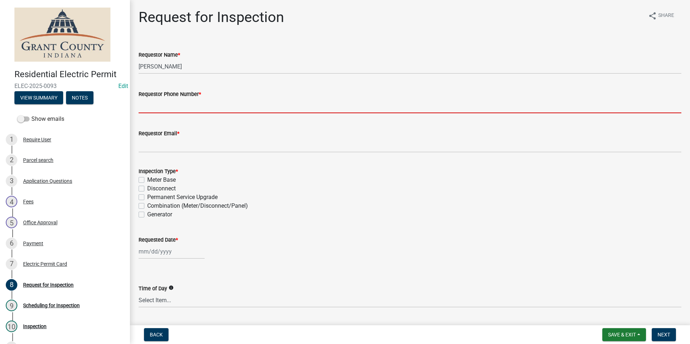
click at [175, 106] on input "Requestor Phone Number *" at bounding box center [410, 106] width 543 height 15
paste input "765-669-1888"
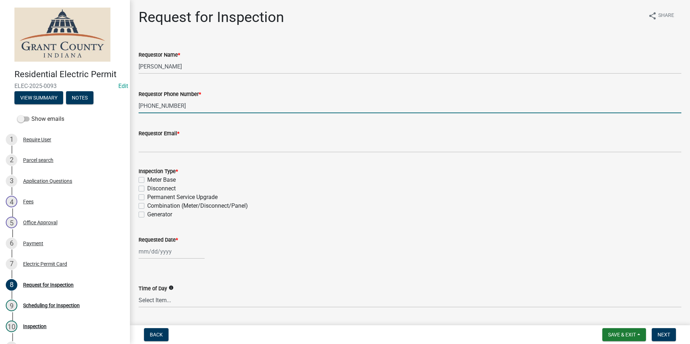
type input "765-669-1888"
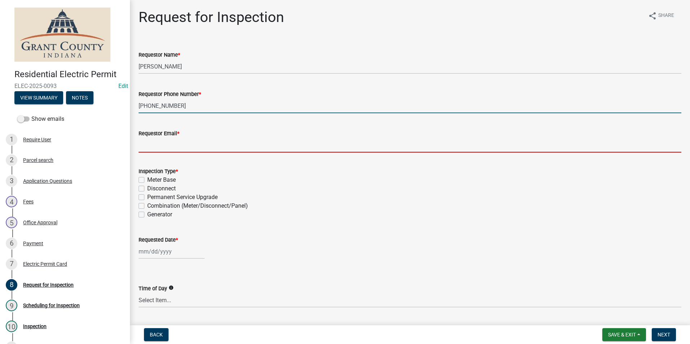
click at [172, 148] on input "Requestor Email *" at bounding box center [410, 145] width 543 height 15
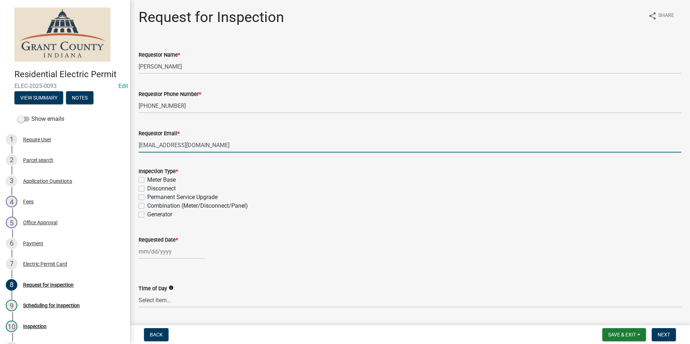
click at [348, 152] on input "noemail@gmail.com" at bounding box center [410, 145] width 543 height 15
type input "noemail@gmail.com"
click at [335, 174] on div "Inspection Type *" at bounding box center [410, 171] width 543 height 9
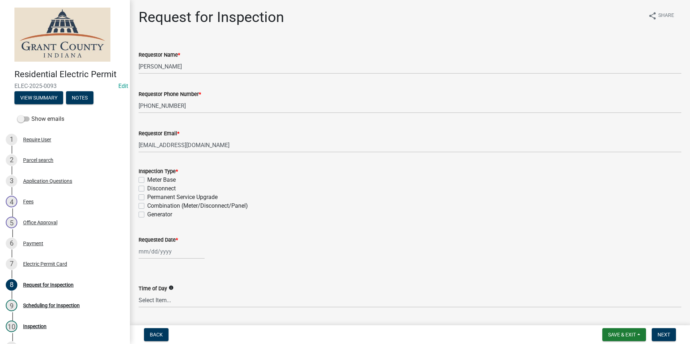
click at [147, 207] on label "Combination (Meter/Disconnect/Panel)" at bounding box center [197, 206] width 101 height 9
click at [147, 207] on input "Combination (Meter/Disconnect/Panel)" at bounding box center [149, 204] width 5 height 5
checkbox input "true"
checkbox input "false"
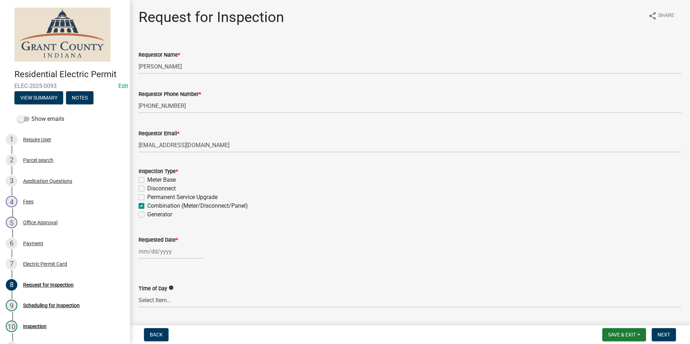
checkbox input "false"
checkbox input "true"
checkbox input "false"
click at [147, 198] on label "Permanent Service Upgrade" at bounding box center [182, 197] width 70 height 9
click at [147, 198] on input "Permanent Service Upgrade" at bounding box center [149, 195] width 5 height 5
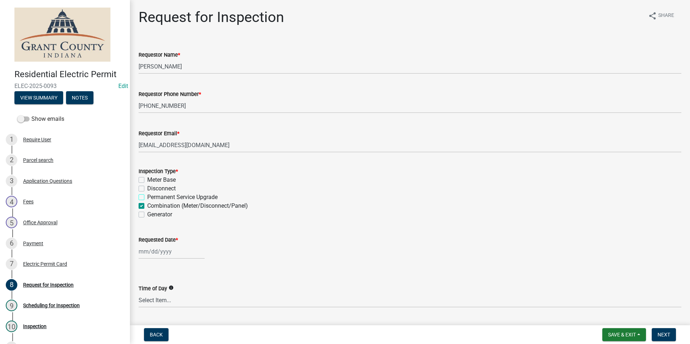
checkbox input "true"
checkbox input "false"
checkbox input "true"
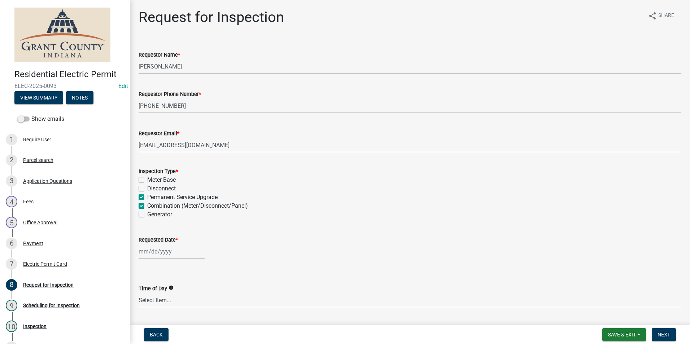
checkbox input "false"
click at [147, 208] on label "Combination (Meter/Disconnect/Panel)" at bounding box center [197, 206] width 101 height 9
click at [147, 207] on input "Combination (Meter/Disconnect/Panel)" at bounding box center [149, 204] width 5 height 5
checkbox input "false"
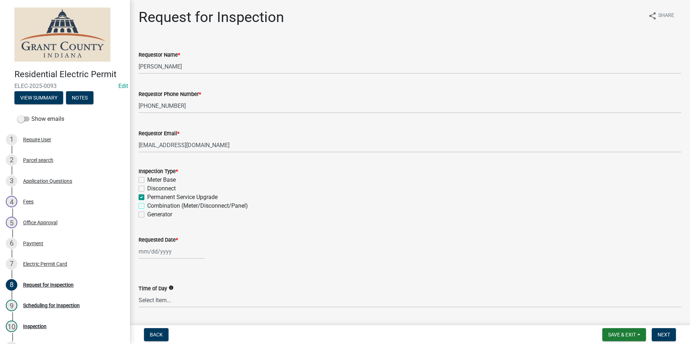
checkbox input "false"
checkbox input "true"
checkbox input "false"
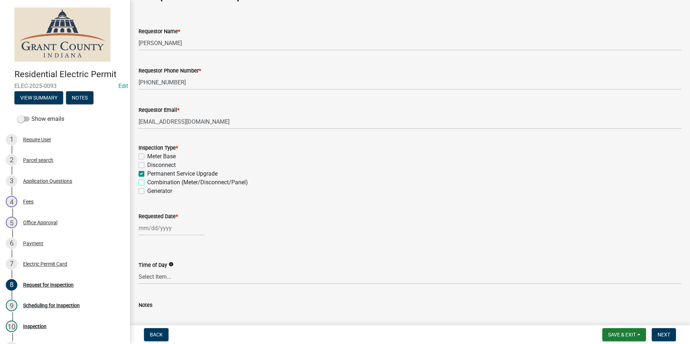
scroll to position [36, 0]
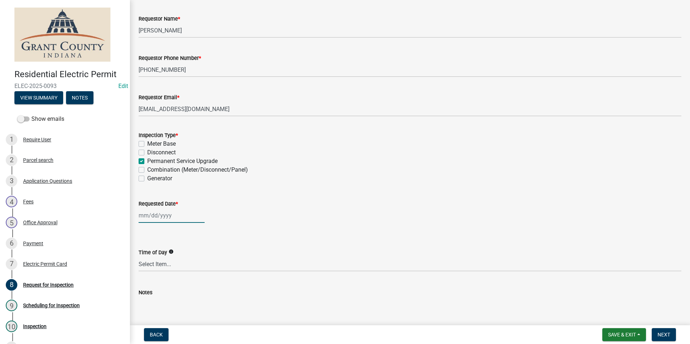
click at [170, 218] on div at bounding box center [172, 215] width 66 height 15
select select "8"
select select "2025"
click at [160, 298] on div "26" at bounding box center [158, 301] width 12 height 12
type input "08/26/2025"
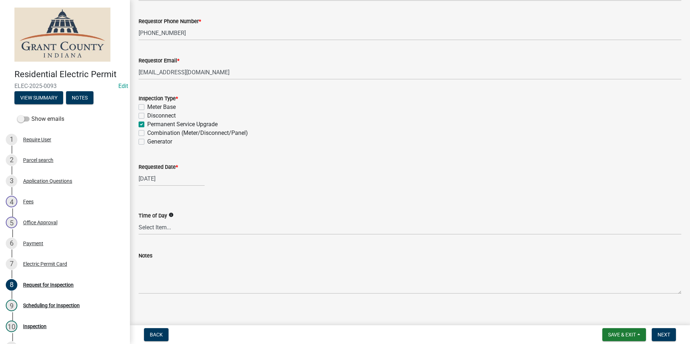
scroll to position [78, 0]
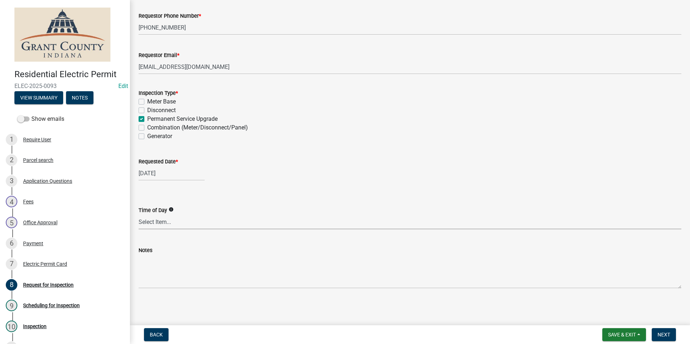
click at [179, 226] on select "Select Item... AM PM Anytime" at bounding box center [410, 222] width 543 height 15
click at [175, 228] on select "Select Item... AM PM Anytime" at bounding box center [410, 222] width 543 height 15
click at [139, 215] on select "Select Item... AM PM Anytime" at bounding box center [410, 222] width 543 height 15
select select "49101b90-ec6f-4600-869b-82a4ca12f2b9"
click at [668, 337] on span "Next" at bounding box center [664, 335] width 13 height 6
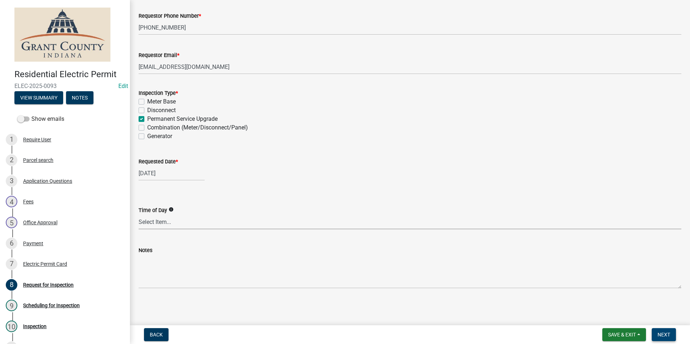
scroll to position [0, 0]
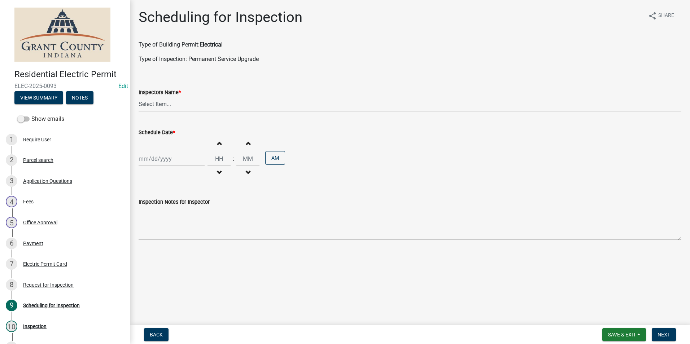
click at [157, 104] on select "Select Item... rberryhill (Randy Berryhill) jecouch (Jeffrey Couch) BBenefield …" at bounding box center [410, 104] width 543 height 15
select select "d7f9a44a-d2ea-4d3c-83b3-1aa71c950bd5"
click at [139, 97] on select "Select Item... rberryhill (Randy Berryhill) jecouch (Jeffrey Couch) BBenefield …" at bounding box center [410, 104] width 543 height 15
select select "8"
select select "2025"
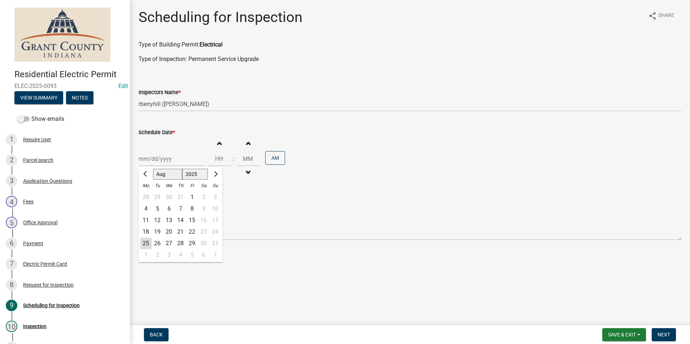
click at [168, 160] on div "Jan Feb Mar Apr May Jun Jul Aug Sep Oct Nov Dec 1525 1526 1527 1528 1529 1530 1…" at bounding box center [172, 159] width 66 height 15
click at [160, 240] on div "26" at bounding box center [158, 244] width 12 height 12
type input "08/26/2025"
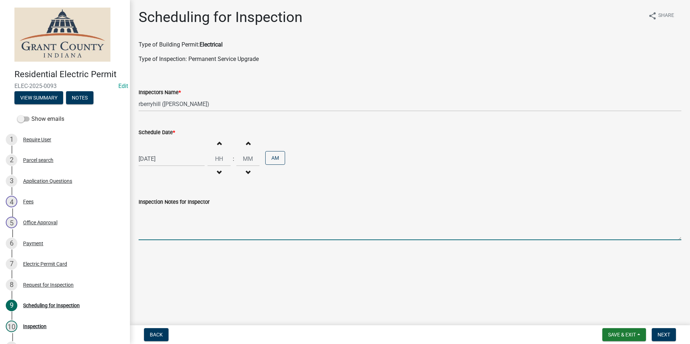
click at [170, 217] on textarea "Inspection Notes for Inspector" at bounding box center [410, 224] width 543 height 34
type textarea "PREFER AFTERNOON TIME SLOT; CALL BEFORE"
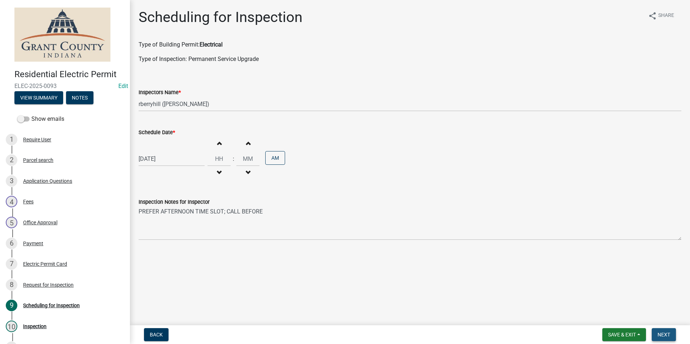
click at [671, 330] on button "Next" at bounding box center [664, 335] width 24 height 13
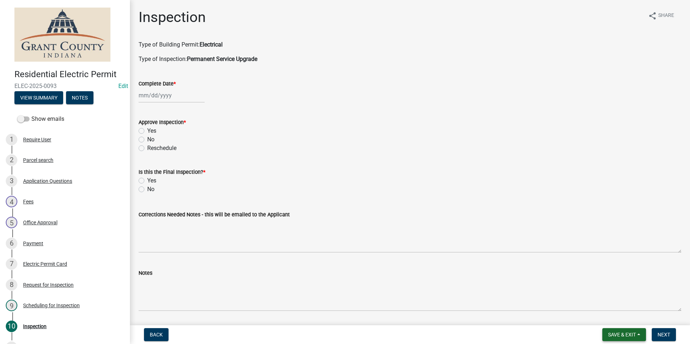
click at [632, 334] on span "Save & Exit" at bounding box center [622, 335] width 28 height 6
click at [633, 322] on button "Save & Exit" at bounding box center [618, 316] width 58 height 17
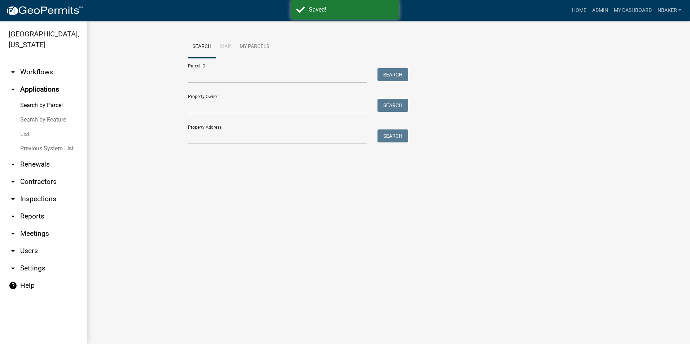
click at [48, 191] on link "arrow_drop_down Inspections" at bounding box center [43, 199] width 87 height 17
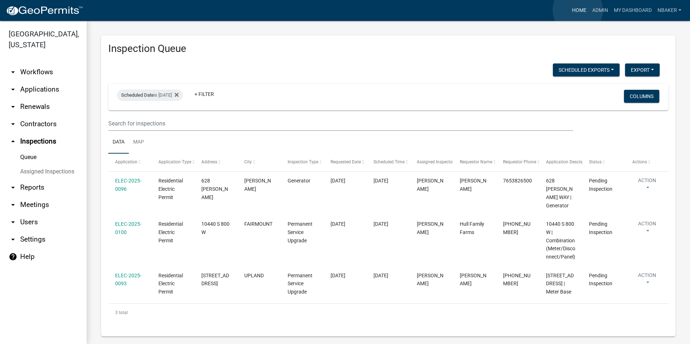
click at [578, 10] on link "Home" at bounding box center [579, 11] width 20 height 14
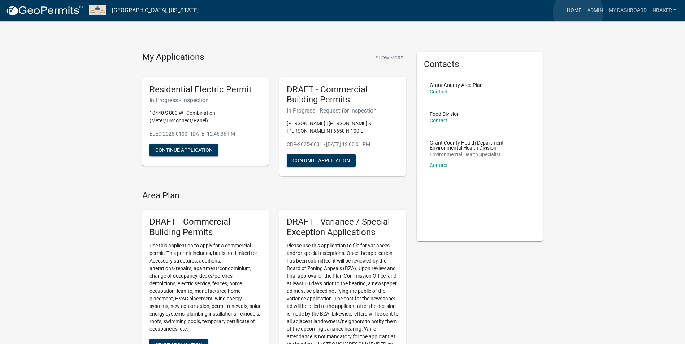
click at [578, 12] on link "Home" at bounding box center [574, 11] width 20 height 14
click at [596, 12] on link "Admin" at bounding box center [595, 11] width 22 height 14
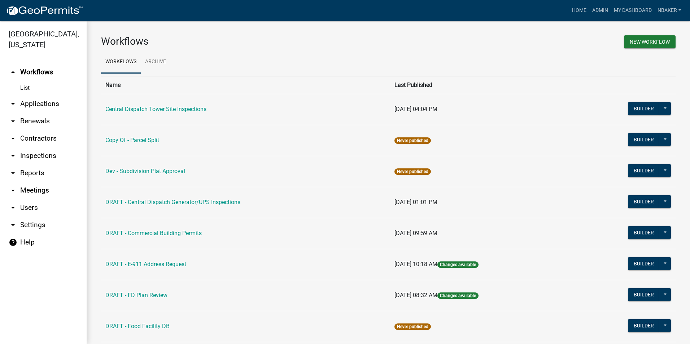
click at [51, 130] on link "arrow_drop_down Contractors" at bounding box center [43, 138] width 87 height 17
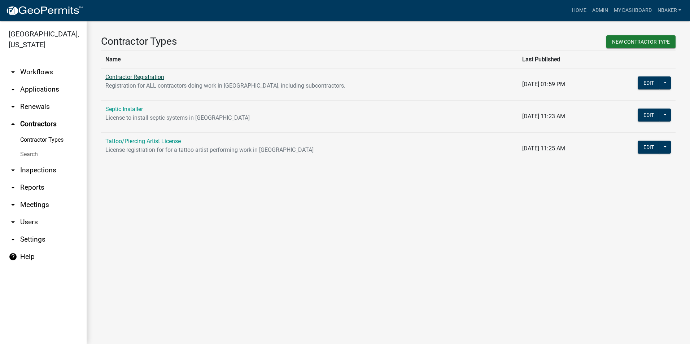
click at [160, 76] on link "Contractor Registration" at bounding box center [134, 77] width 59 height 7
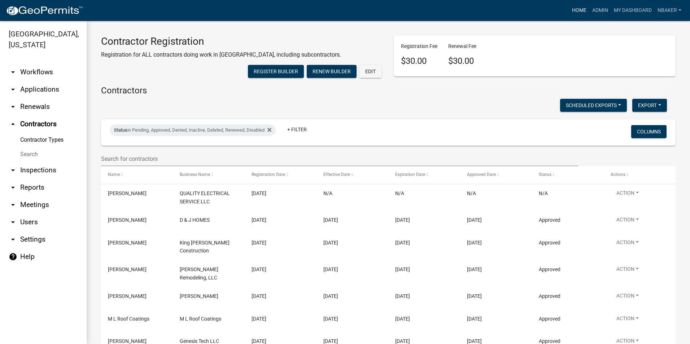
click at [570, 16] on link "Home" at bounding box center [579, 11] width 20 height 14
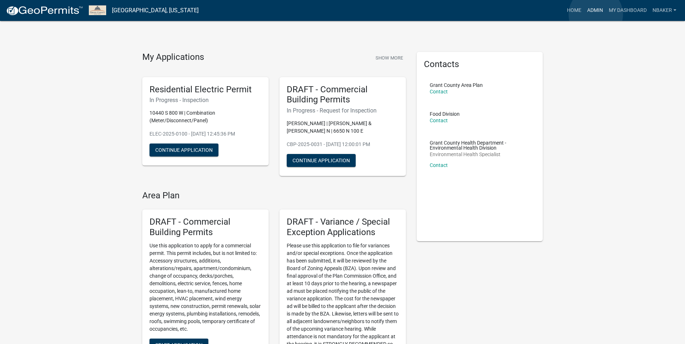
click at [596, 14] on link "Admin" at bounding box center [595, 11] width 22 height 14
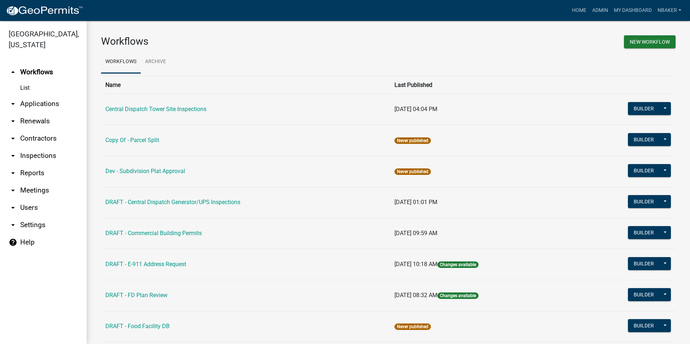
click at [47, 130] on link "arrow_drop_down Contractors" at bounding box center [43, 138] width 87 height 17
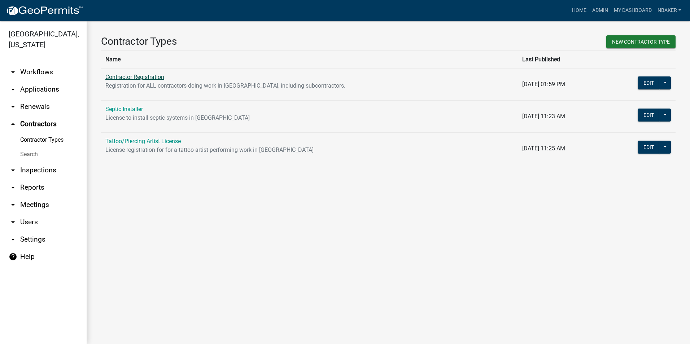
click at [142, 80] on link "Contractor Registration" at bounding box center [134, 77] width 59 height 7
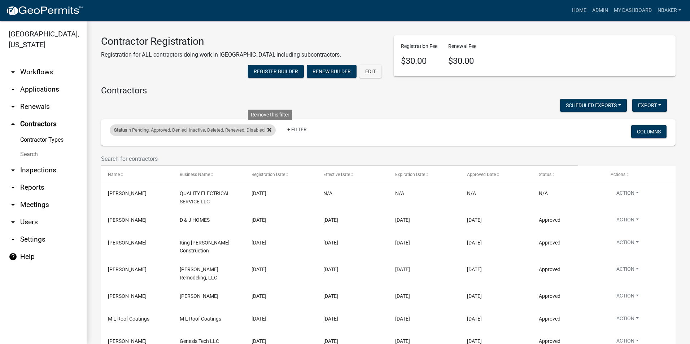
click at [272, 132] on icon at bounding box center [270, 130] width 4 height 4
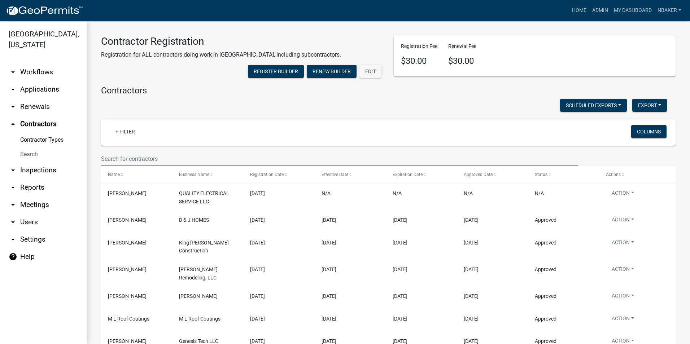
click at [182, 166] on input "text" at bounding box center [339, 159] width 477 height 15
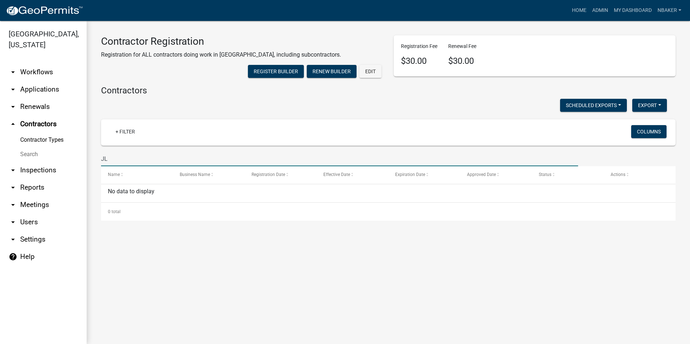
type input "J"
type input "Matt Lawson"
drag, startPoint x: 167, startPoint y: 165, endPoint x: 86, endPoint y: 150, distance: 81.9
click at [86, 151] on div "Grant County, Indiana arrow_drop_down Workflows List arrow_drop_down Applicatio…" at bounding box center [345, 183] width 690 height 324
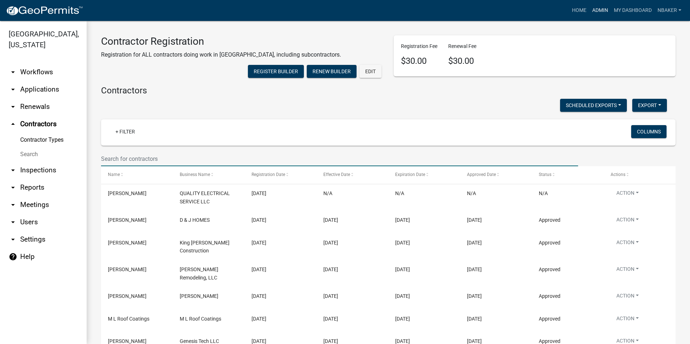
click at [602, 13] on link "Admin" at bounding box center [601, 11] width 22 height 14
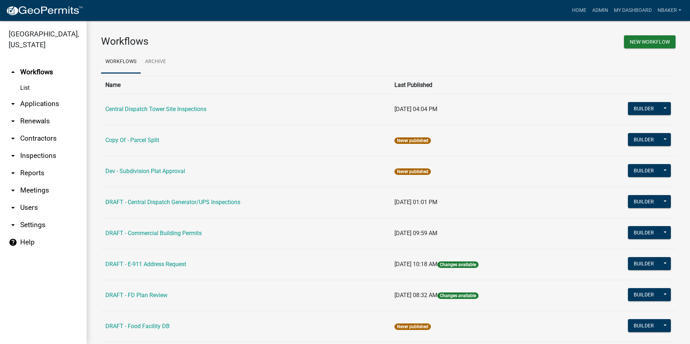
click at [39, 147] on link "arrow_drop_down Inspections" at bounding box center [43, 155] width 87 height 17
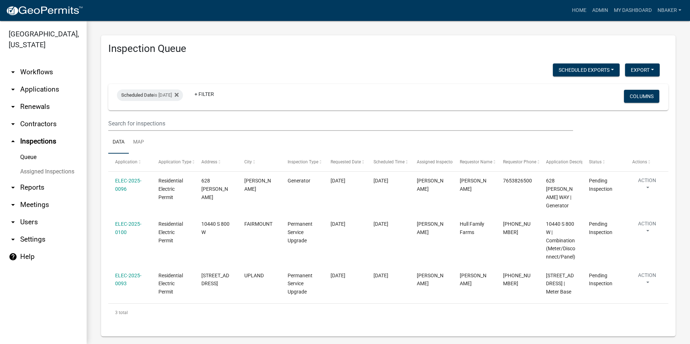
click at [55, 81] on link "arrow_drop_down Applications" at bounding box center [43, 89] width 87 height 17
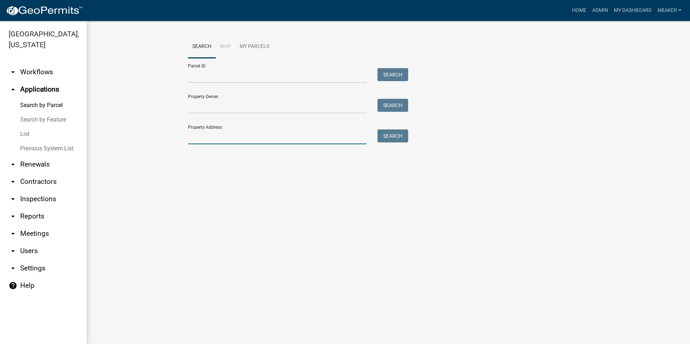
click at [213, 133] on input "Property Address:" at bounding box center [277, 137] width 179 height 15
click at [109, 146] on wm-workflow-application-search-view "Search Map My Parcels Parcel ID: Search Property Owner: Search Property Address…" at bounding box center [388, 93] width 575 height 116
click at [226, 139] on input "Property Address:" at bounding box center [277, 137] width 179 height 15
click at [505, 198] on main "Search Map My Parcels Parcel ID: Search Property Owner: Search Property Address…" at bounding box center [389, 183] width 604 height 324
click at [668, 10] on link "nbaker" at bounding box center [670, 11] width 30 height 14
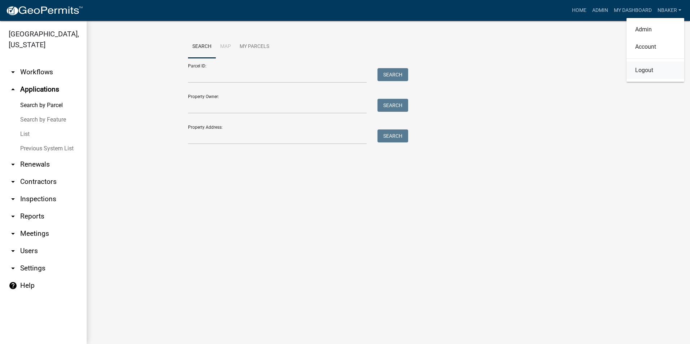
click at [655, 73] on link "Logout" at bounding box center [656, 70] width 58 height 17
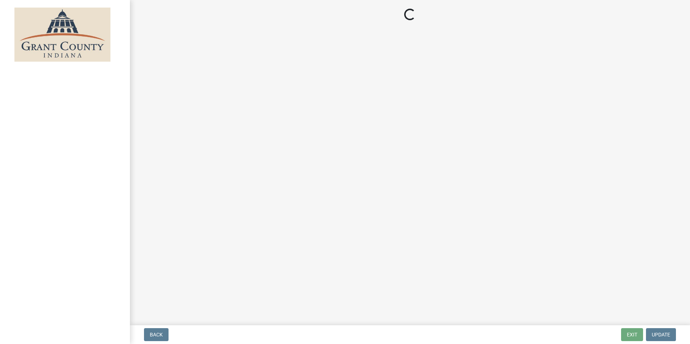
select select "3: 3"
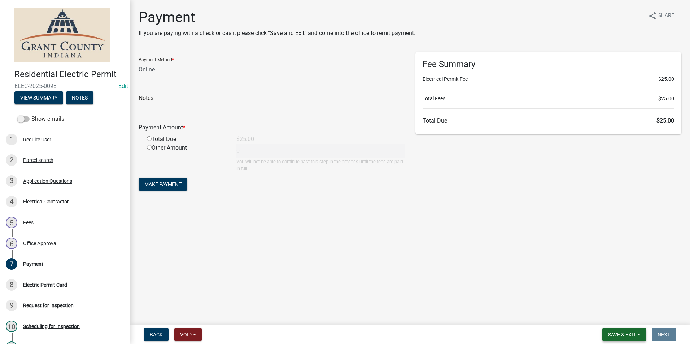
click at [631, 329] on button "Save & Exit" at bounding box center [625, 335] width 44 height 13
click at [628, 322] on button "Save & Exit" at bounding box center [618, 316] width 58 height 17
